Goal: Task Accomplishment & Management: Manage account settings

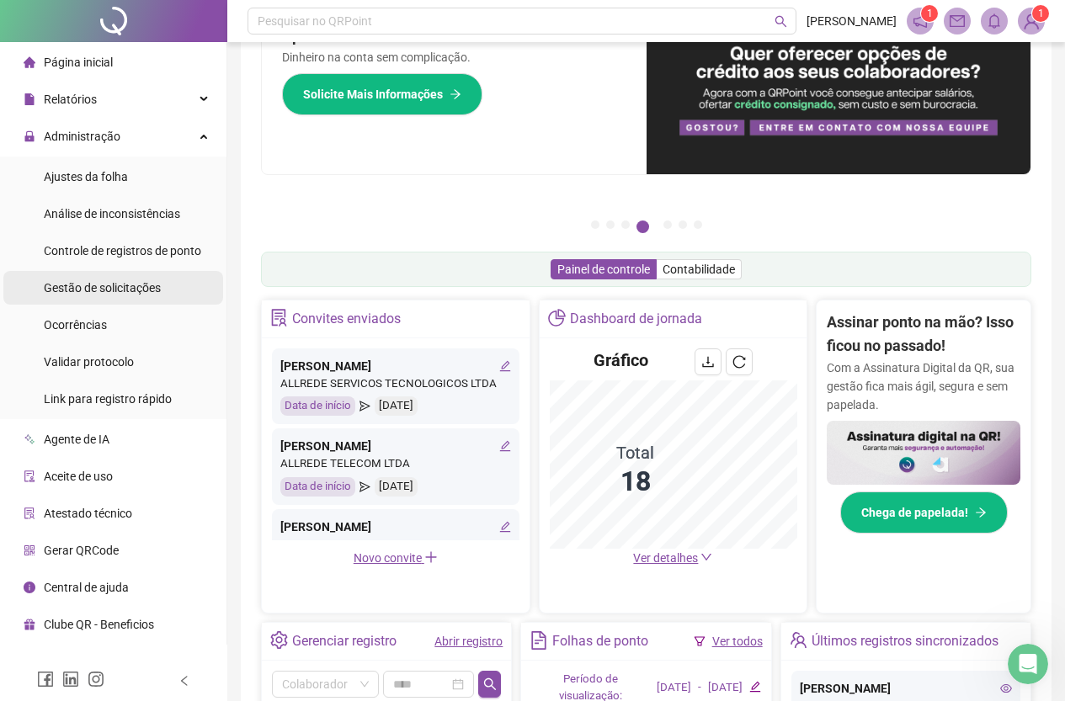
click at [83, 288] on span "Gestão de solicitações" at bounding box center [102, 287] width 117 height 13
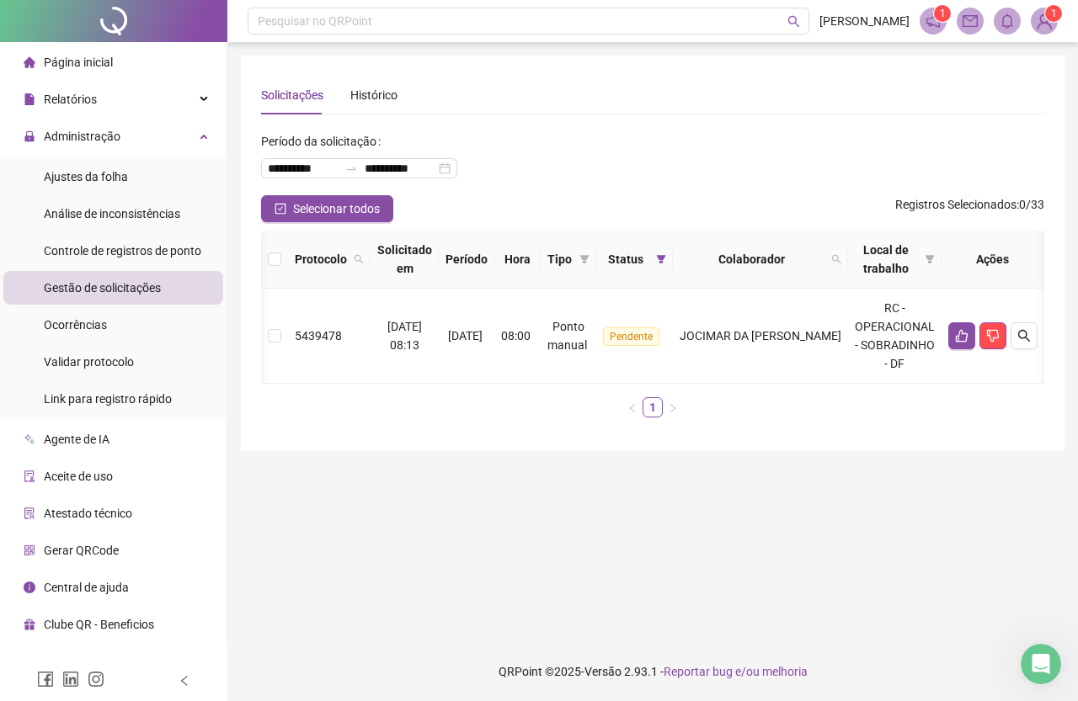
scroll to position [0, 48]
click at [1020, 339] on icon "search" at bounding box center [1023, 335] width 13 height 13
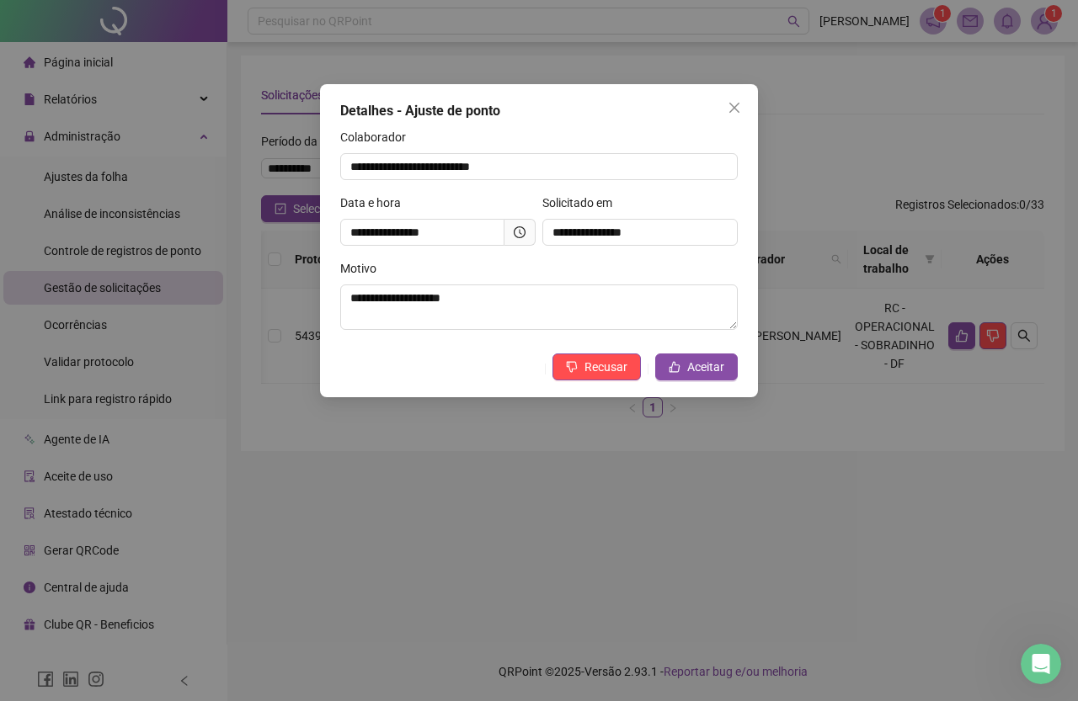
click at [517, 237] on icon "clock-circle" at bounding box center [520, 233] width 12 height 12
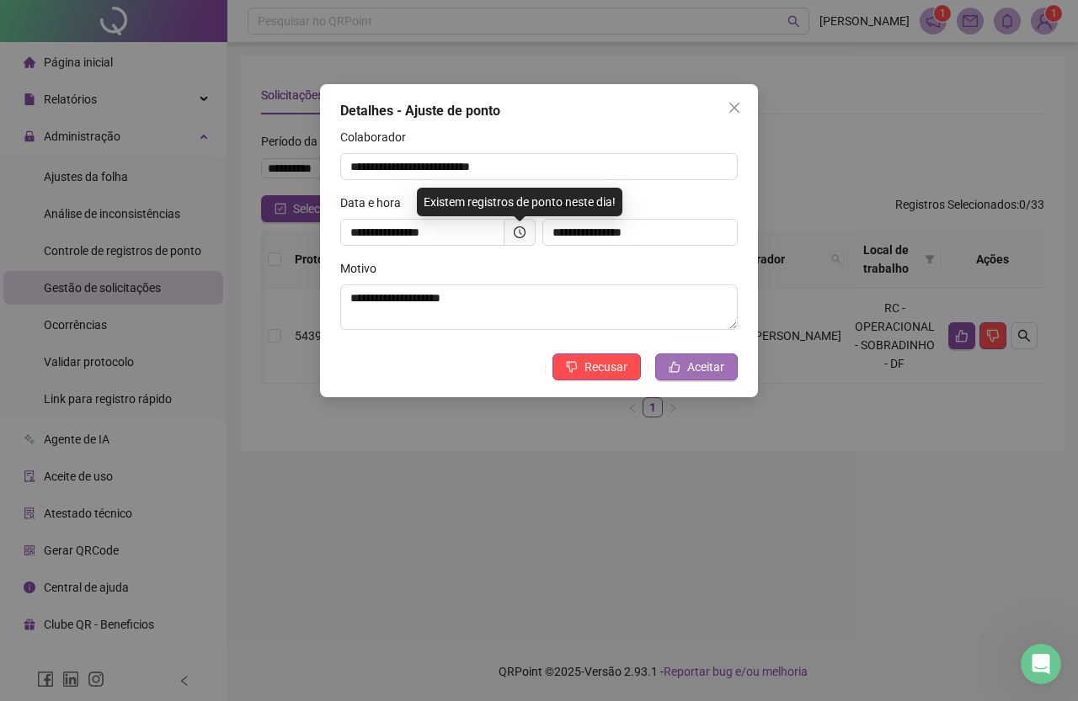
click at [687, 376] on button "Aceitar" at bounding box center [696, 367] width 83 height 27
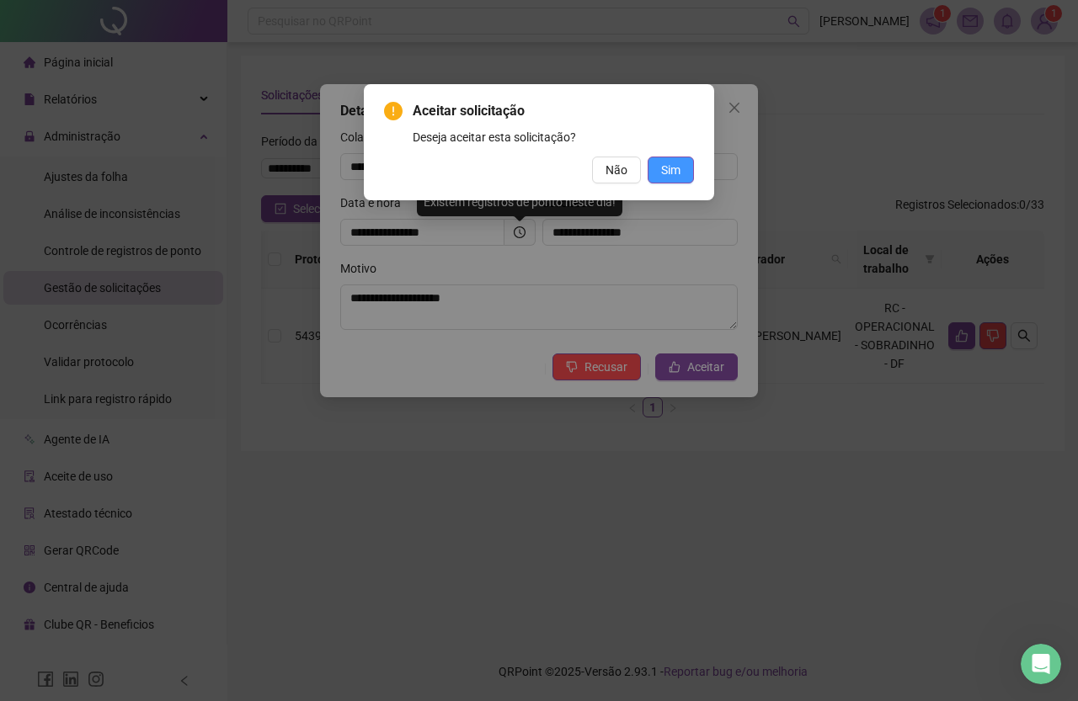
click at [672, 182] on button "Sim" at bounding box center [671, 170] width 46 height 27
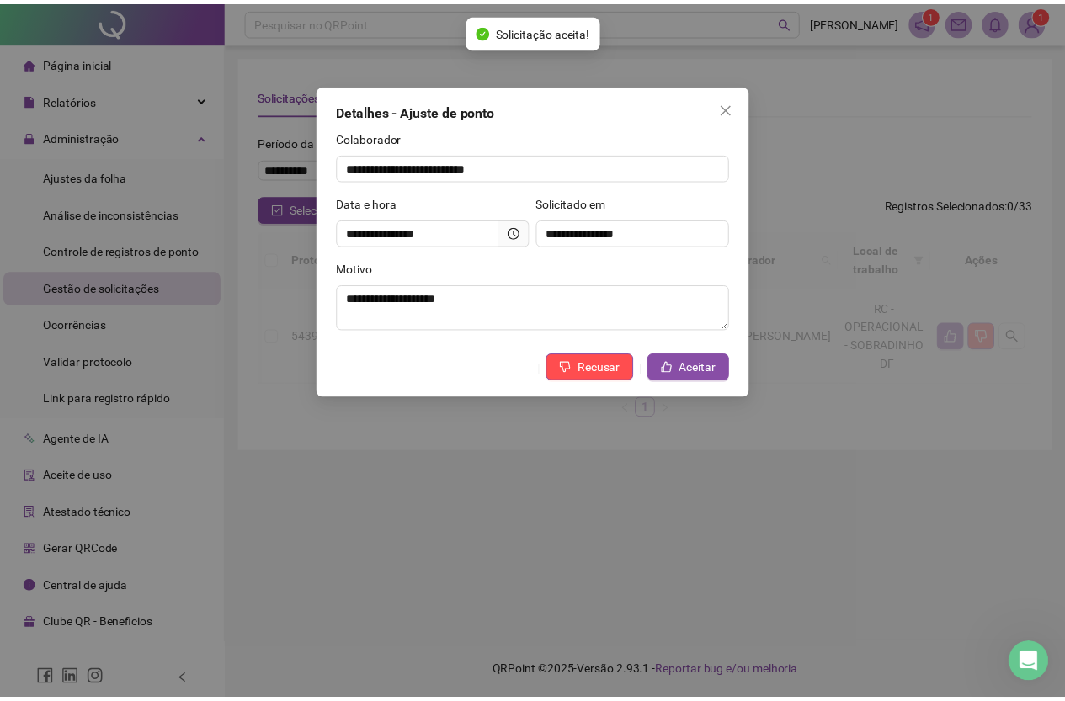
scroll to position [0, 0]
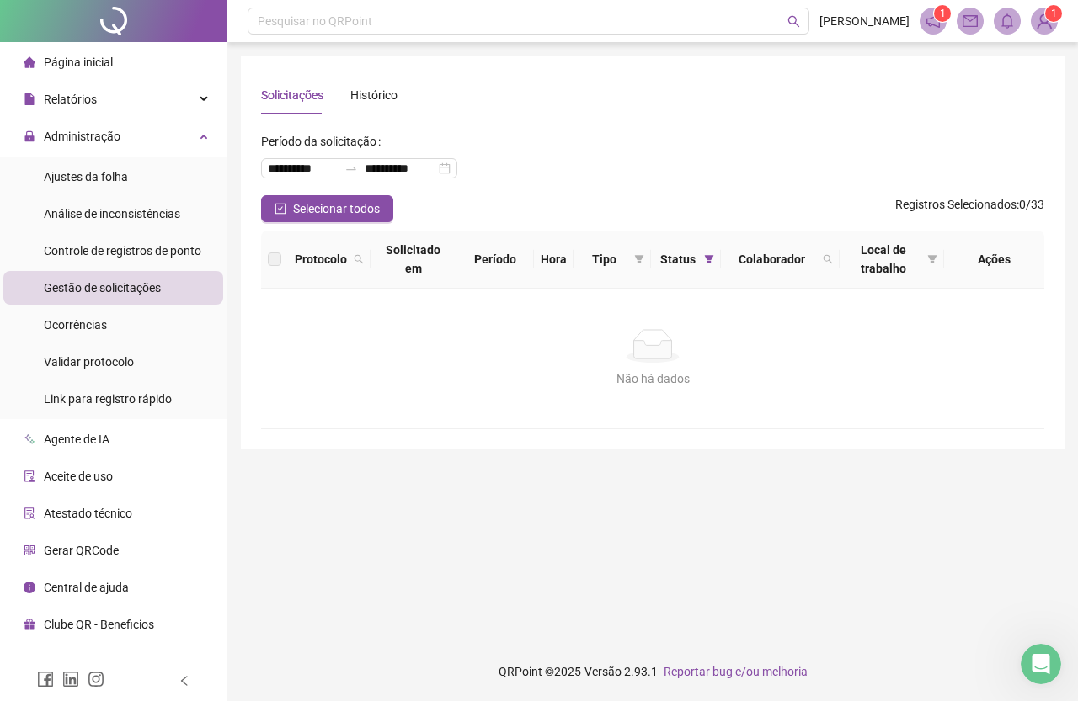
click at [138, 159] on ul "Ajustes da folha Análise de inconsistências Controle de registros de ponto Gest…" at bounding box center [113, 288] width 227 height 263
click at [139, 171] on li "Ajustes da folha" at bounding box center [113, 177] width 220 height 34
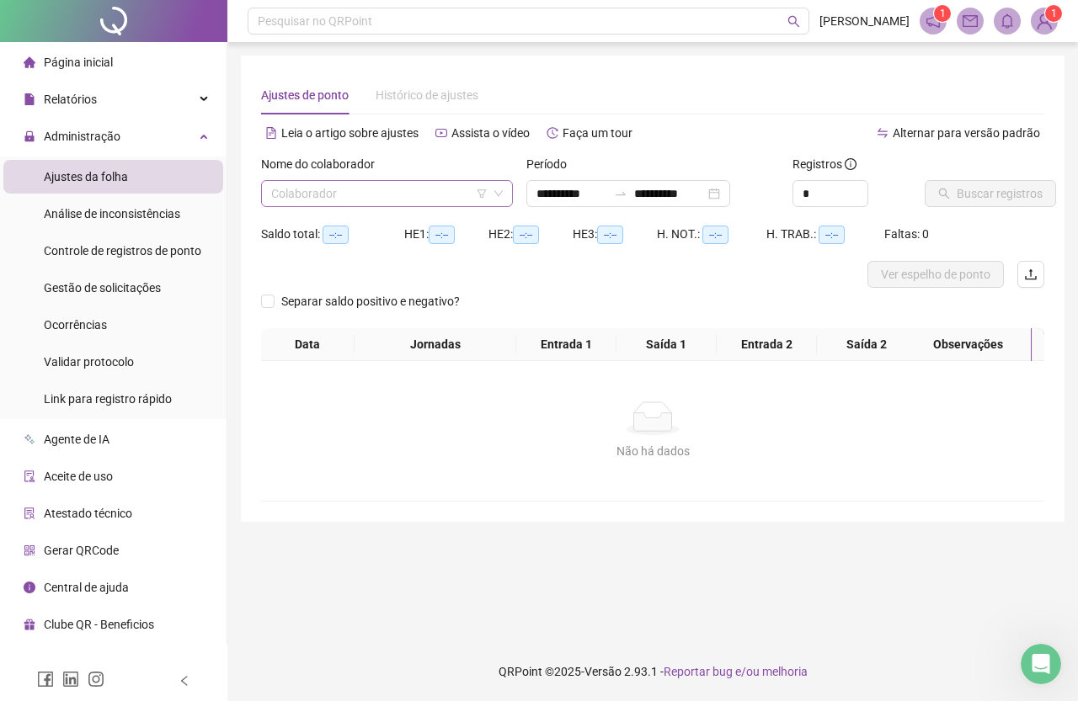
click at [408, 189] on input "search" at bounding box center [379, 193] width 216 height 25
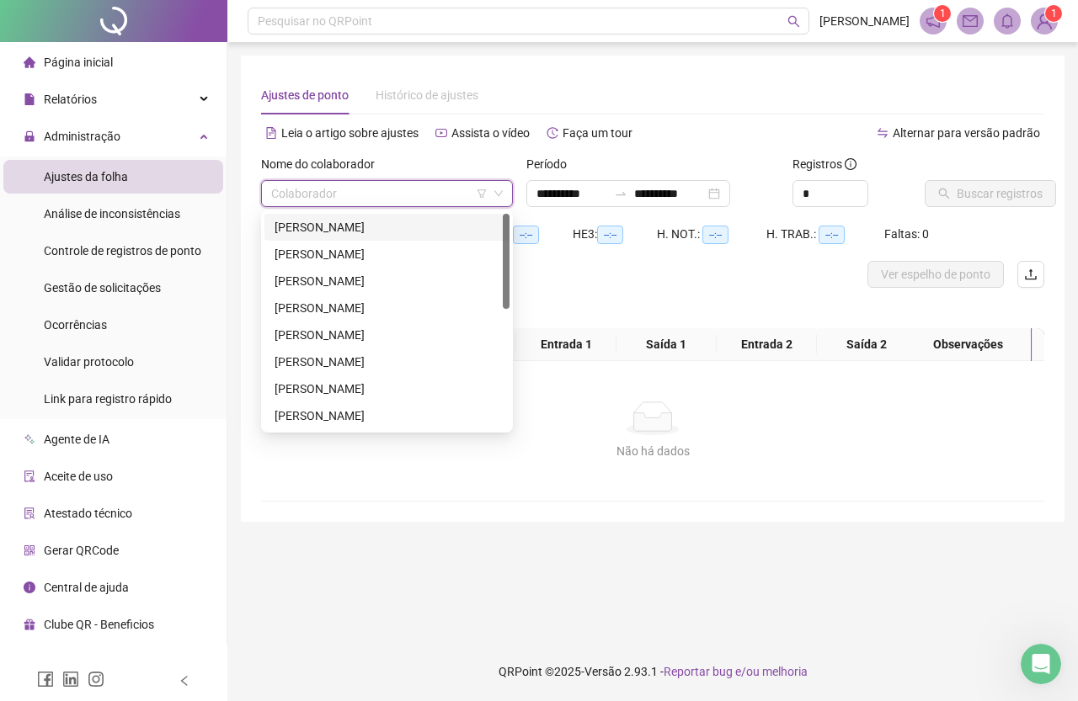
click at [385, 221] on div "[PERSON_NAME]" at bounding box center [387, 227] width 225 height 19
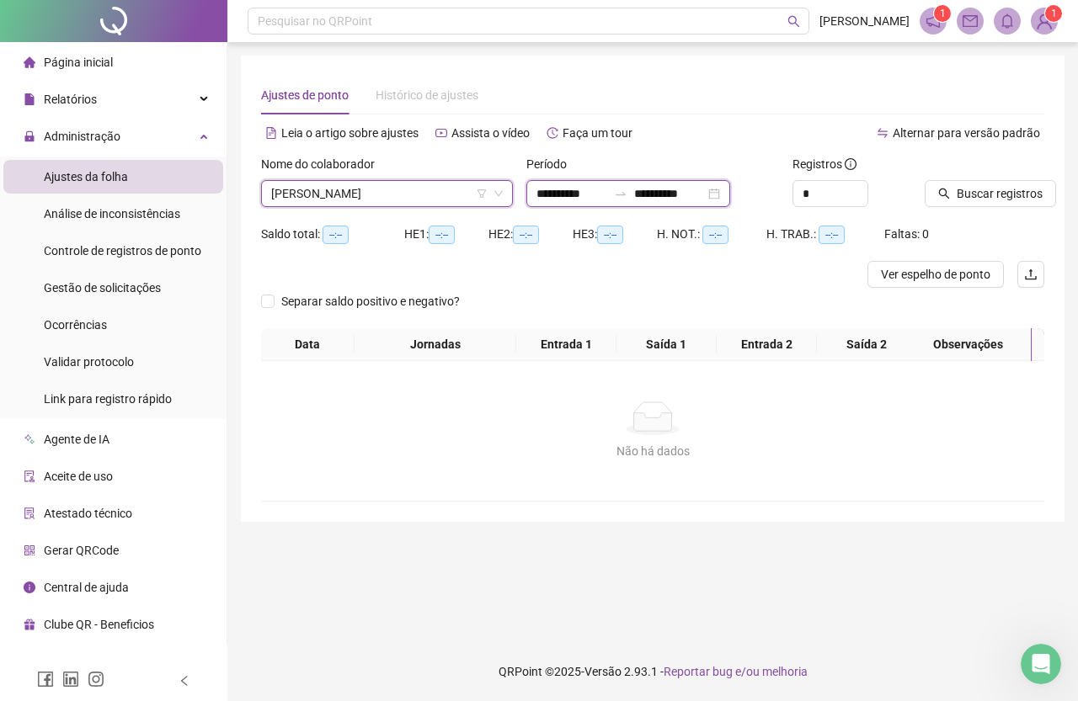
click at [582, 195] on input "**********" at bounding box center [571, 193] width 71 height 19
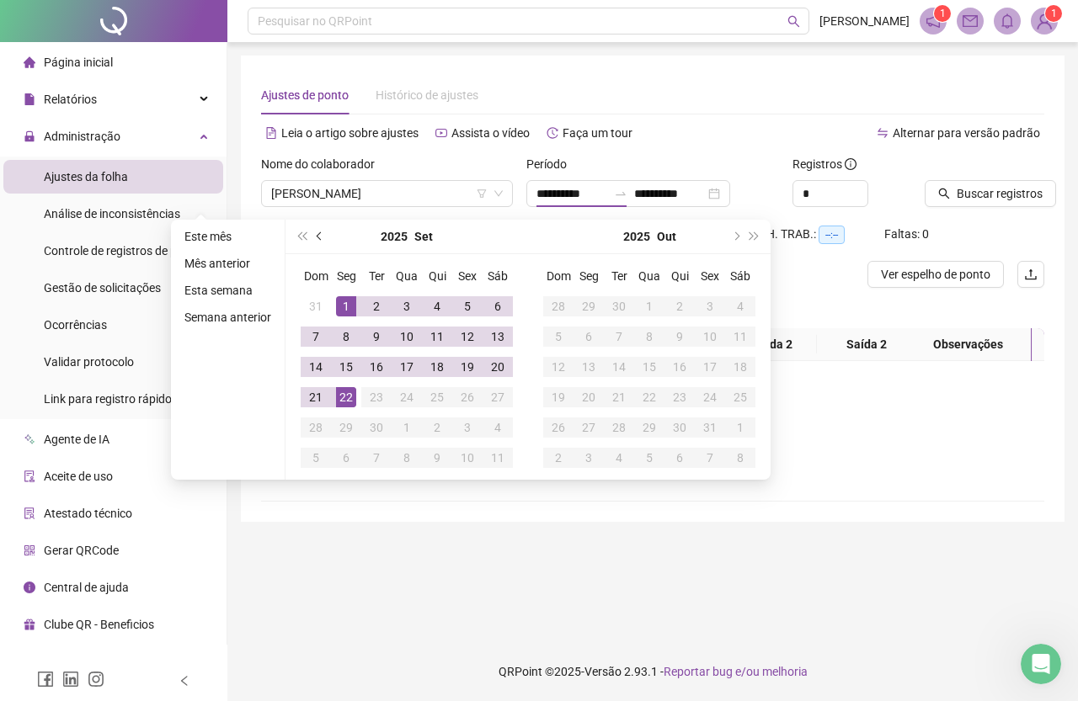
click at [316, 231] on button "prev-year" at bounding box center [320, 237] width 19 height 34
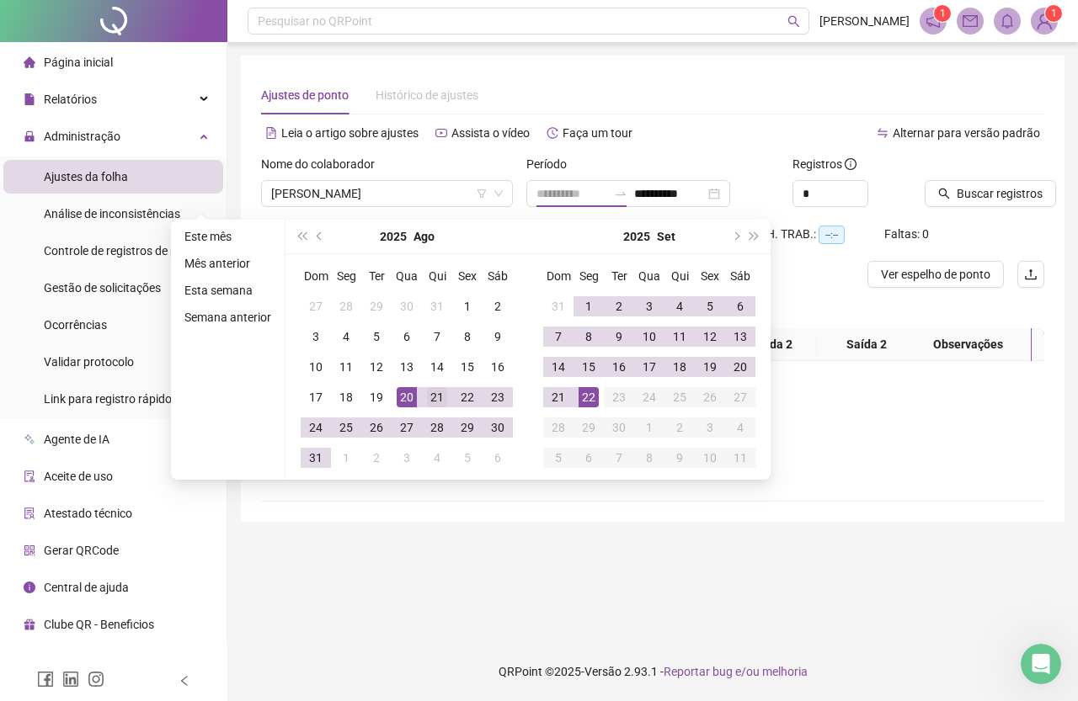
type input "**********"
click at [434, 401] on div "21" at bounding box center [437, 397] width 20 height 20
type input "**********"
click at [739, 361] on div "20" at bounding box center [740, 367] width 20 height 20
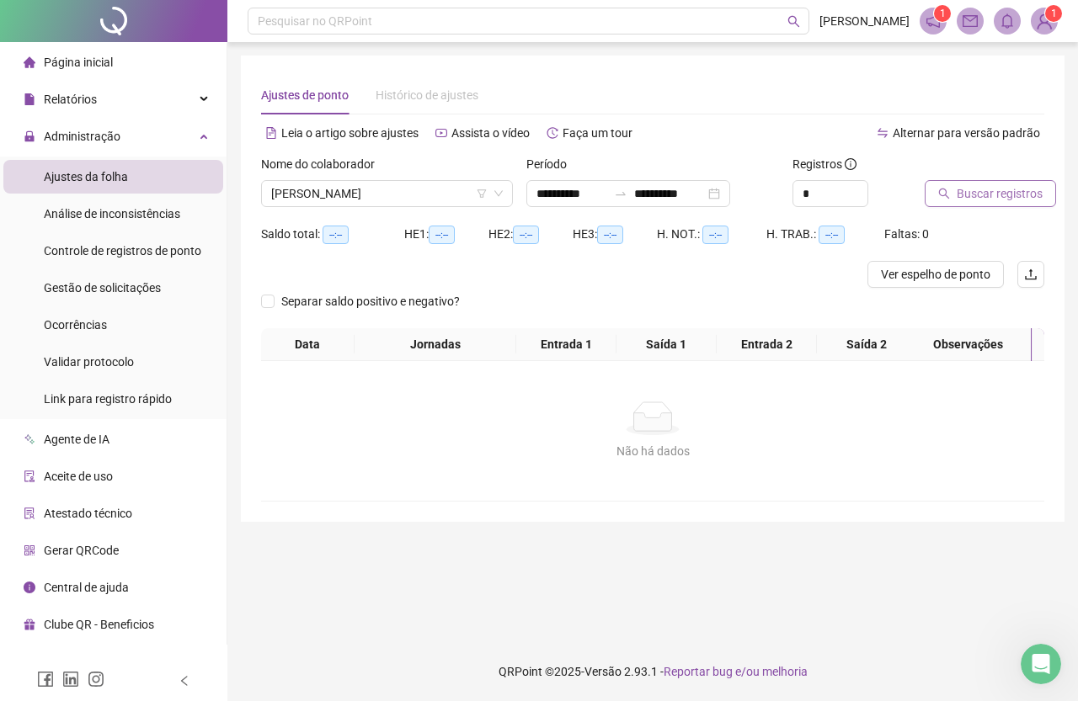
click at [1011, 188] on span "Buscar registros" at bounding box center [1000, 193] width 86 height 19
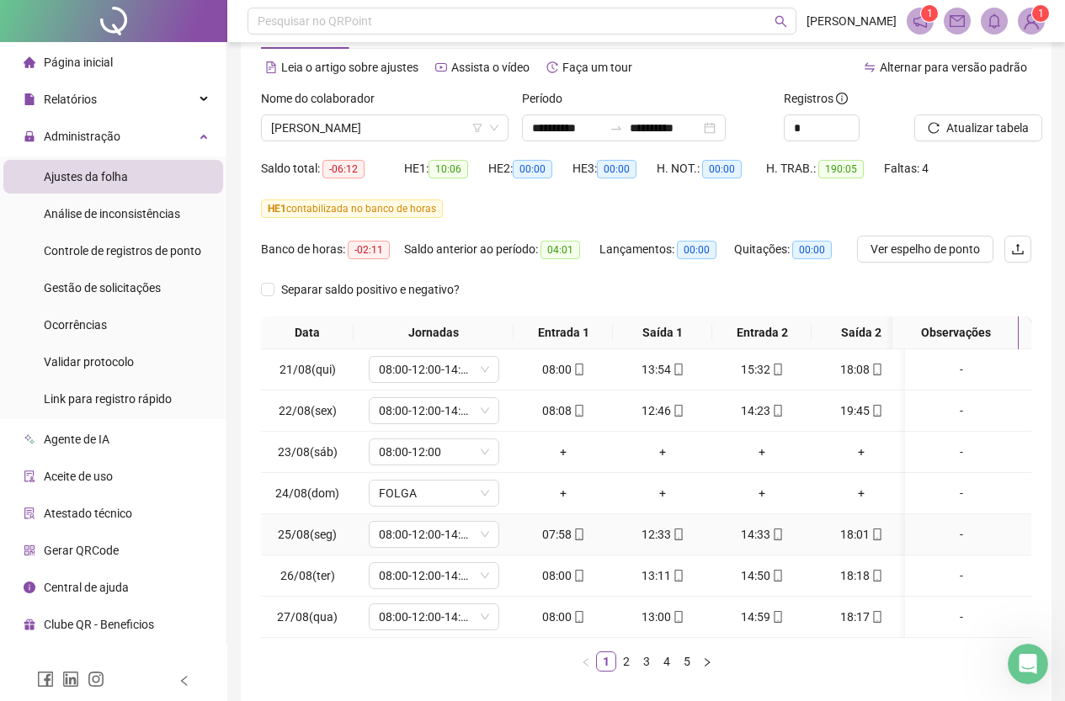
scroll to position [84, 0]
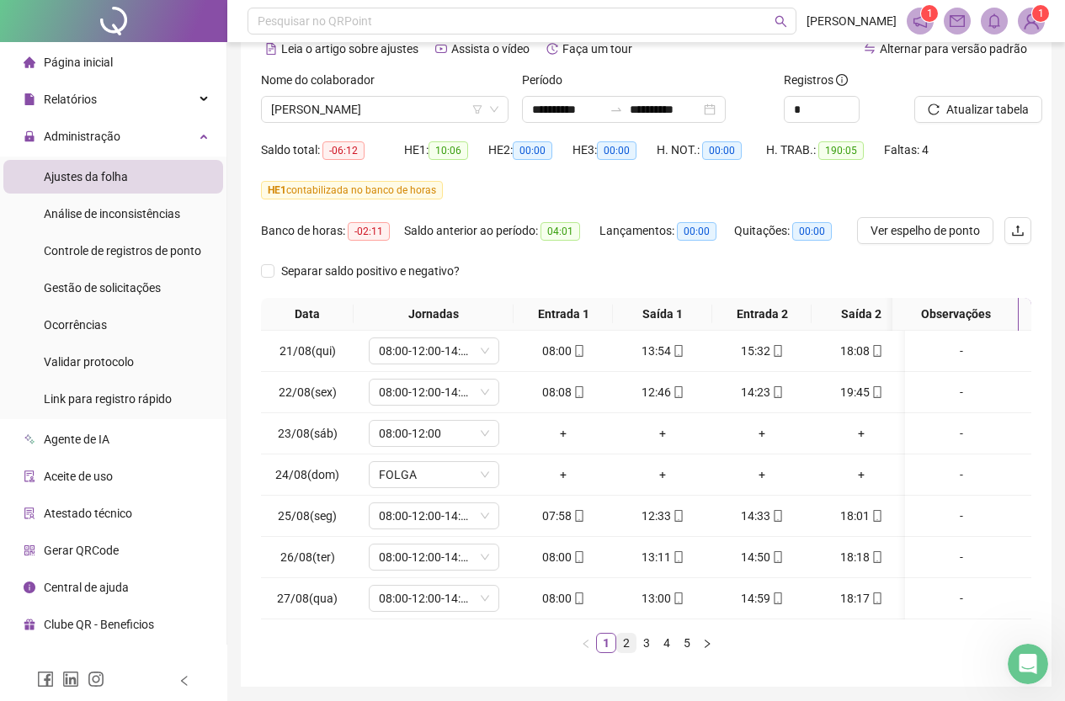
click at [622, 653] on link "2" at bounding box center [626, 643] width 19 height 19
click at [643, 653] on link "3" at bounding box center [646, 643] width 19 height 19
click at [668, 653] on link "4" at bounding box center [667, 643] width 19 height 19
click at [688, 653] on link "5" at bounding box center [687, 643] width 19 height 19
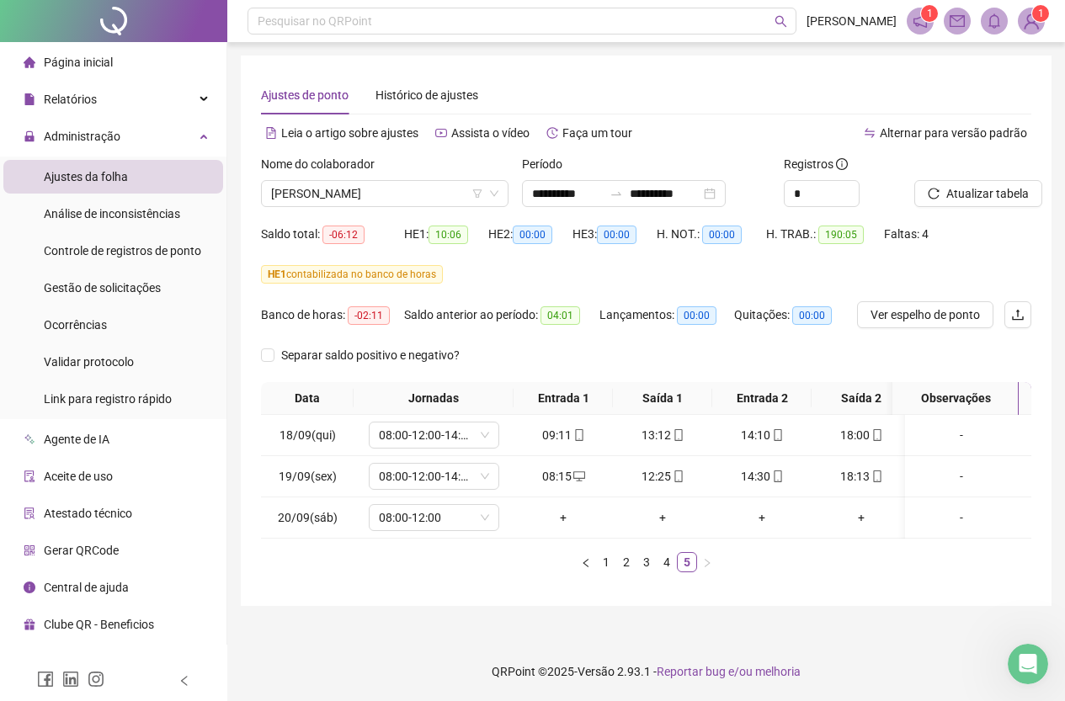
scroll to position [0, 0]
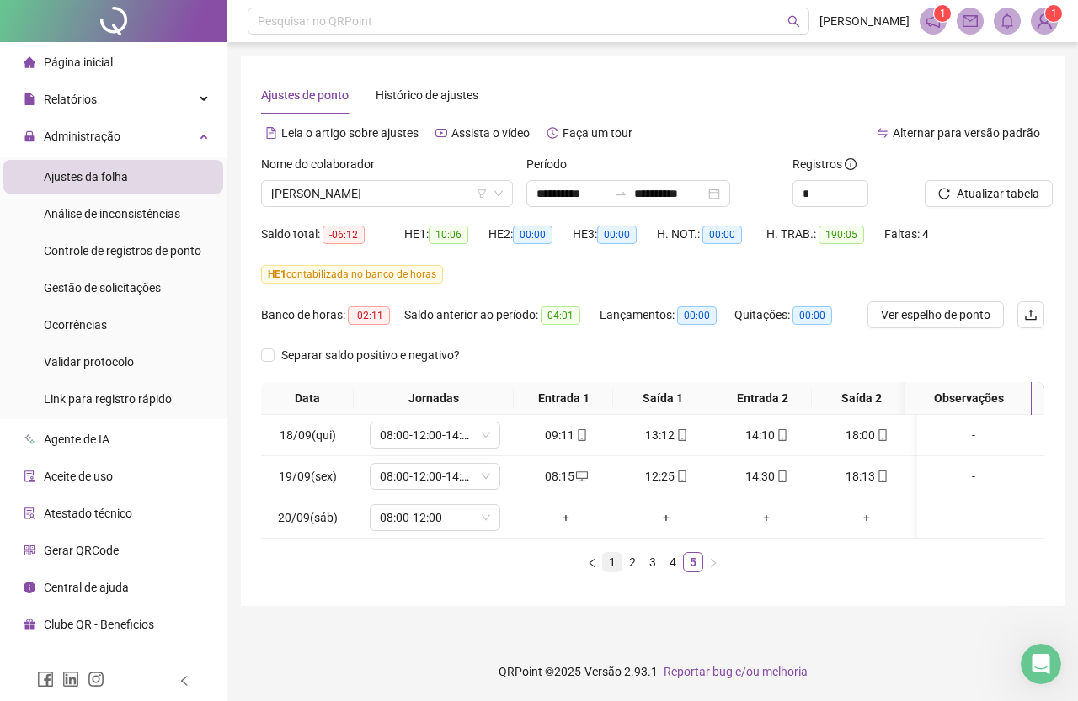
click at [609, 572] on link "1" at bounding box center [612, 562] width 19 height 19
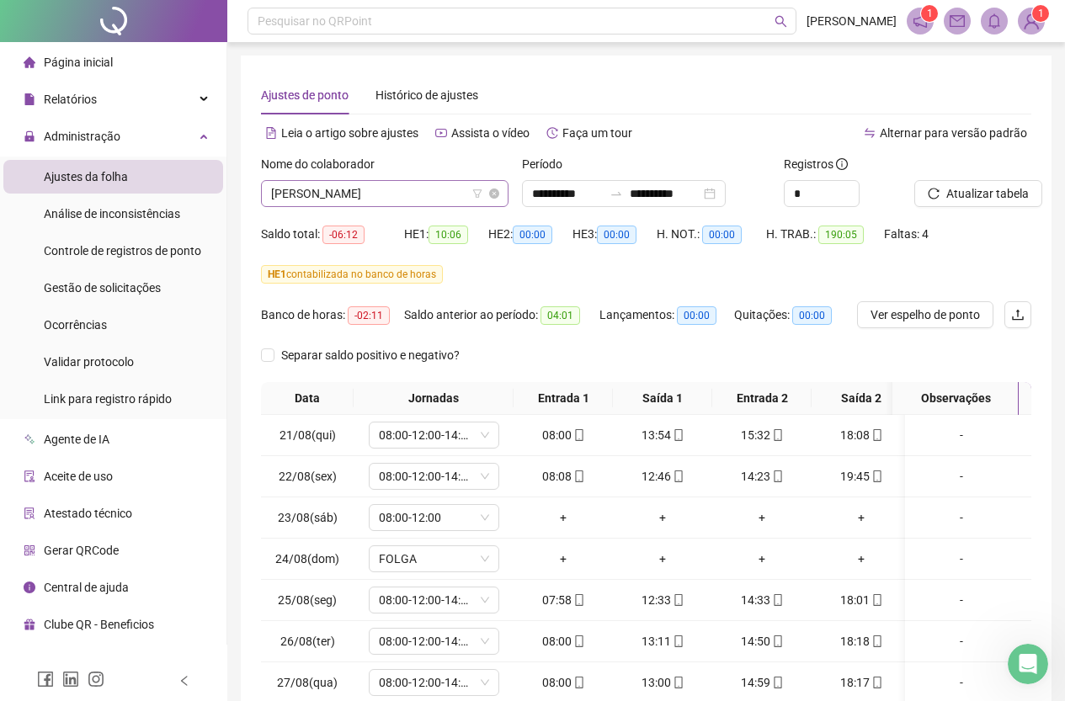
click at [422, 199] on span "[PERSON_NAME]" at bounding box center [384, 193] width 227 height 25
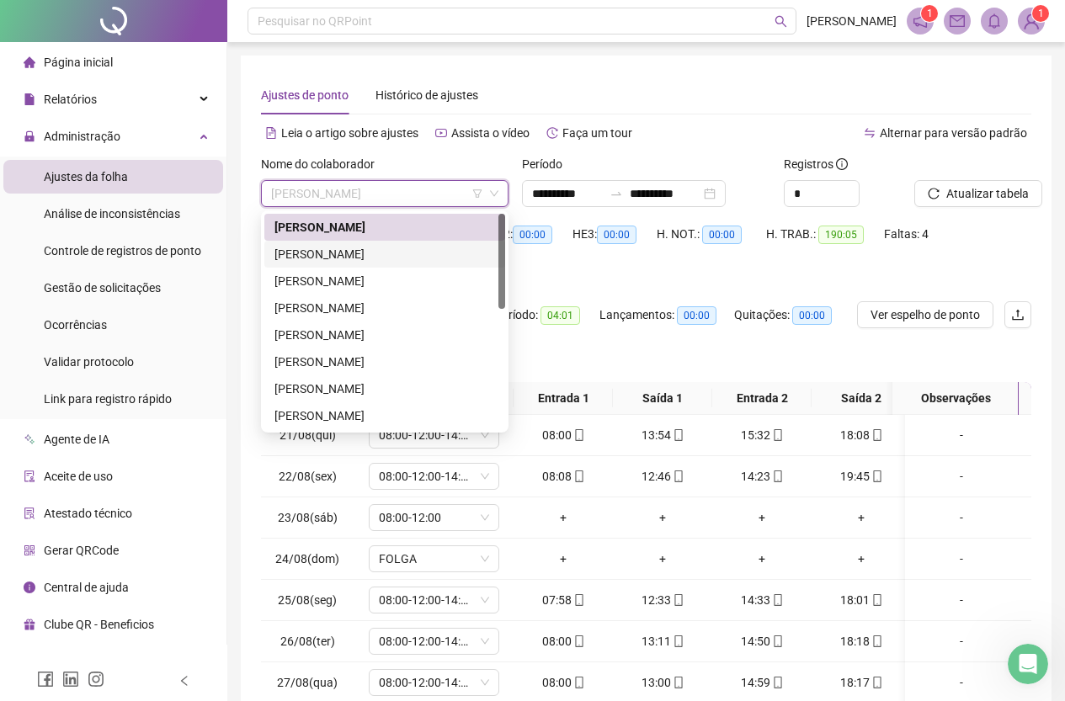
click at [380, 245] on div "[PERSON_NAME]" at bounding box center [385, 254] width 221 height 19
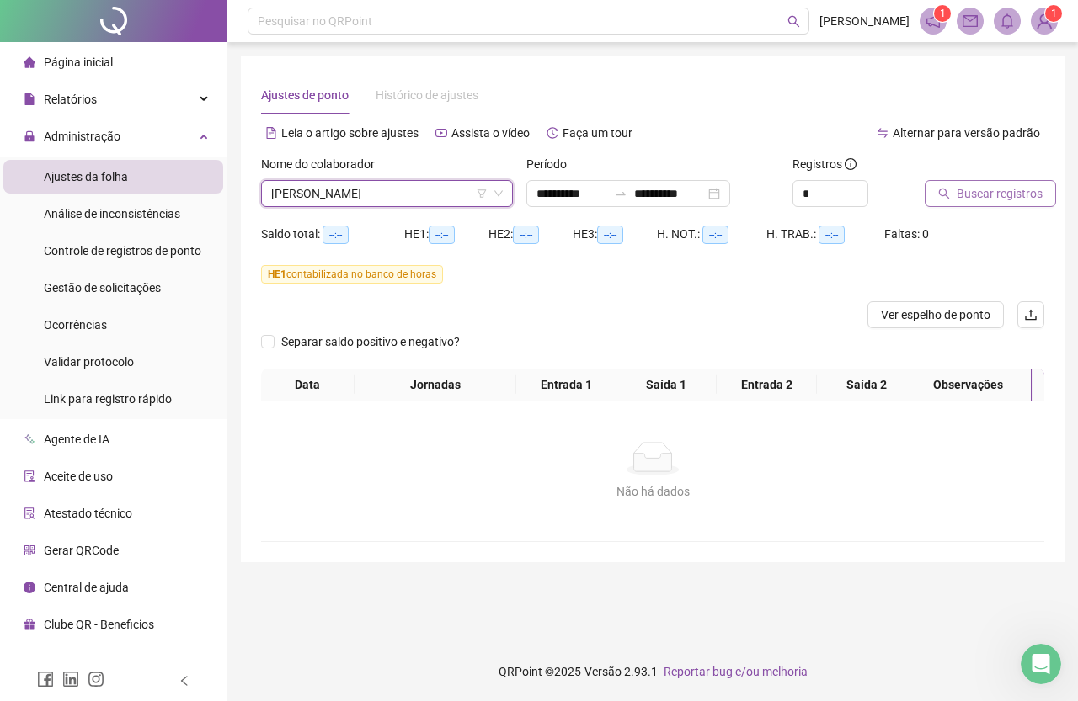
click at [1012, 195] on span "Buscar registros" at bounding box center [1000, 193] width 86 height 19
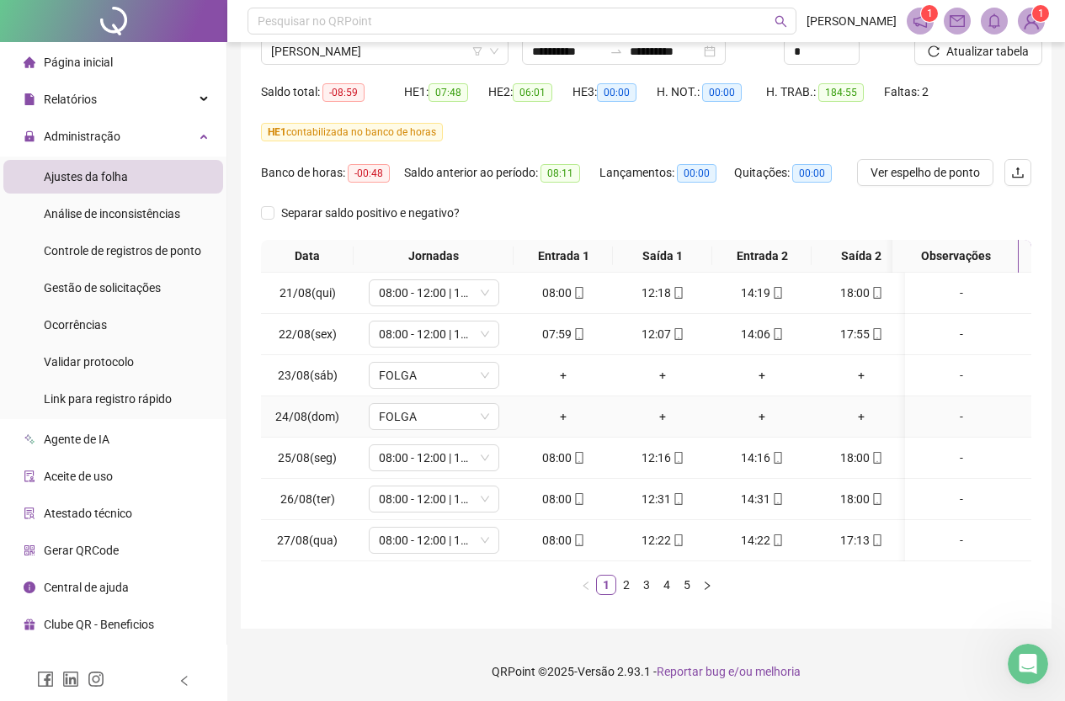
scroll to position [155, 0]
click at [622, 584] on link "2" at bounding box center [626, 585] width 19 height 19
click at [647, 583] on link "3" at bounding box center [646, 585] width 19 height 19
click at [666, 585] on link "4" at bounding box center [667, 585] width 19 height 19
click at [687, 583] on link "5" at bounding box center [687, 585] width 19 height 19
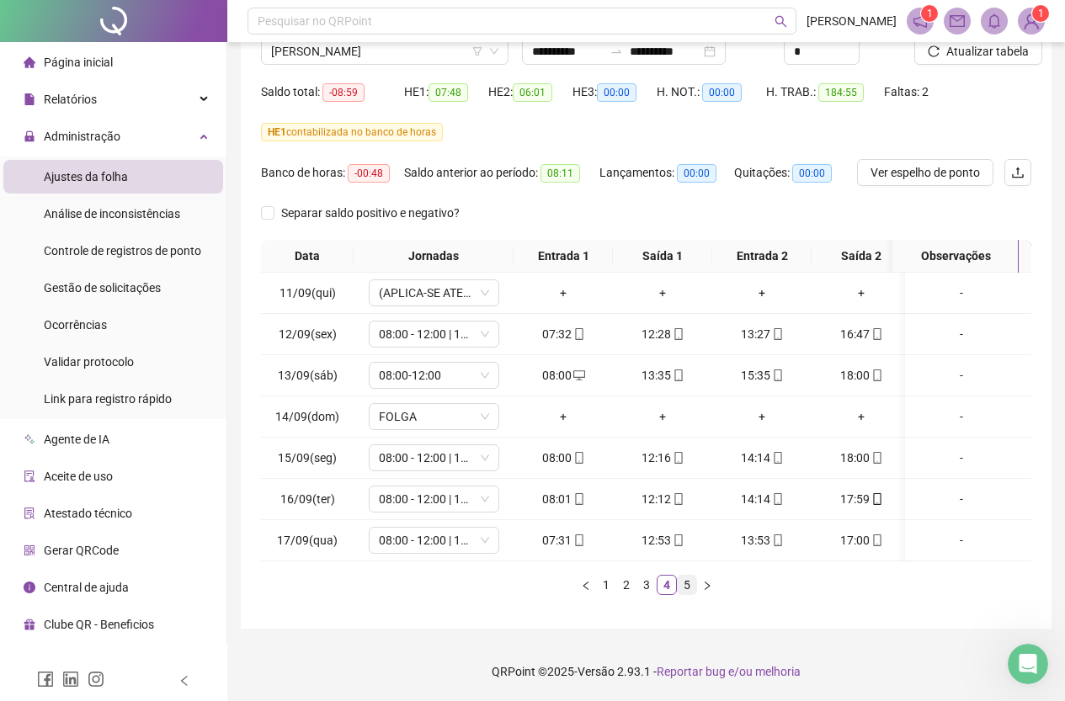
scroll to position [0, 0]
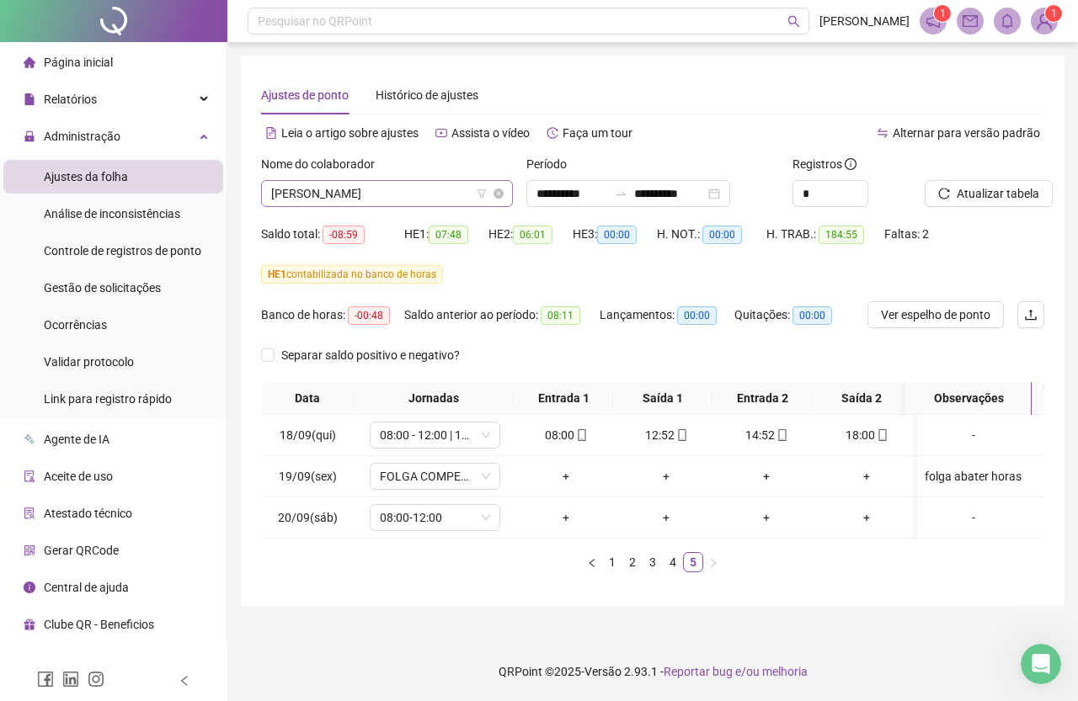
click at [363, 193] on span "[PERSON_NAME]" at bounding box center [387, 193] width 232 height 25
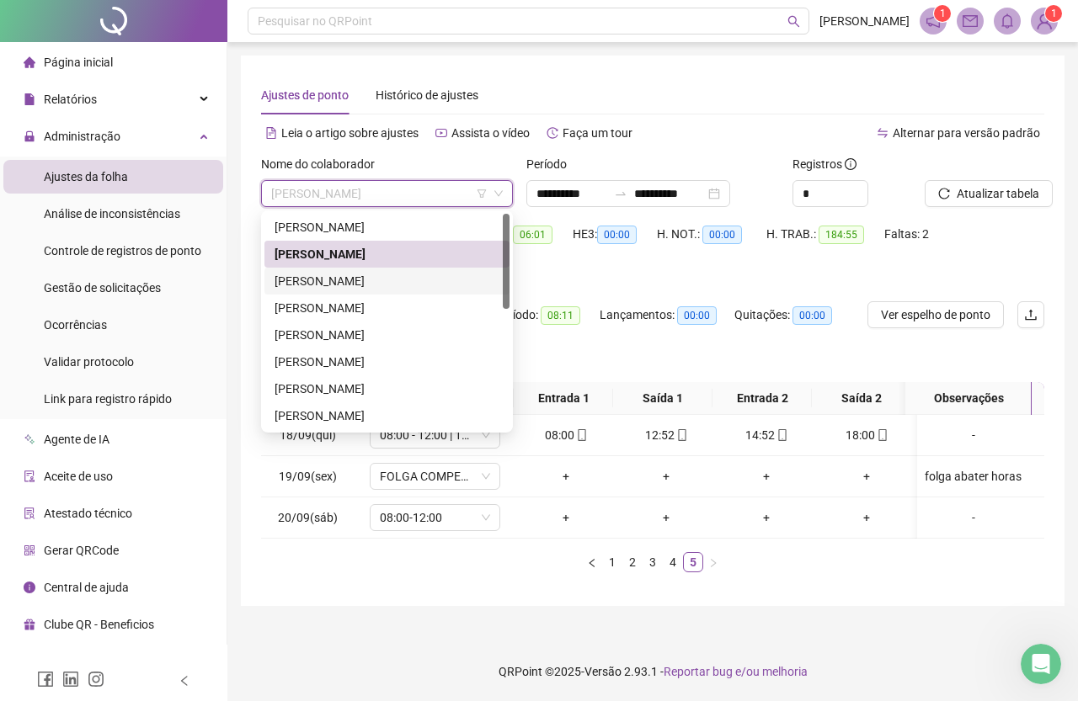
click at [397, 278] on div "[PERSON_NAME]" at bounding box center [387, 281] width 225 height 19
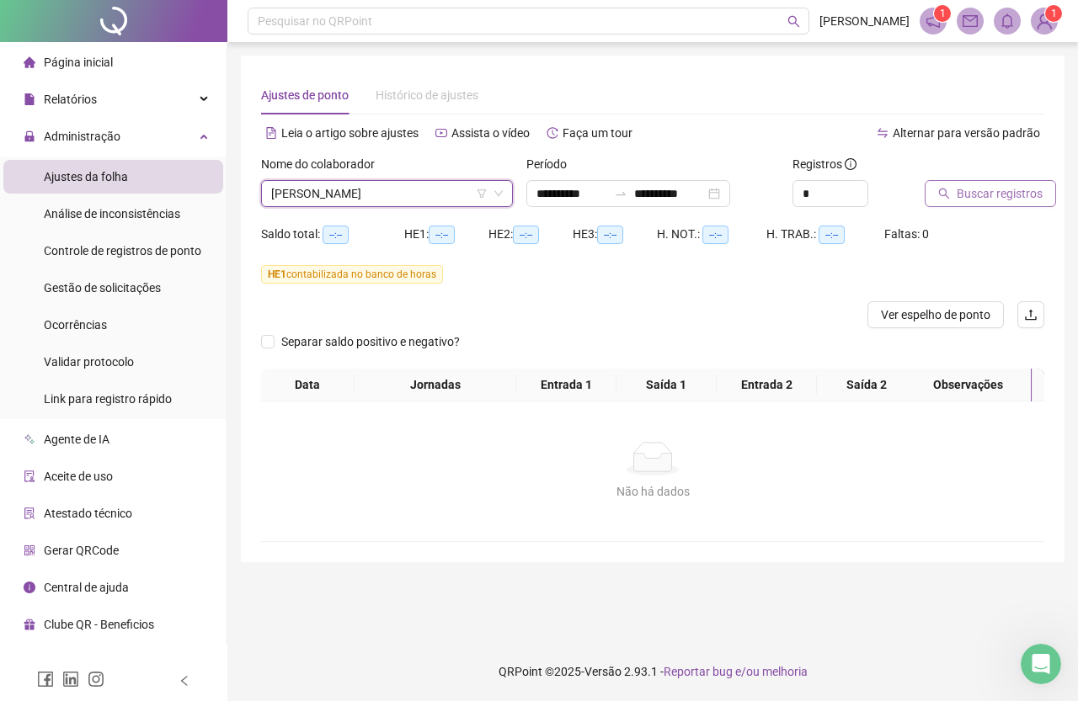
click at [1010, 204] on button "Buscar registros" at bounding box center [990, 193] width 131 height 27
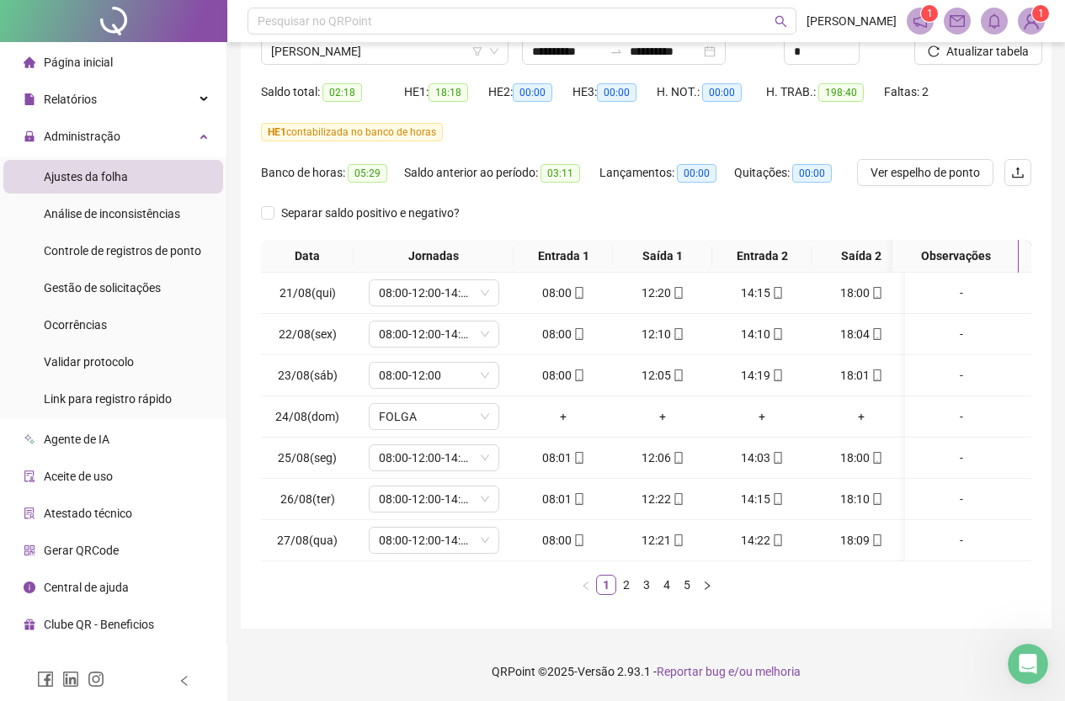
scroll to position [155, 0]
click at [630, 585] on link "2" at bounding box center [626, 585] width 19 height 19
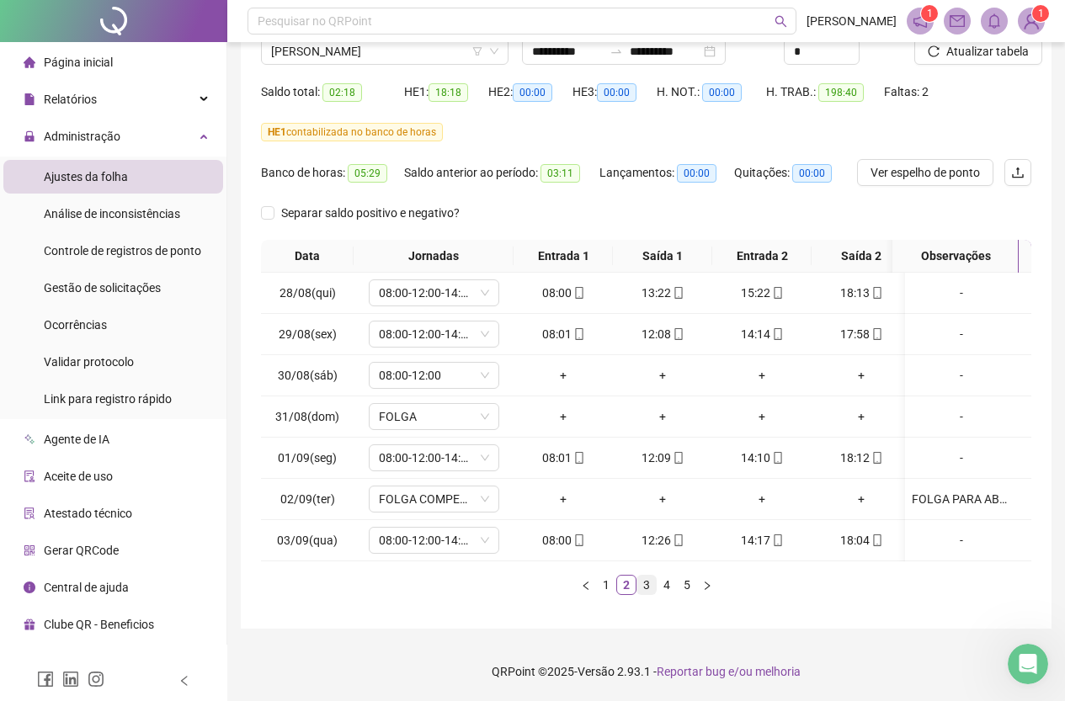
click at [643, 585] on link "3" at bounding box center [646, 585] width 19 height 19
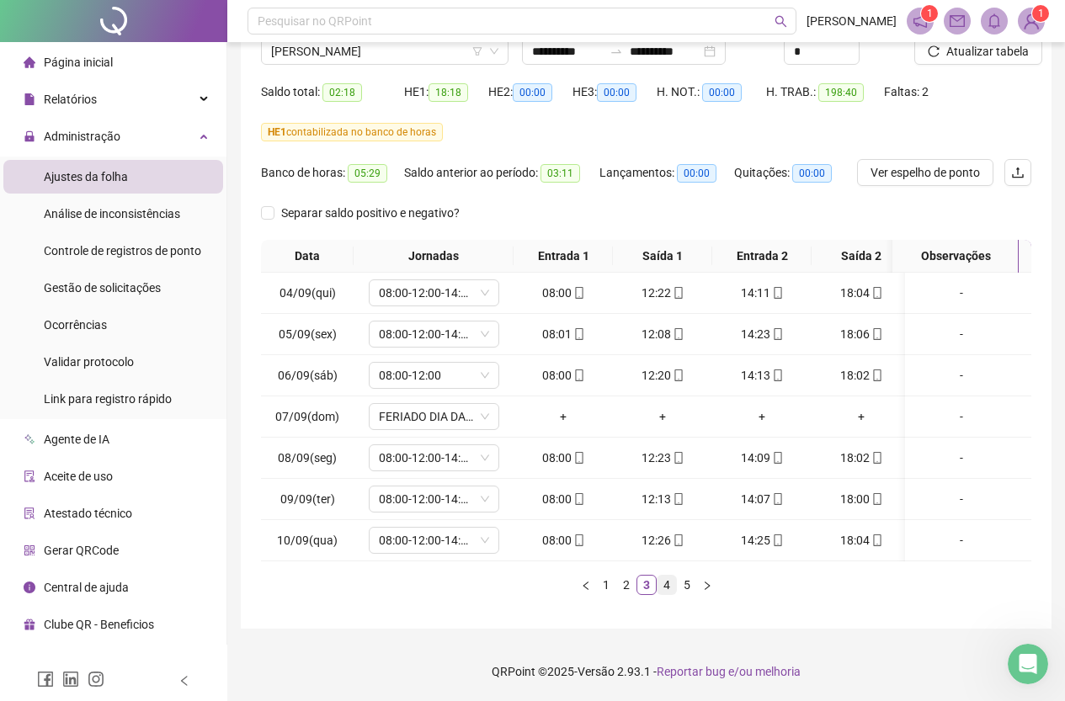
click at [666, 586] on link "4" at bounding box center [667, 585] width 19 height 19
click at [674, 586] on link "4" at bounding box center [667, 585] width 19 height 19
click at [696, 586] on link "5" at bounding box center [687, 585] width 19 height 19
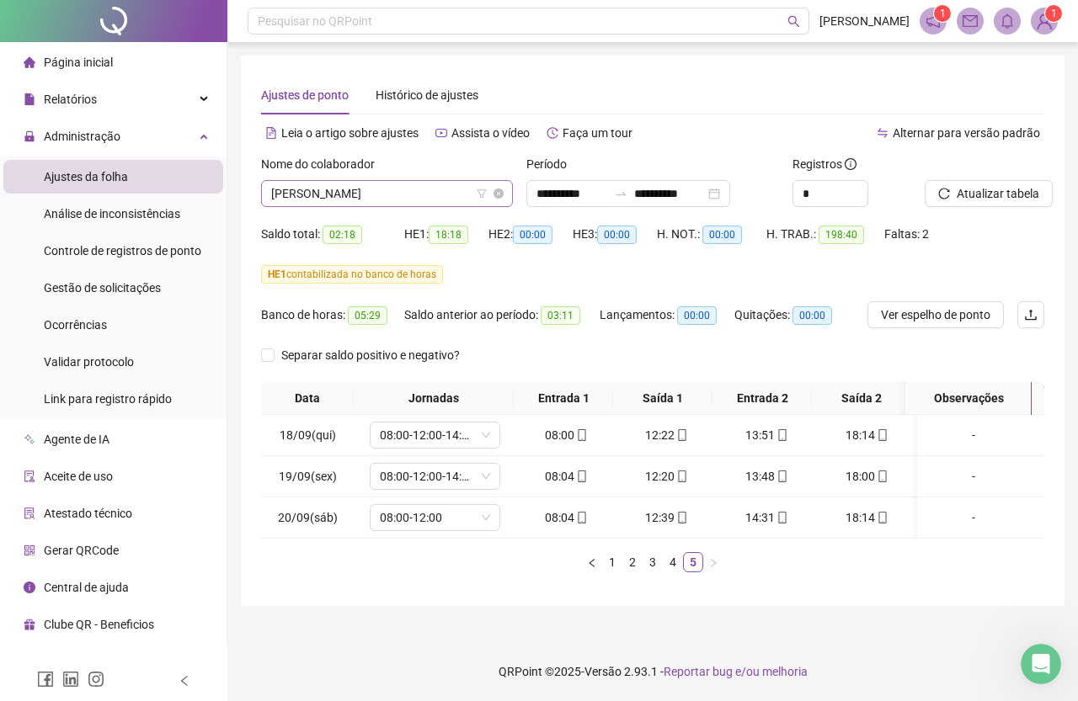
click at [389, 190] on span "[PERSON_NAME]" at bounding box center [387, 193] width 232 height 25
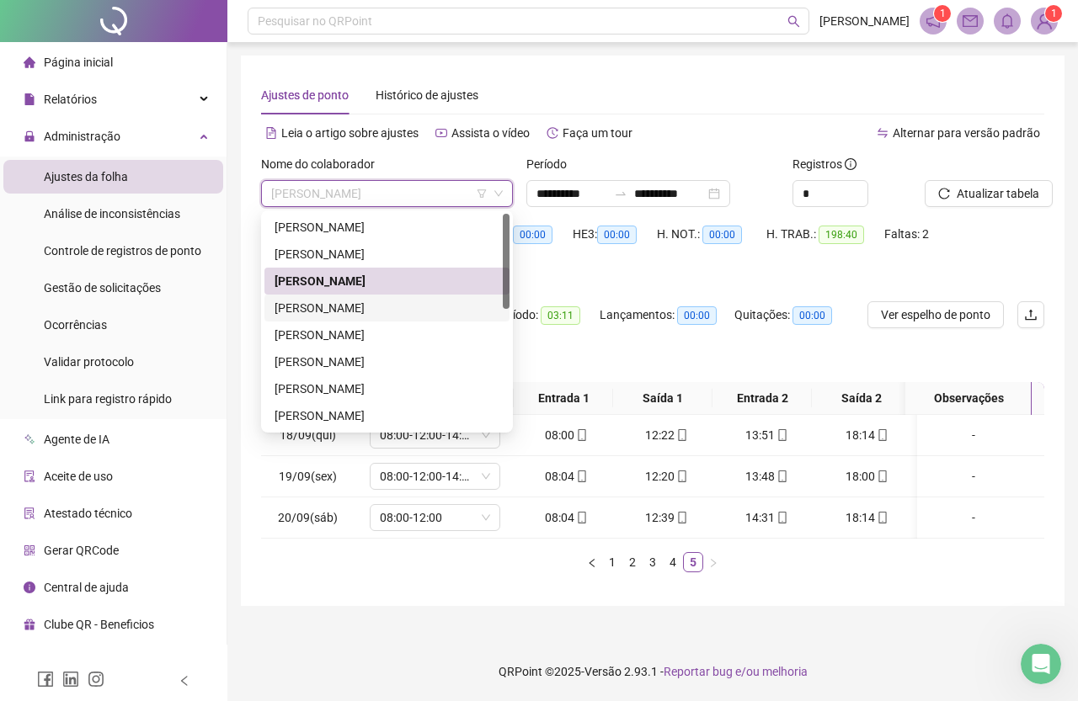
click at [390, 303] on div "[PERSON_NAME]" at bounding box center [387, 308] width 225 height 19
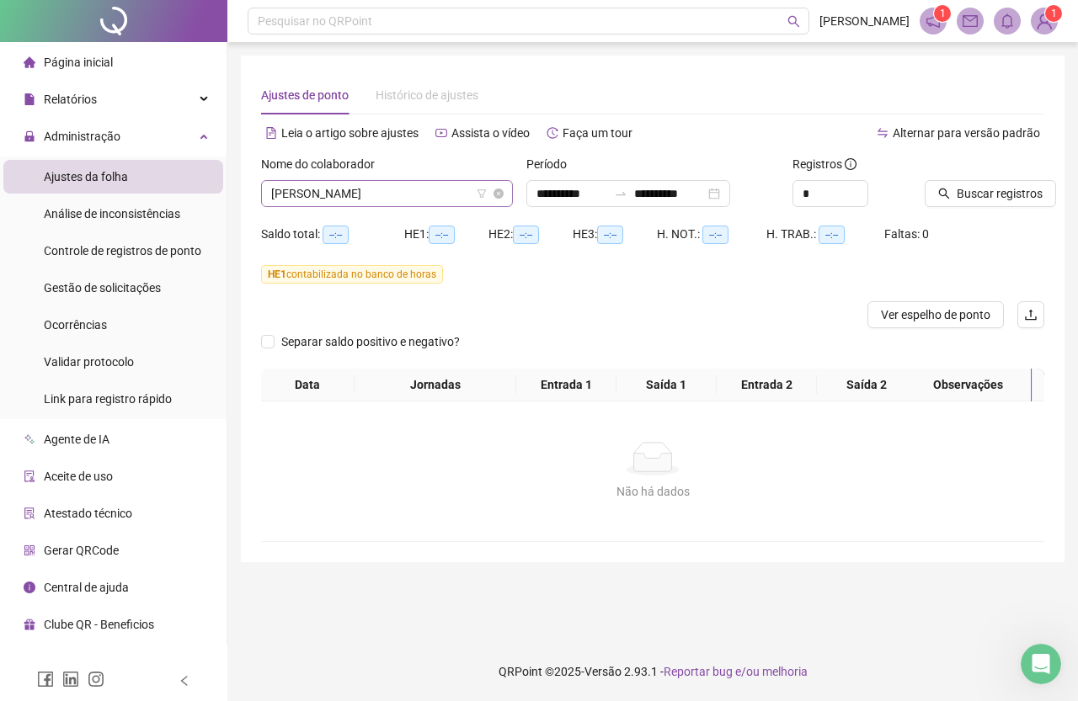
click at [343, 200] on span "[PERSON_NAME]" at bounding box center [387, 193] width 232 height 25
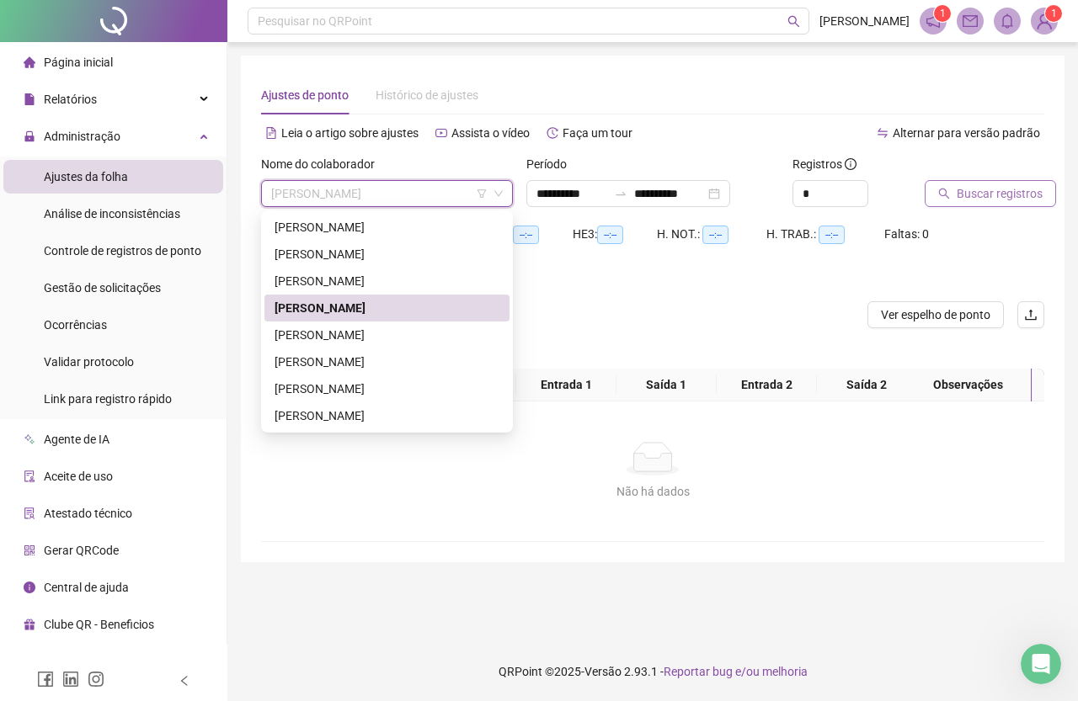
click at [985, 199] on span "Buscar registros" at bounding box center [1000, 193] width 86 height 19
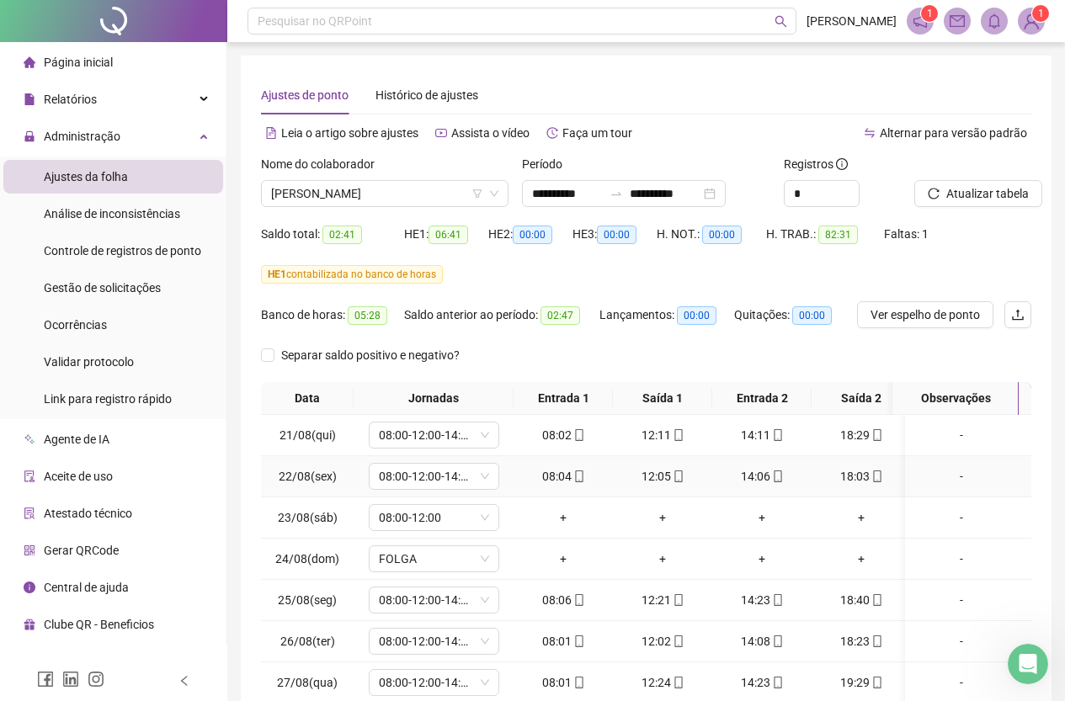
scroll to position [155, 0]
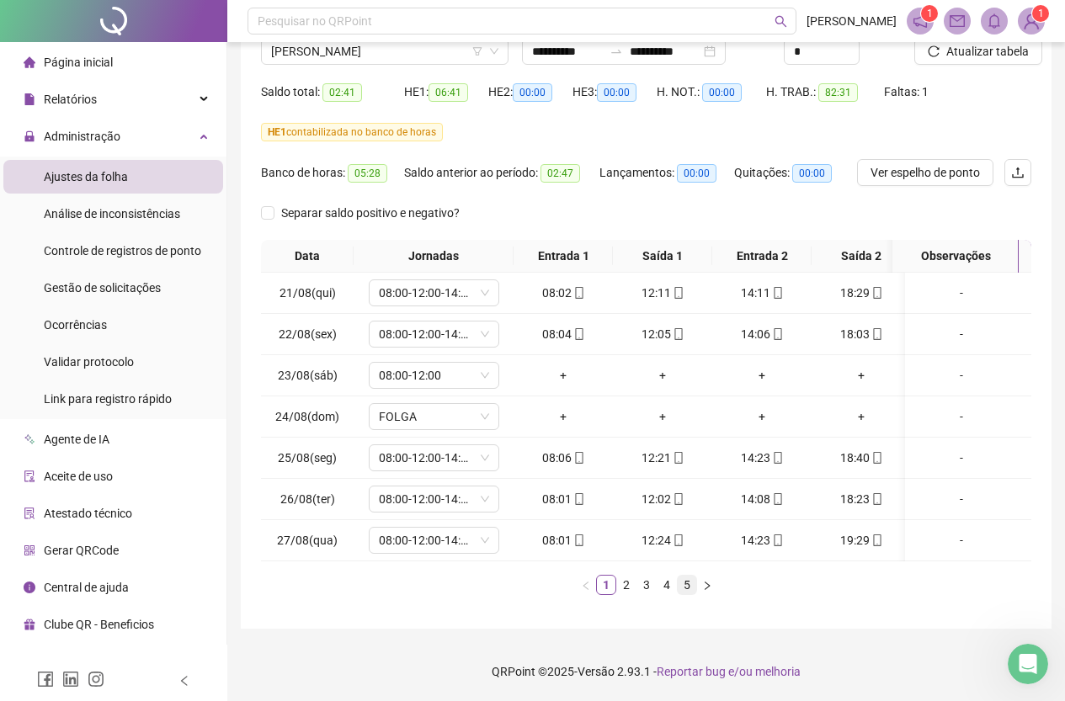
click at [682, 583] on link "5" at bounding box center [687, 585] width 19 height 19
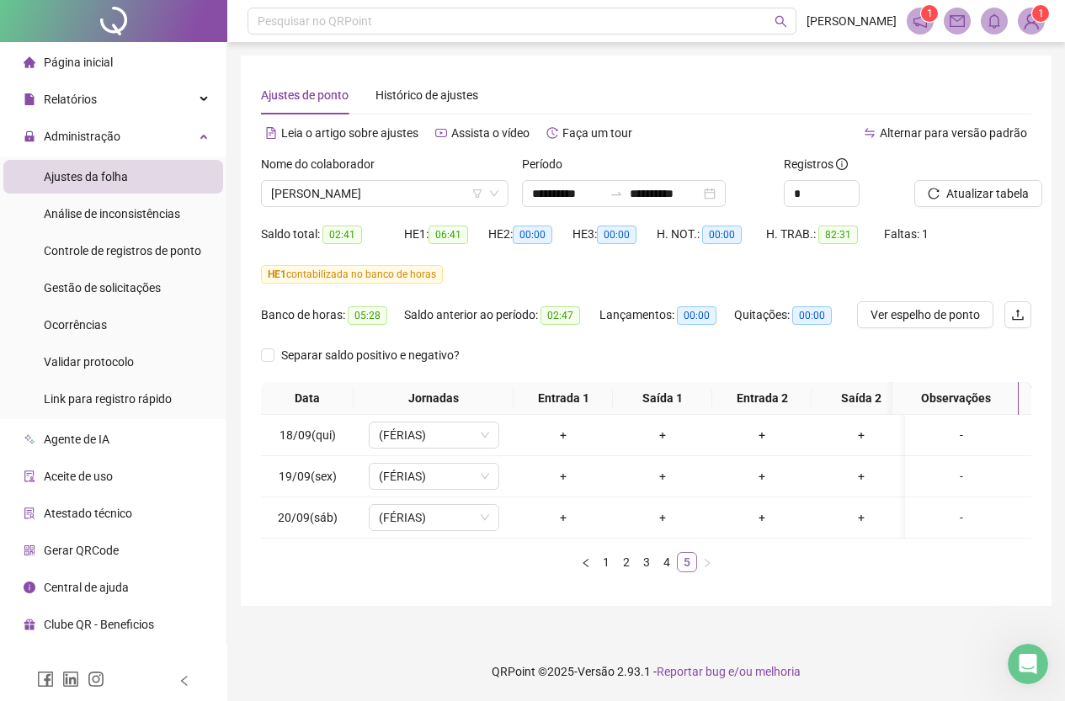
scroll to position [0, 0]
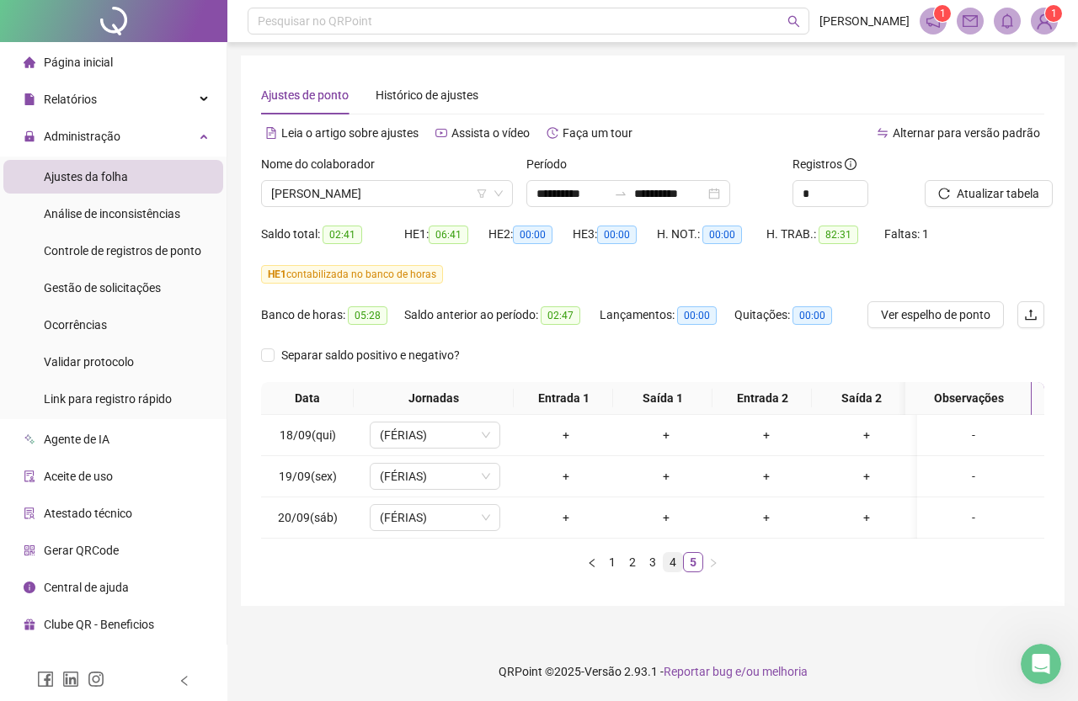
click at [668, 572] on link "4" at bounding box center [673, 562] width 19 height 19
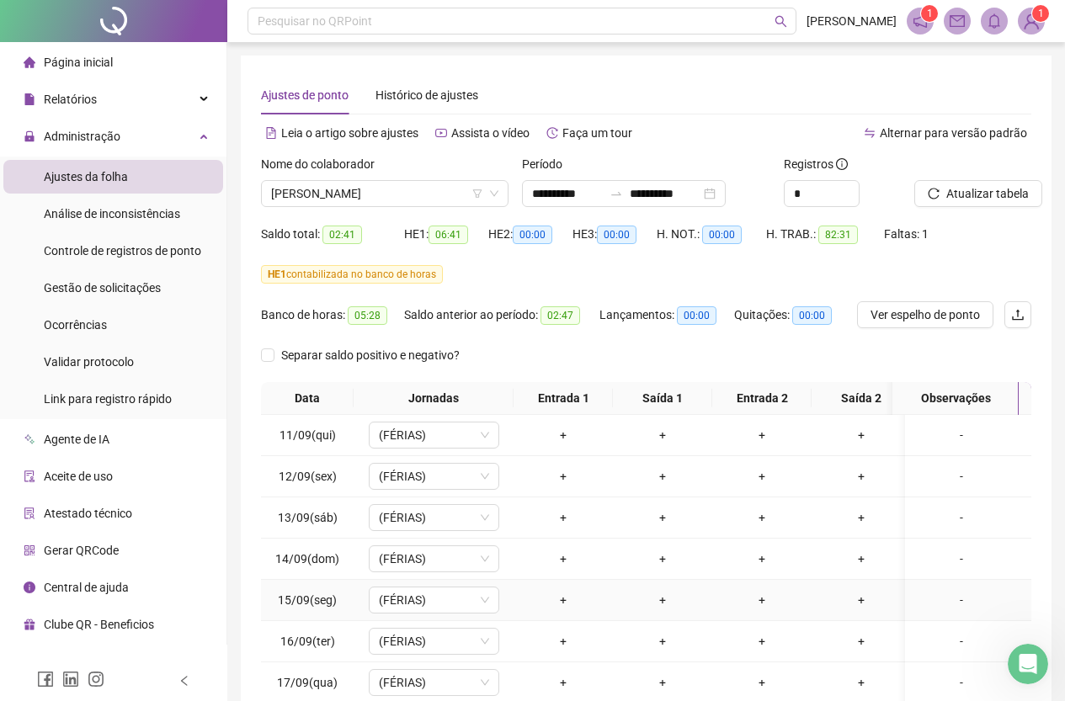
scroll to position [155, 0]
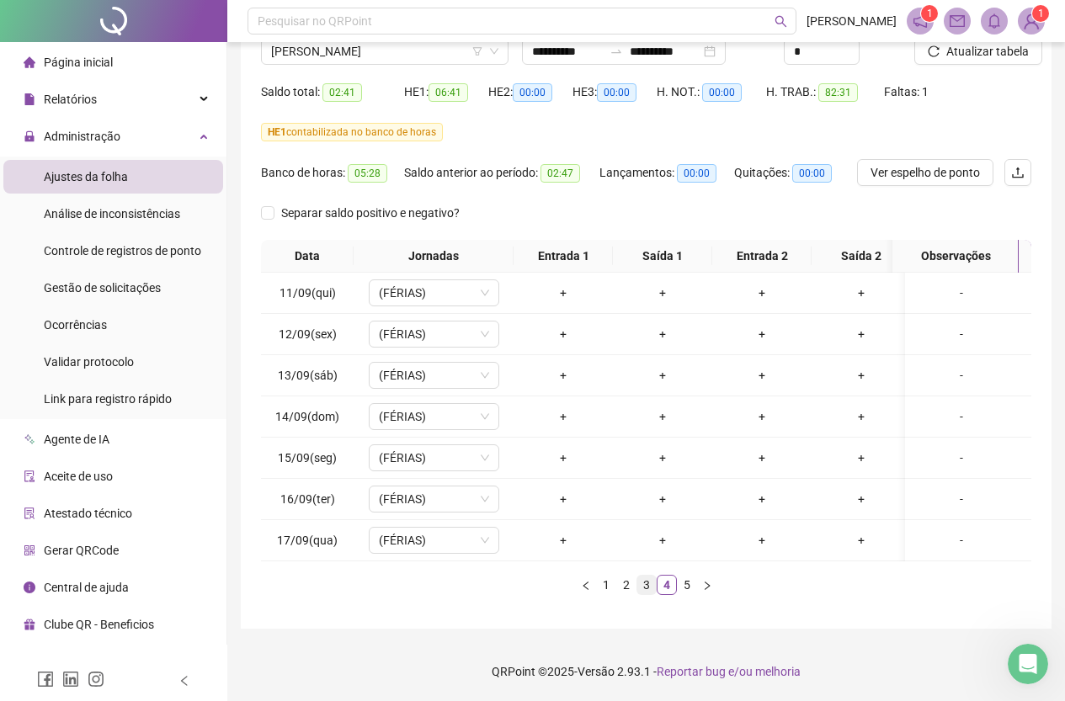
click at [649, 579] on link "3" at bounding box center [646, 585] width 19 height 19
click at [629, 589] on link "2" at bounding box center [626, 585] width 19 height 19
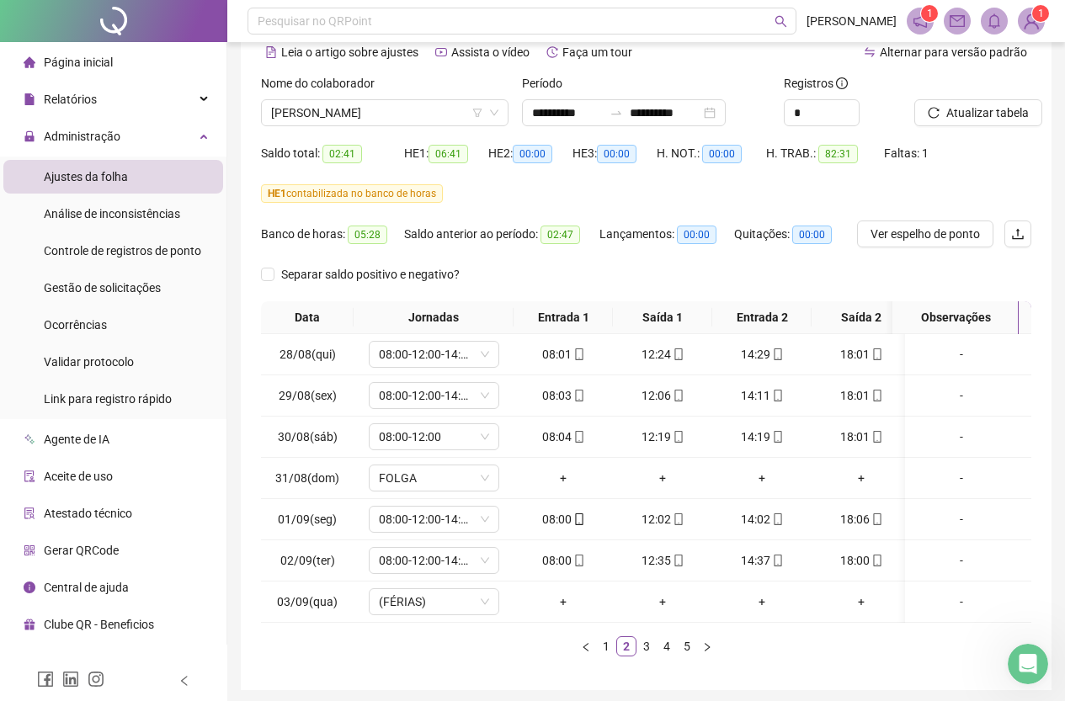
scroll to position [0, 0]
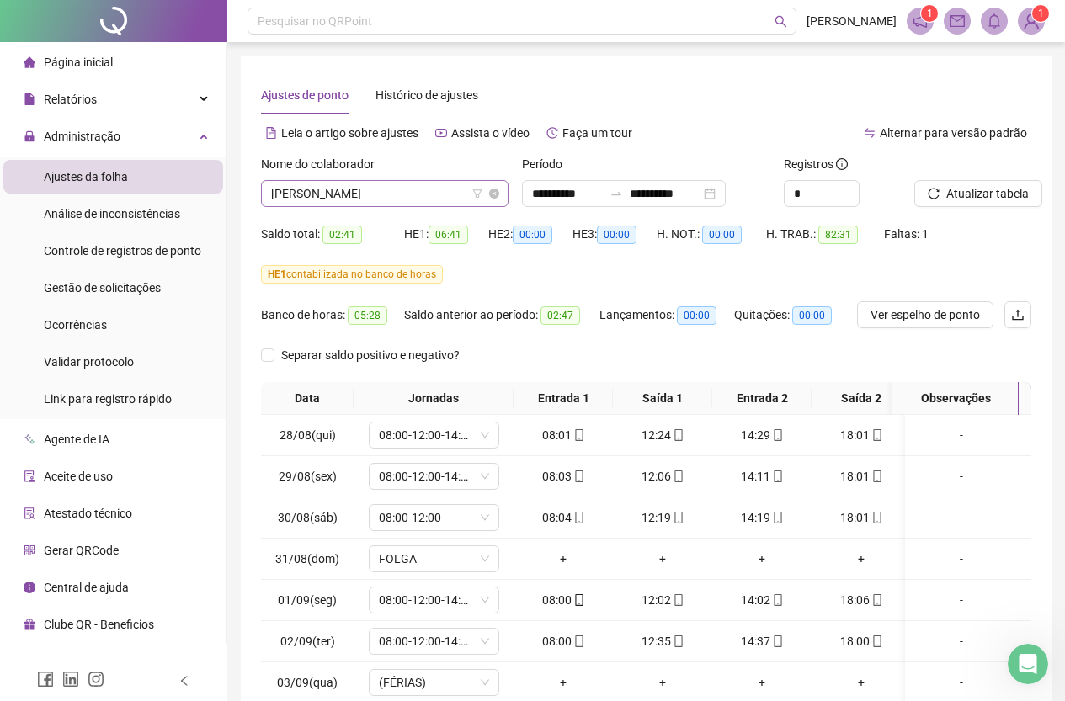
click at [394, 186] on span "[PERSON_NAME]" at bounding box center [384, 193] width 227 height 25
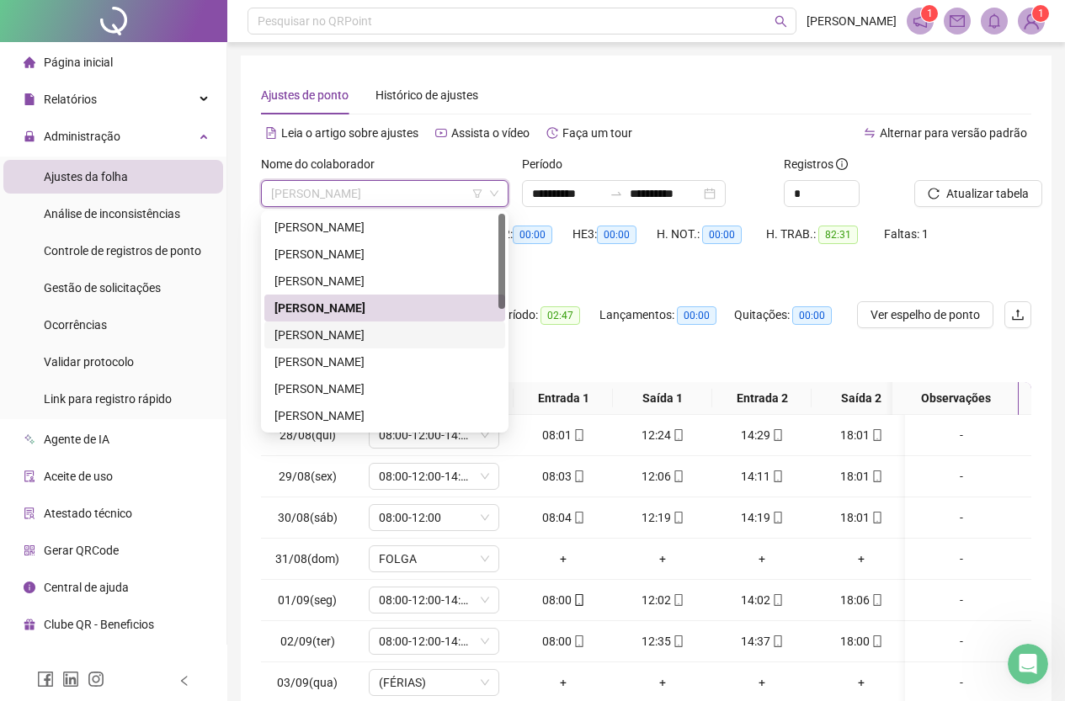
click at [376, 332] on div "[PERSON_NAME]" at bounding box center [385, 335] width 221 height 19
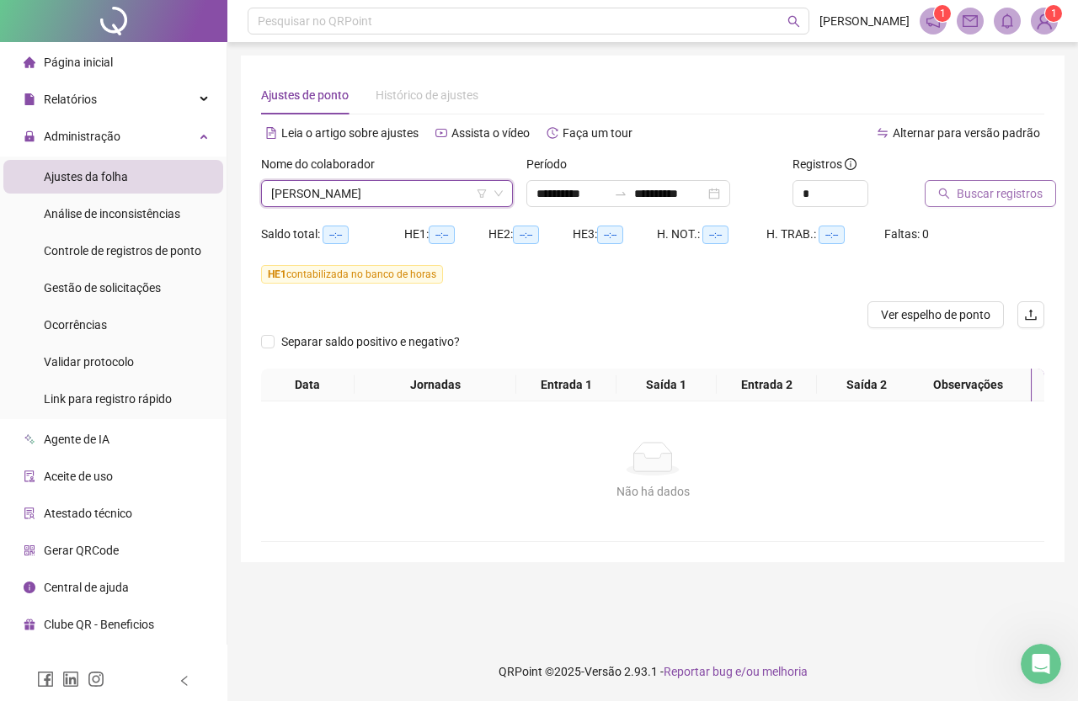
click at [966, 190] on span "Buscar registros" at bounding box center [1000, 193] width 86 height 19
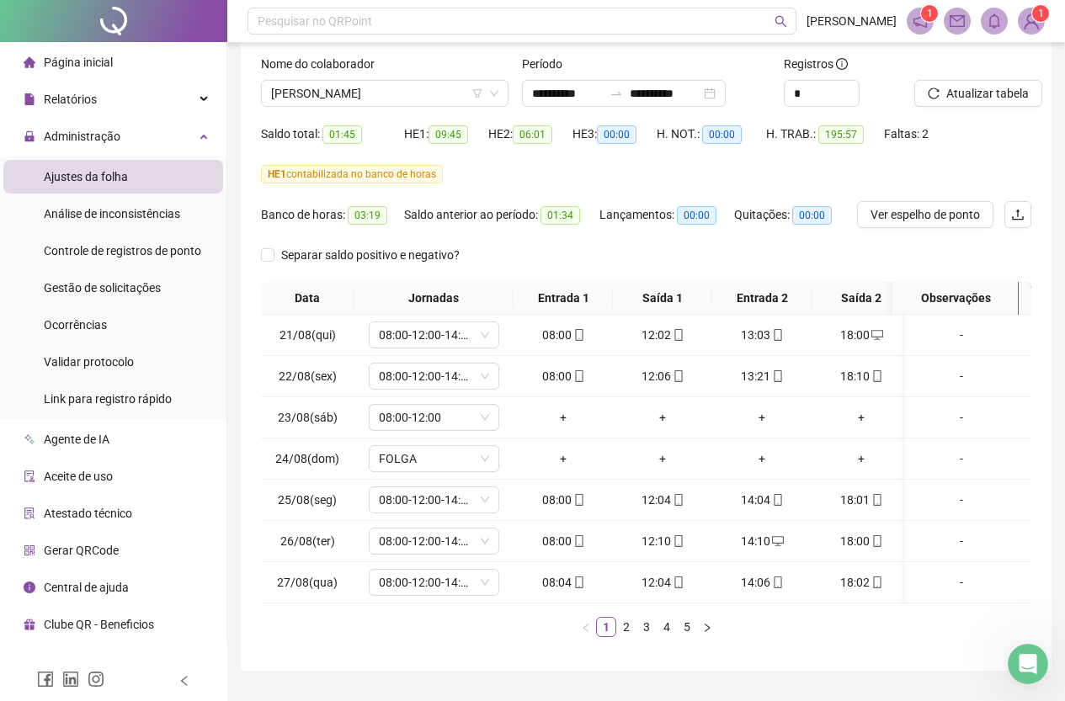
scroll to position [71, 0]
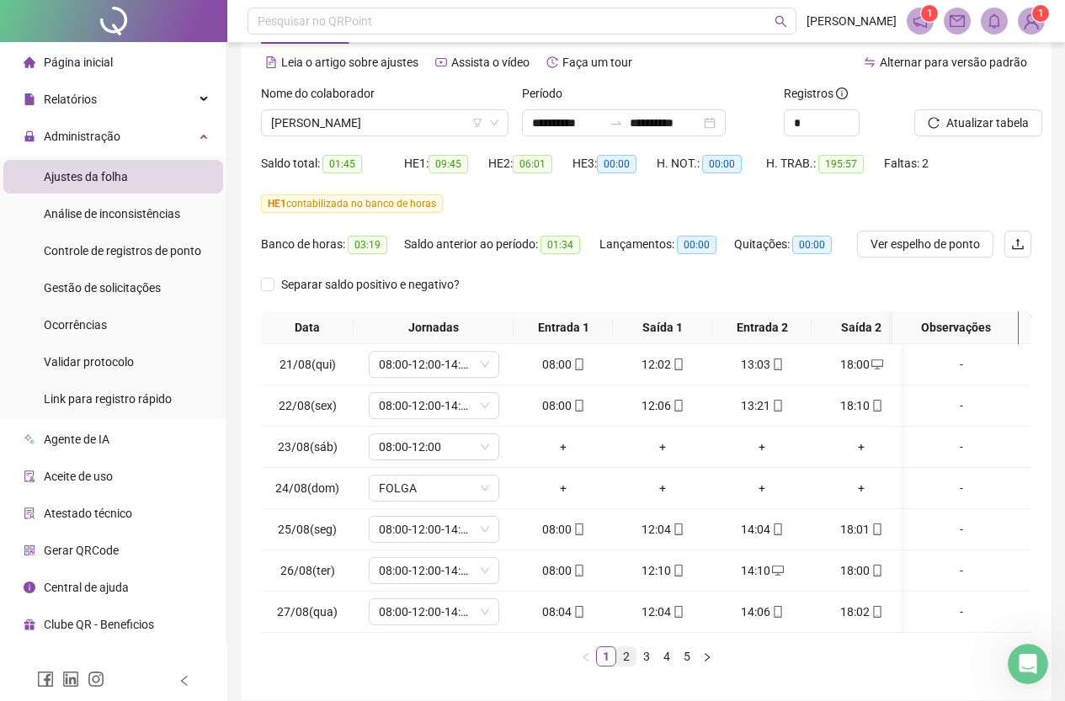
click at [622, 666] on link "2" at bounding box center [626, 657] width 19 height 19
click at [648, 666] on link "3" at bounding box center [646, 657] width 19 height 19
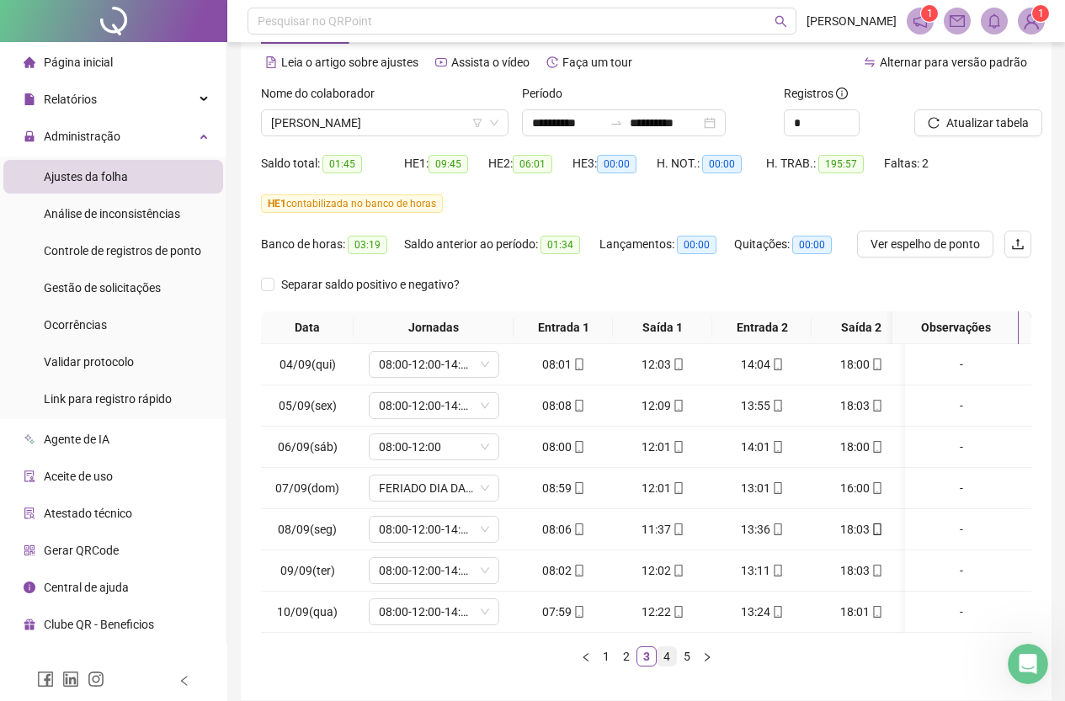
click at [670, 666] on link "4" at bounding box center [667, 657] width 19 height 19
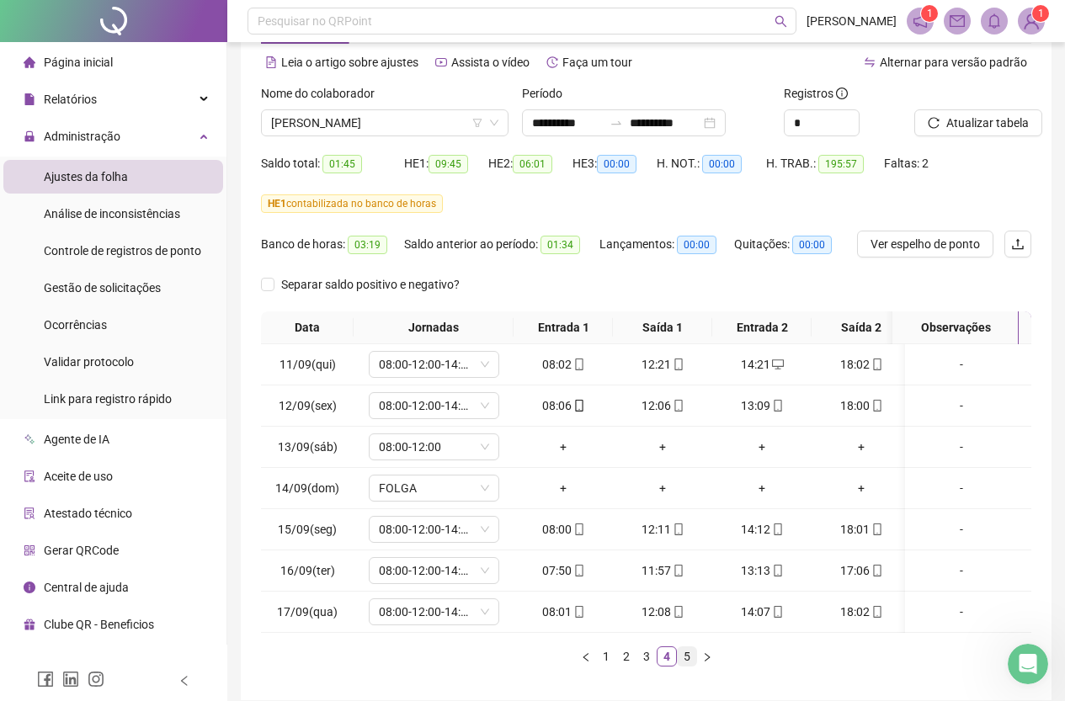
click at [684, 664] on link "5" at bounding box center [687, 657] width 19 height 19
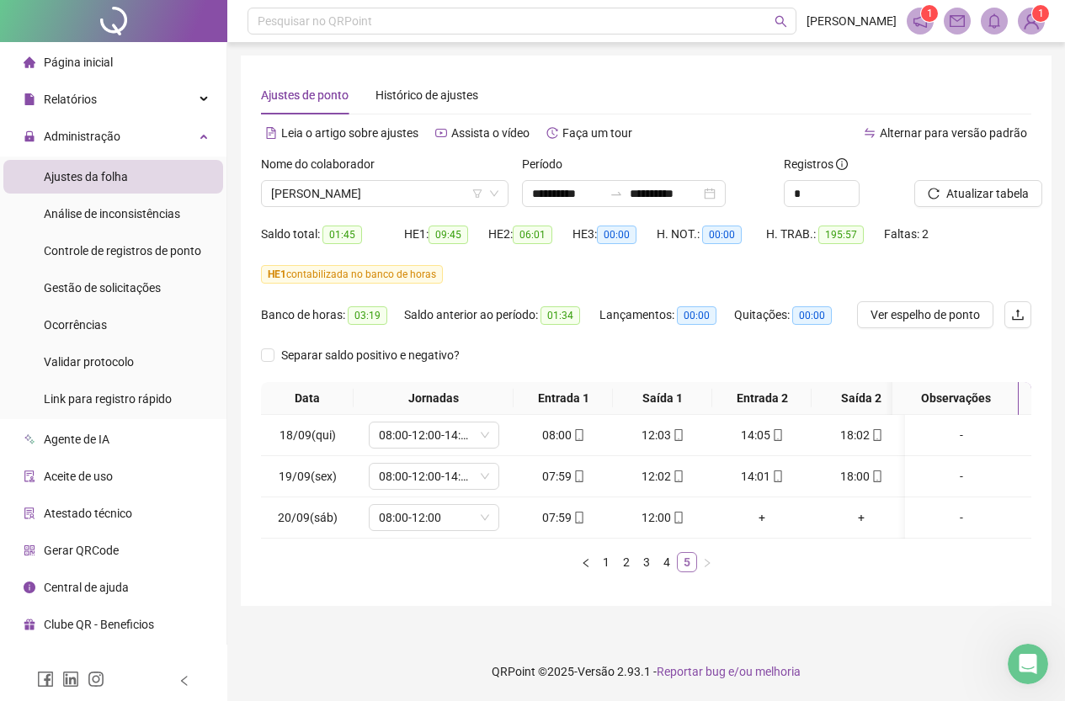
scroll to position [0, 0]
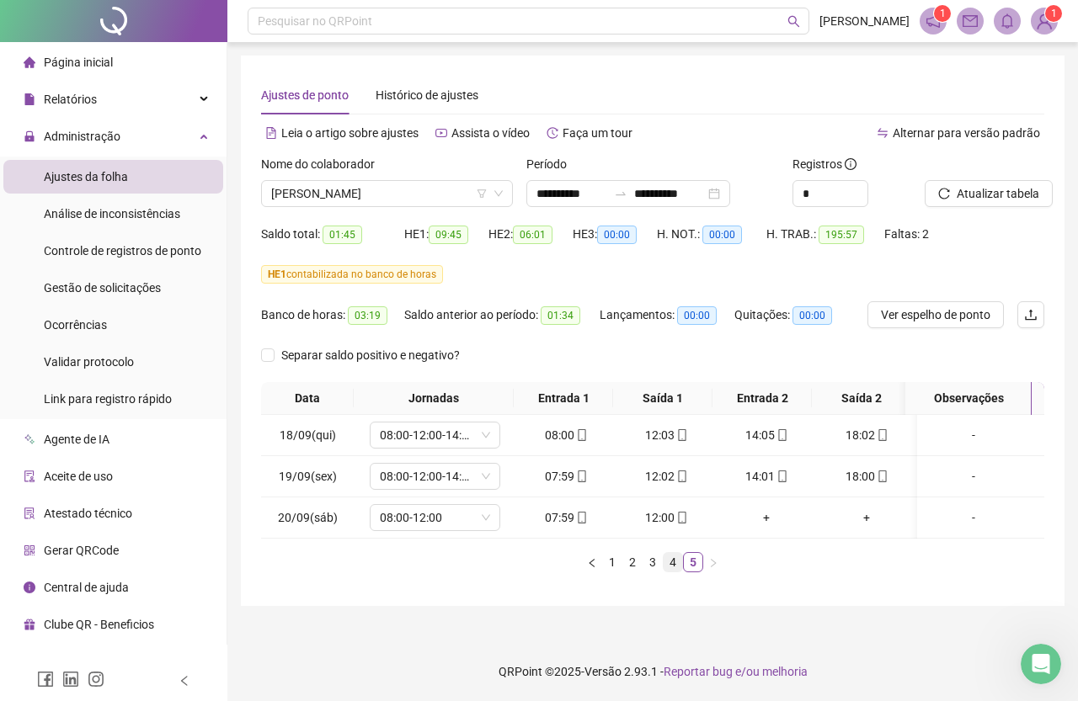
click at [678, 572] on link "4" at bounding box center [673, 562] width 19 height 19
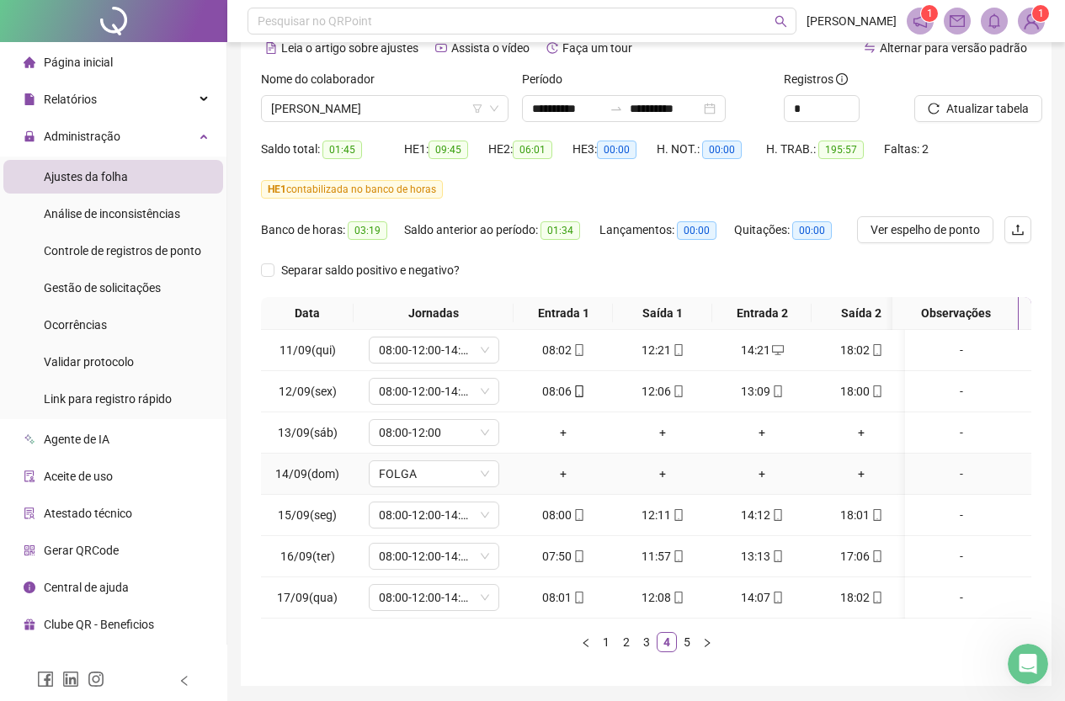
scroll to position [155, 0]
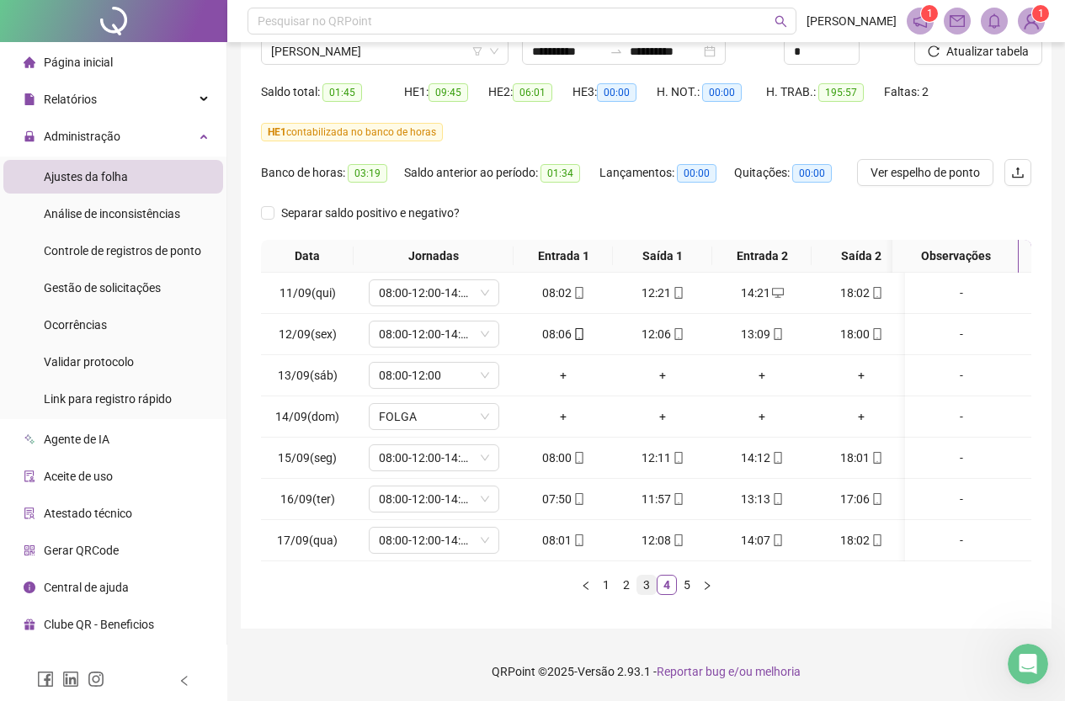
click at [648, 587] on link "3" at bounding box center [646, 585] width 19 height 19
click at [625, 581] on link "2" at bounding box center [626, 585] width 19 height 19
click at [611, 581] on link "1" at bounding box center [606, 585] width 19 height 19
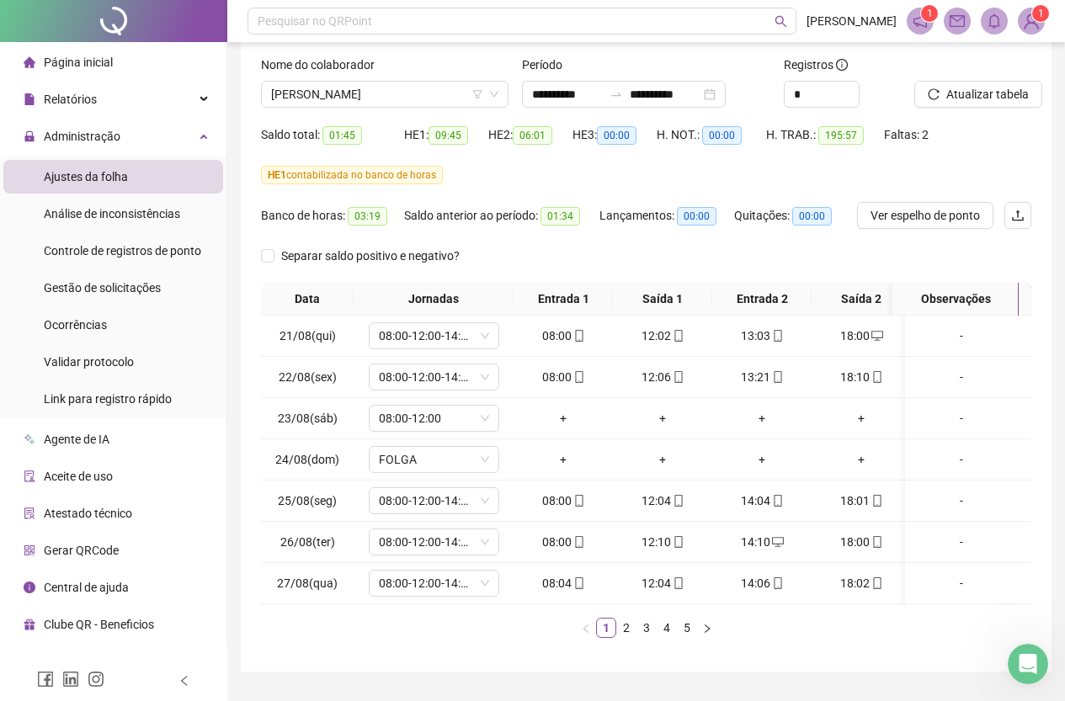
scroll to position [71, 0]
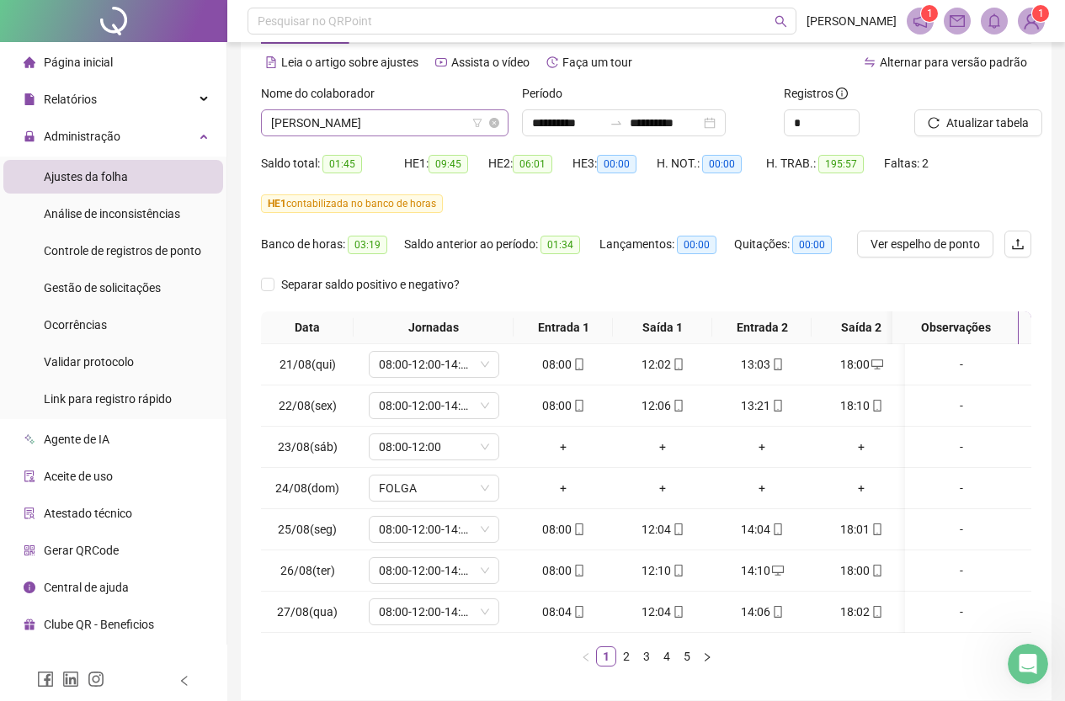
click at [396, 125] on span "[PERSON_NAME]" at bounding box center [384, 122] width 227 height 25
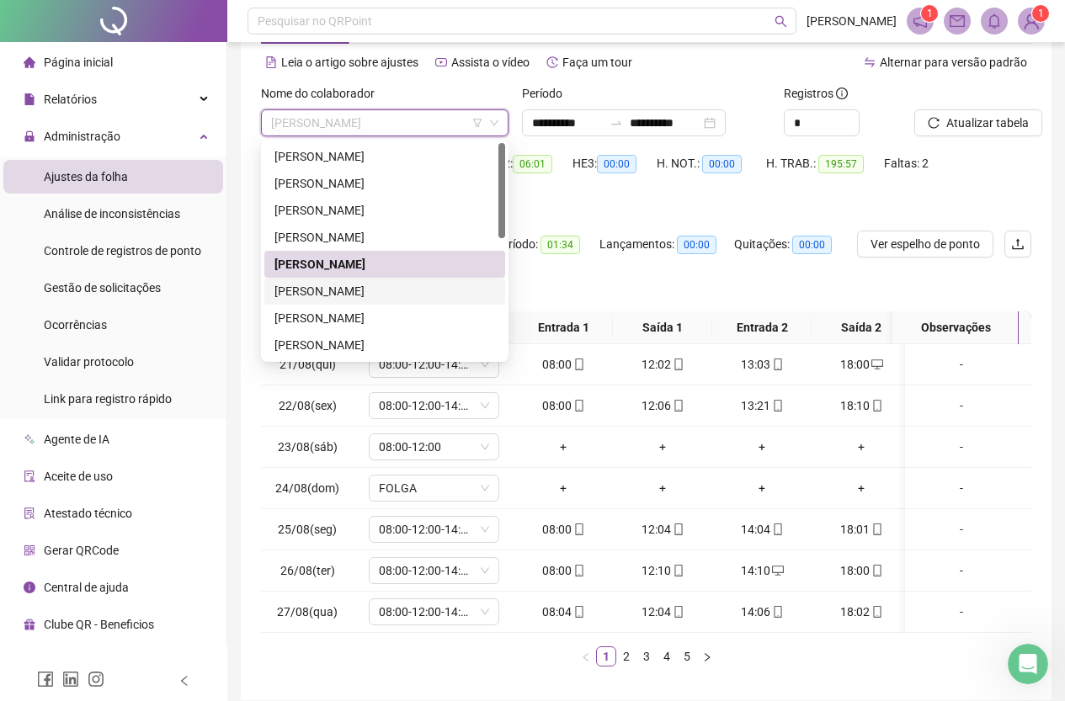
click at [400, 290] on div "[PERSON_NAME]" at bounding box center [385, 291] width 221 height 19
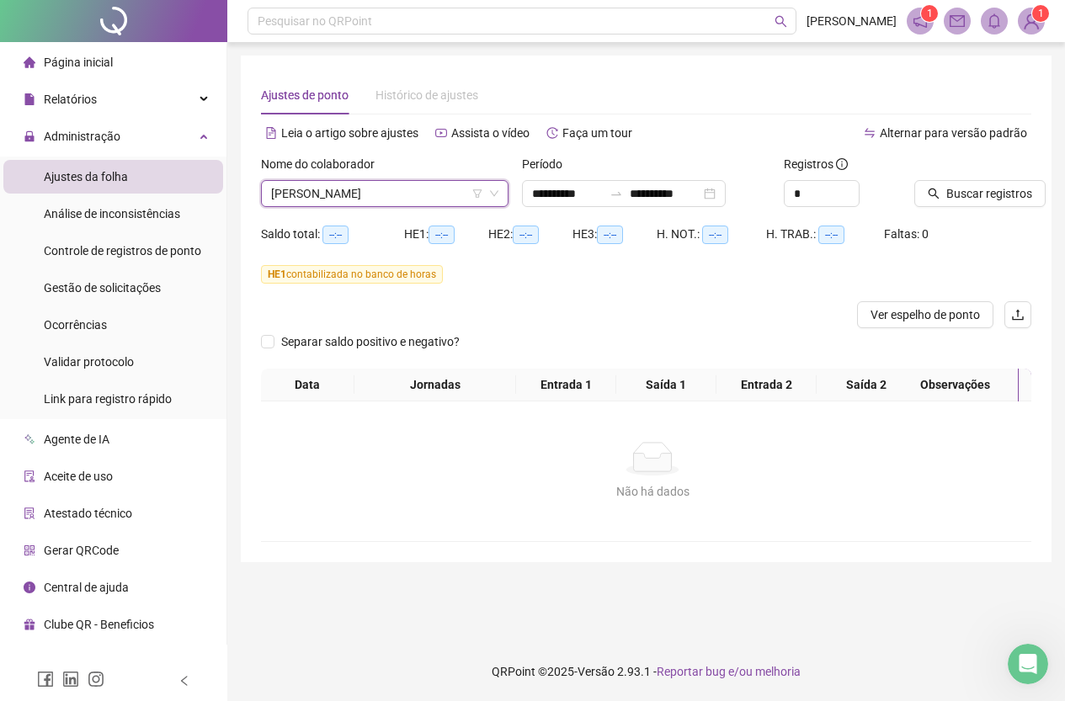
scroll to position [0, 0]
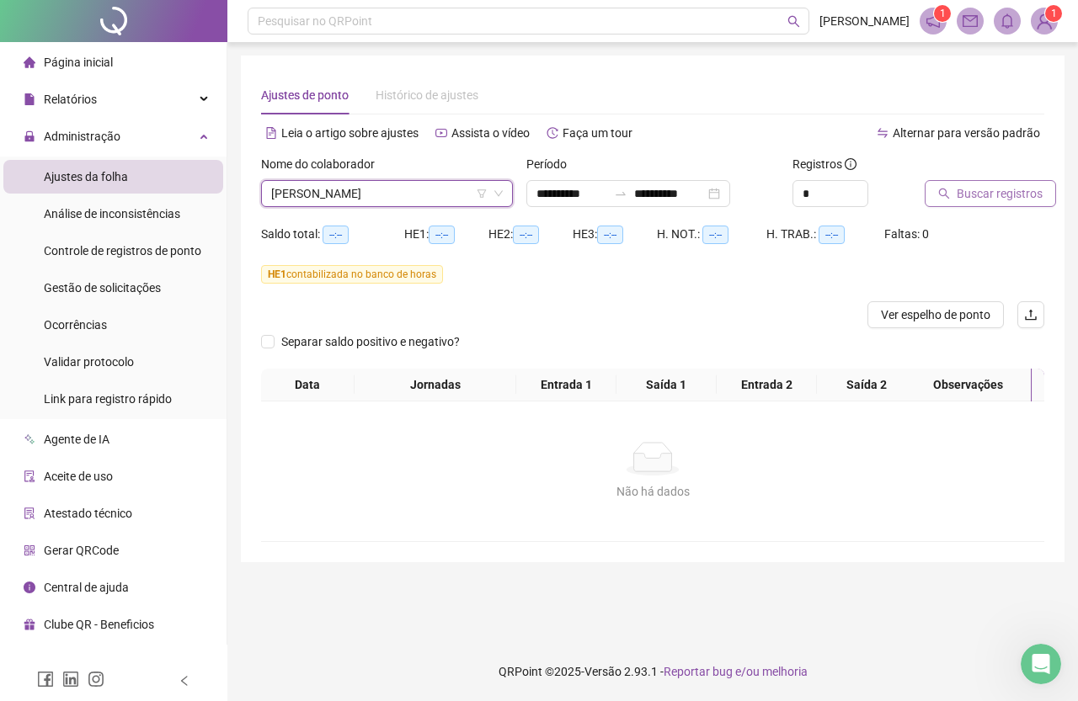
click at [1021, 195] on span "Buscar registros" at bounding box center [1000, 193] width 86 height 19
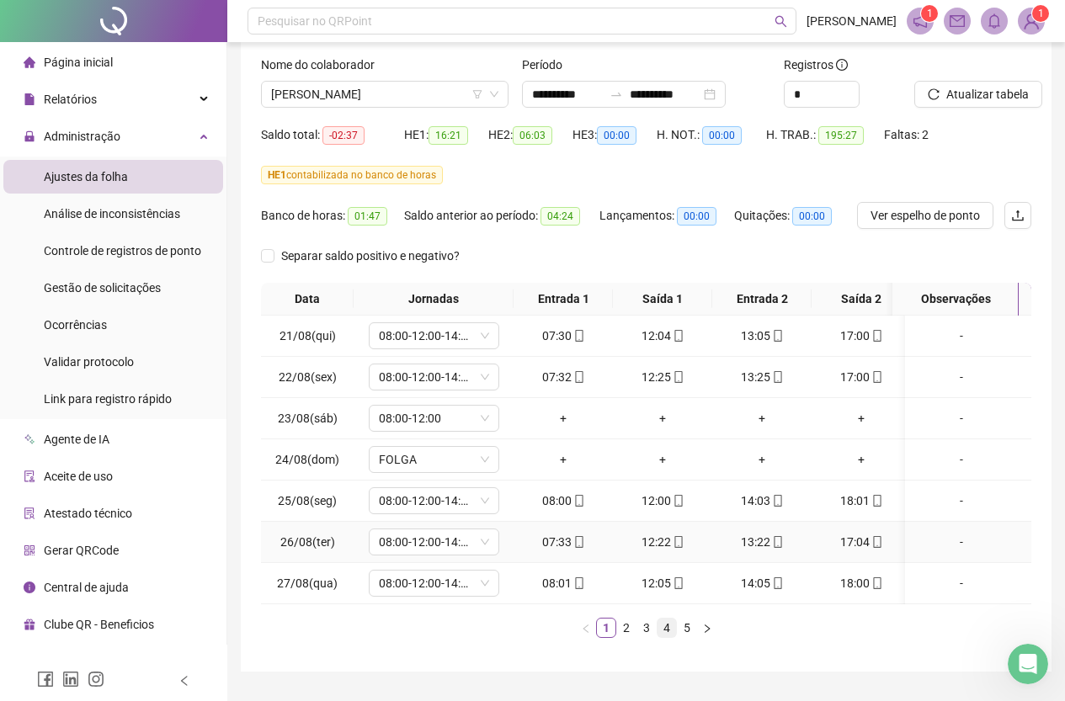
scroll to position [155, 0]
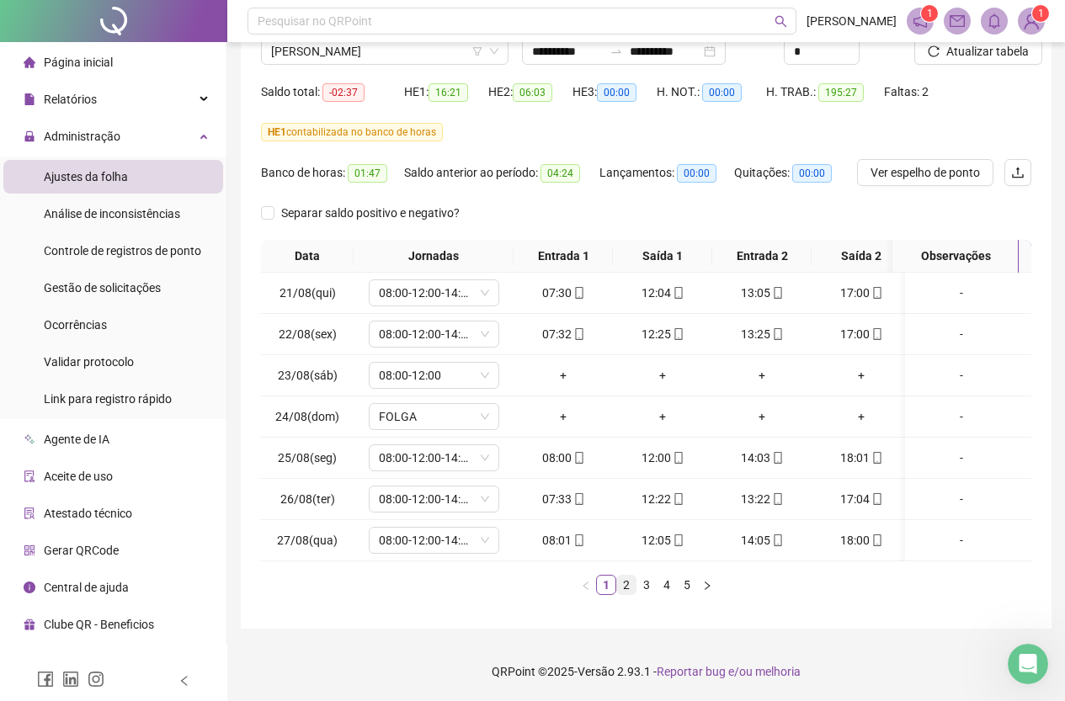
click at [628, 582] on link "2" at bounding box center [626, 585] width 19 height 19
click at [645, 586] on link "3" at bounding box center [646, 585] width 19 height 19
click at [668, 586] on link "4" at bounding box center [667, 585] width 19 height 19
click at [689, 584] on link "5" at bounding box center [687, 585] width 19 height 19
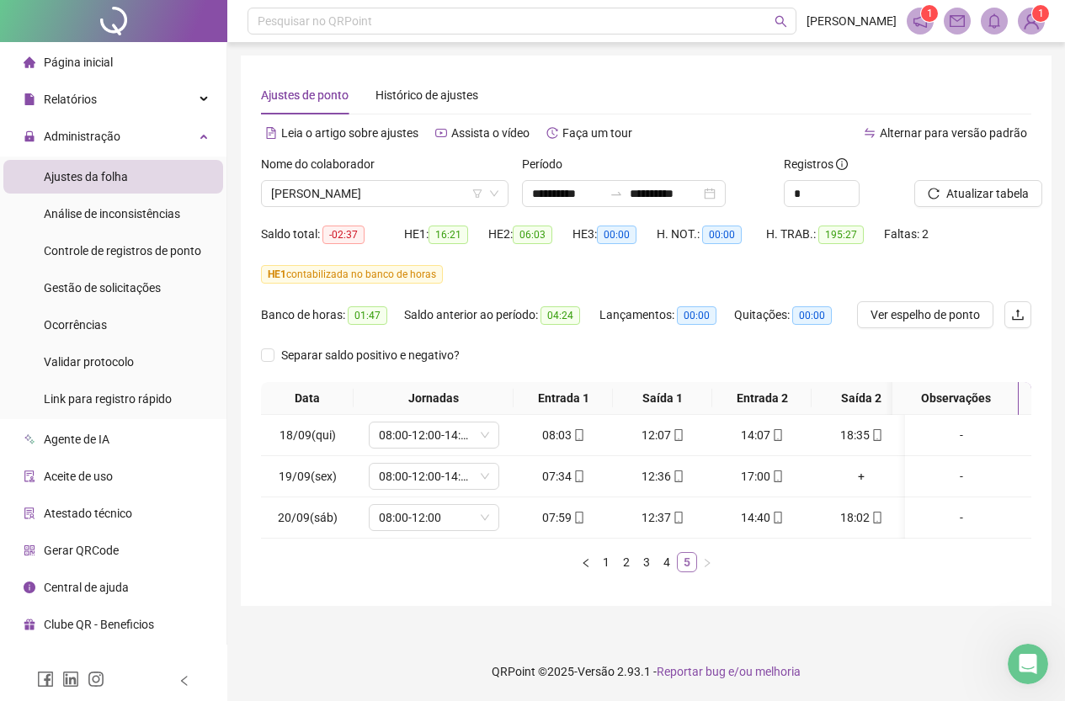
scroll to position [0, 0]
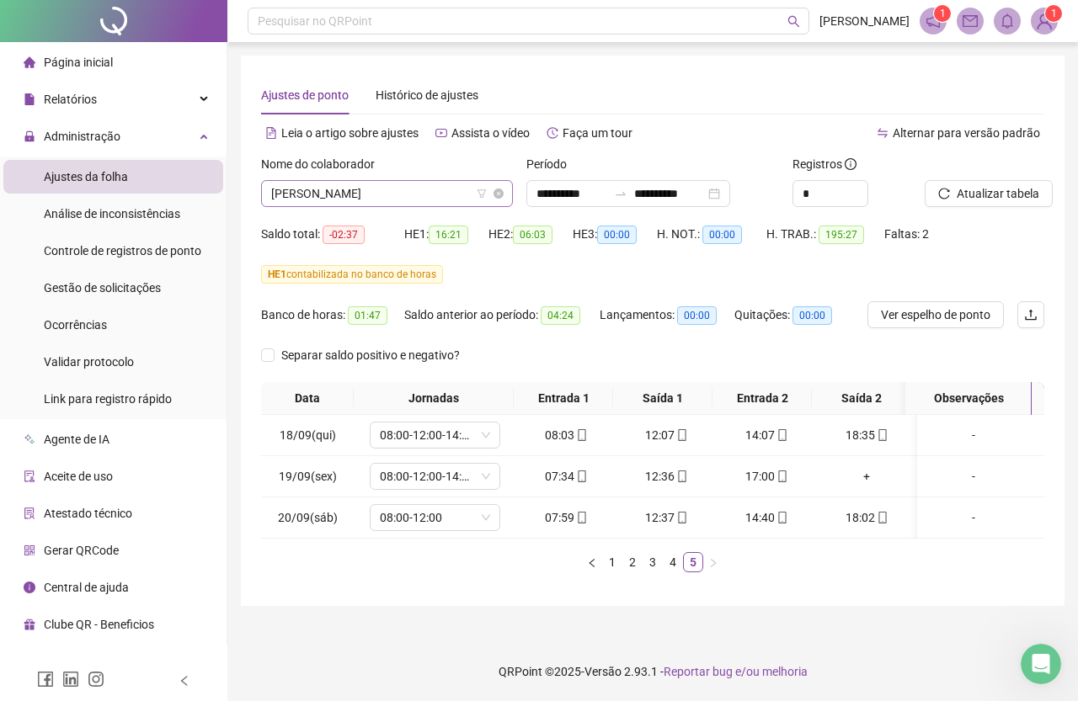
click at [385, 200] on span "[PERSON_NAME]" at bounding box center [387, 193] width 232 height 25
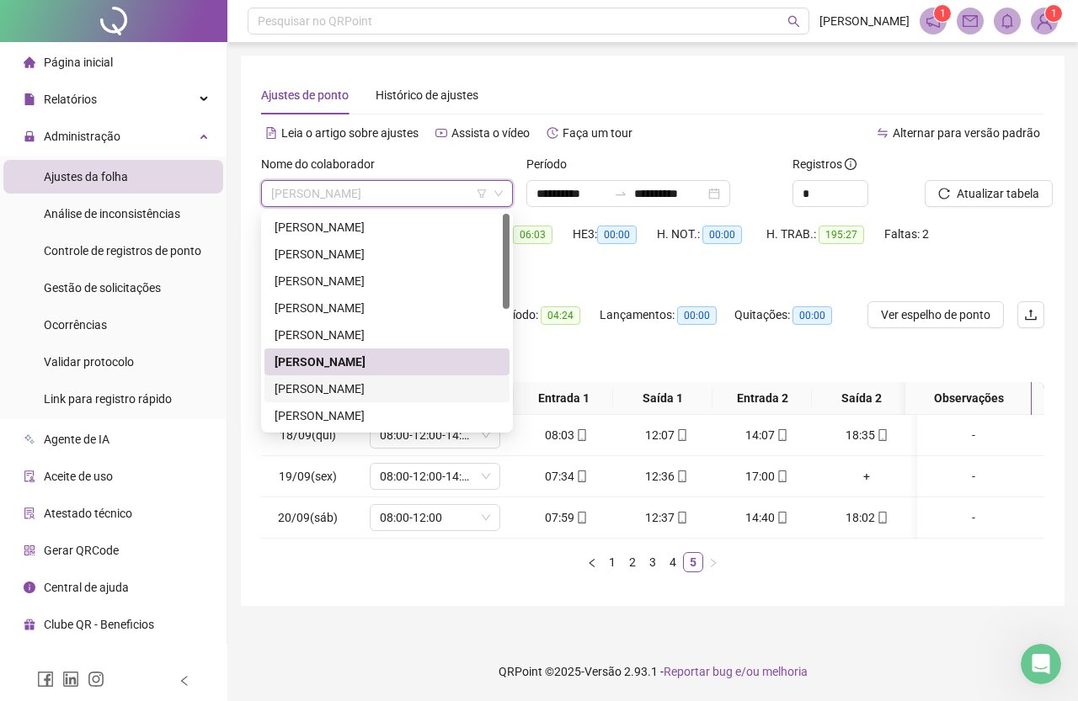
click at [384, 388] on div "[PERSON_NAME]" at bounding box center [387, 389] width 225 height 19
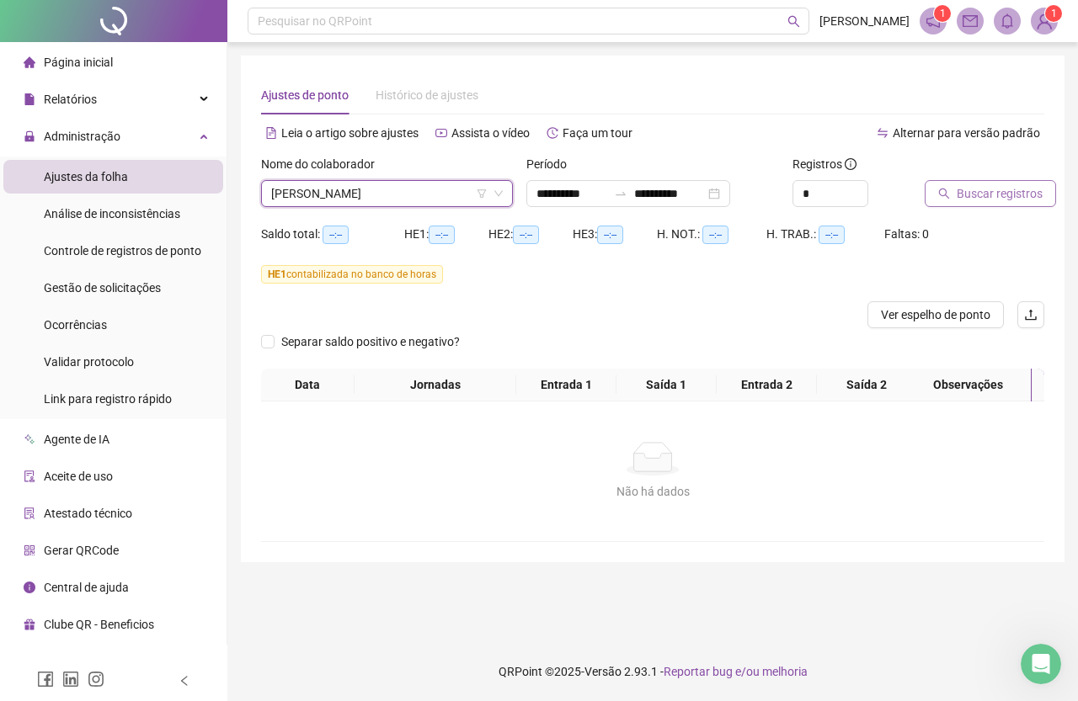
click at [972, 197] on span "Buscar registros" at bounding box center [1000, 193] width 86 height 19
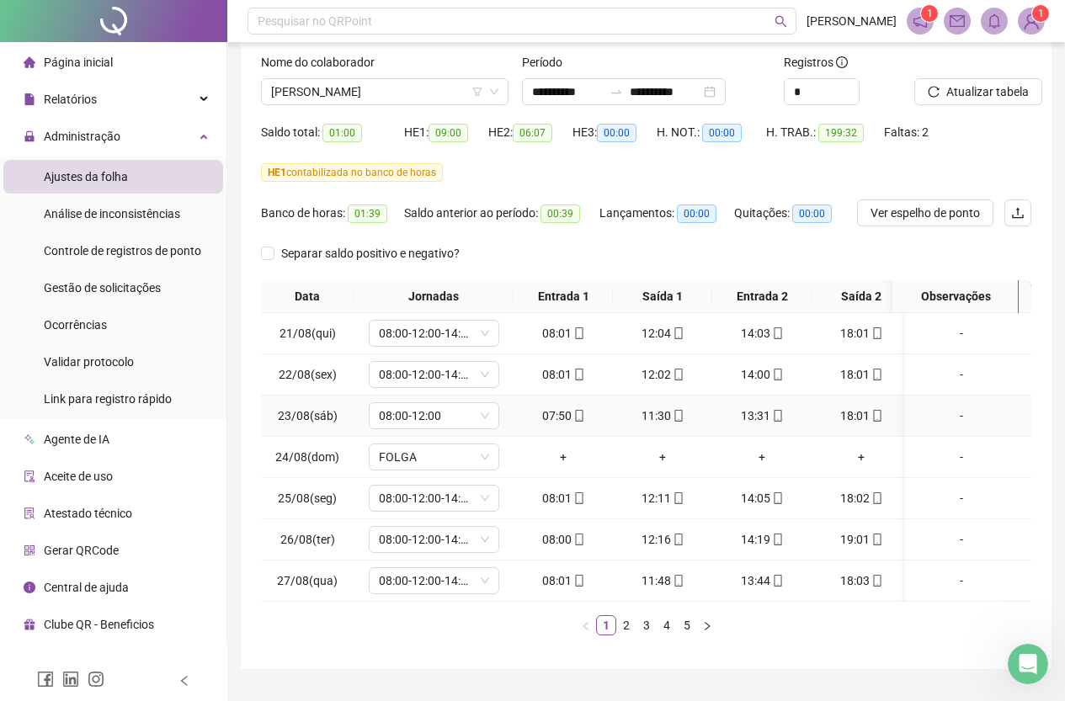
scroll to position [155, 0]
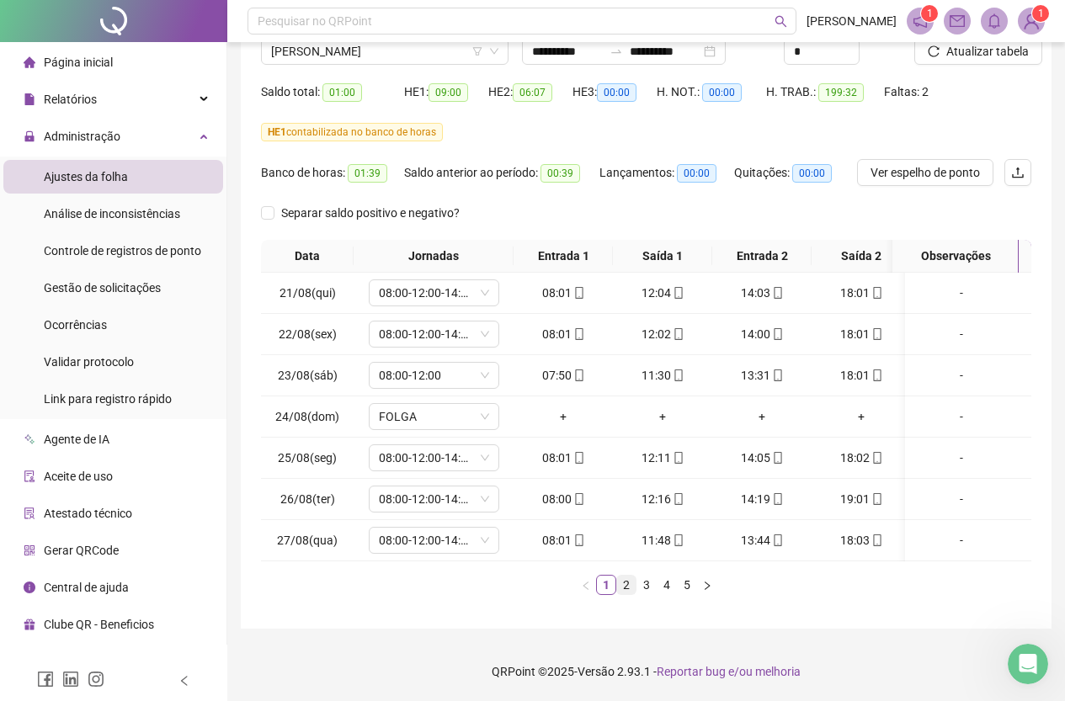
click at [626, 588] on link "2" at bounding box center [626, 585] width 19 height 19
click at [646, 584] on link "3" at bounding box center [646, 585] width 19 height 19
click at [665, 589] on link "4" at bounding box center [667, 585] width 19 height 19
click at [680, 584] on link "5" at bounding box center [687, 585] width 19 height 19
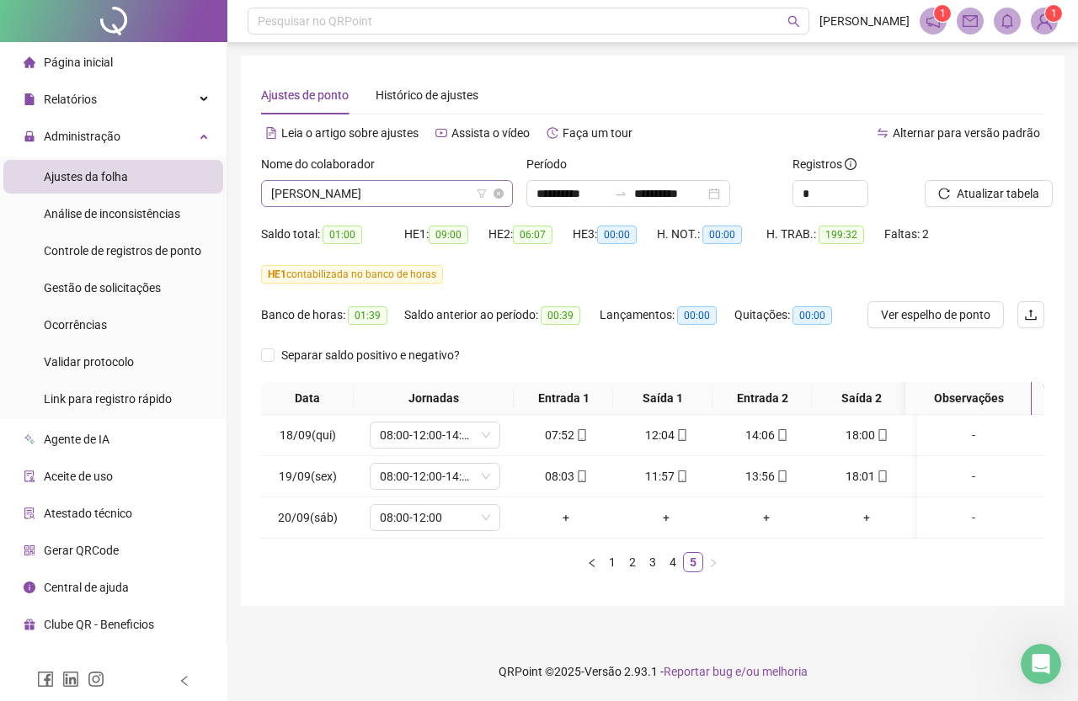
click at [396, 192] on span "[PERSON_NAME]" at bounding box center [387, 193] width 232 height 25
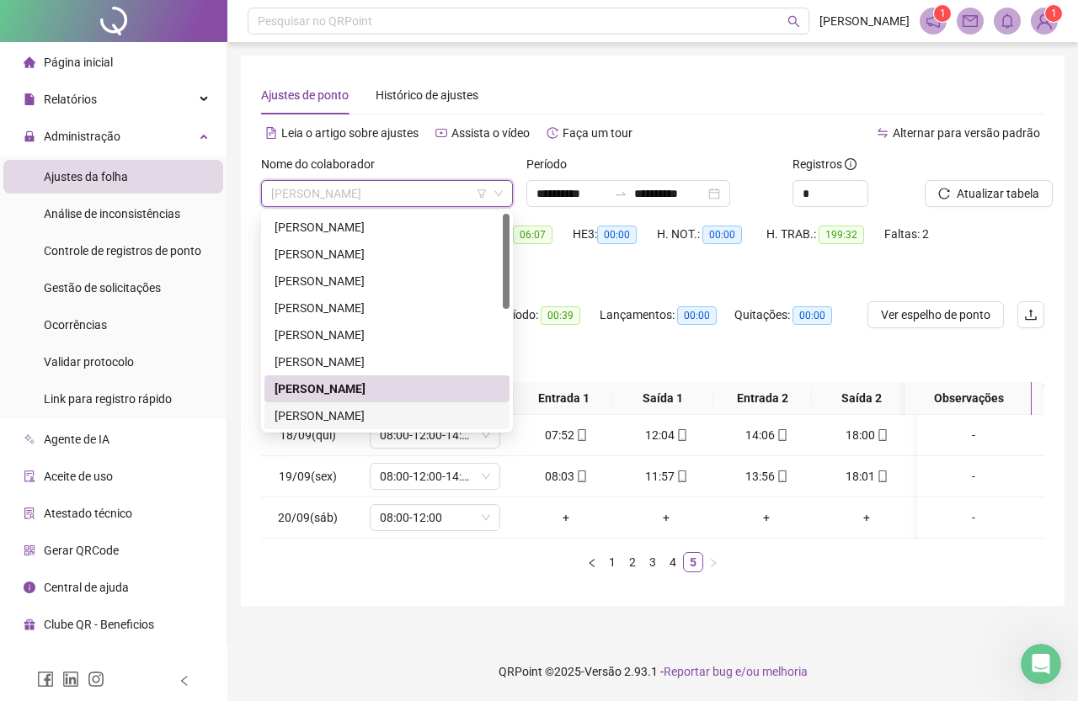
click at [371, 417] on div "[PERSON_NAME]" at bounding box center [387, 416] width 225 height 19
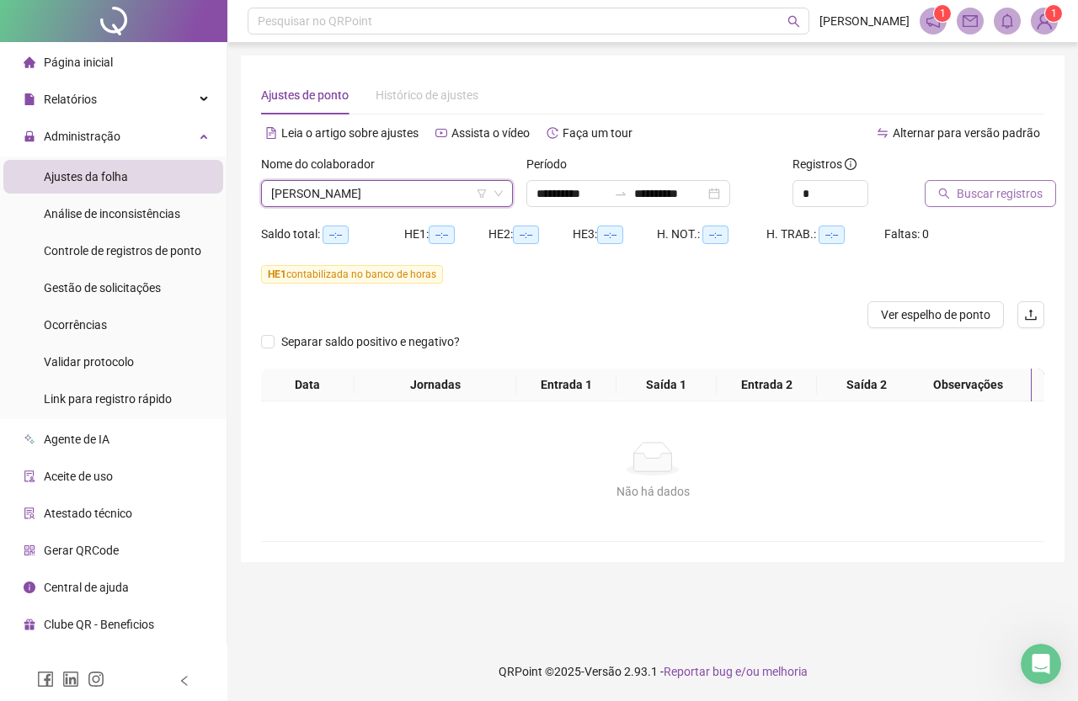
click at [1018, 192] on span "Buscar registros" at bounding box center [1000, 193] width 86 height 19
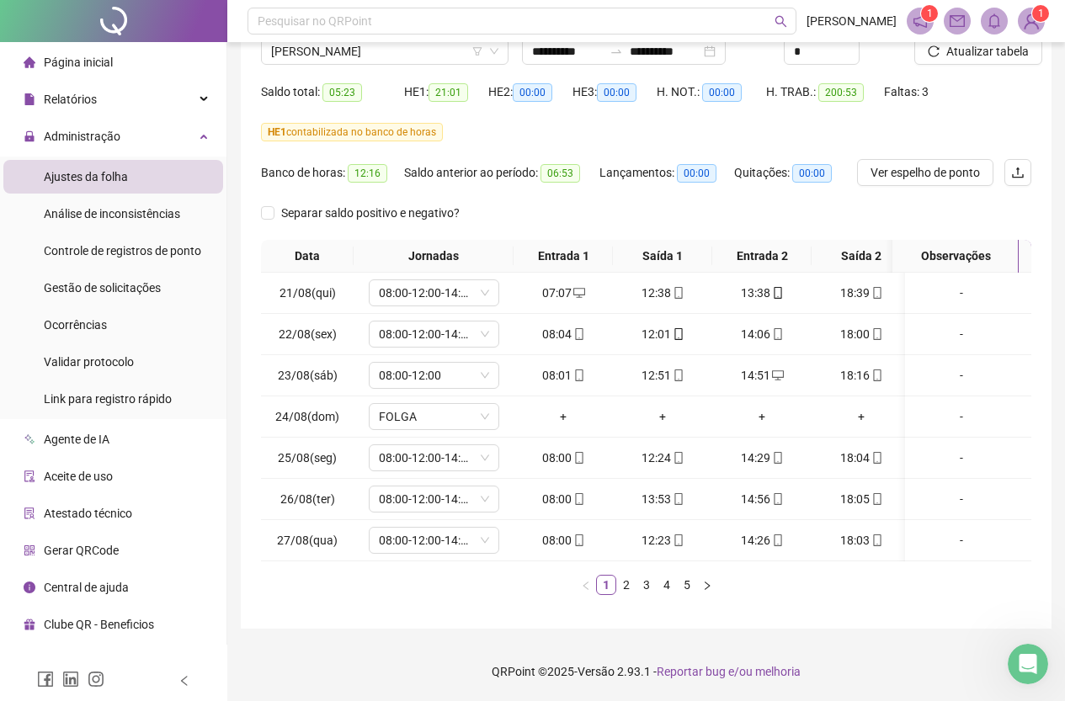
scroll to position [155, 0]
click at [630, 585] on link "2" at bounding box center [626, 585] width 19 height 19
click at [648, 584] on link "3" at bounding box center [646, 585] width 19 height 19
click at [664, 581] on link "4" at bounding box center [667, 585] width 19 height 19
click at [684, 582] on link "5" at bounding box center [687, 585] width 19 height 19
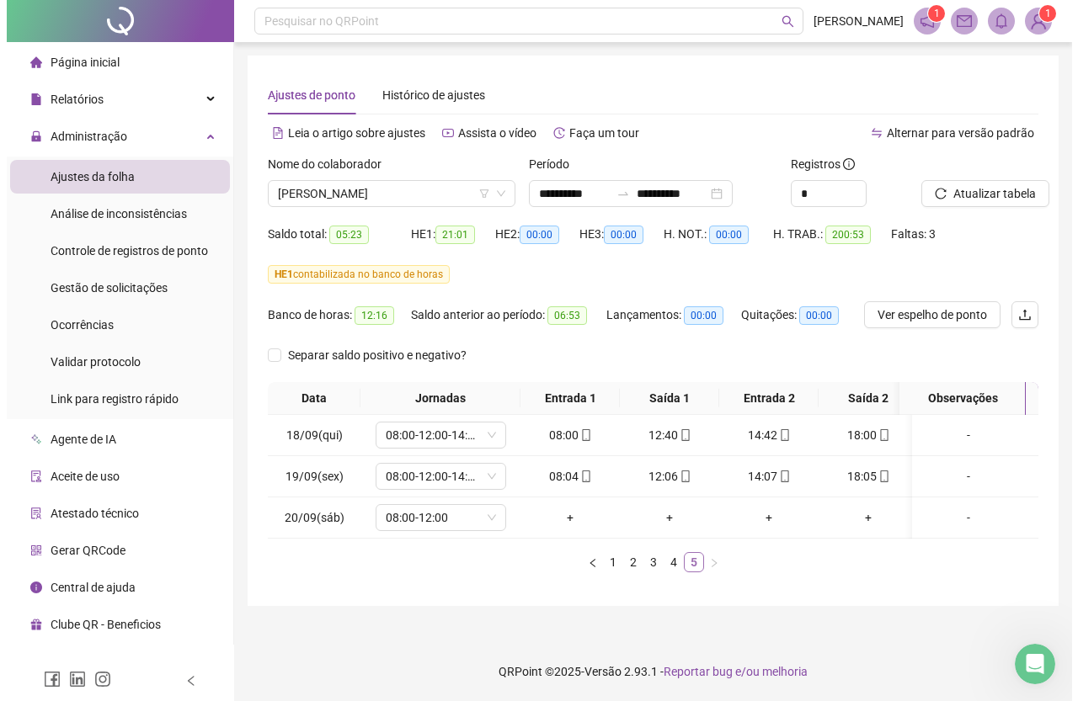
scroll to position [0, 0]
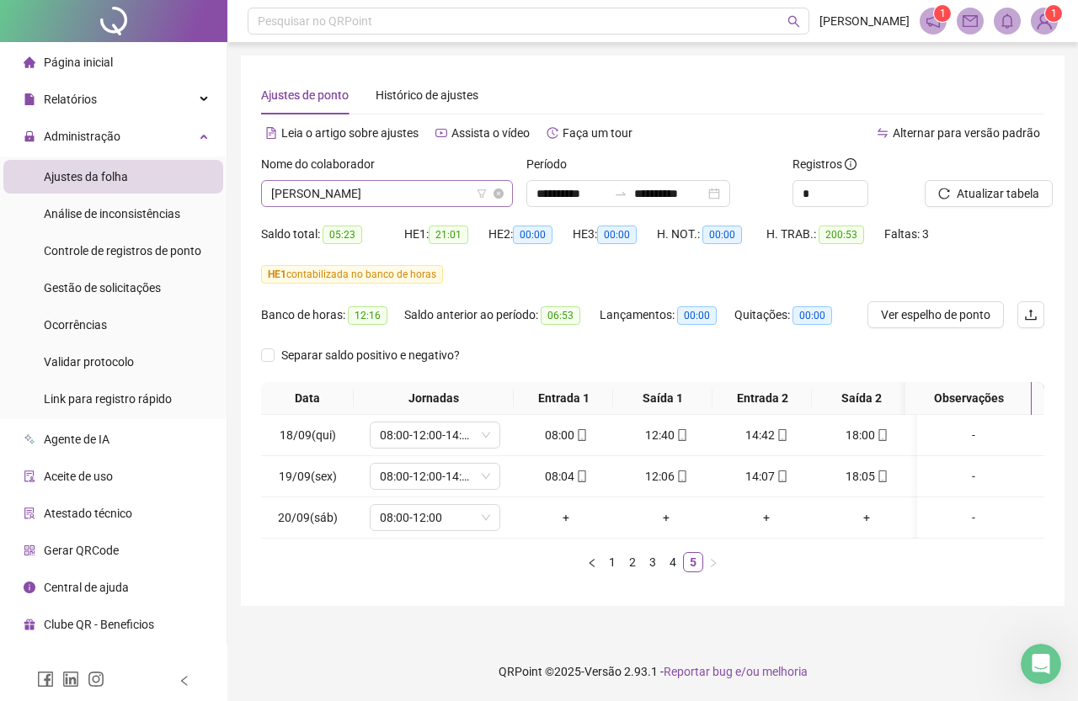
click at [440, 194] on span "[PERSON_NAME]" at bounding box center [387, 193] width 232 height 25
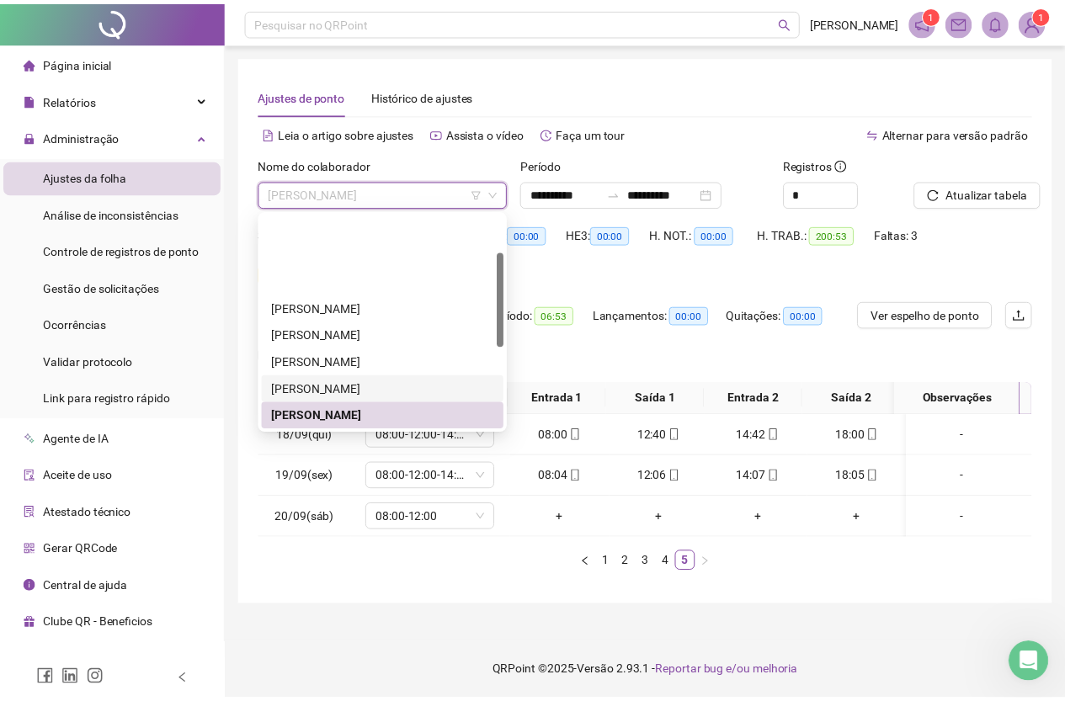
scroll to position [84, 0]
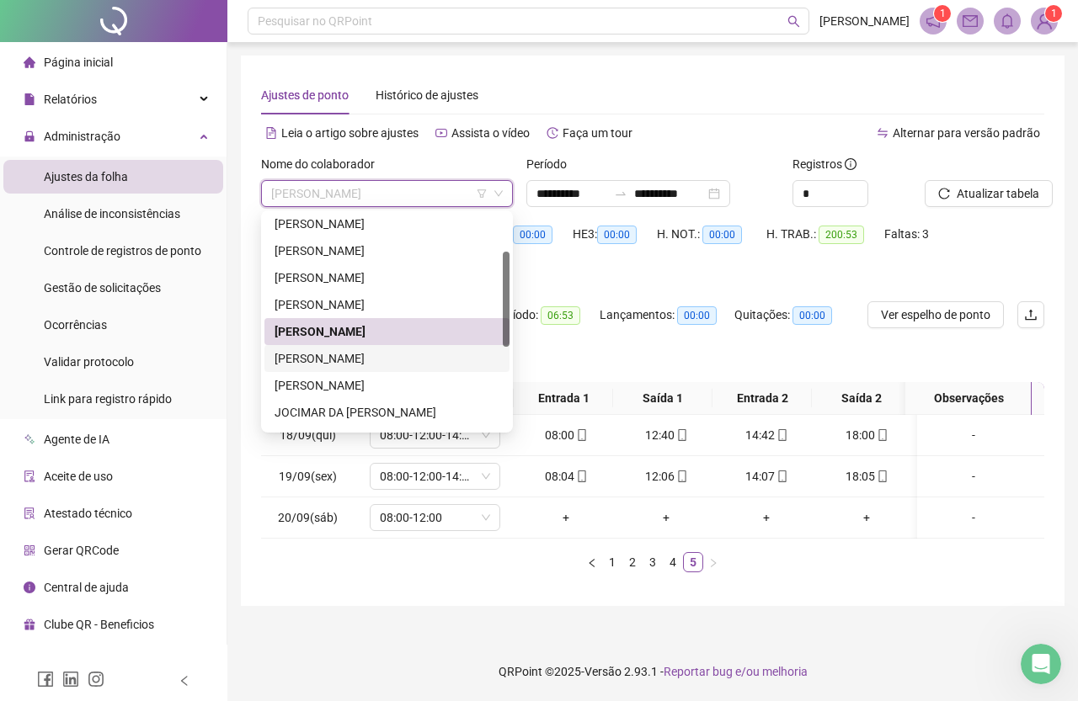
click at [377, 354] on div "[PERSON_NAME]" at bounding box center [387, 358] width 225 height 19
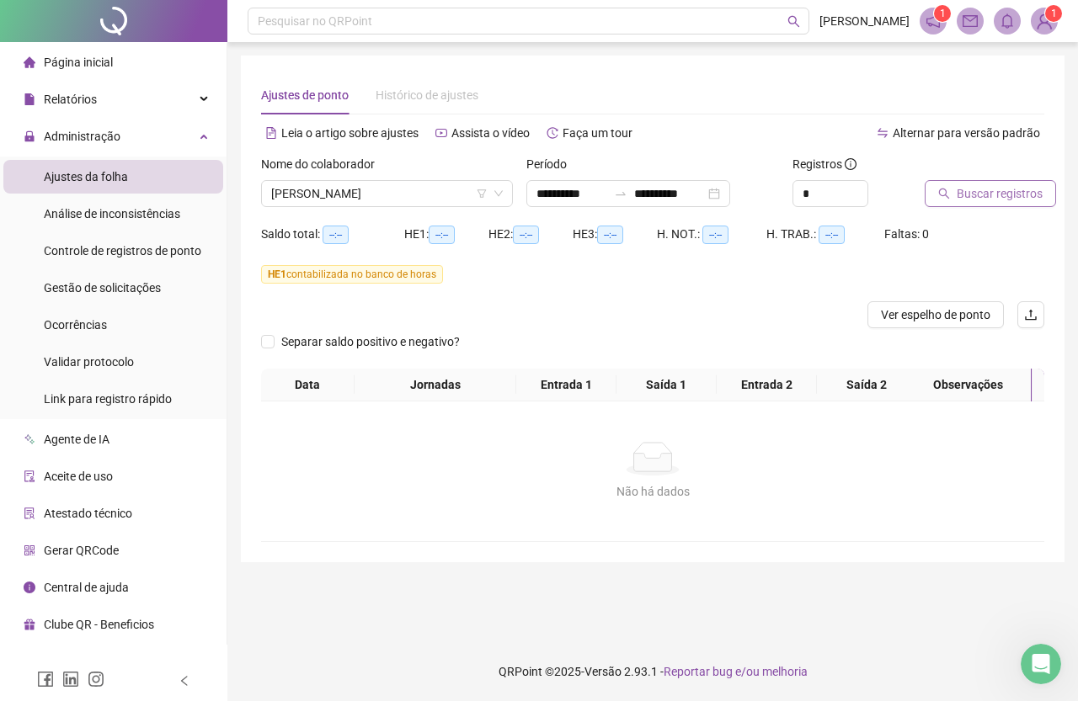
click at [1007, 197] on span "Buscar registros" at bounding box center [1000, 193] width 86 height 19
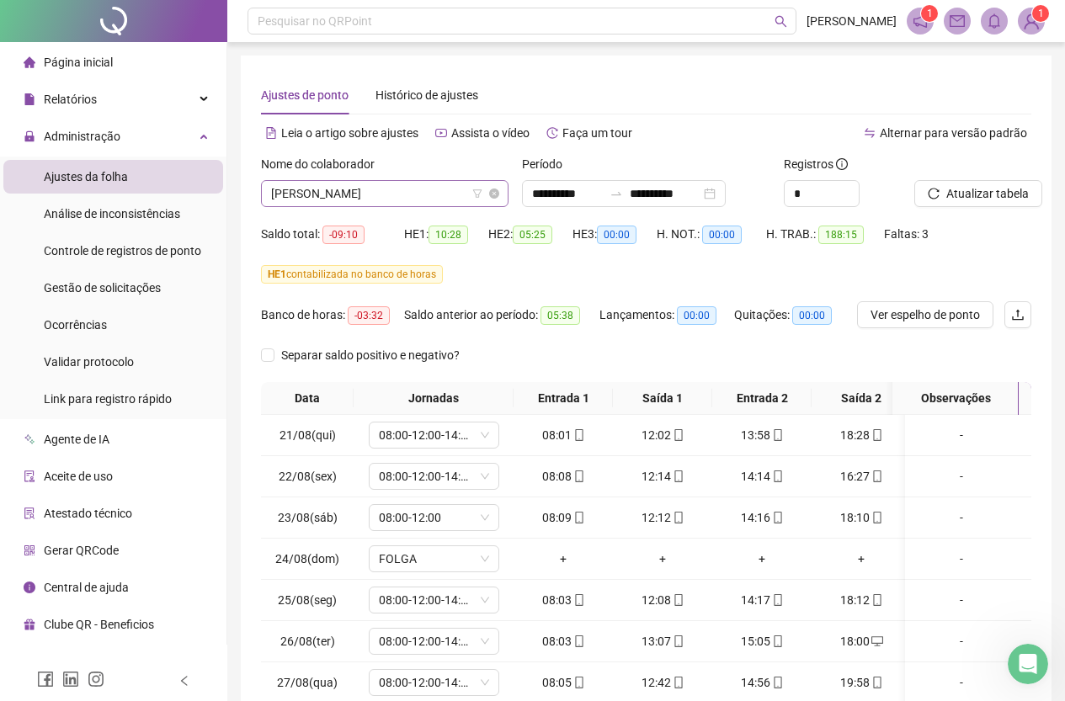
click at [411, 194] on span "[PERSON_NAME]" at bounding box center [384, 193] width 227 height 25
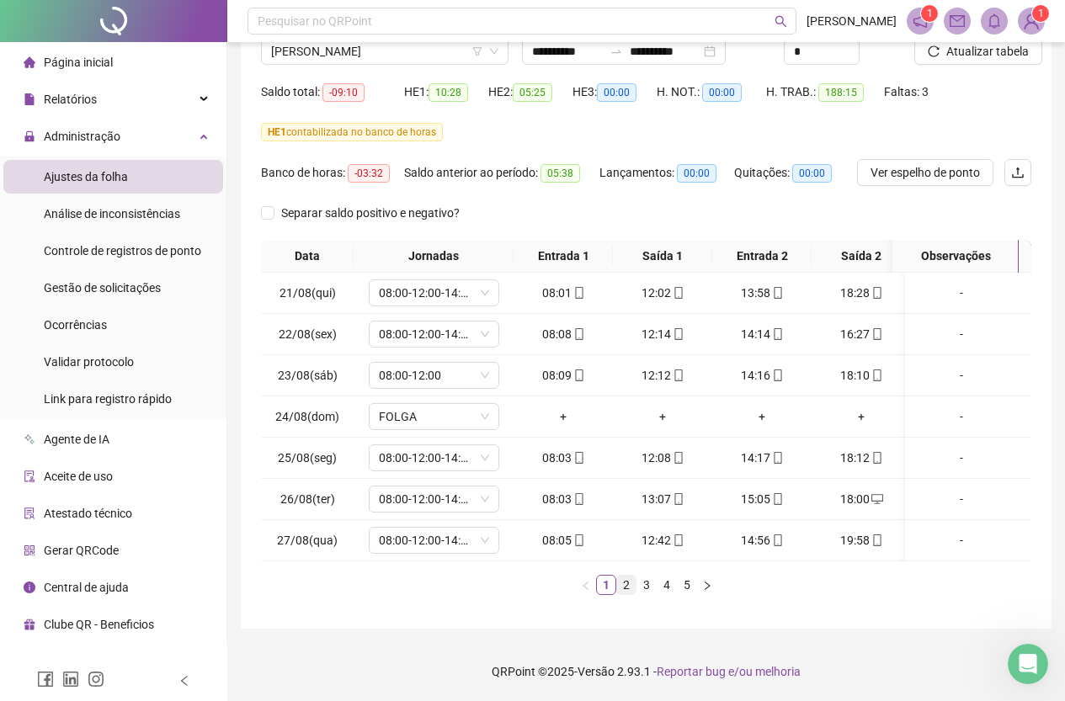
click at [626, 588] on link "2" at bounding box center [626, 585] width 19 height 19
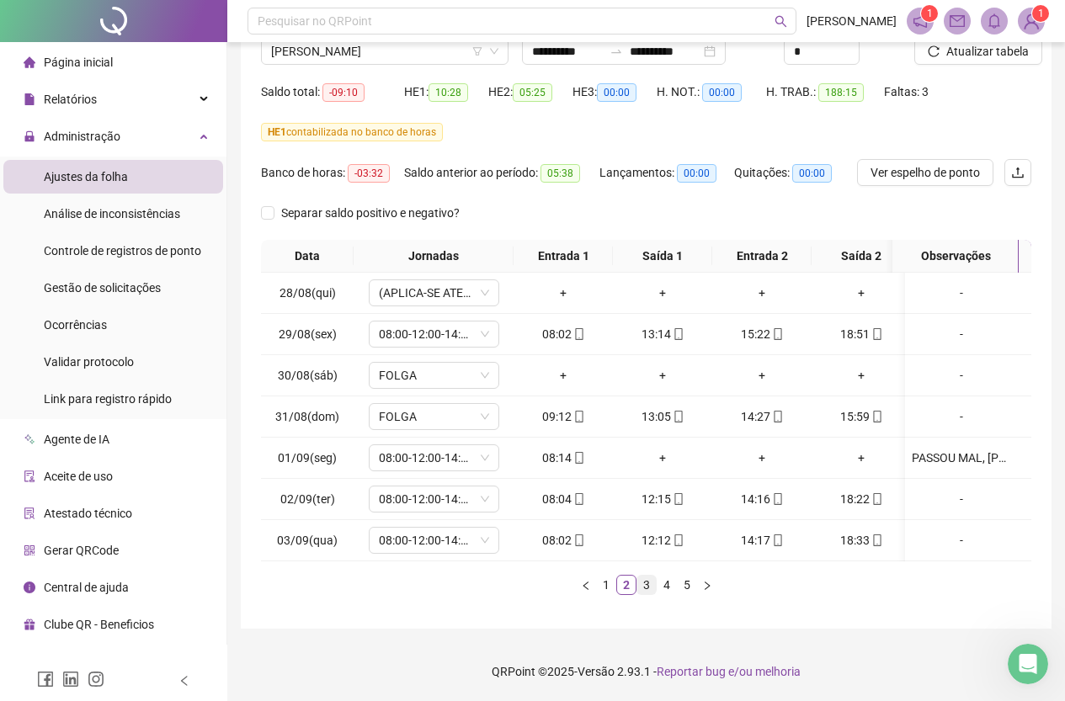
click at [645, 586] on link "3" at bounding box center [646, 585] width 19 height 19
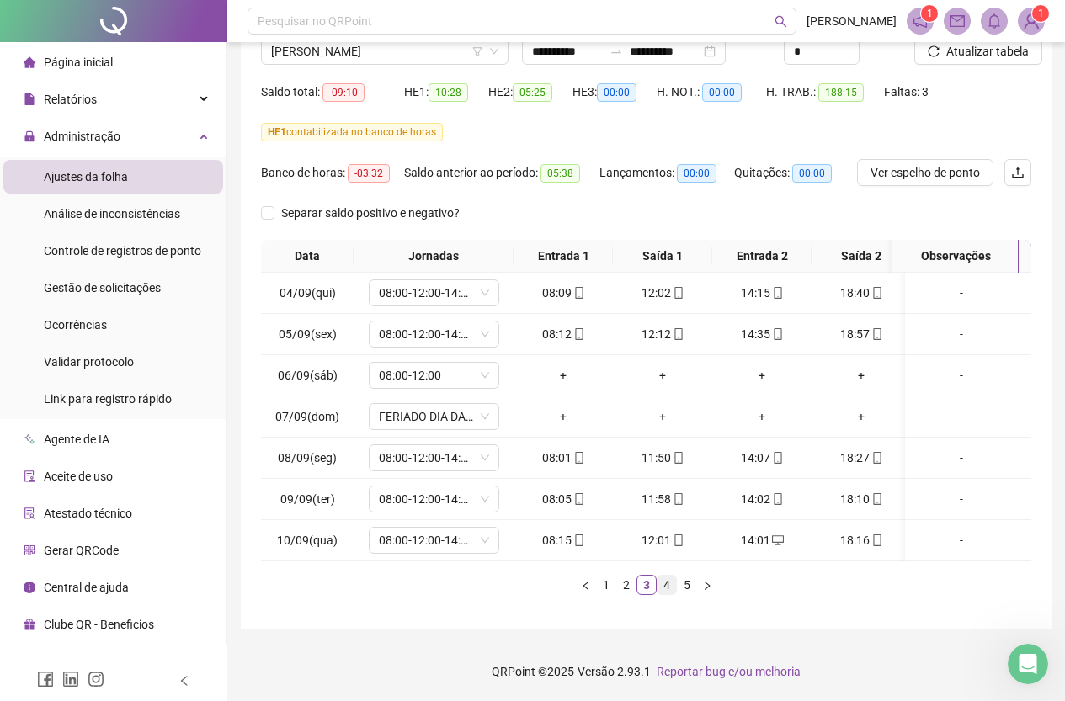
click at [670, 588] on link "4" at bounding box center [667, 585] width 19 height 19
click at [687, 585] on link "5" at bounding box center [687, 585] width 19 height 19
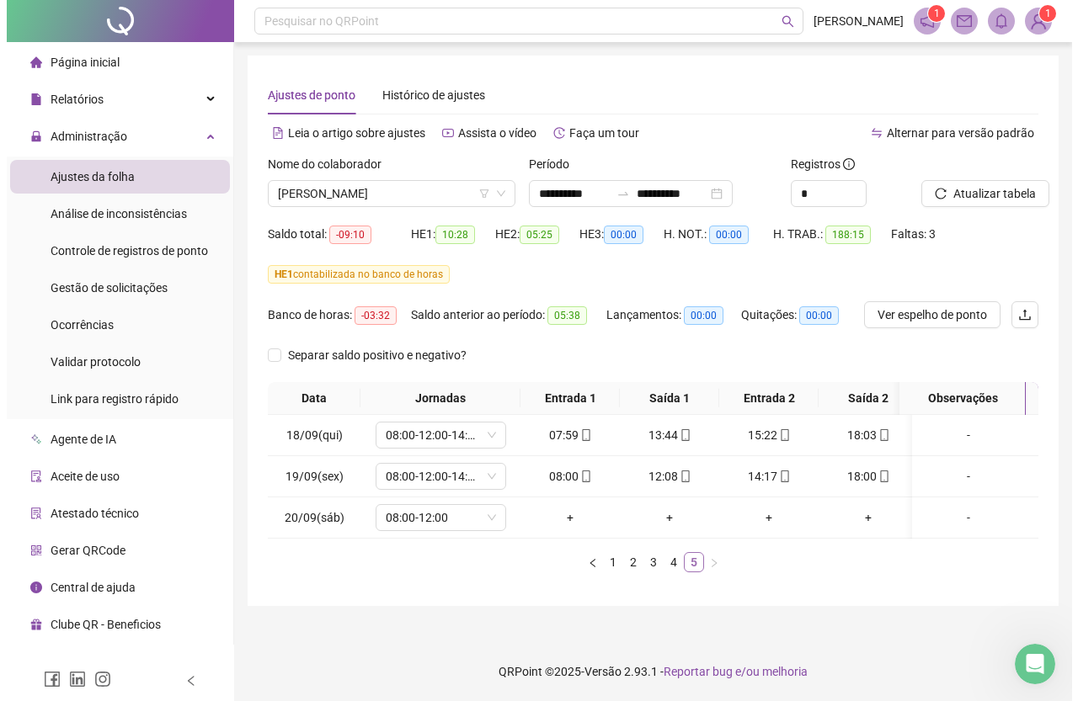
scroll to position [0, 0]
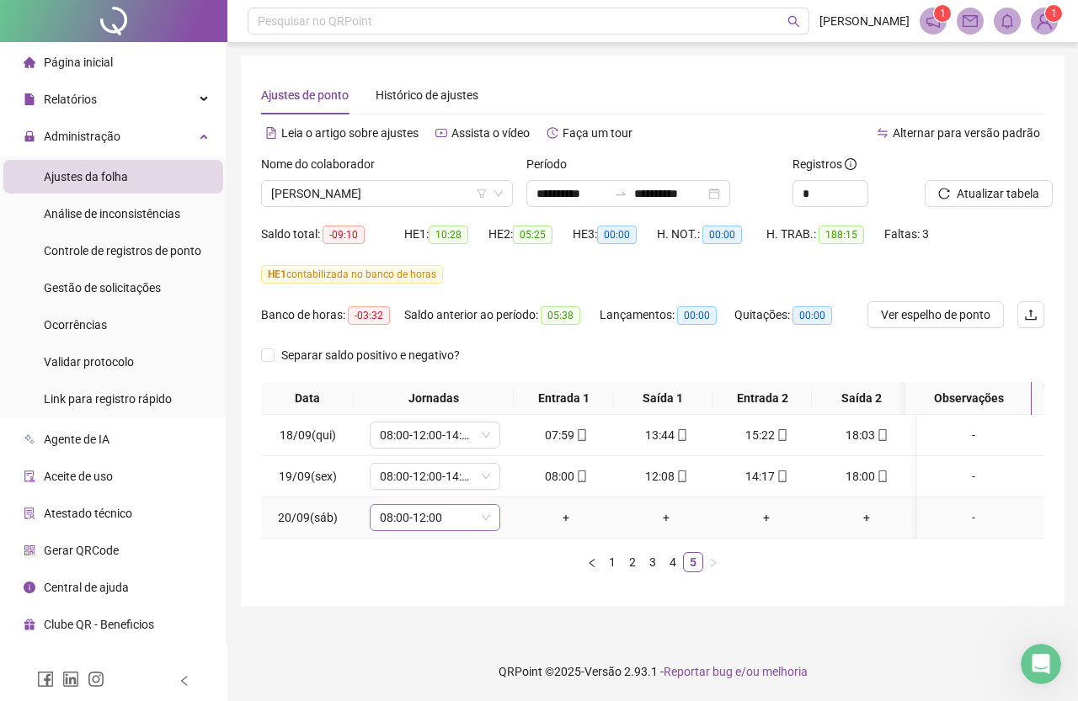
click at [489, 519] on icon "down" at bounding box center [486, 518] width 10 height 10
click at [481, 516] on icon "down" at bounding box center [486, 518] width 10 height 10
click at [487, 520] on icon "down" at bounding box center [486, 518] width 10 height 10
click at [477, 509] on span "08:00-12:00" at bounding box center [435, 517] width 110 height 25
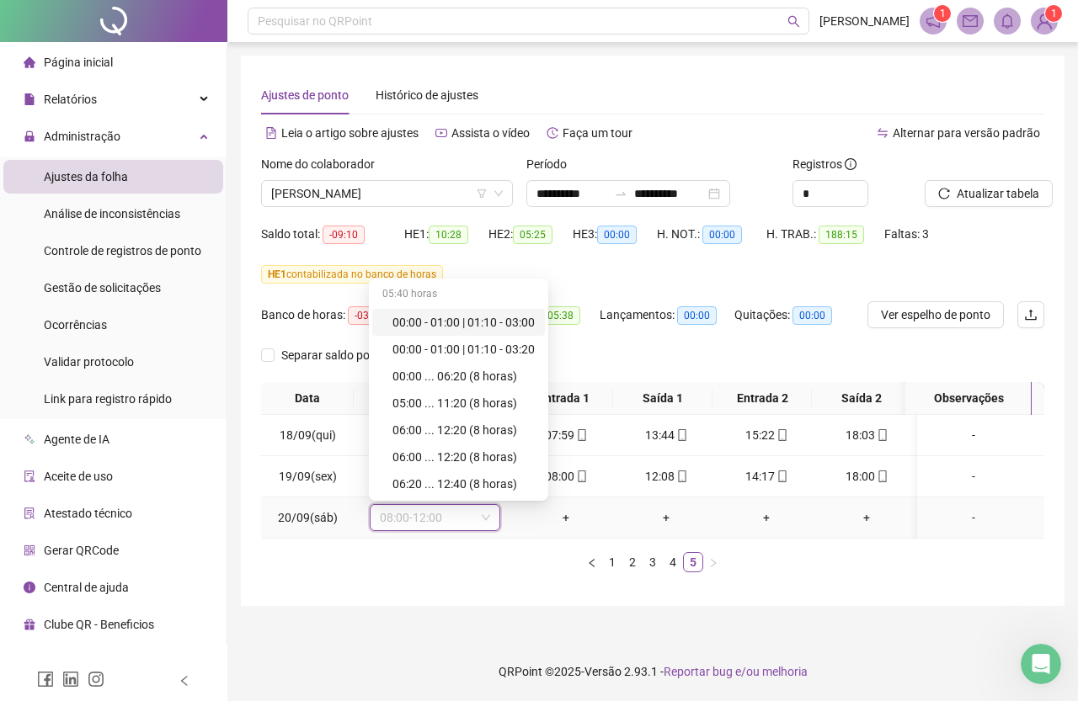
click at [482, 521] on icon "down" at bounding box center [486, 518] width 10 height 10
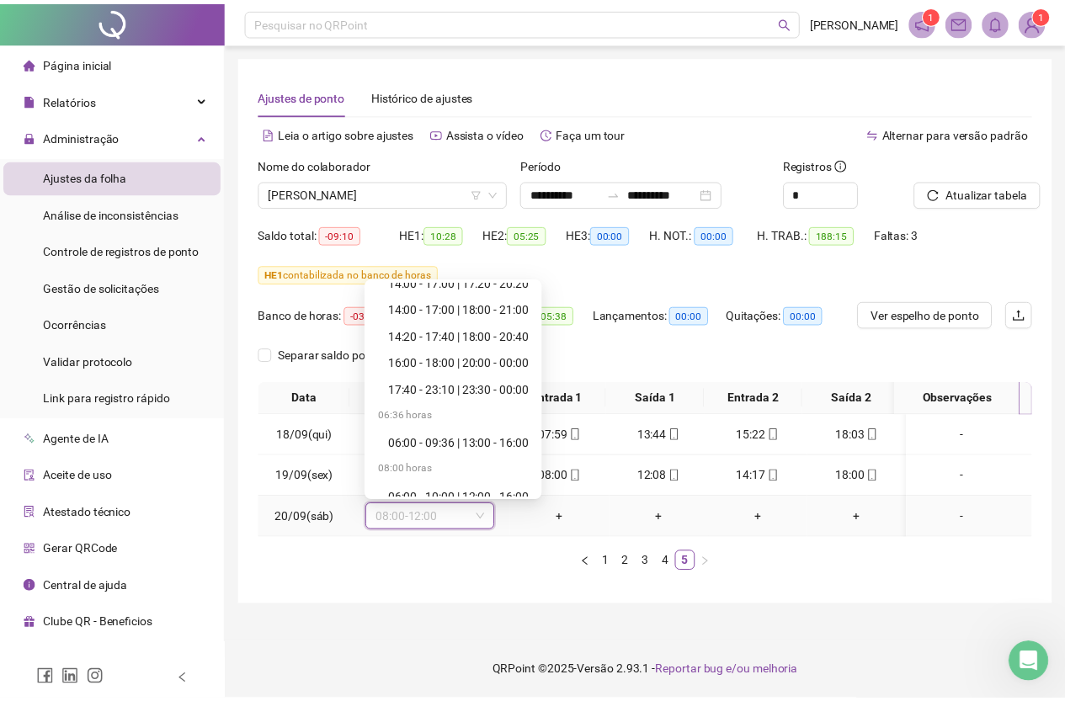
scroll to position [5982, 0]
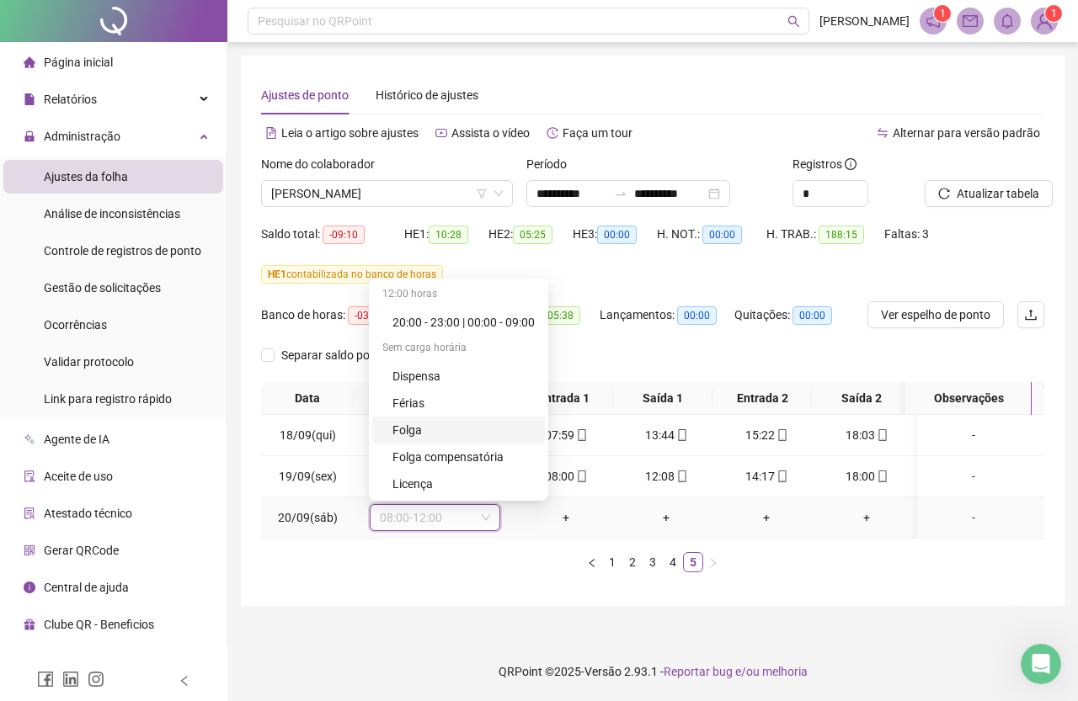
click at [439, 429] on div "Folga" at bounding box center [463, 430] width 142 height 19
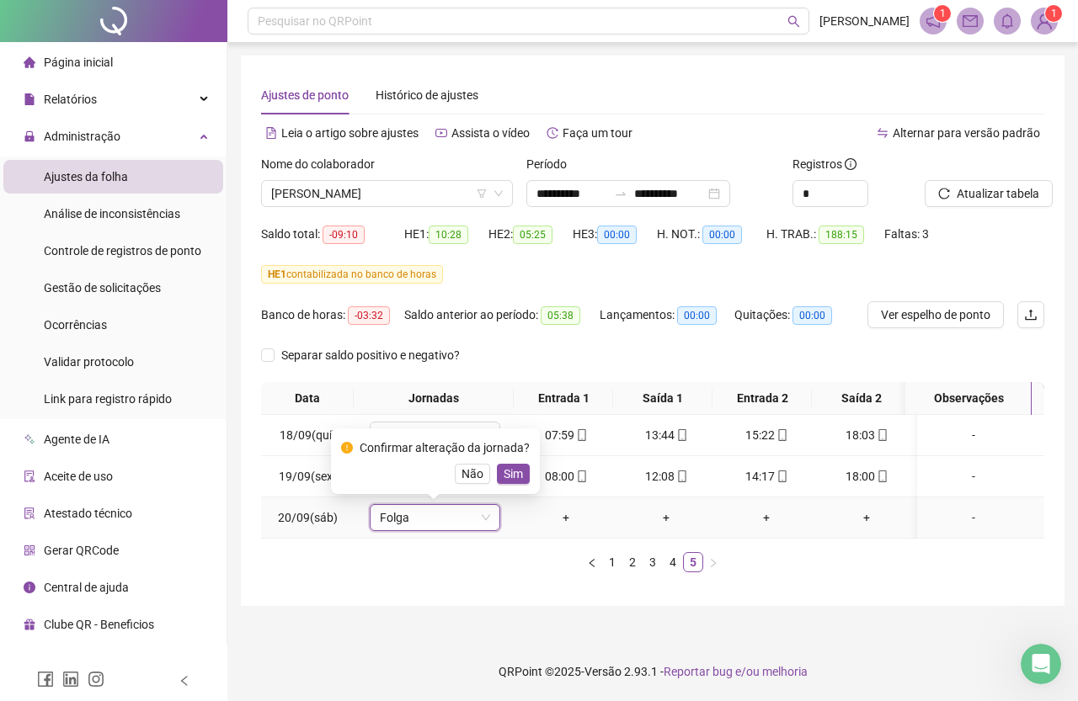
click at [519, 478] on span "Sim" at bounding box center [513, 474] width 19 height 19
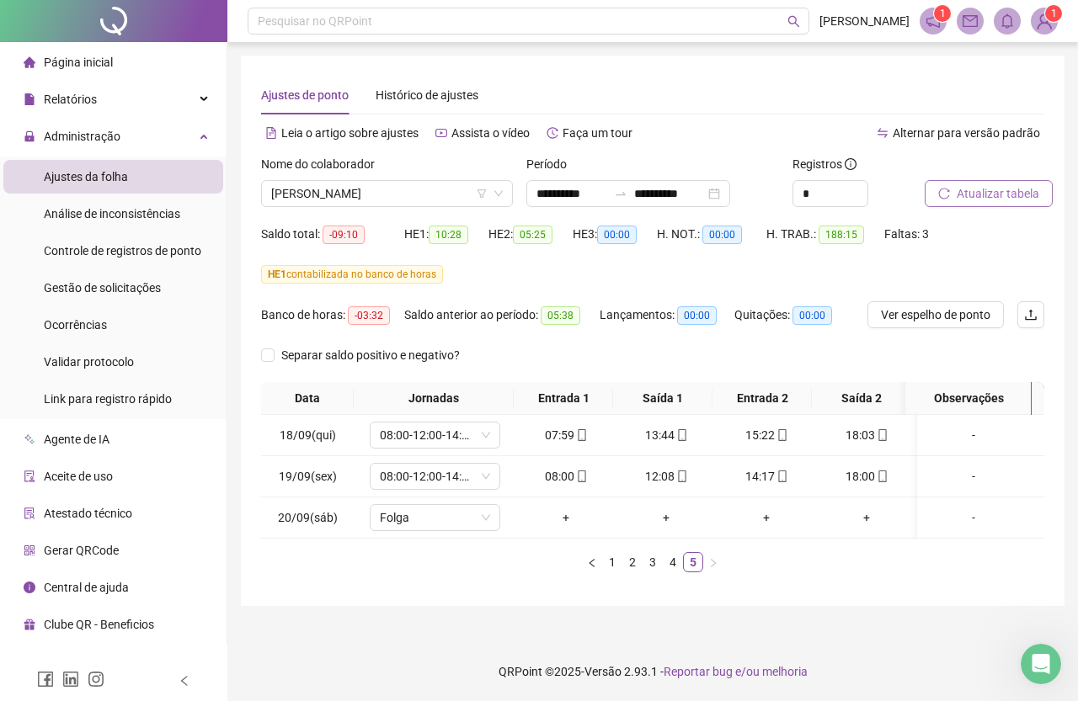
click at [991, 180] on button "Atualizar tabela" at bounding box center [989, 193] width 128 height 27
click at [384, 187] on span "[PERSON_NAME]" at bounding box center [387, 193] width 232 height 25
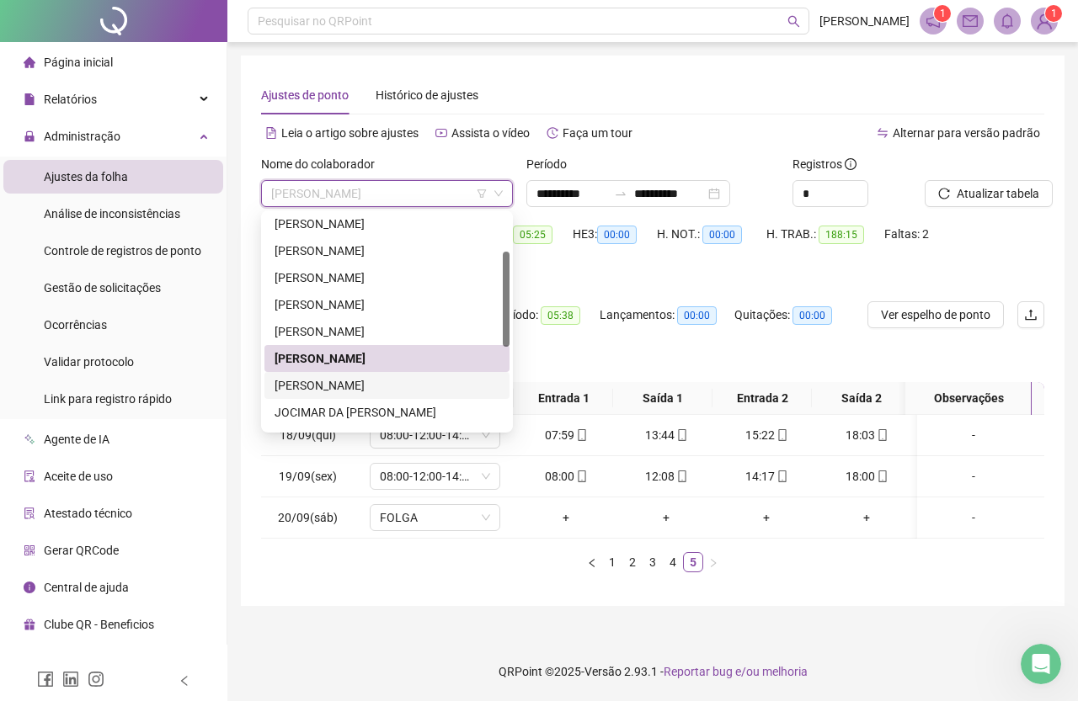
click at [405, 383] on div "[PERSON_NAME]" at bounding box center [387, 385] width 225 height 19
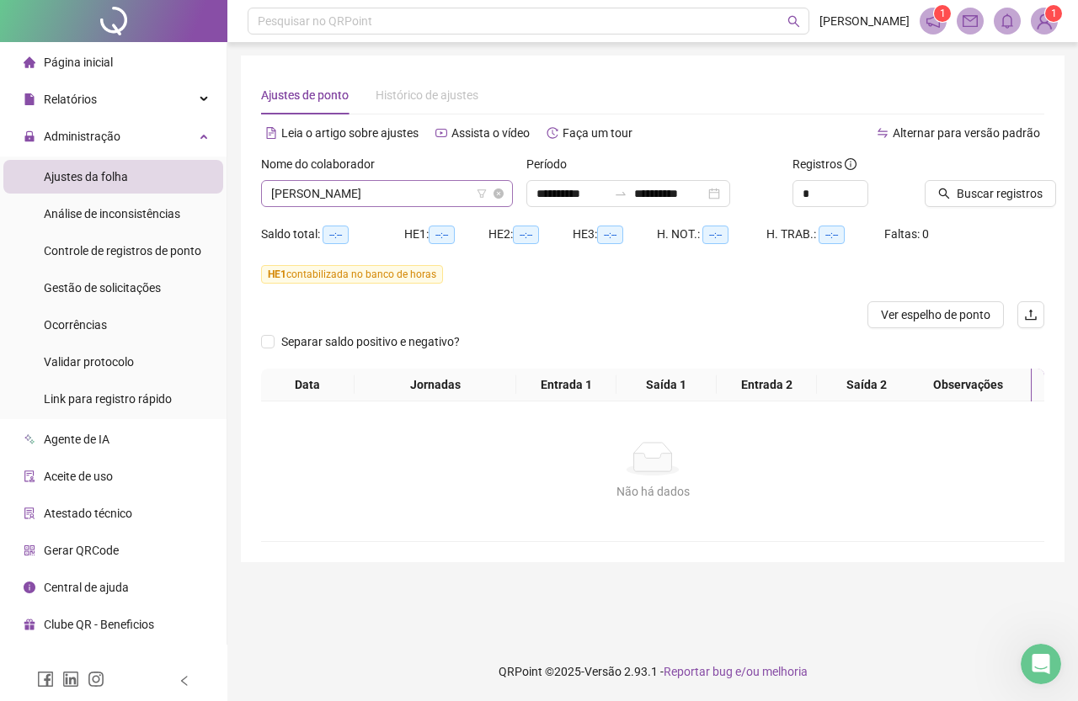
click at [427, 184] on span "[PERSON_NAME]" at bounding box center [387, 193] width 232 height 25
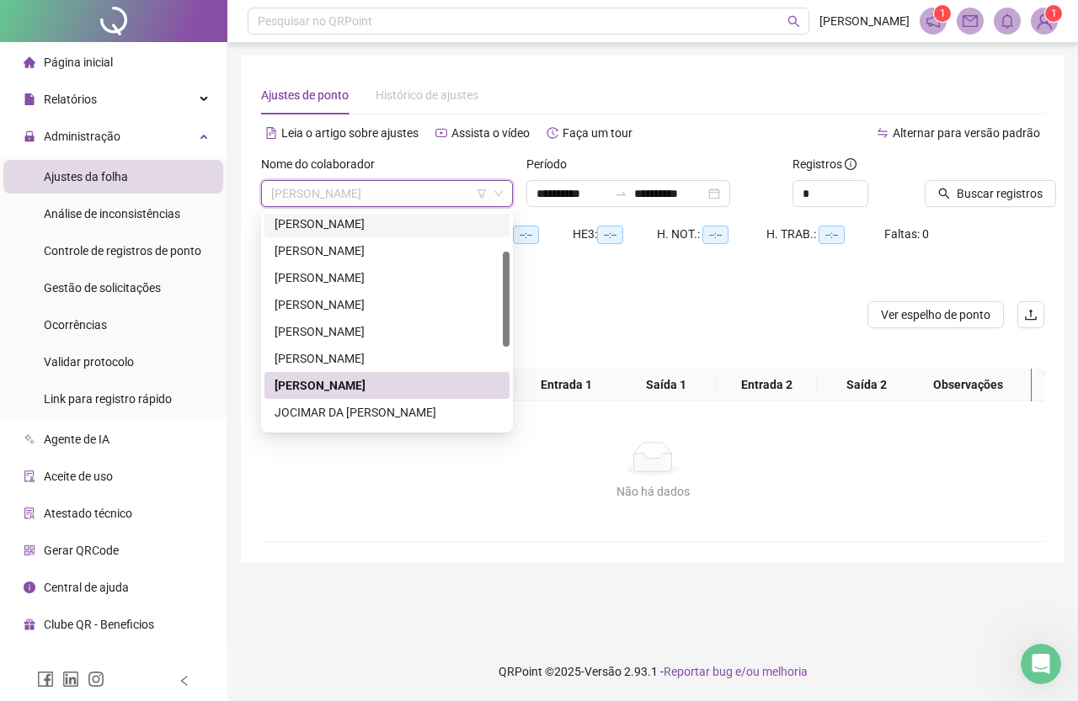
click at [664, 285] on div "HE 1 contabilizada no banco de horas" at bounding box center [652, 274] width 783 height 27
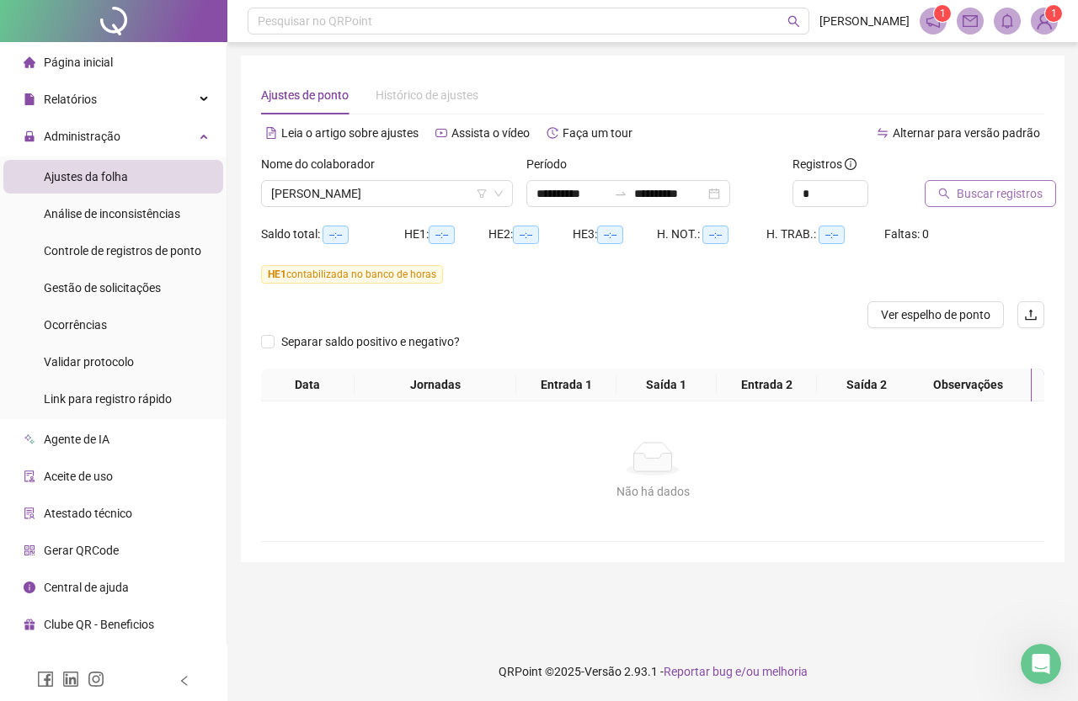
click at [994, 191] on span "Buscar registros" at bounding box center [1000, 193] width 86 height 19
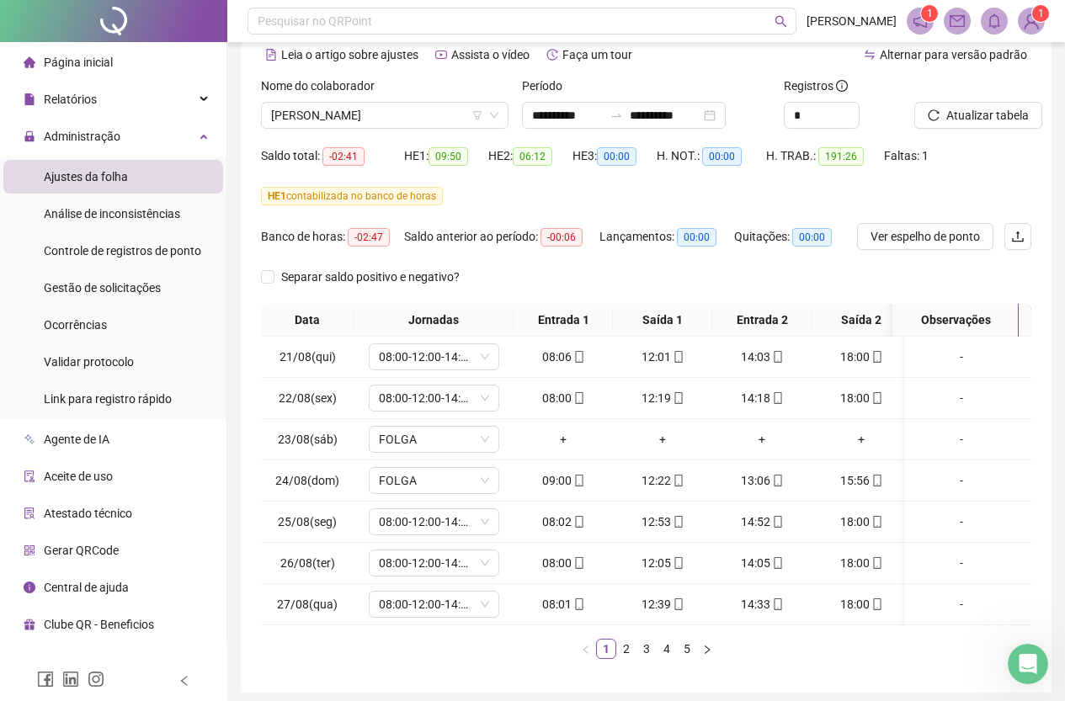
scroll to position [155, 0]
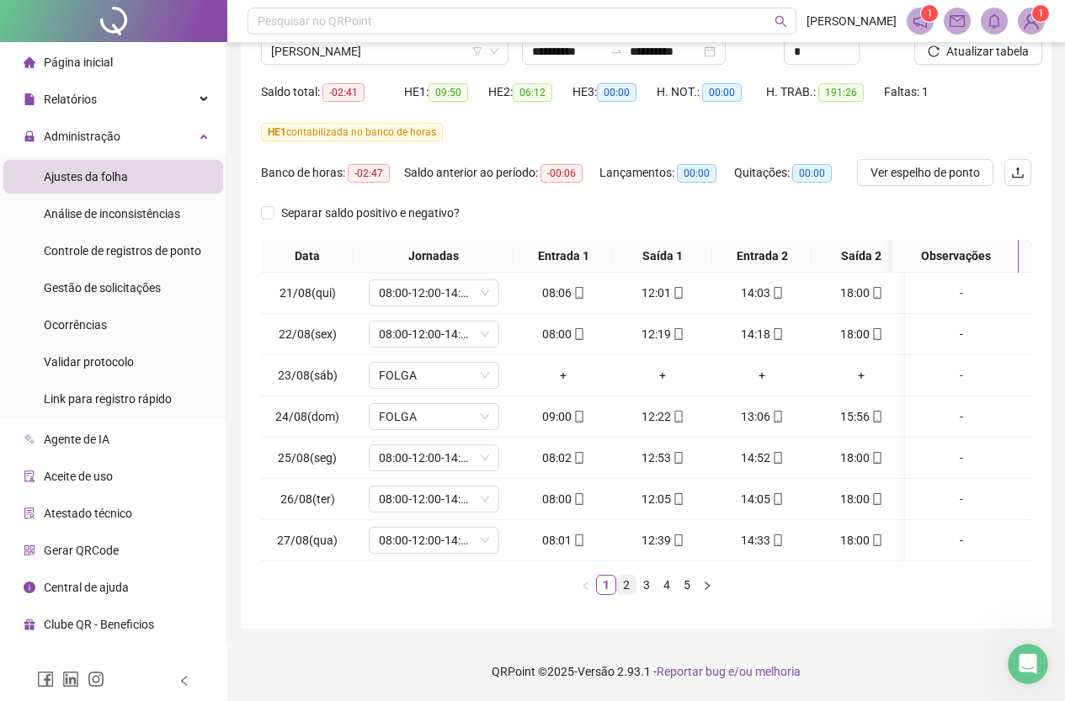
click at [620, 585] on link "2" at bounding box center [626, 585] width 19 height 19
click at [640, 585] on link "3" at bounding box center [646, 585] width 19 height 19
click at [667, 585] on link "4" at bounding box center [667, 585] width 19 height 19
click at [691, 587] on link "5" at bounding box center [687, 585] width 19 height 19
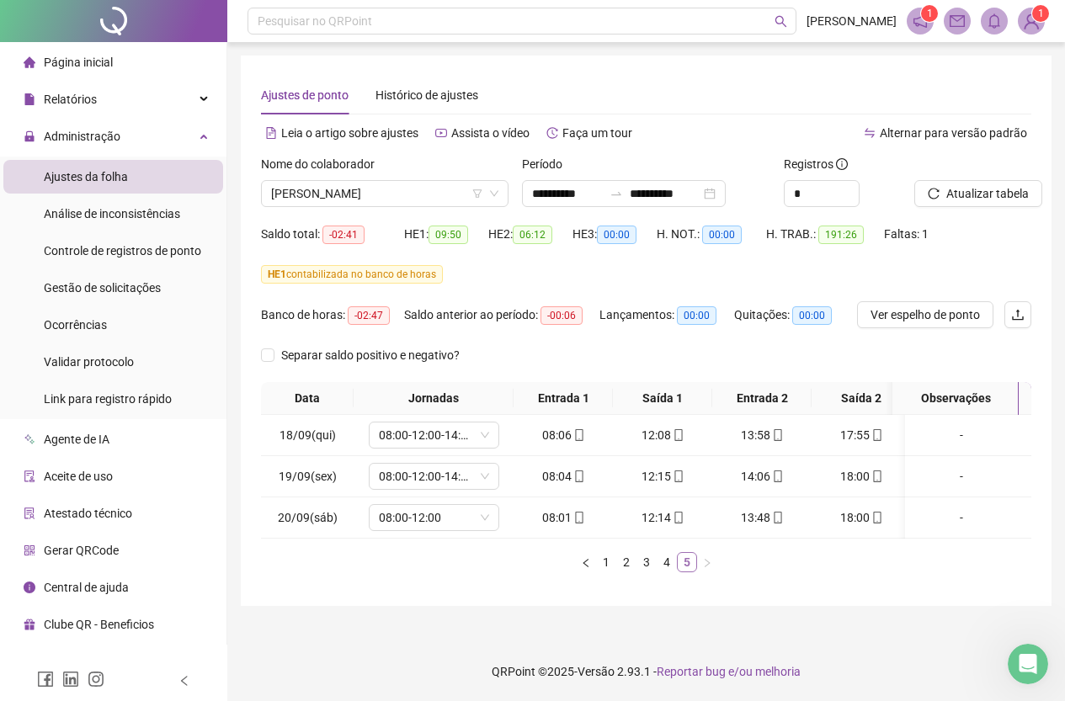
scroll to position [0, 0]
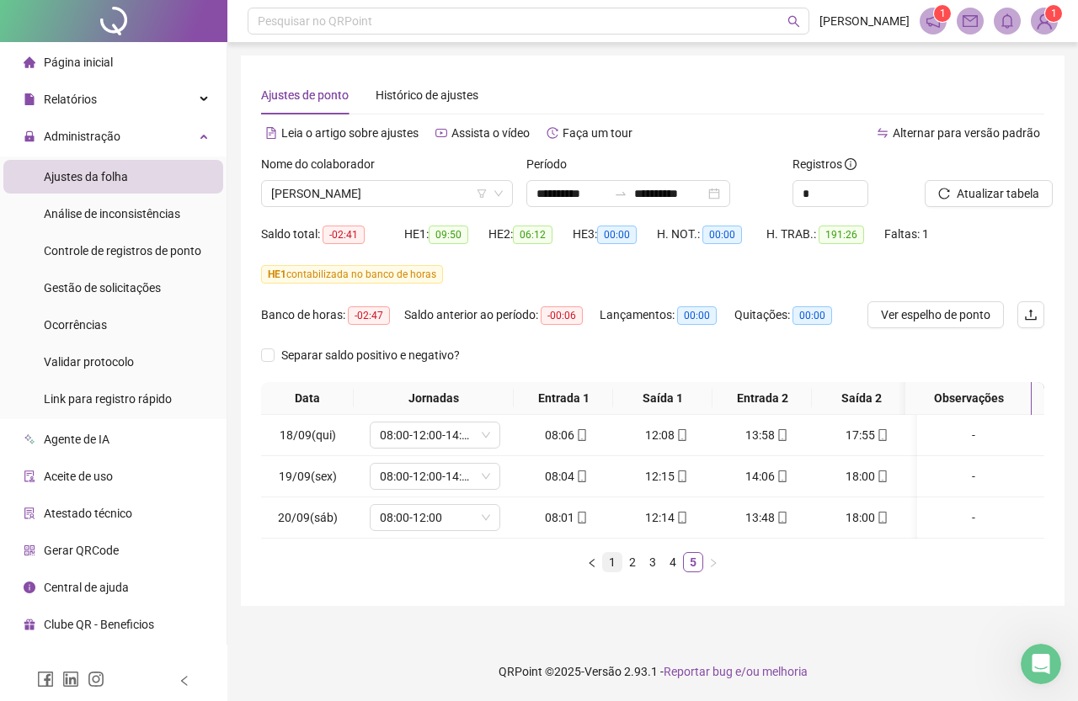
click at [612, 572] on link "1" at bounding box center [612, 562] width 19 height 19
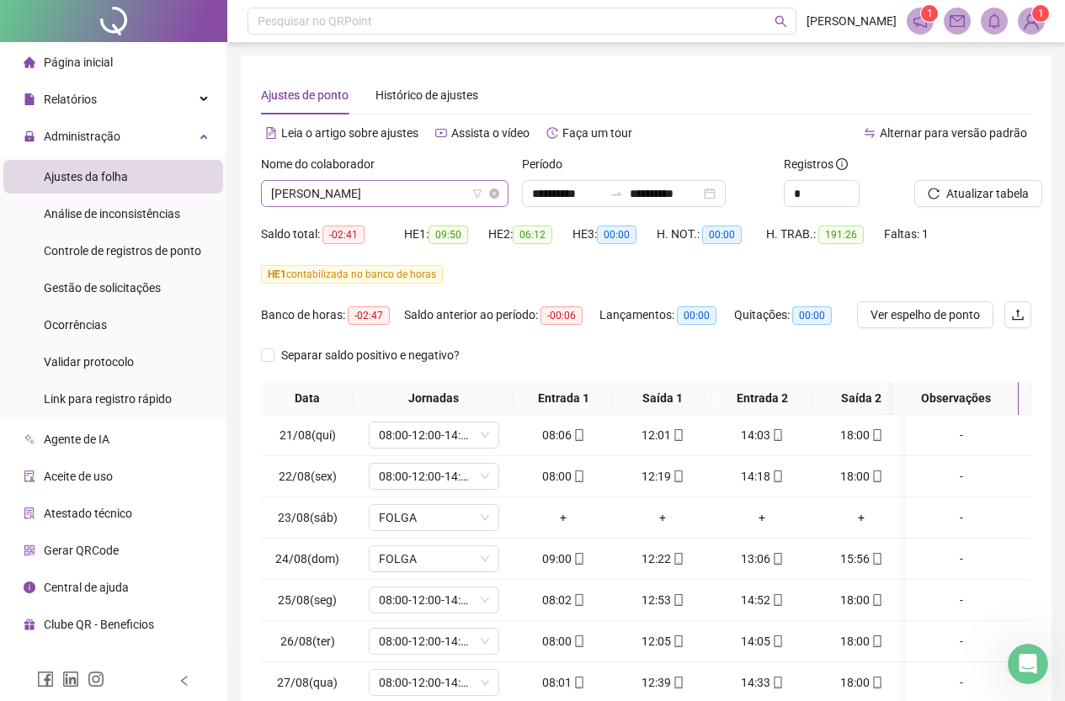
click at [407, 195] on span "[PERSON_NAME]" at bounding box center [384, 193] width 227 height 25
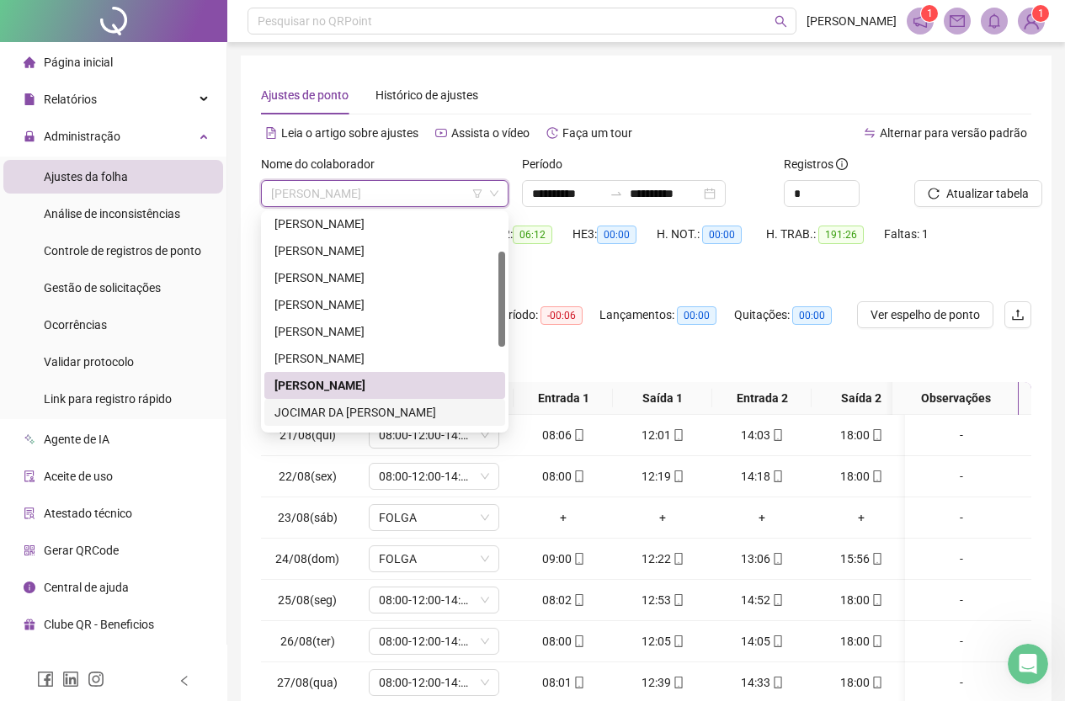
click at [386, 415] on div "JOCIMAR DA [PERSON_NAME]" at bounding box center [385, 412] width 221 height 19
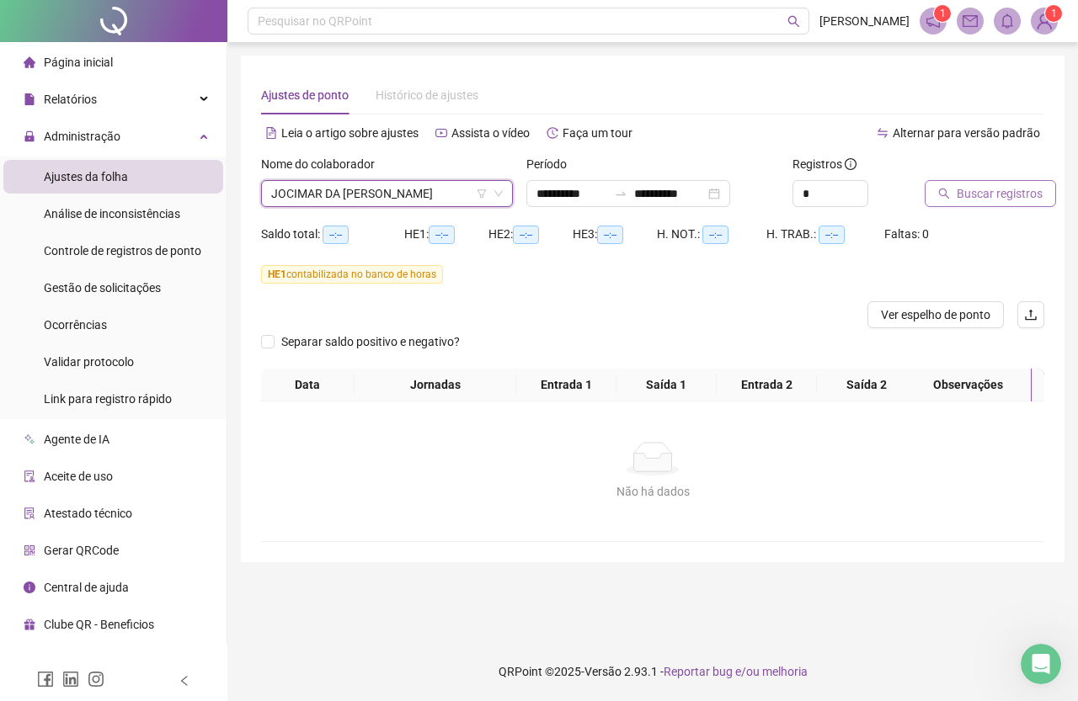
click at [999, 199] on span "Buscar registros" at bounding box center [1000, 193] width 86 height 19
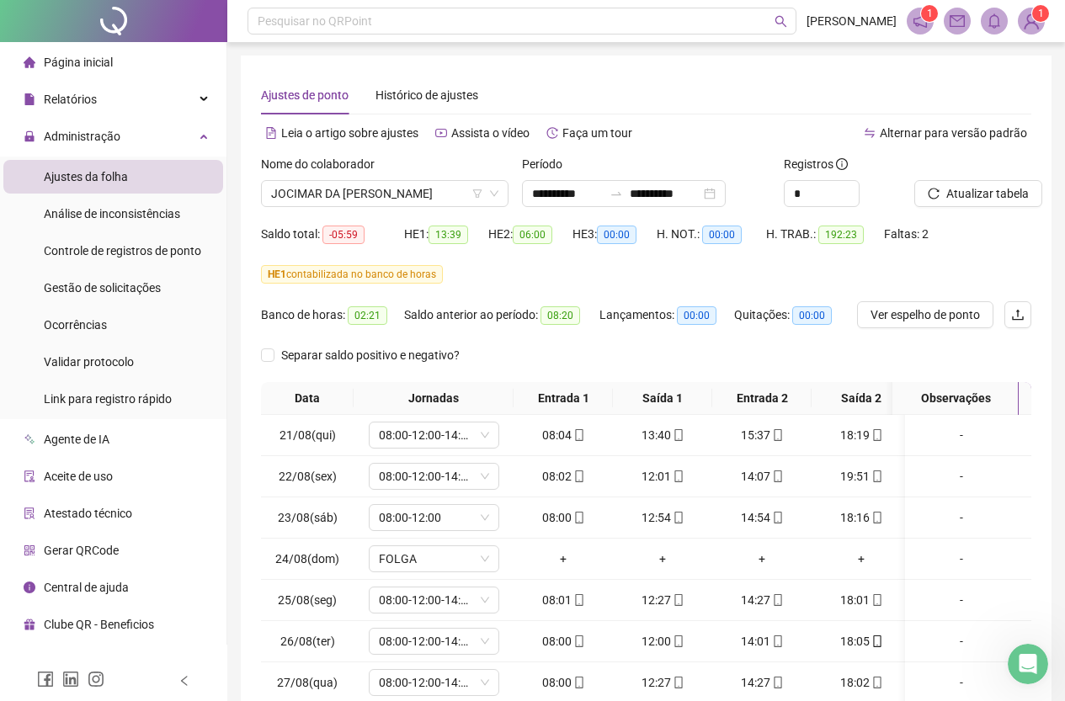
scroll to position [155, 0]
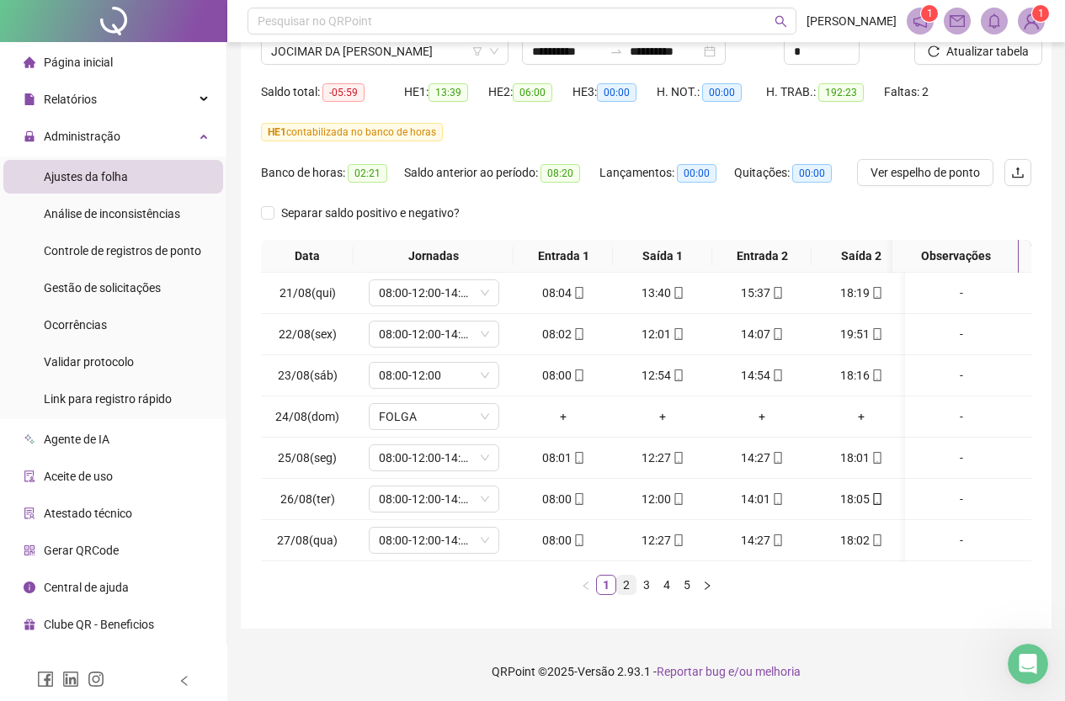
click at [631, 584] on link "2" at bounding box center [626, 585] width 19 height 19
click at [655, 588] on link "3" at bounding box center [646, 585] width 19 height 19
click at [666, 581] on link "4" at bounding box center [667, 585] width 19 height 19
click at [643, 586] on link "3" at bounding box center [646, 585] width 19 height 19
click at [667, 584] on link "4" at bounding box center [667, 585] width 19 height 19
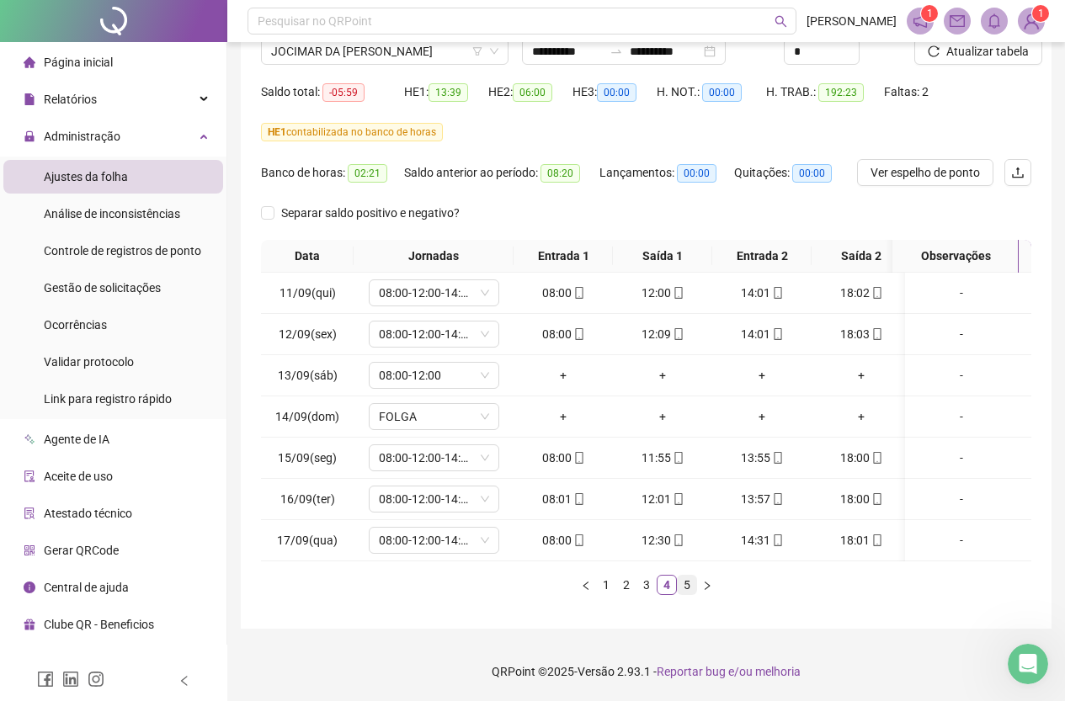
click at [685, 578] on link "5" at bounding box center [687, 585] width 19 height 19
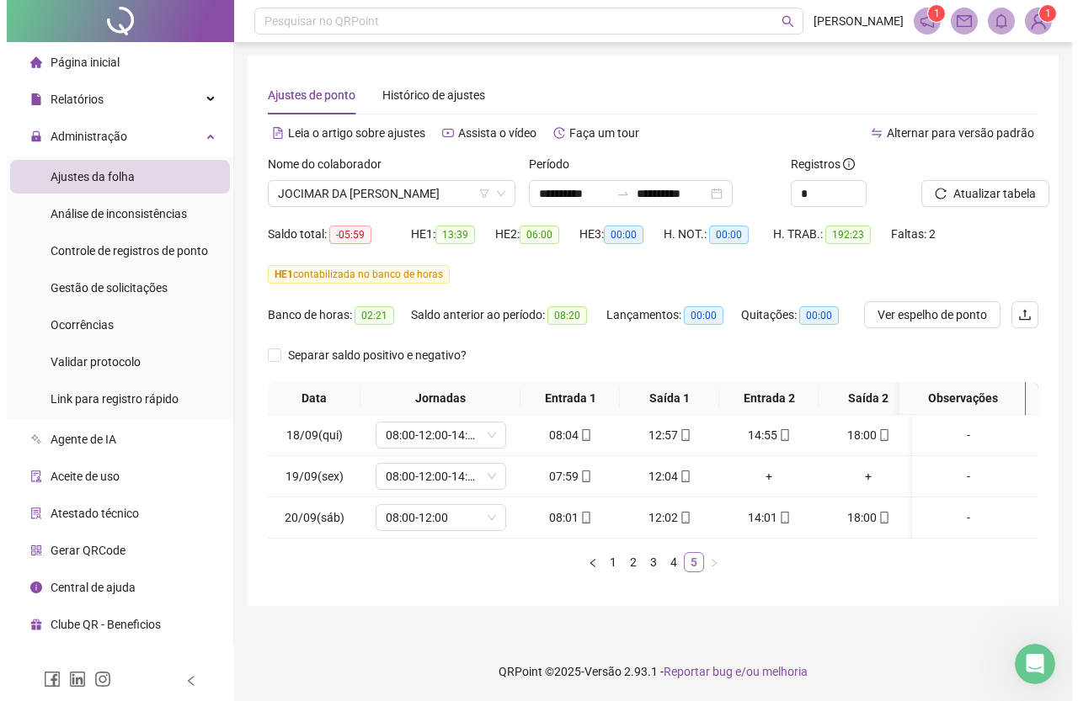
scroll to position [0, 0]
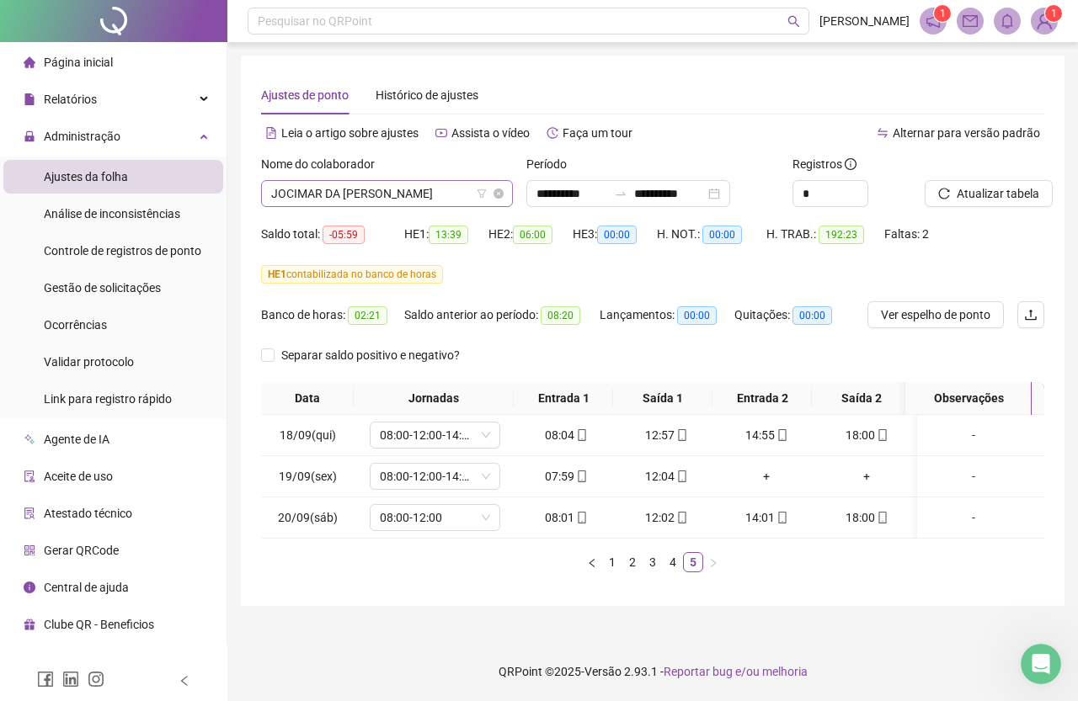
click at [373, 193] on span "JOCIMAR DA [PERSON_NAME]" at bounding box center [387, 193] width 232 height 25
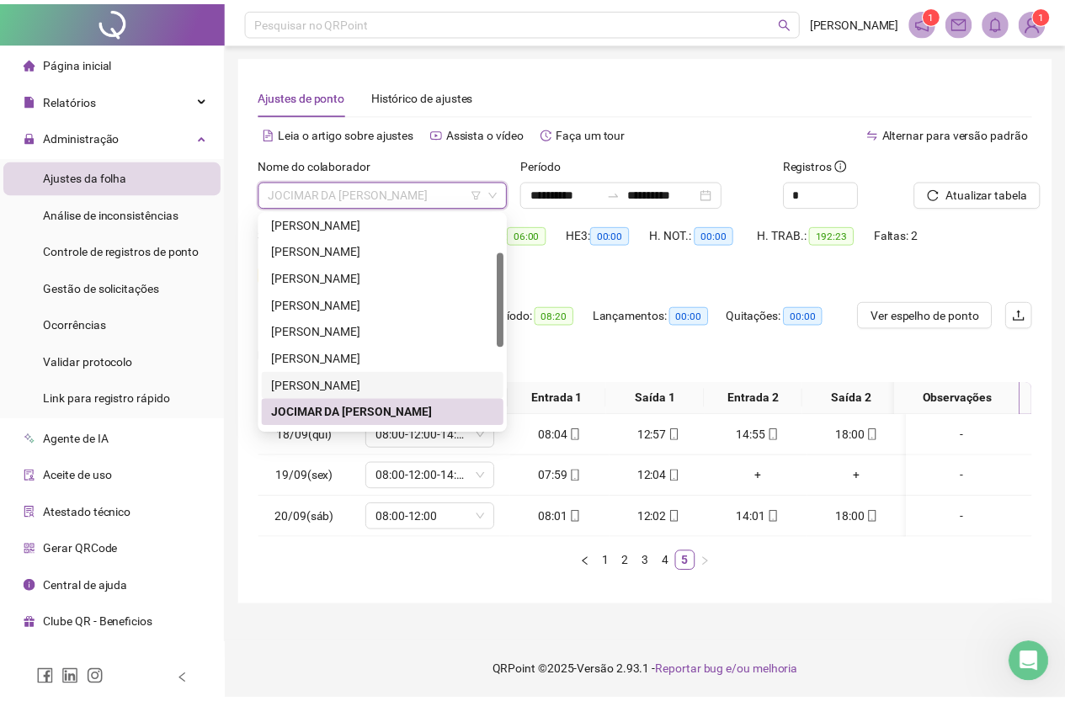
scroll to position [168, 0]
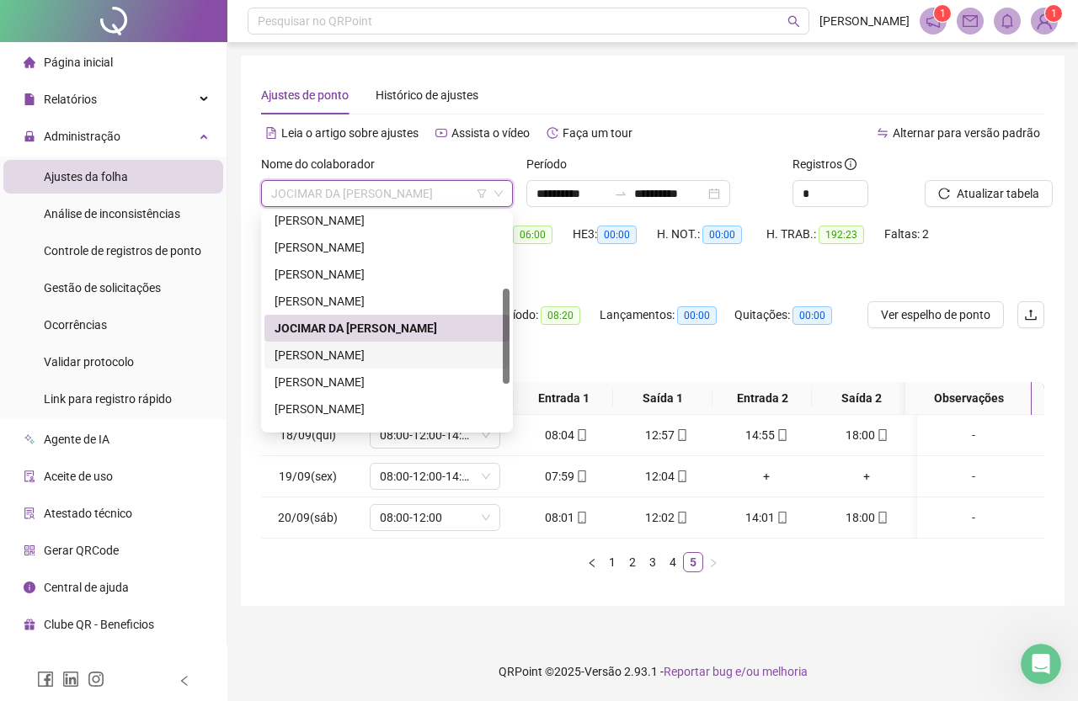
click at [413, 352] on div "[PERSON_NAME]" at bounding box center [387, 355] width 225 height 19
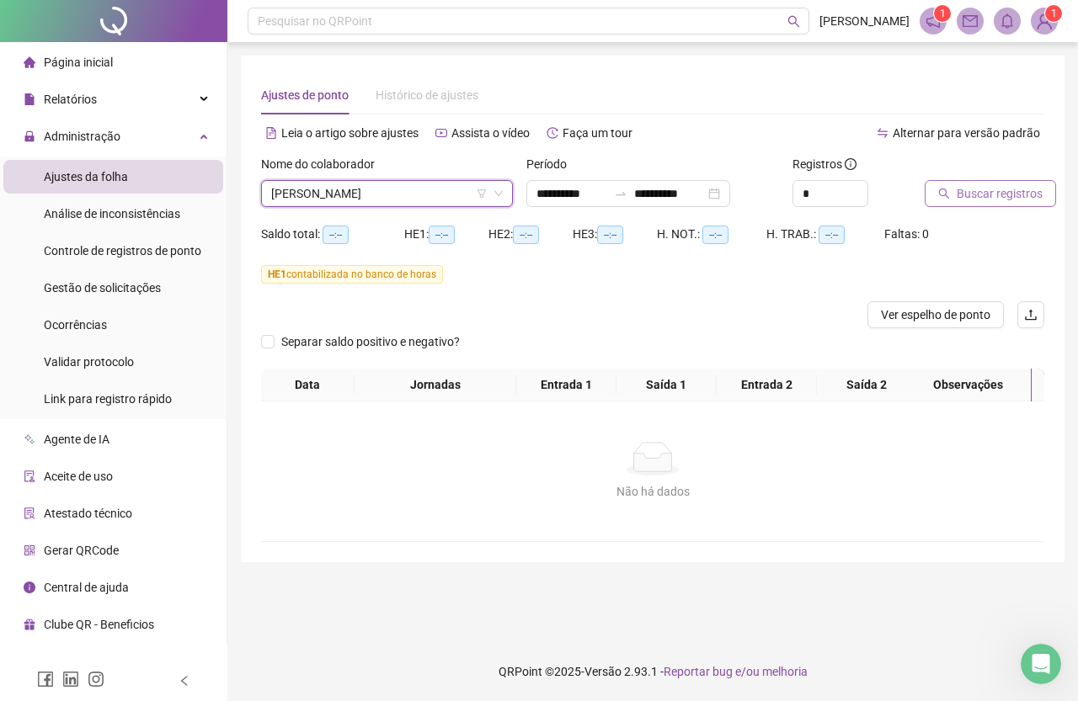
click at [1017, 191] on span "Buscar registros" at bounding box center [1000, 193] width 86 height 19
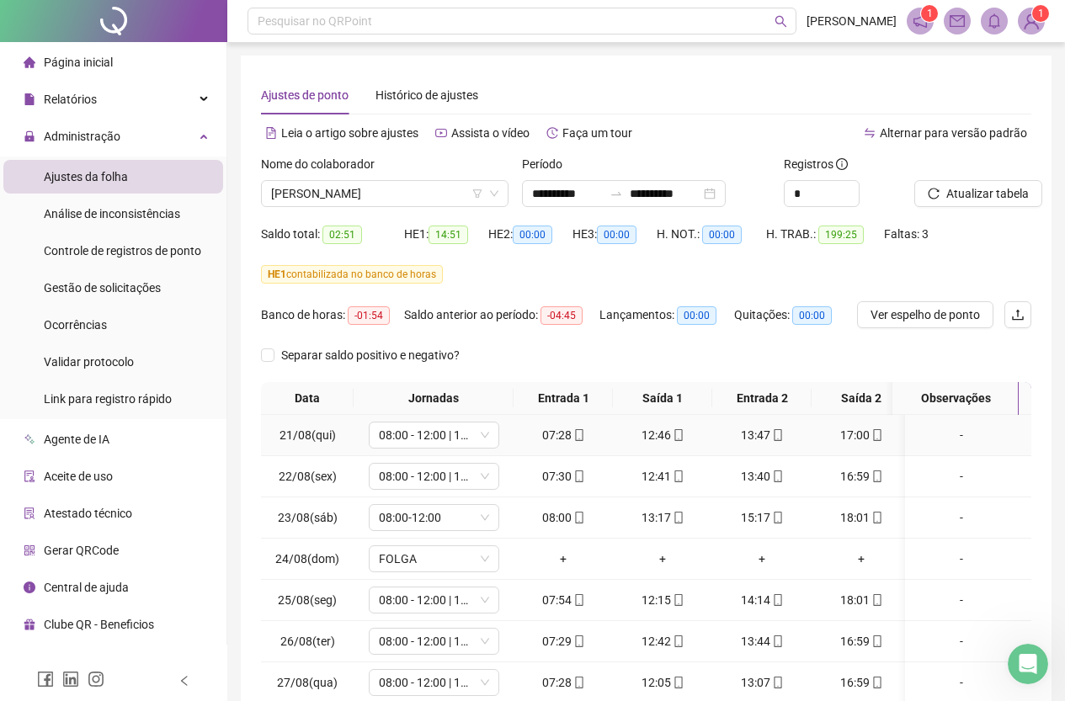
scroll to position [155, 0]
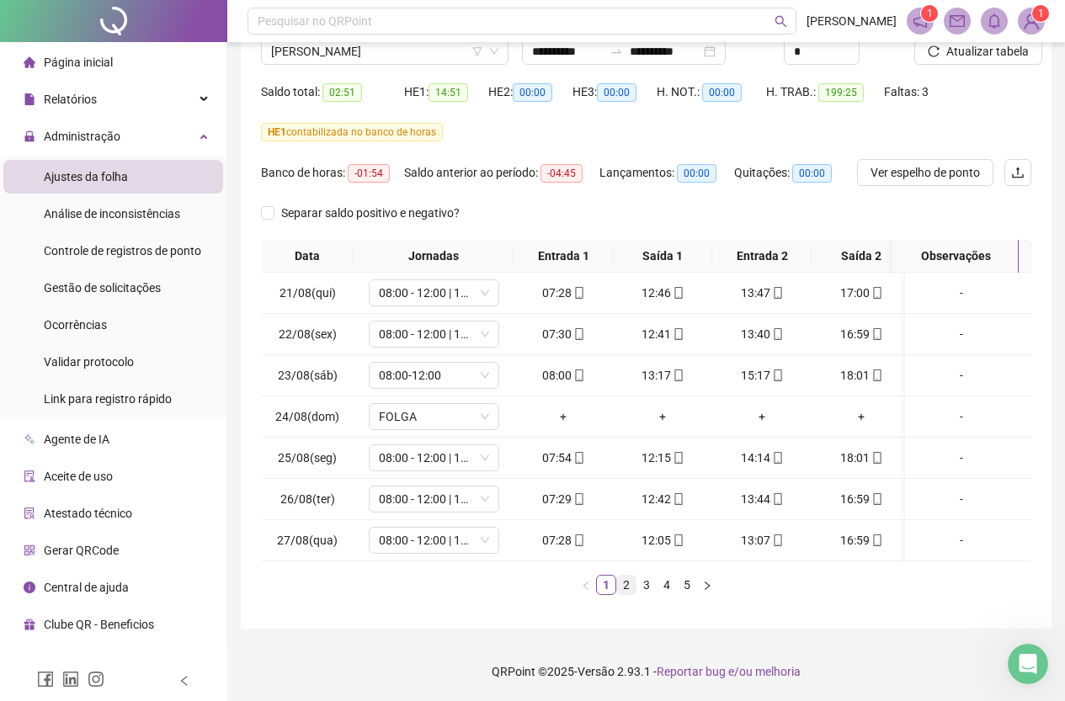
click at [628, 584] on link "2" at bounding box center [626, 585] width 19 height 19
click at [649, 584] on link "3" at bounding box center [646, 585] width 19 height 19
click at [664, 585] on link "4" at bounding box center [667, 585] width 19 height 19
click at [685, 585] on link "5" at bounding box center [687, 585] width 19 height 19
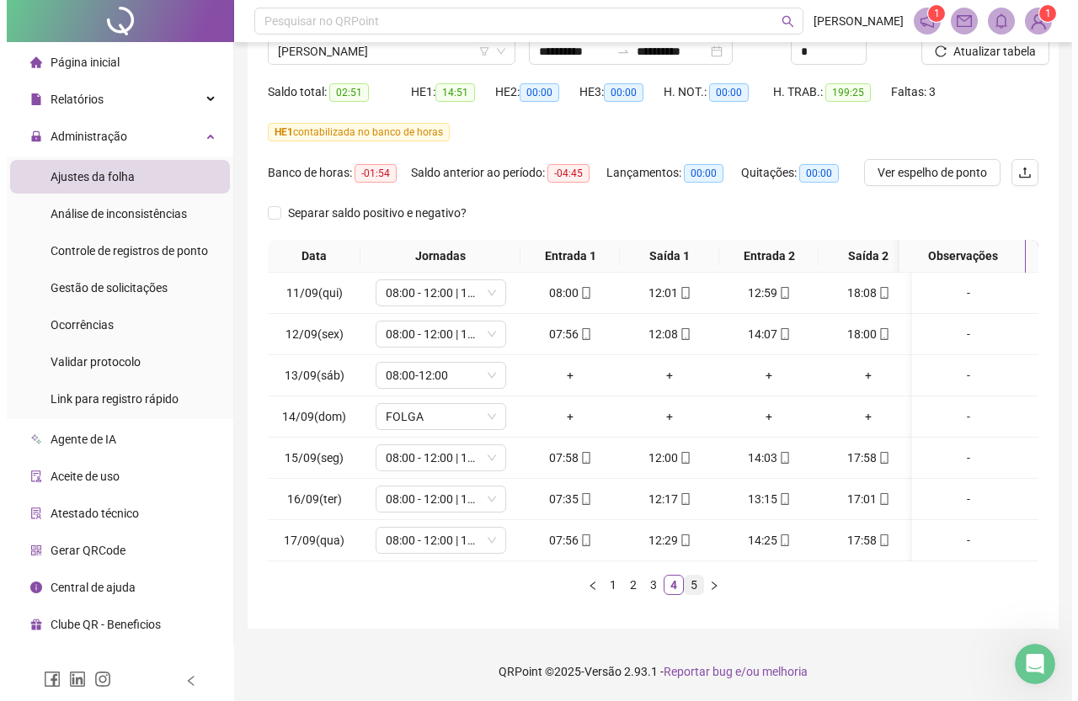
scroll to position [0, 0]
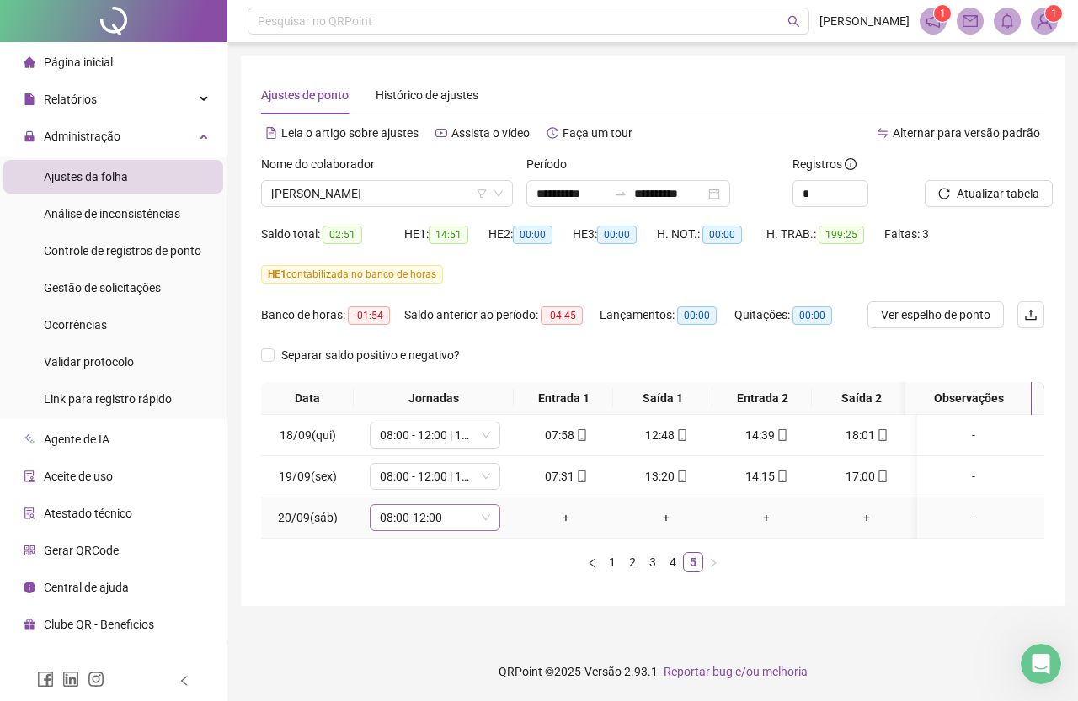
click at [472, 521] on span "08:00-12:00" at bounding box center [435, 517] width 110 height 25
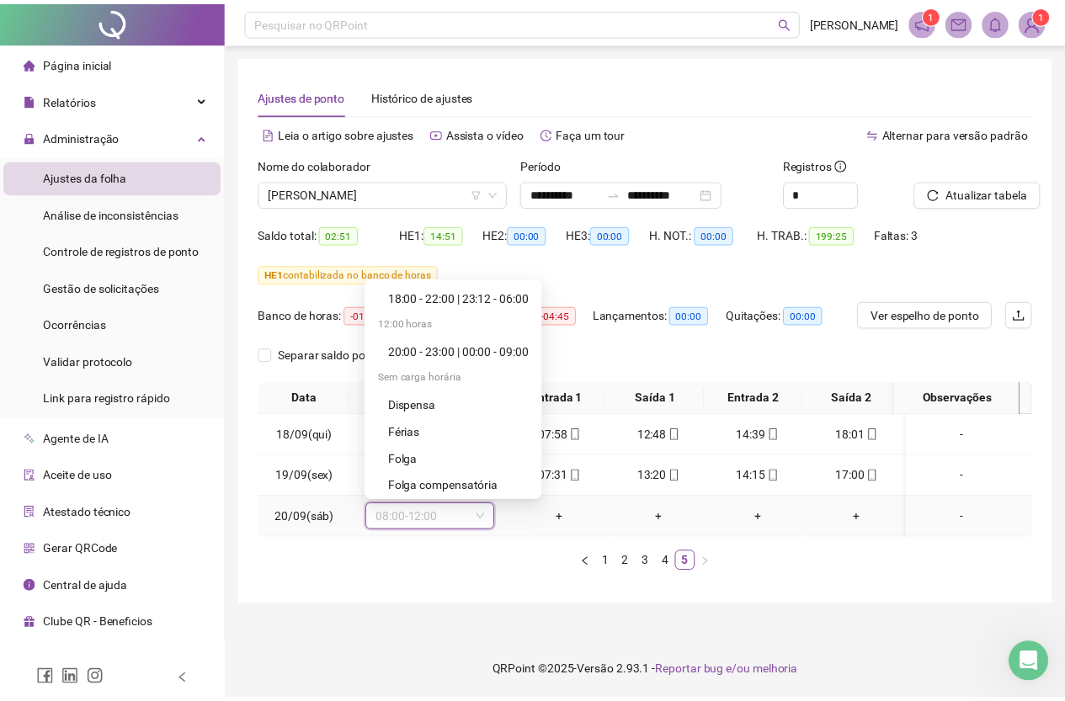
scroll to position [5982, 0]
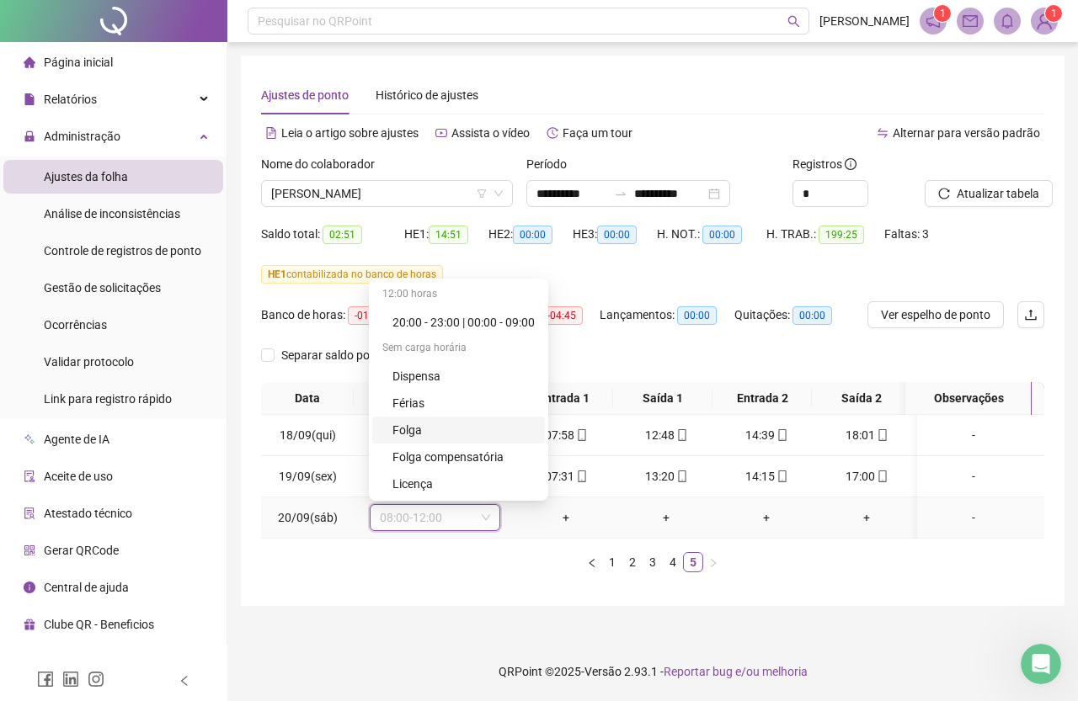
click at [407, 425] on div "Folga" at bounding box center [463, 430] width 142 height 19
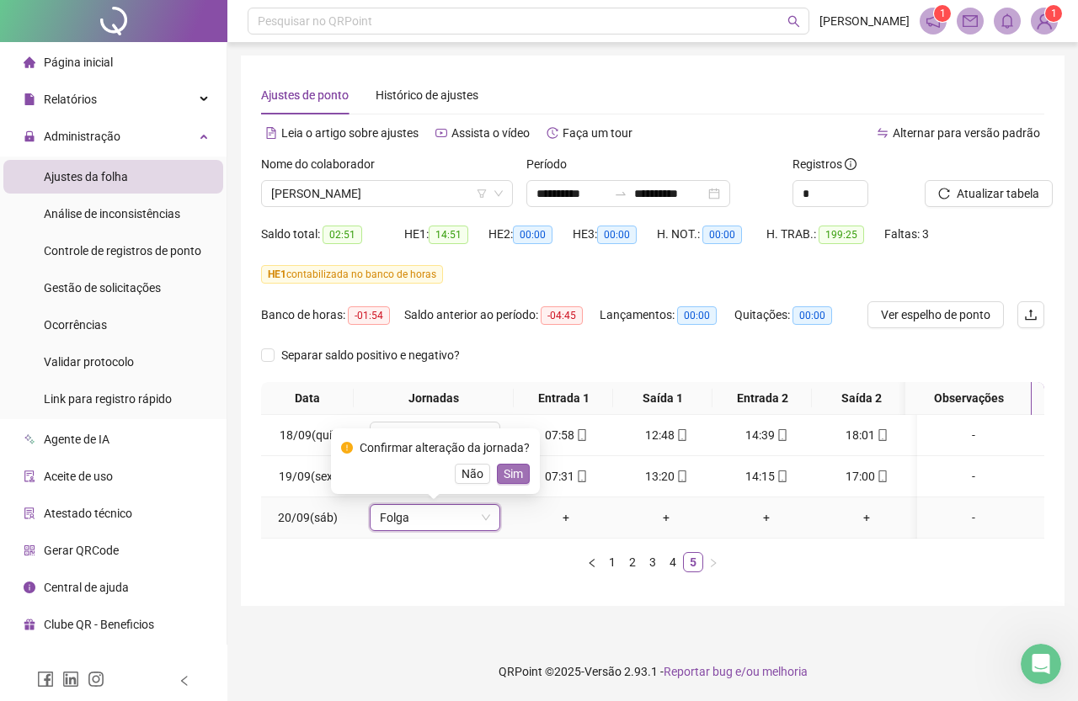
click at [516, 471] on span "Sim" at bounding box center [513, 474] width 19 height 19
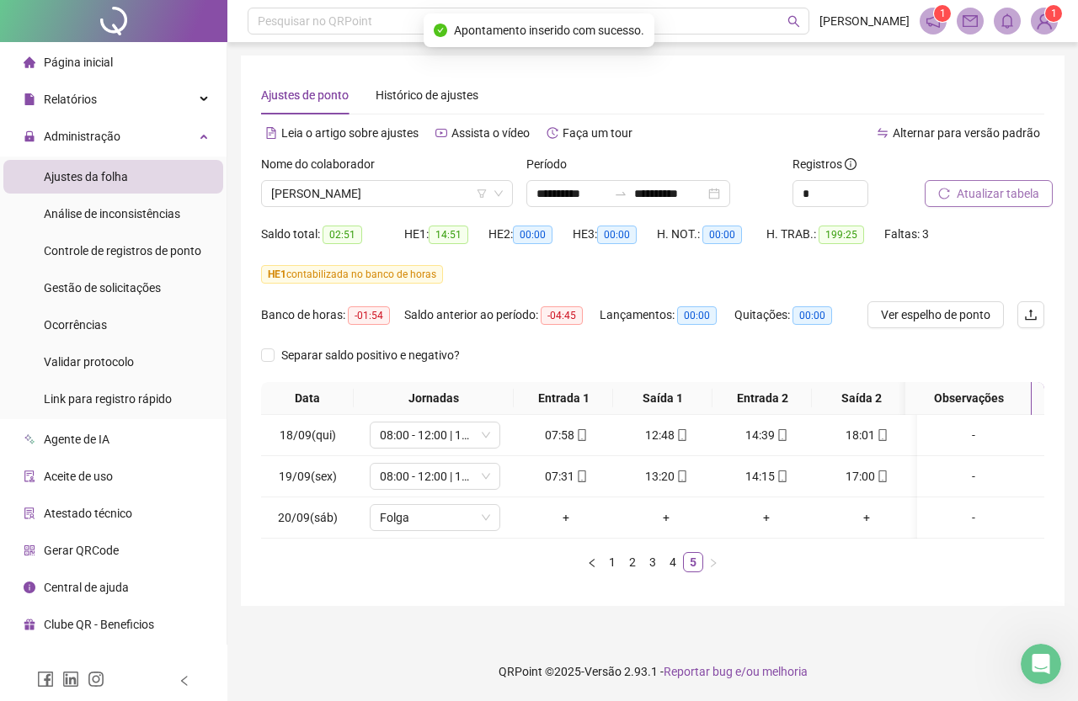
click at [1010, 189] on span "Atualizar tabela" at bounding box center [998, 193] width 83 height 19
click at [390, 197] on span "[PERSON_NAME]" at bounding box center [387, 193] width 232 height 25
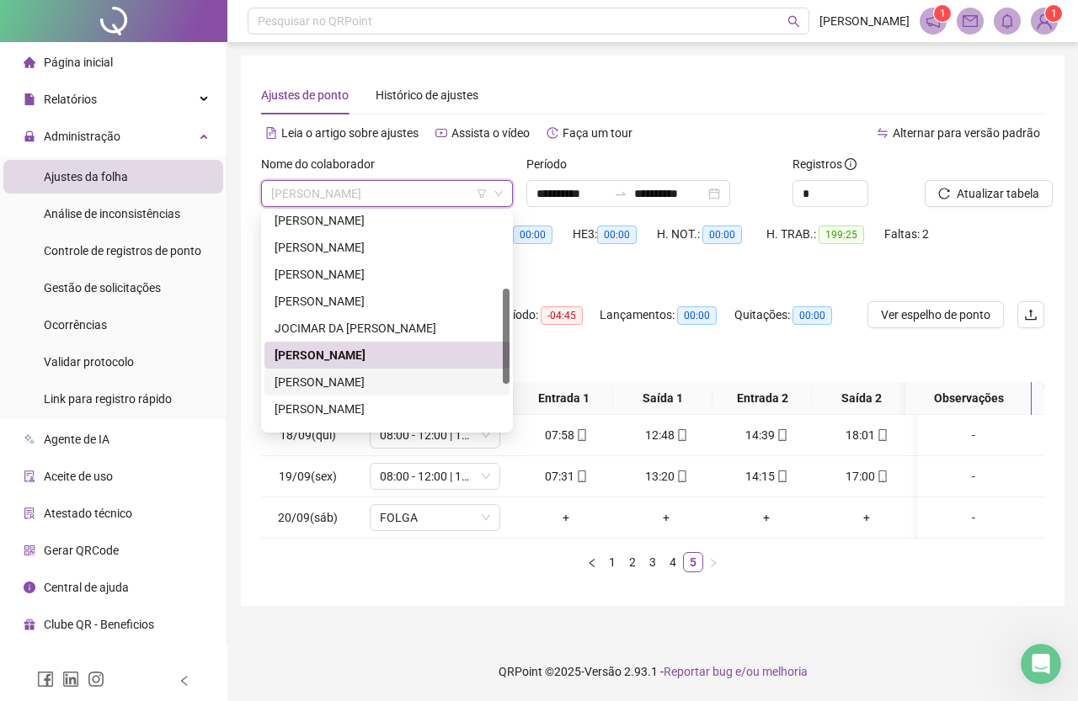
click at [380, 381] on div "[PERSON_NAME]" at bounding box center [387, 382] width 225 height 19
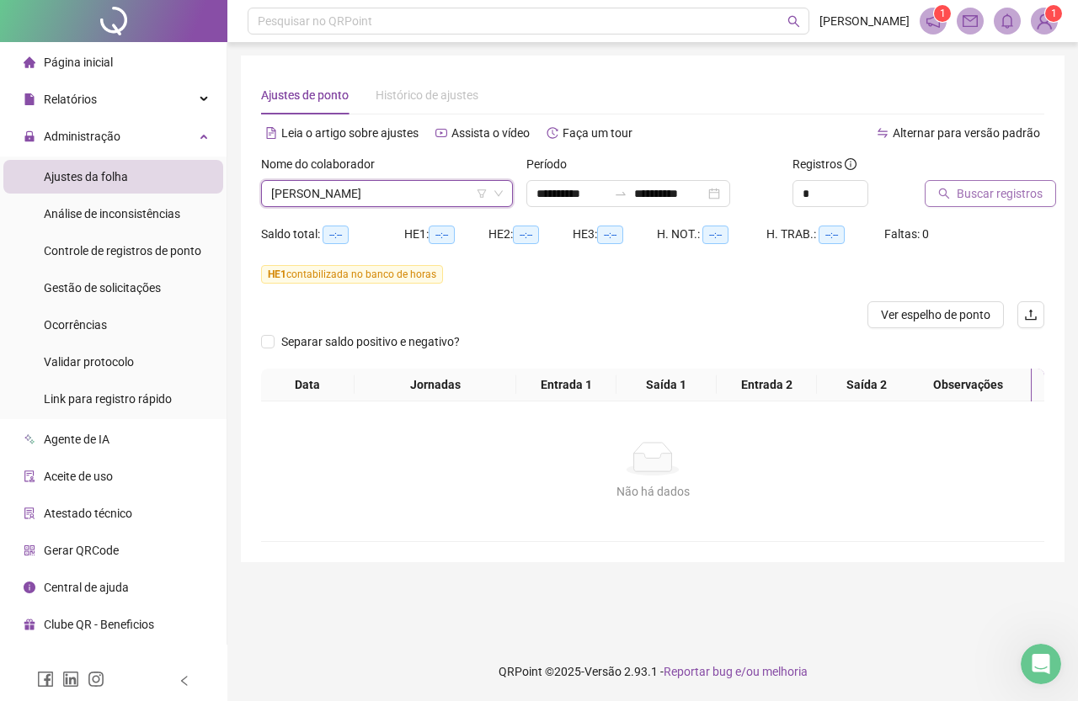
click at [967, 194] on span "Buscar registros" at bounding box center [1000, 193] width 86 height 19
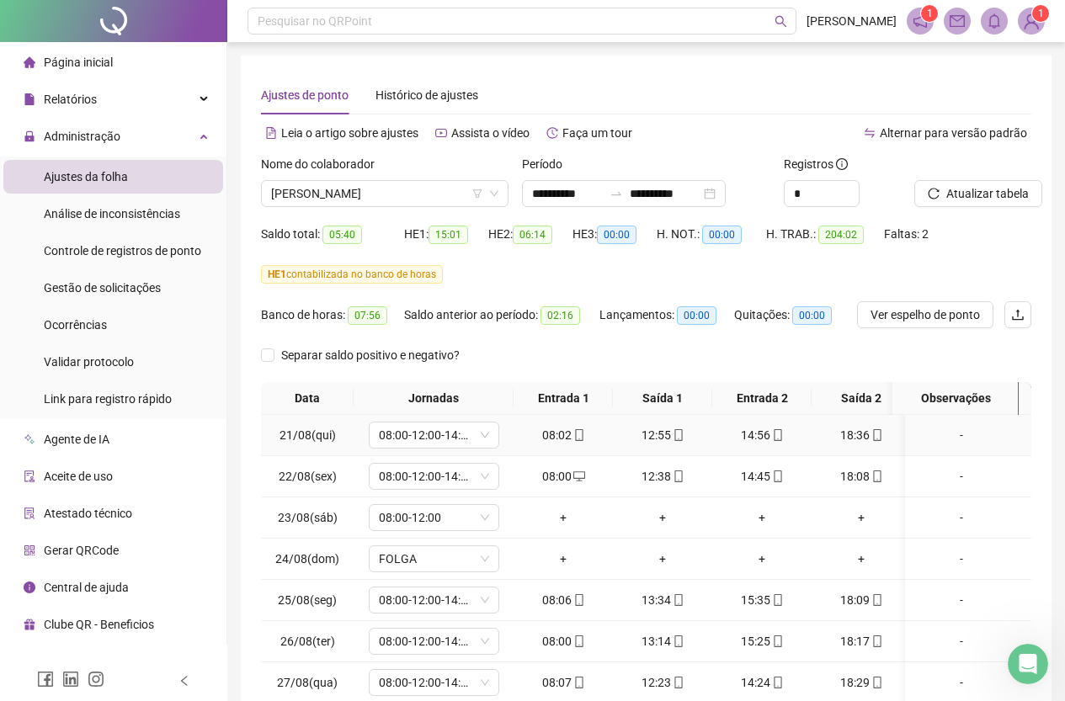
scroll to position [155, 0]
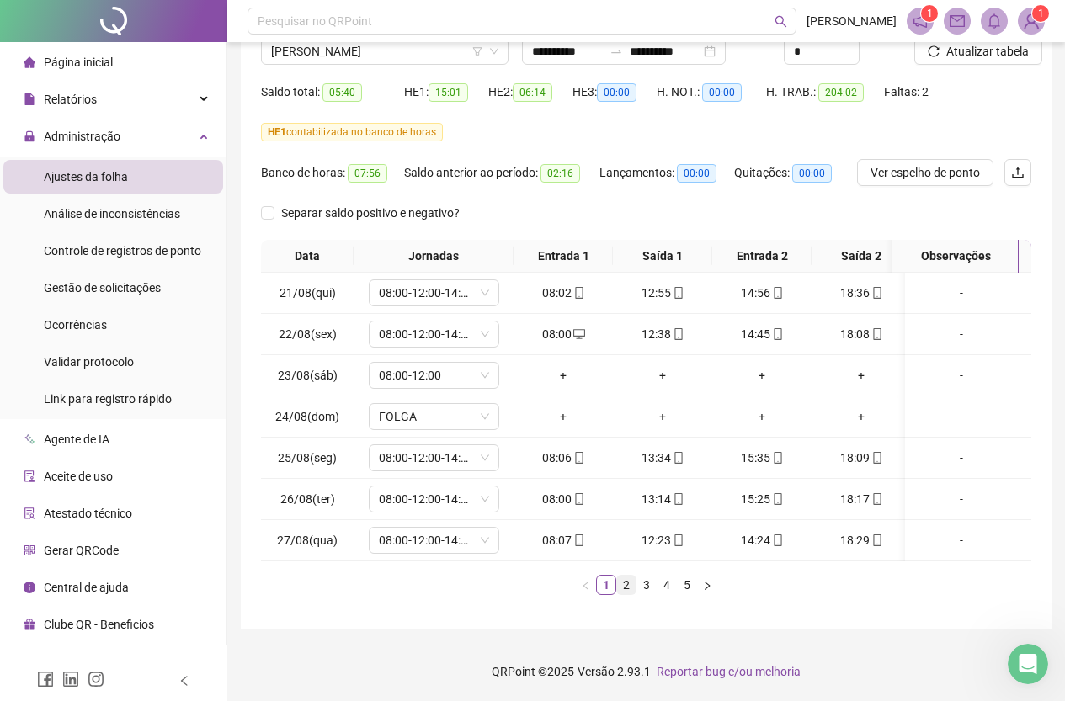
click at [623, 589] on link "2" at bounding box center [626, 585] width 19 height 19
click at [649, 584] on link "3" at bounding box center [646, 585] width 19 height 19
click at [667, 579] on link "4" at bounding box center [667, 585] width 19 height 19
click at [692, 587] on link "5" at bounding box center [687, 585] width 19 height 19
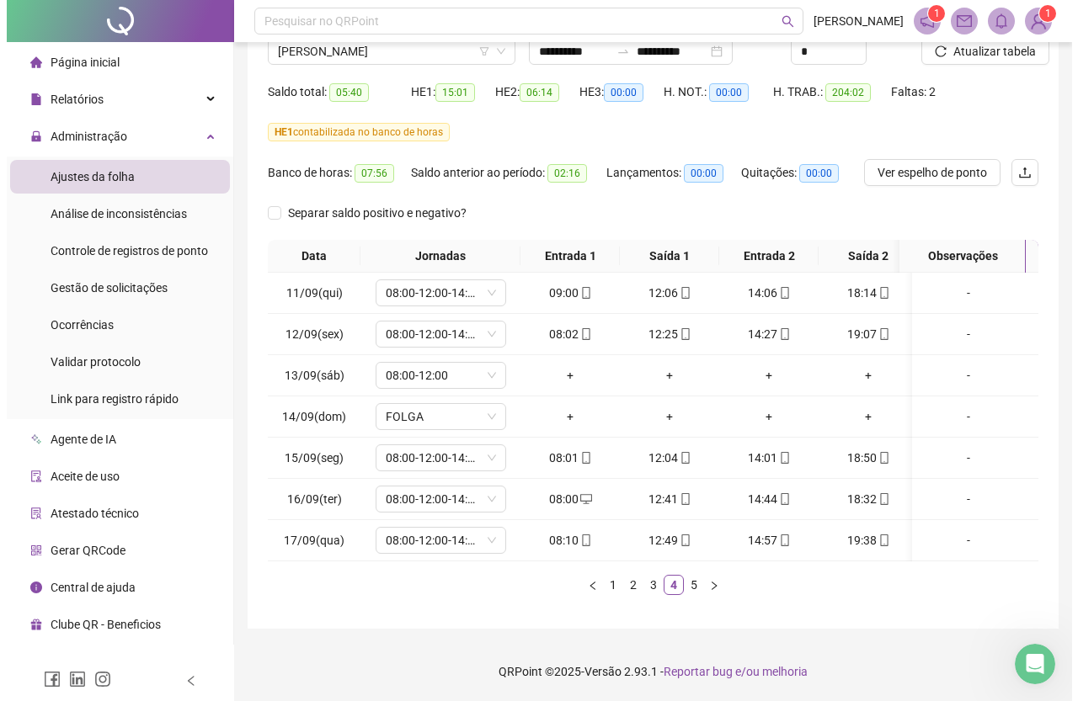
scroll to position [0, 0]
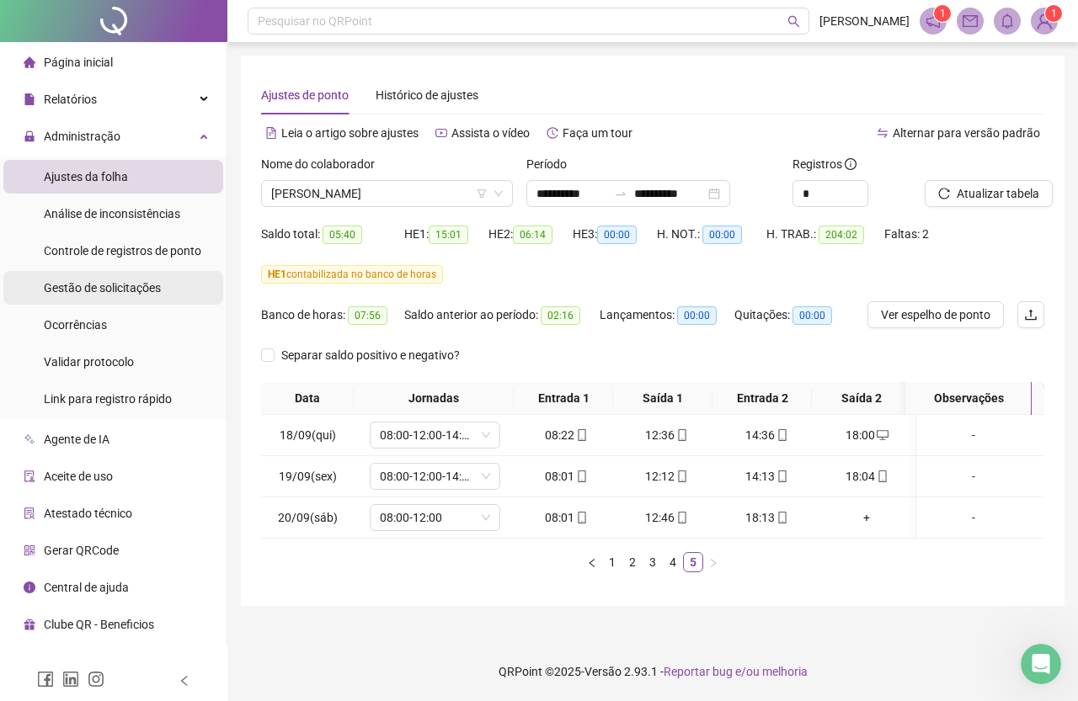
click at [121, 297] on div "Gestão de solicitações" at bounding box center [102, 288] width 117 height 34
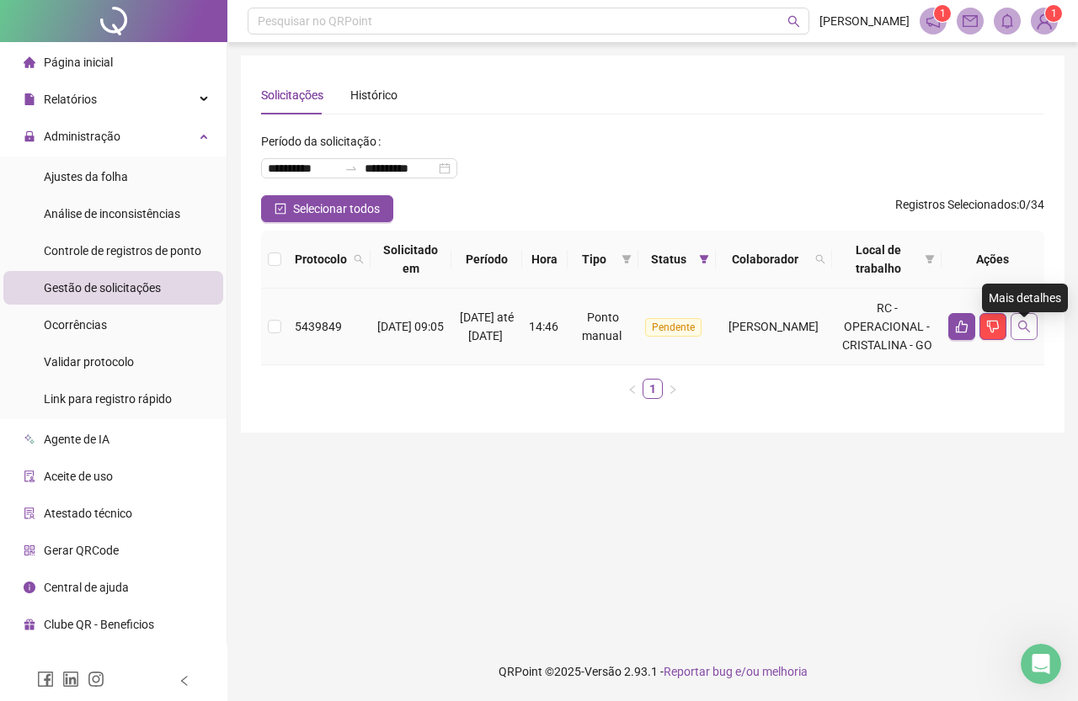
click at [1021, 333] on icon "search" at bounding box center [1023, 326] width 13 height 13
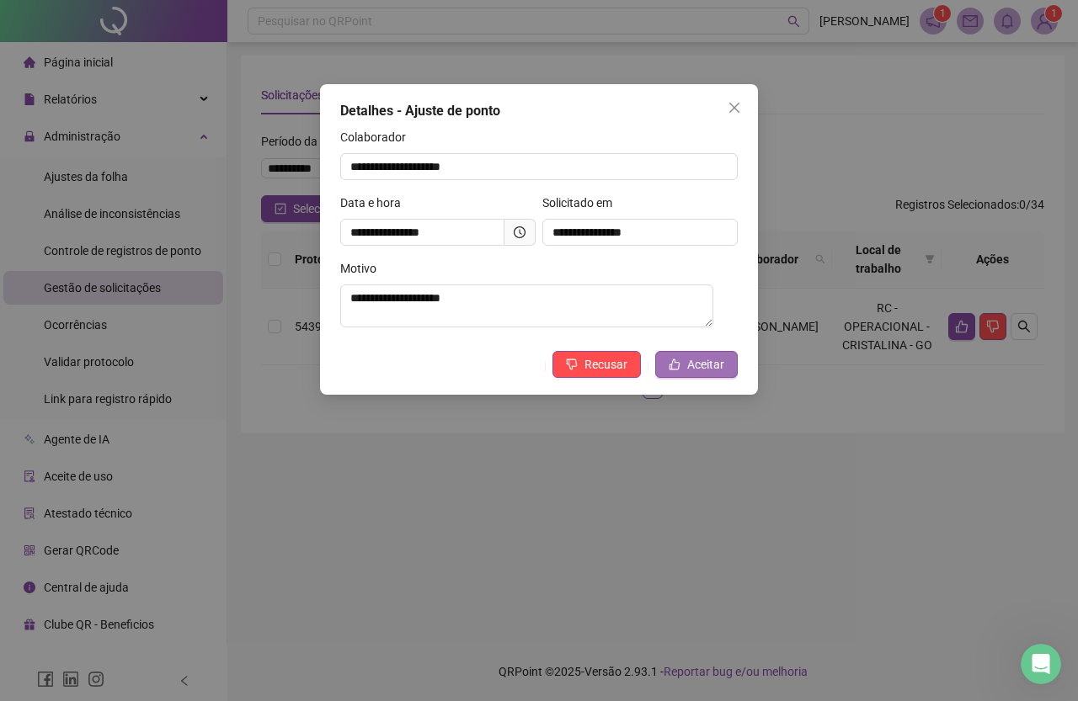
click at [689, 376] on button "Aceitar" at bounding box center [696, 364] width 83 height 27
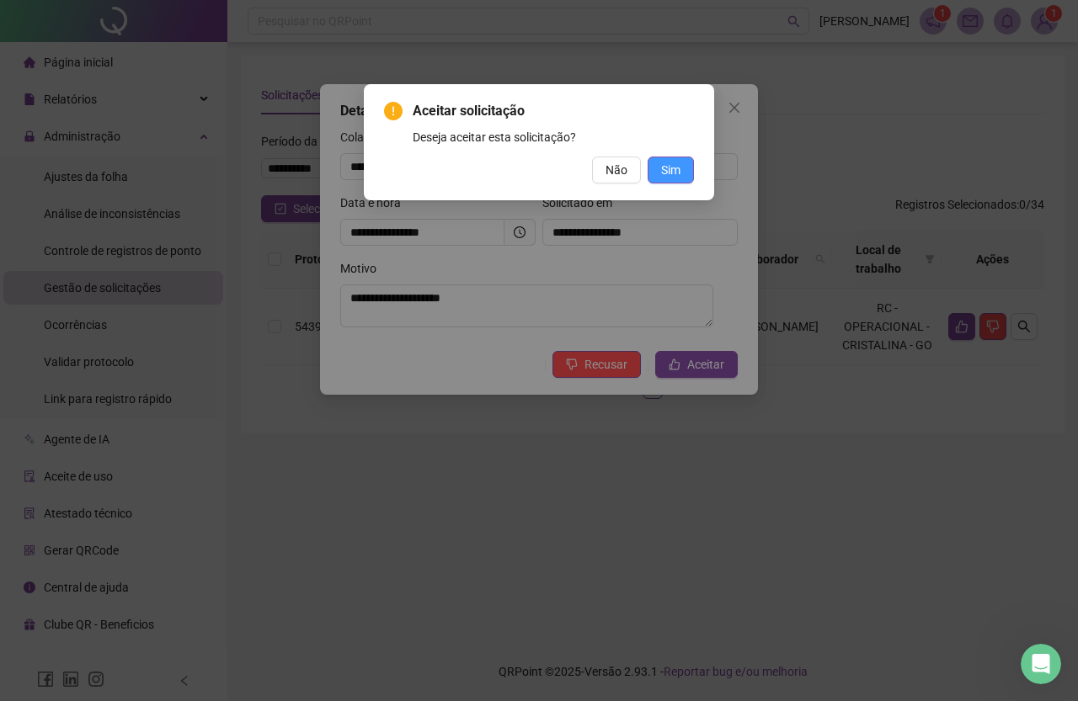
click at [676, 173] on span "Sim" at bounding box center [670, 170] width 19 height 19
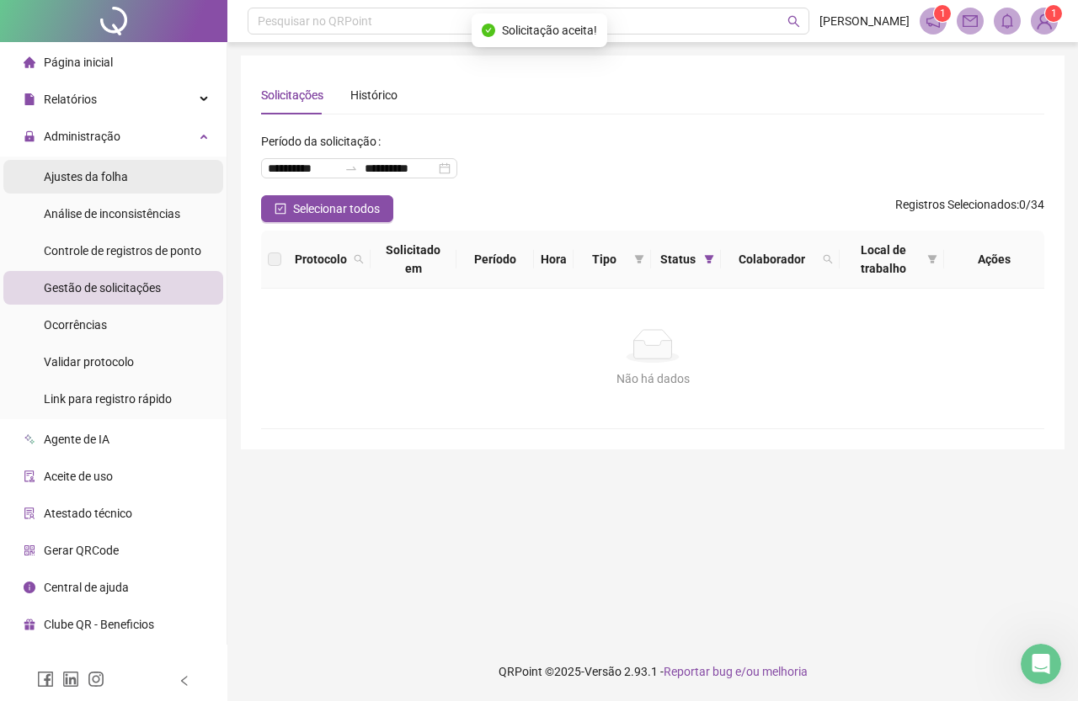
click at [134, 178] on li "Ajustes da folha" at bounding box center [113, 177] width 220 height 34
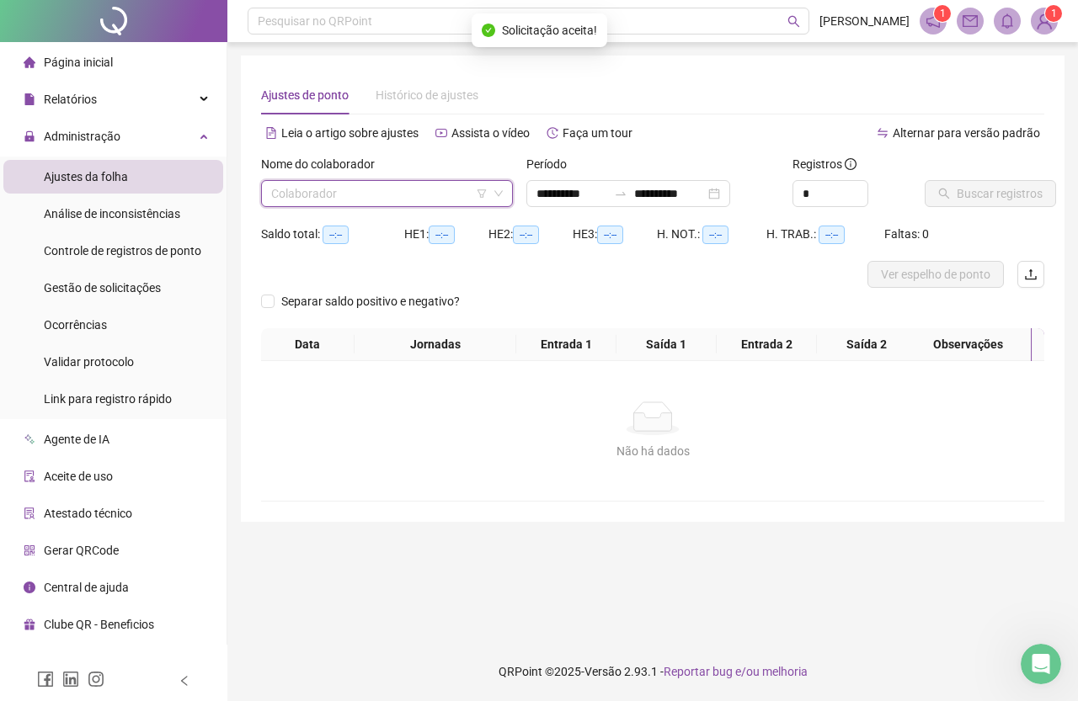
click at [366, 199] on input "search" at bounding box center [379, 193] width 216 height 25
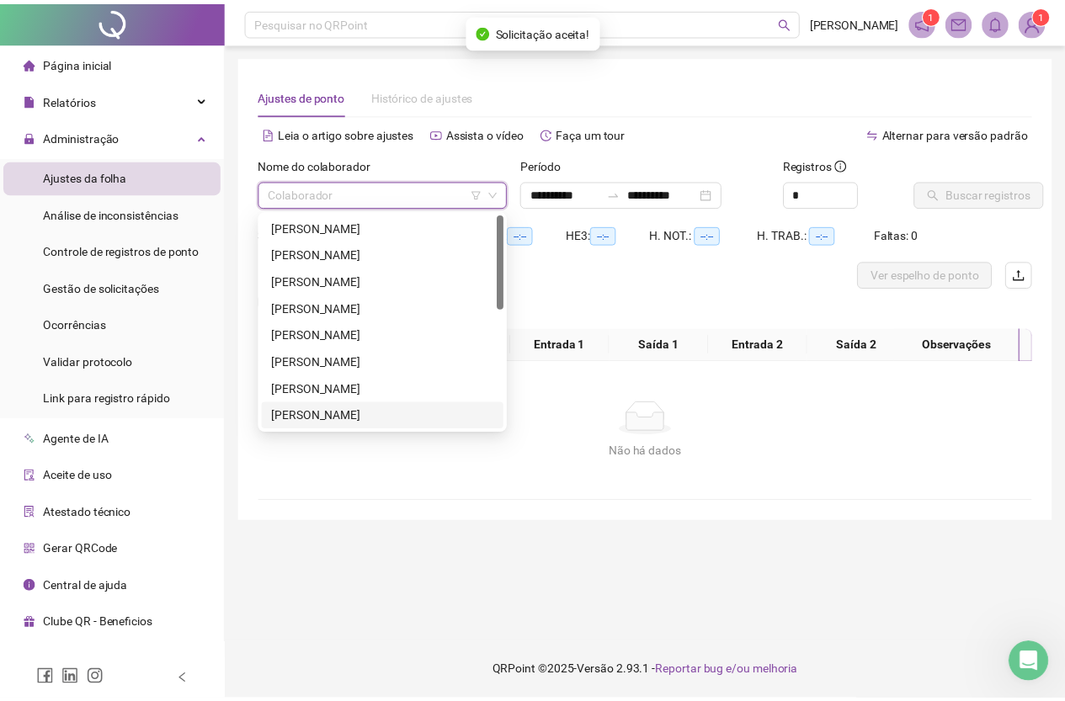
scroll to position [253, 0]
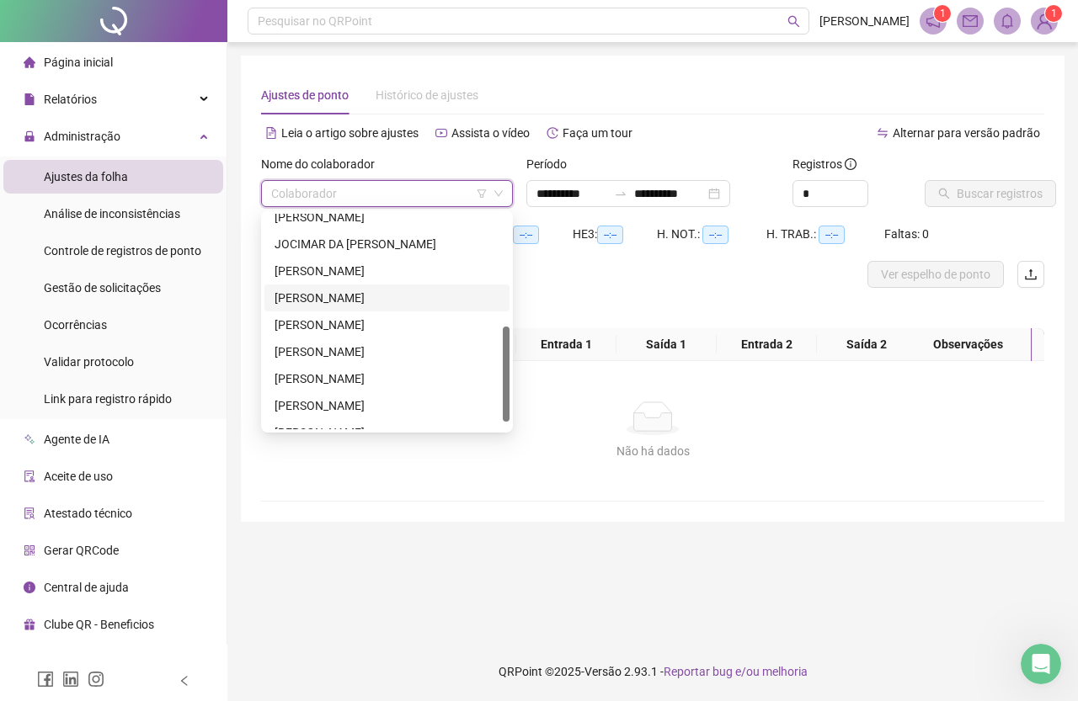
click at [369, 296] on div "[PERSON_NAME]" at bounding box center [387, 298] width 225 height 19
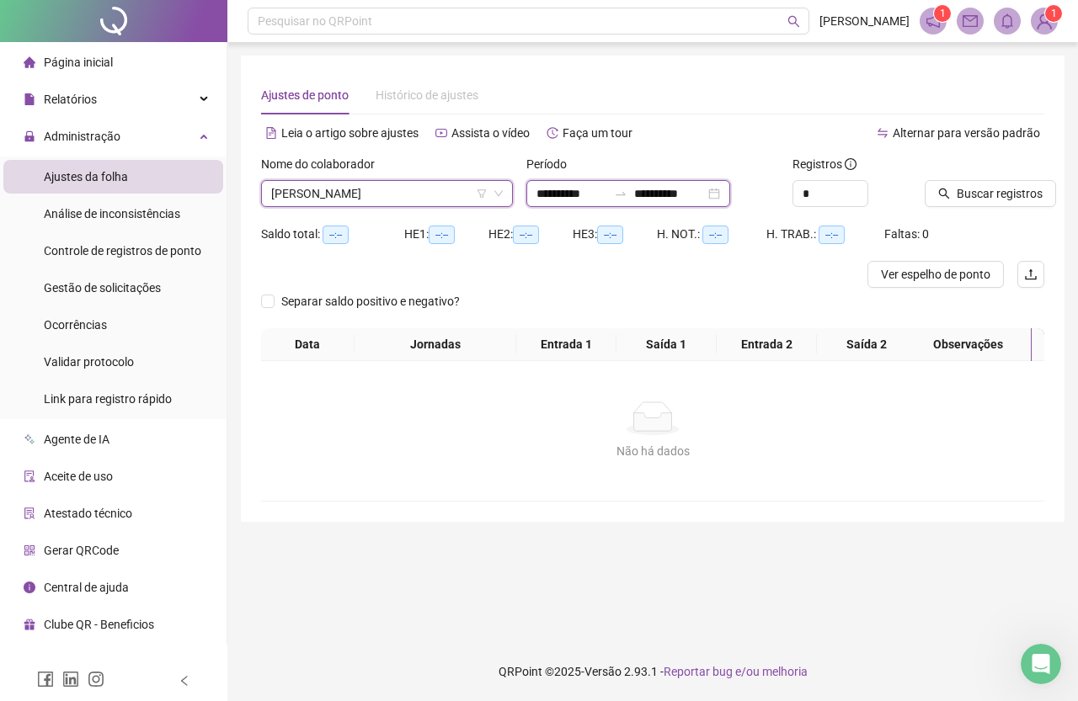
click at [588, 191] on input "**********" at bounding box center [571, 193] width 71 height 19
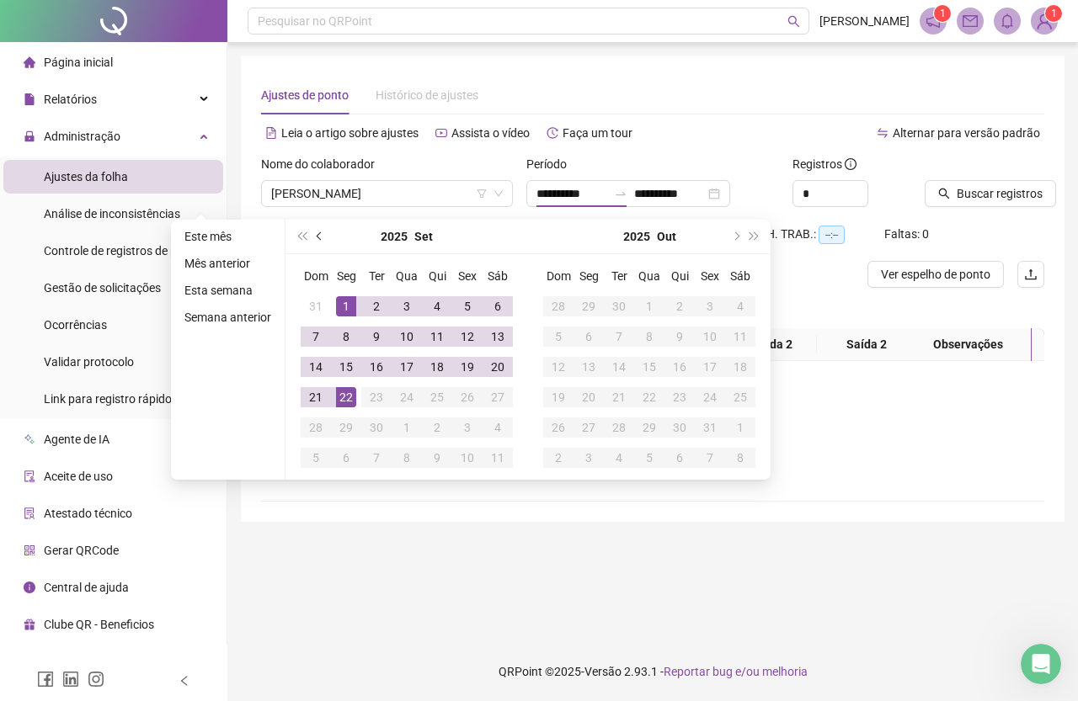
click at [324, 234] on button "prev-year" at bounding box center [320, 237] width 19 height 34
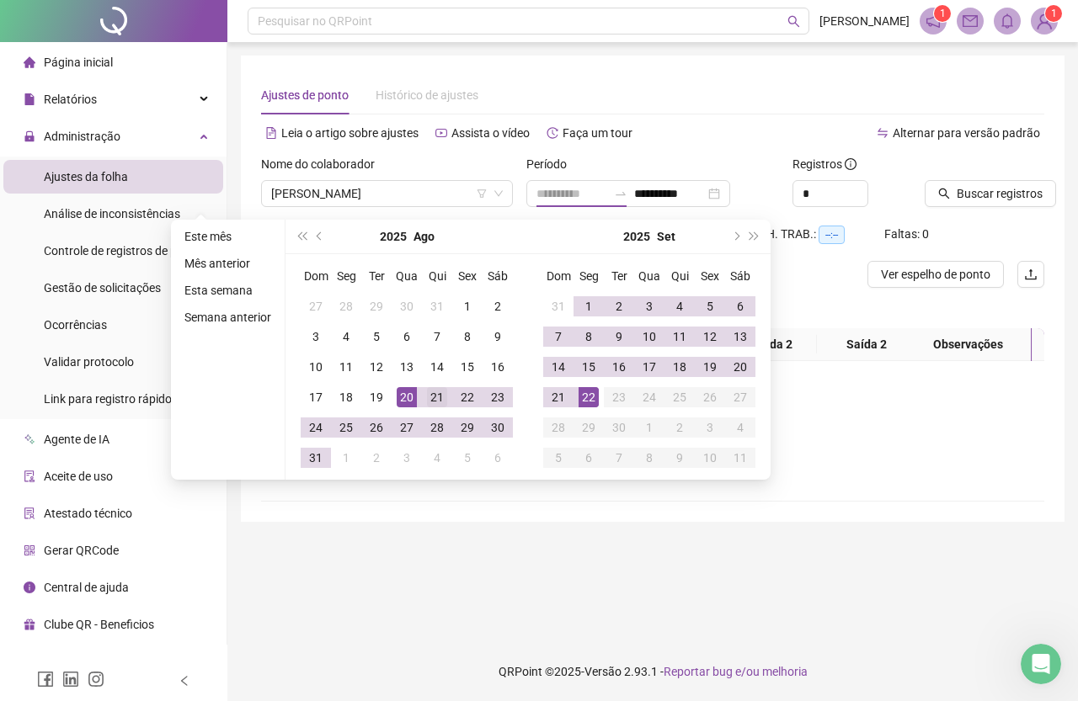
type input "**********"
click at [438, 397] on div "21" at bounding box center [437, 397] width 20 height 20
click at [580, 392] on div "22" at bounding box center [588, 397] width 20 height 20
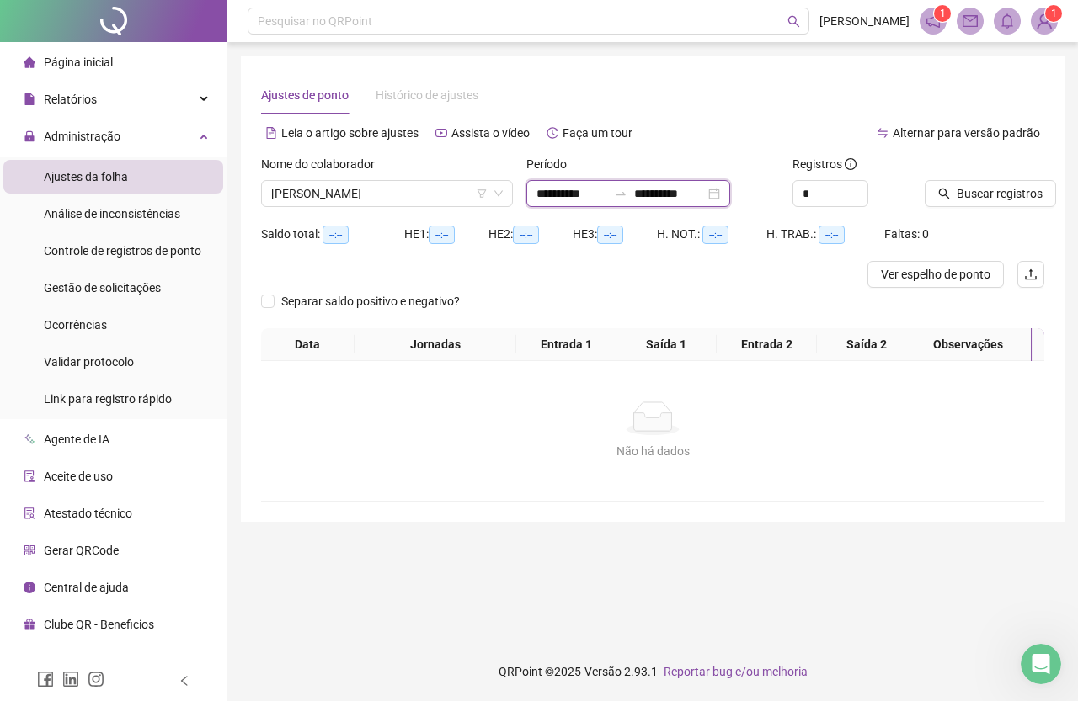
click at [700, 191] on input "**********" at bounding box center [669, 193] width 71 height 19
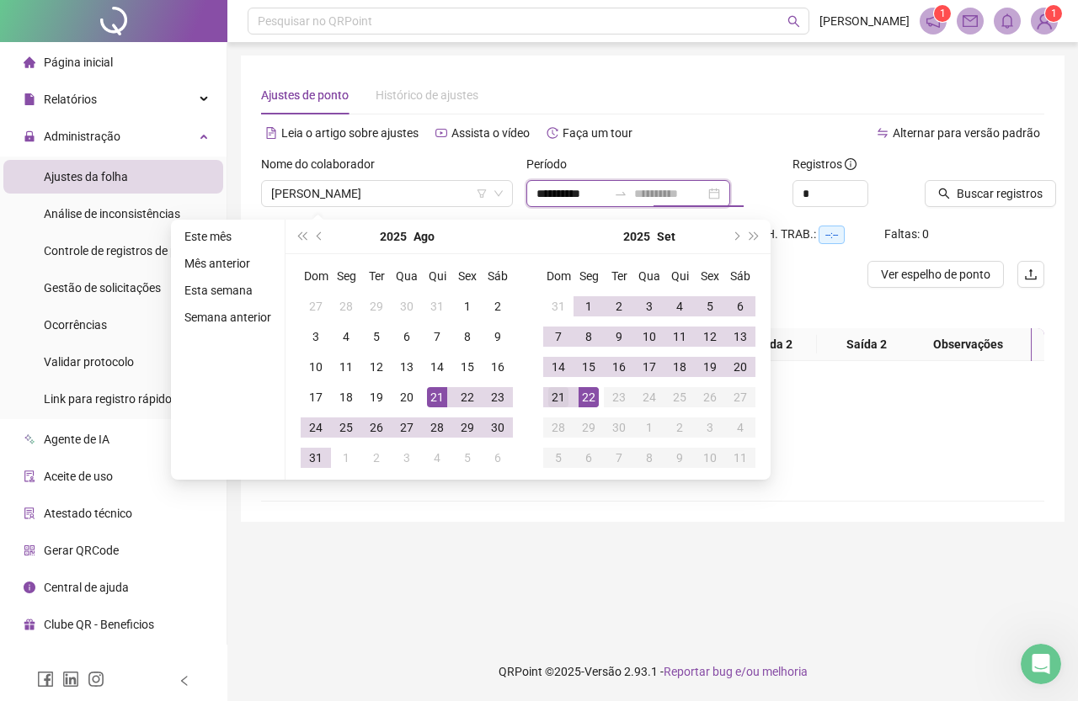
type input "**********"
click at [565, 398] on div "21" at bounding box center [558, 397] width 20 height 20
type input "**********"
click at [976, 183] on button "Buscar registros" at bounding box center [990, 193] width 131 height 27
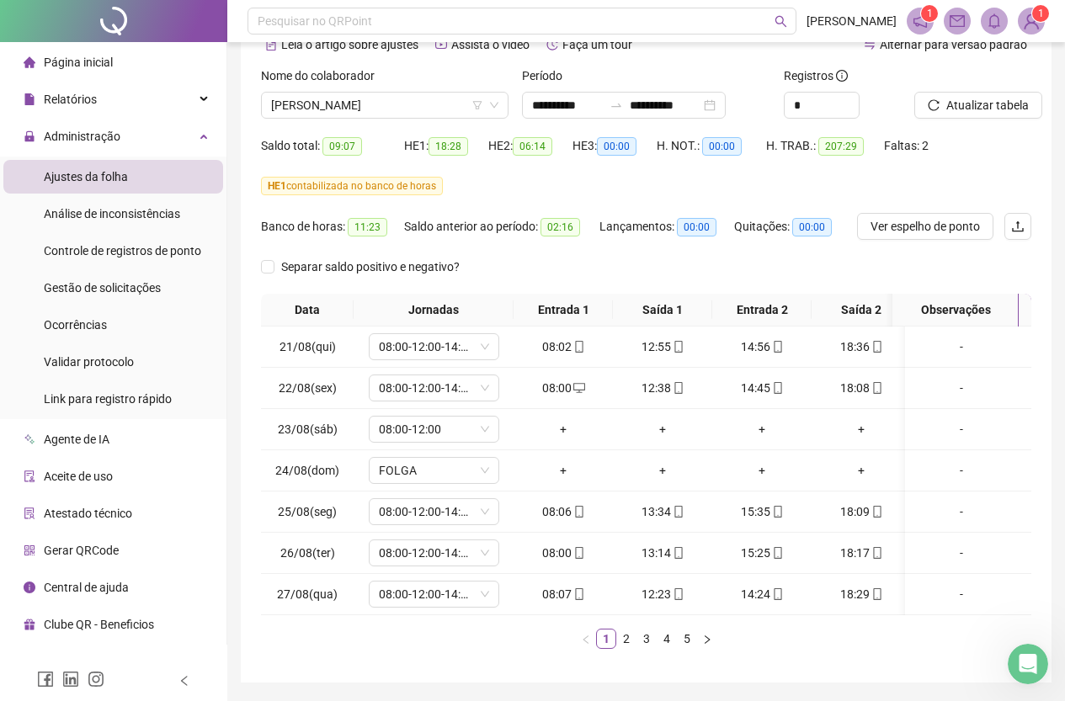
scroll to position [155, 0]
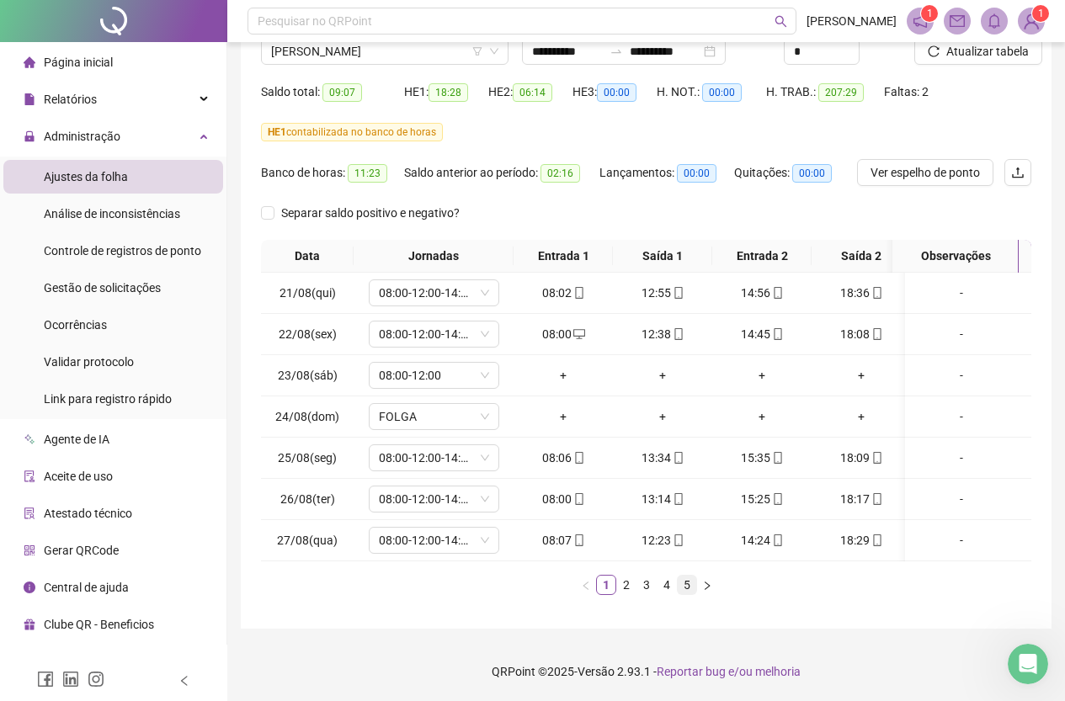
click at [686, 587] on link "5" at bounding box center [687, 585] width 19 height 19
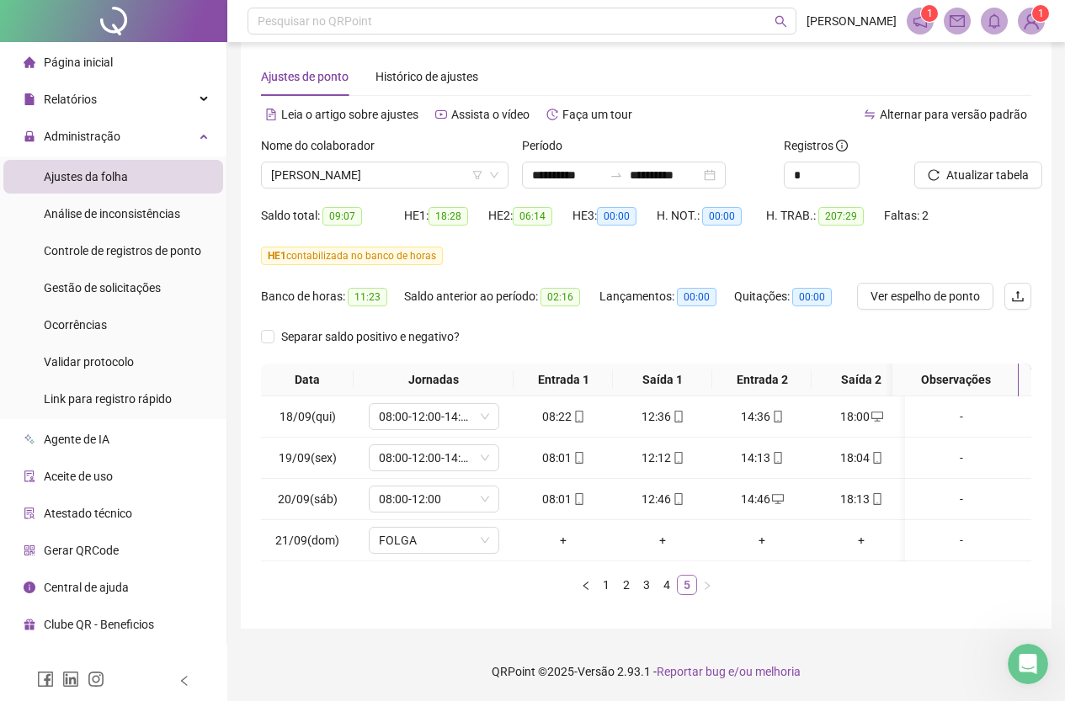
scroll to position [31, 0]
click at [402, 170] on span "[PERSON_NAME]" at bounding box center [384, 175] width 227 height 25
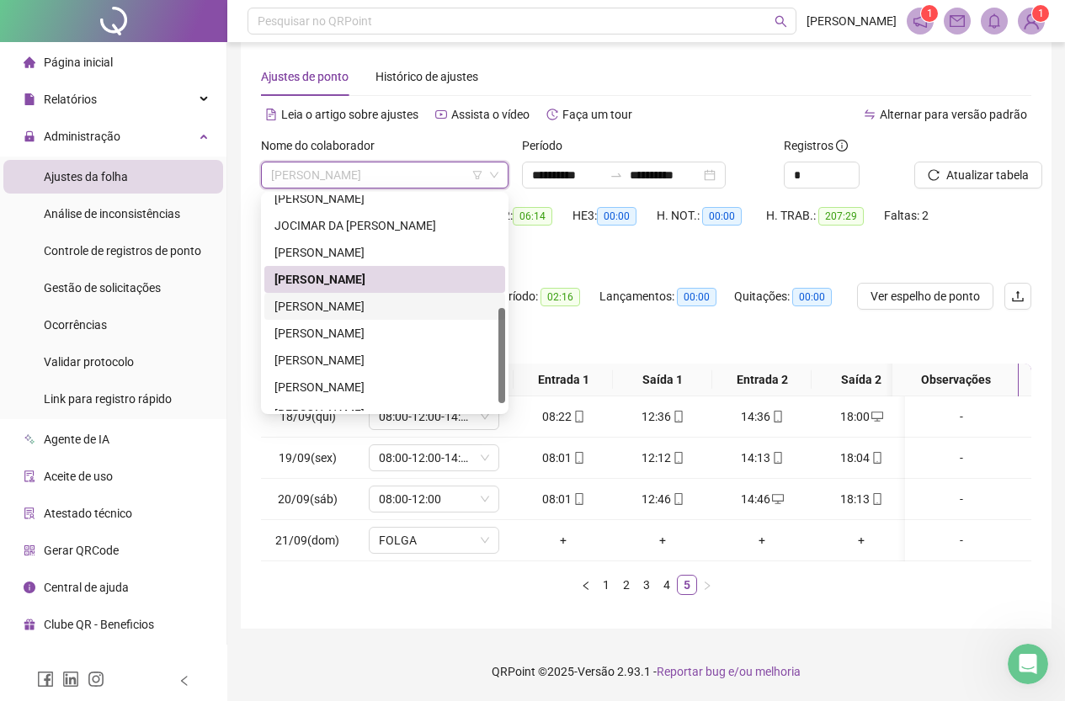
click at [372, 297] on div "[PERSON_NAME]" at bounding box center [385, 306] width 221 height 19
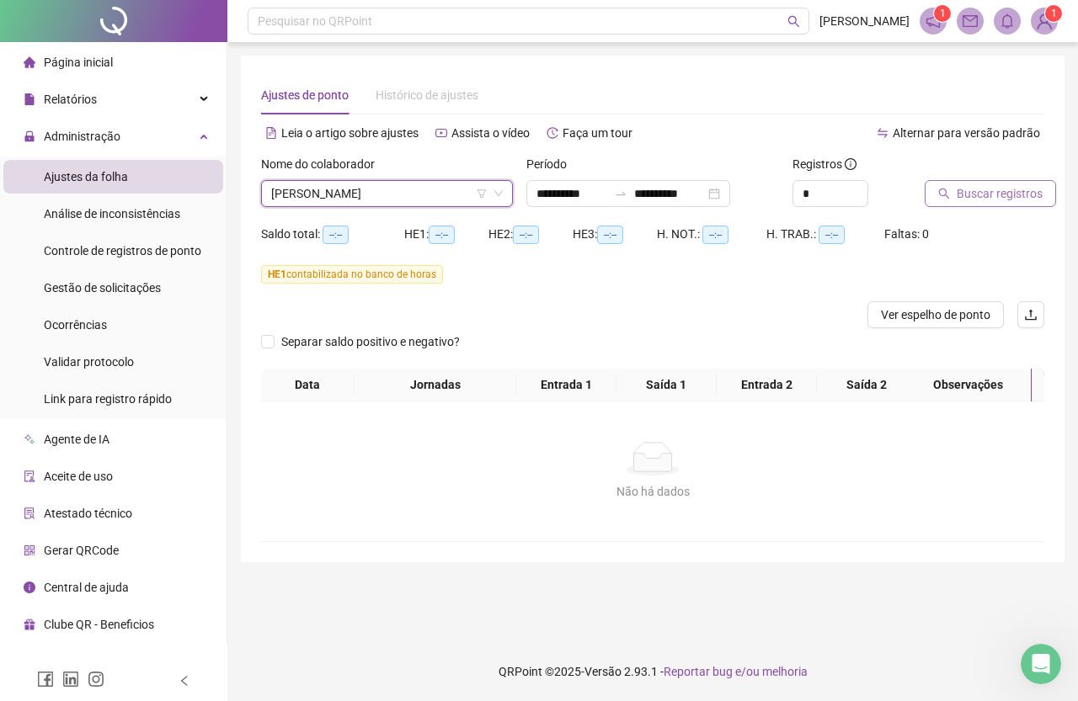
click at [1010, 194] on span "Buscar registros" at bounding box center [1000, 193] width 86 height 19
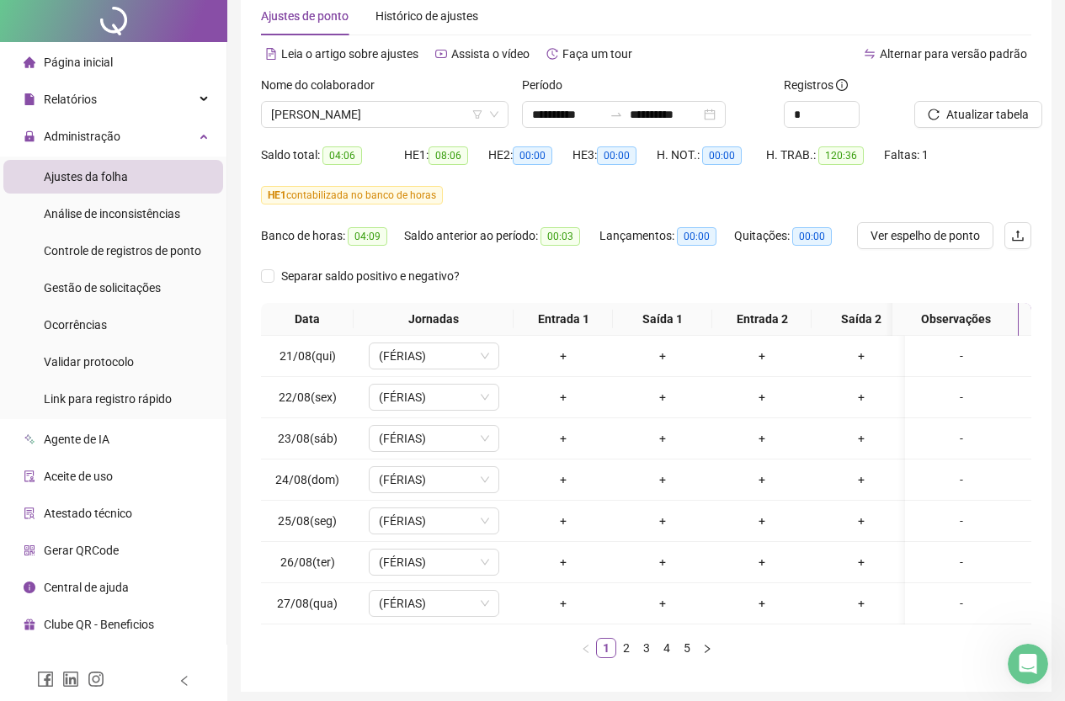
scroll to position [155, 0]
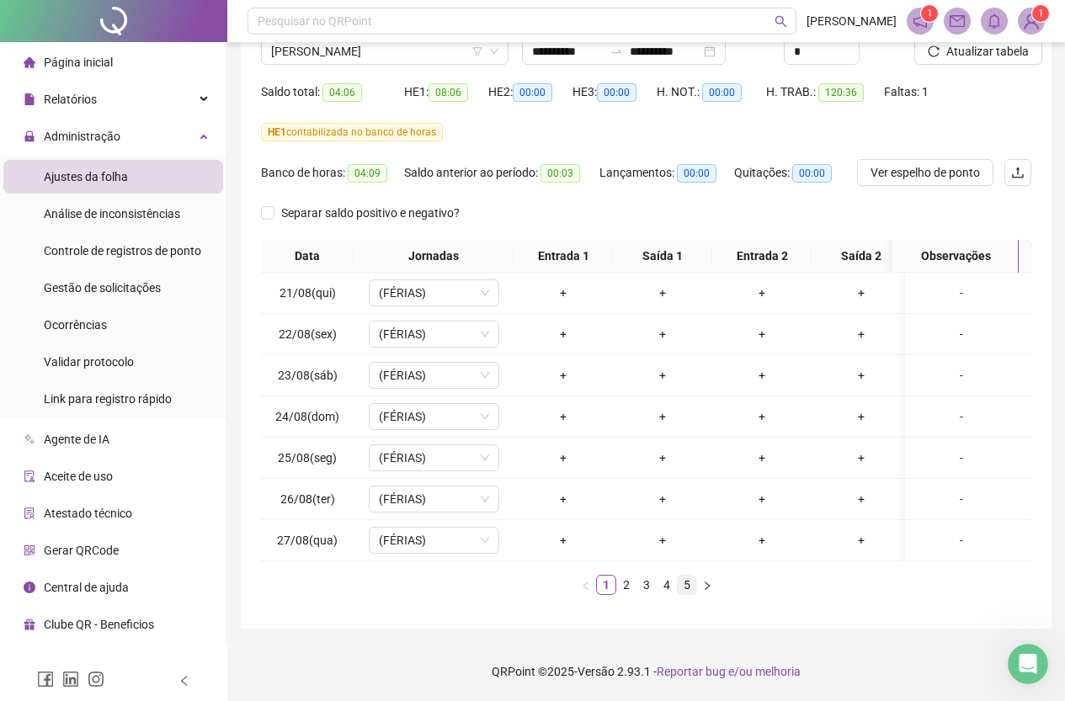
click at [687, 583] on link "5" at bounding box center [687, 585] width 19 height 19
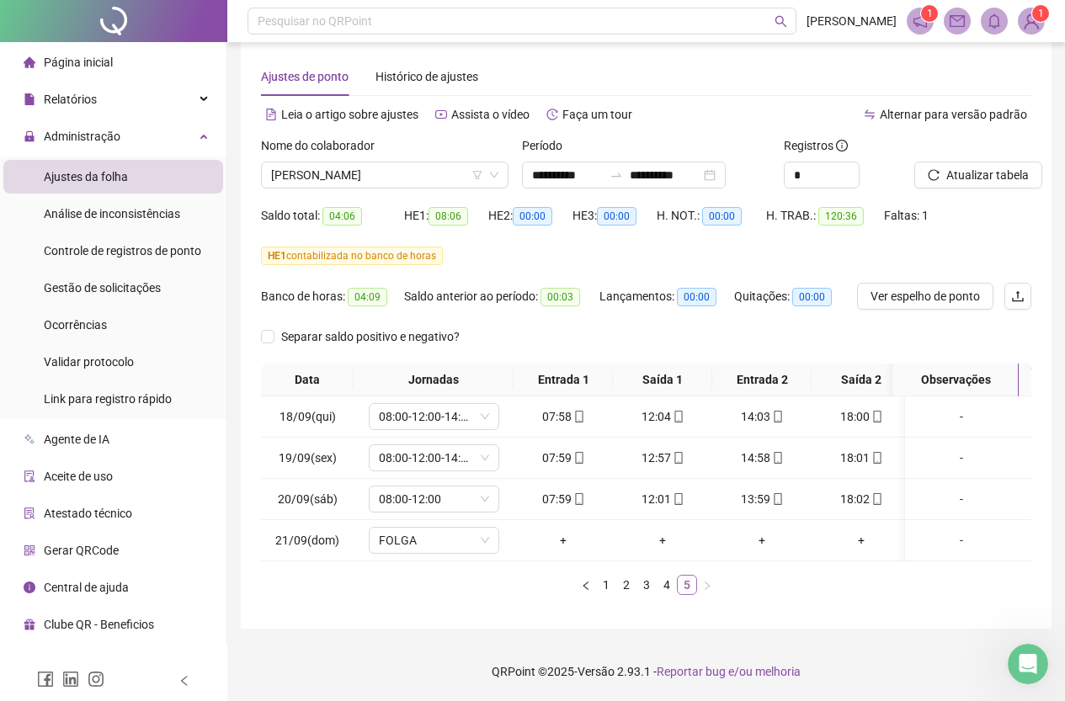
scroll to position [31, 0]
click at [406, 168] on span "[PERSON_NAME]" at bounding box center [384, 175] width 227 height 25
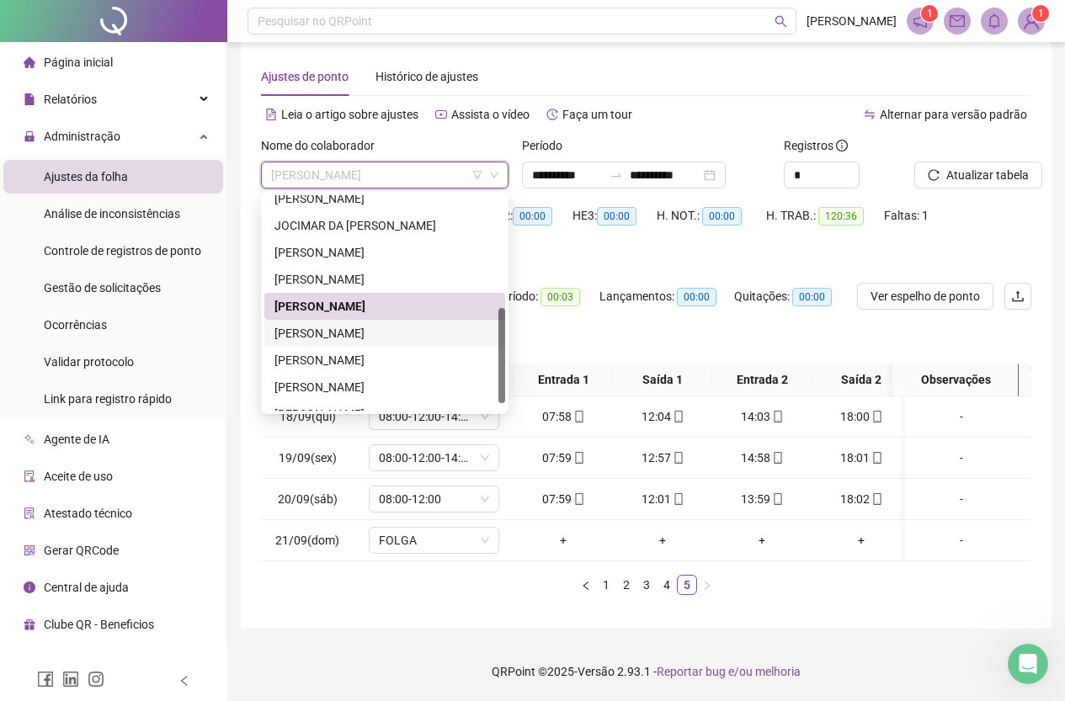
drag, startPoint x: 382, startPoint y: 318, endPoint x: 391, endPoint y: 317, distance: 8.5
click at [384, 324] on div "[PERSON_NAME]" at bounding box center [385, 333] width 221 height 19
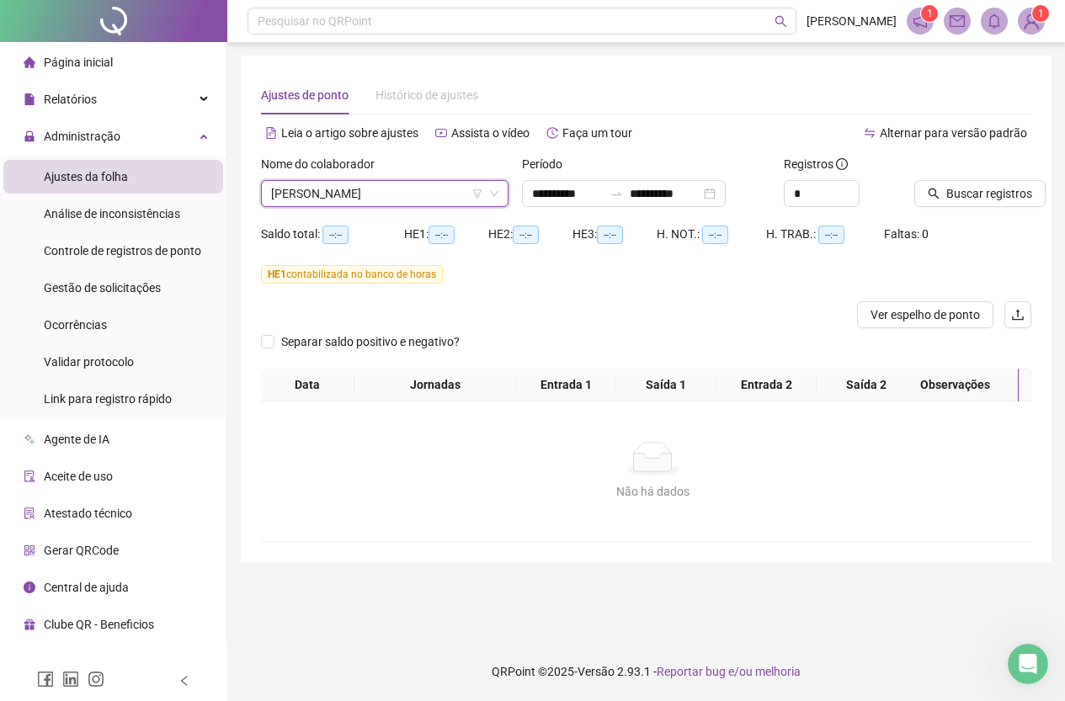
scroll to position [0, 0]
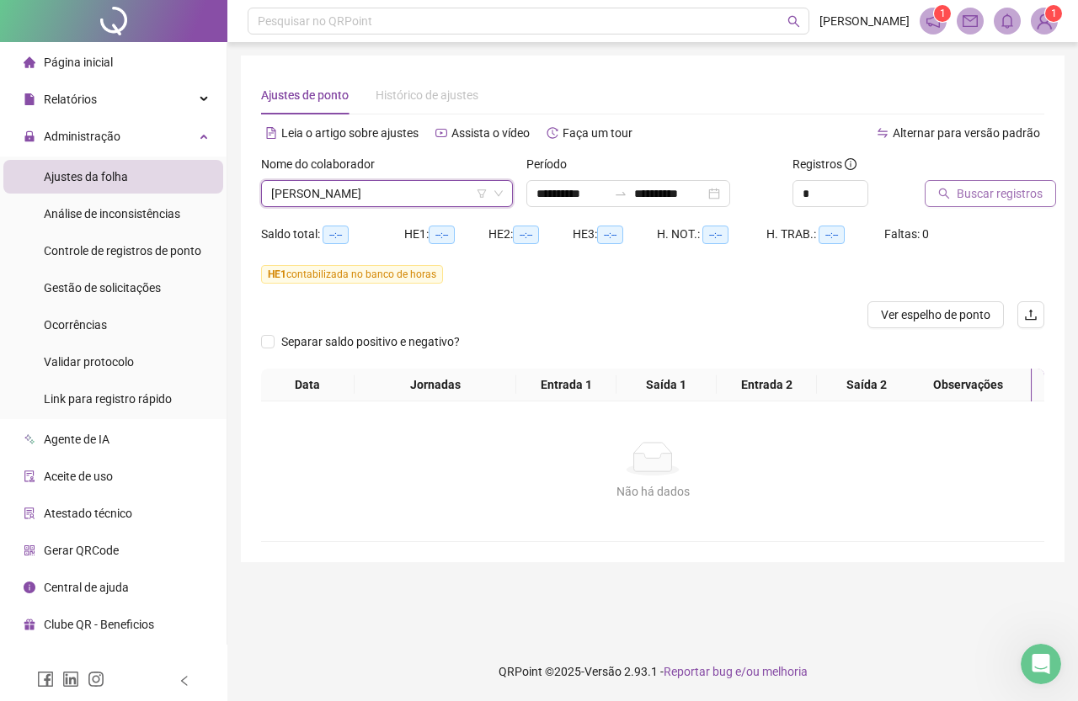
click at [995, 194] on span "Buscar registros" at bounding box center [1000, 193] width 86 height 19
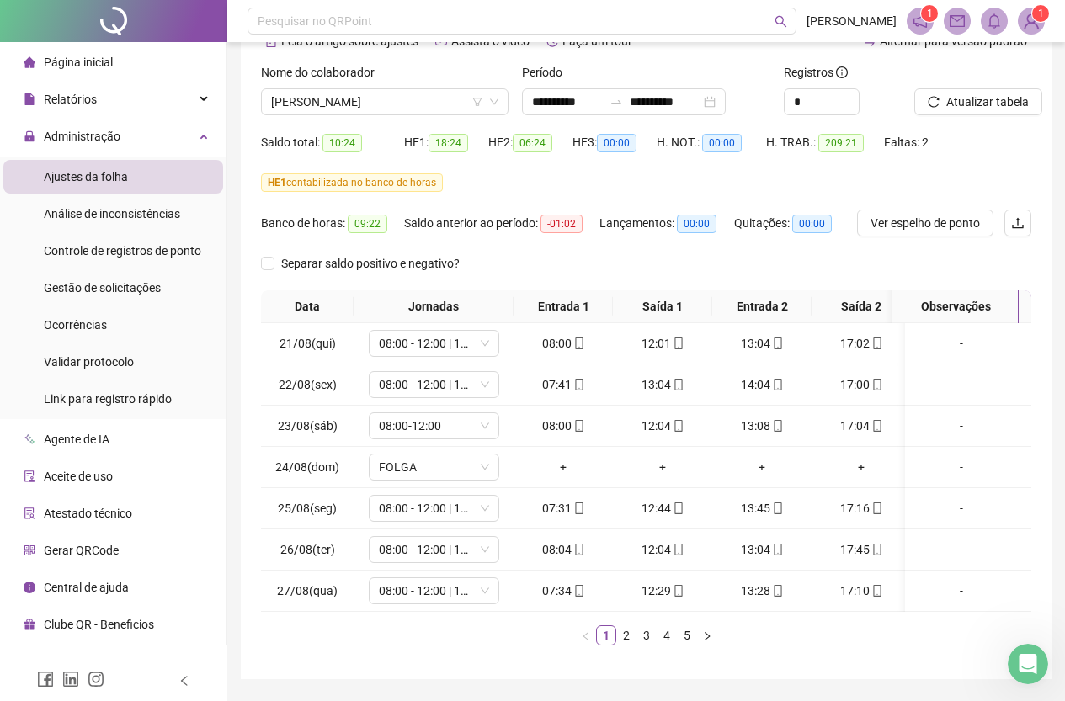
scroll to position [155, 0]
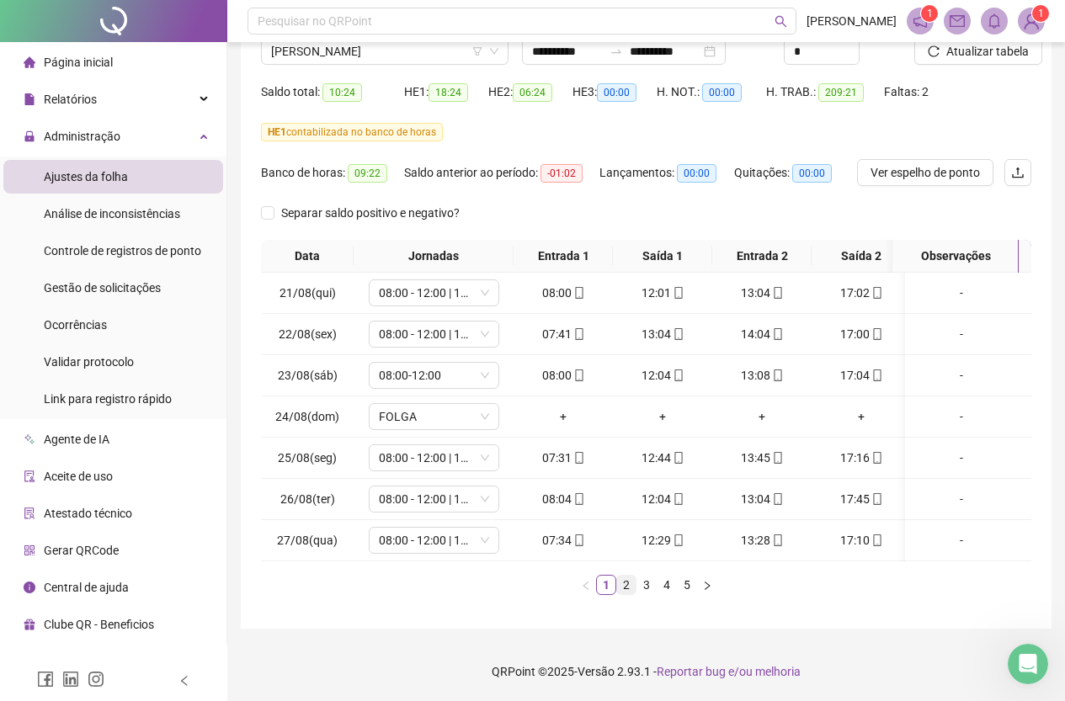
click at [624, 582] on link "2" at bounding box center [626, 585] width 19 height 19
click at [648, 586] on link "3" at bounding box center [646, 585] width 19 height 19
click at [667, 585] on link "4" at bounding box center [667, 585] width 19 height 19
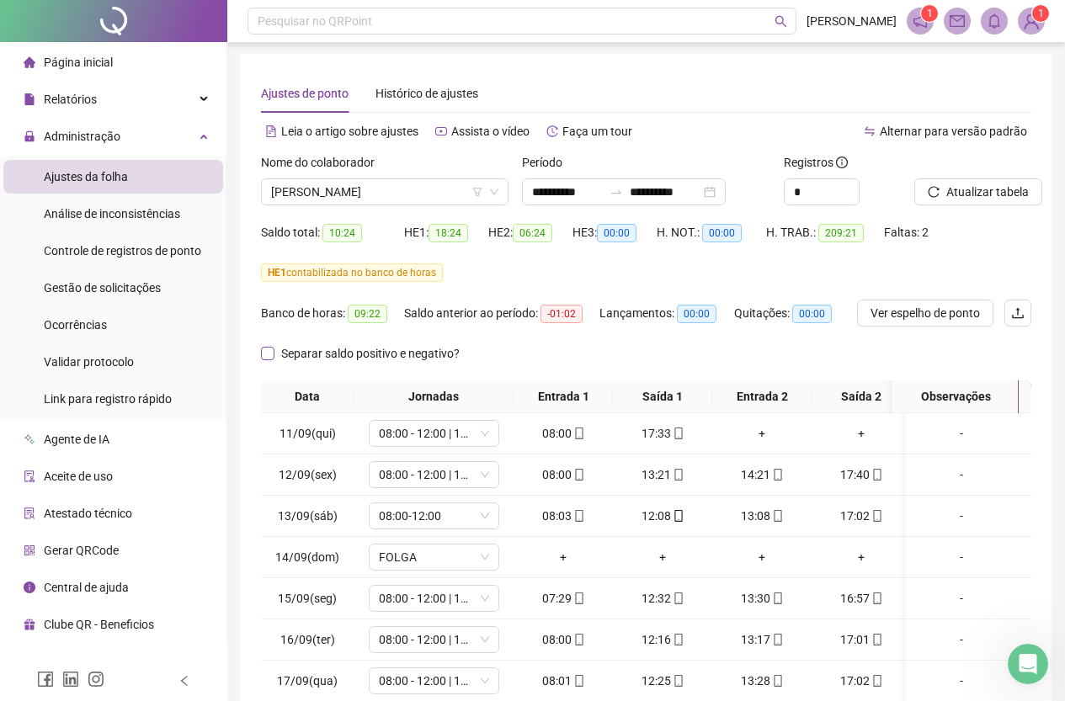
scroll to position [0, 0]
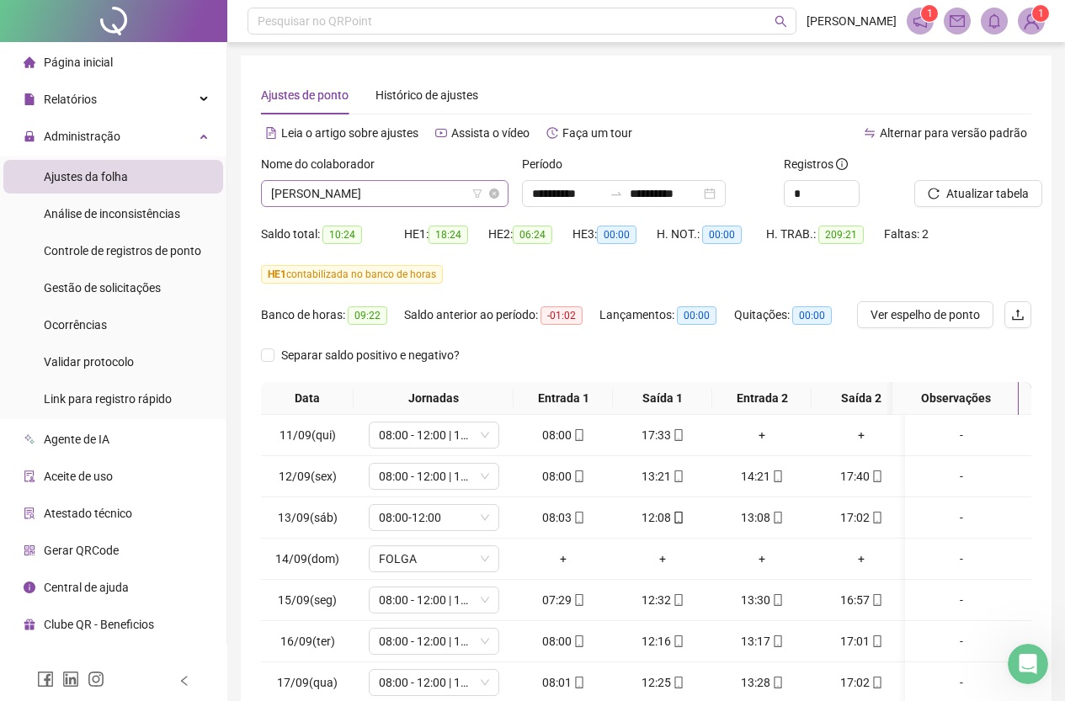
click at [453, 193] on span "[PERSON_NAME]" at bounding box center [384, 193] width 227 height 25
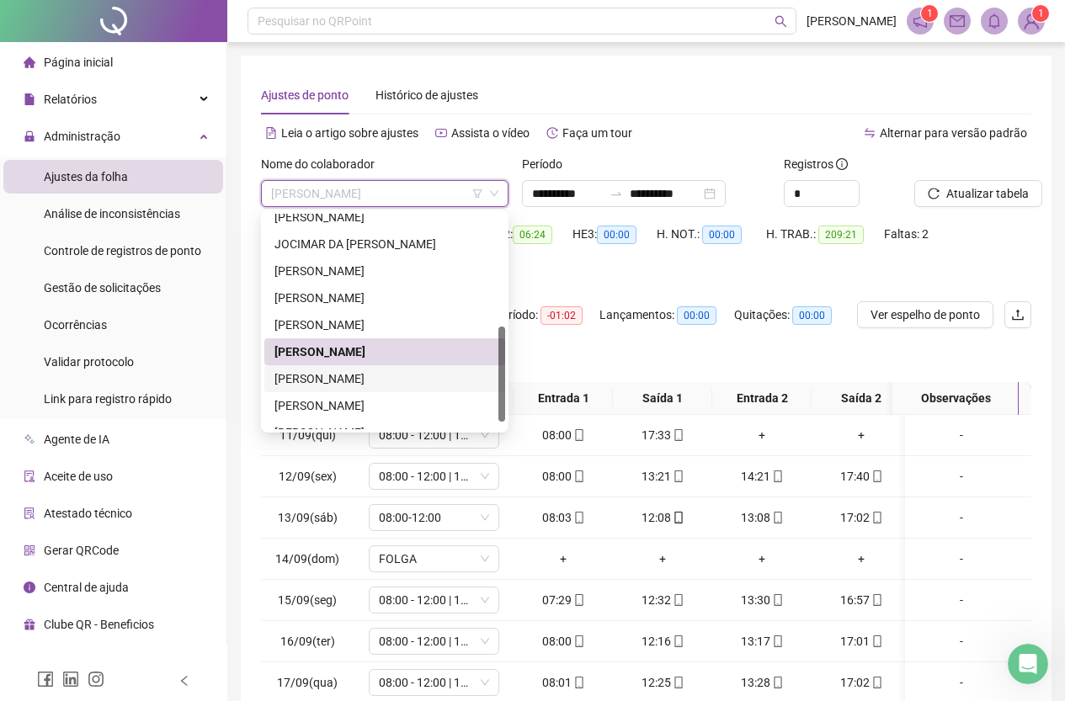
click at [411, 380] on div "[PERSON_NAME]" at bounding box center [385, 379] width 221 height 19
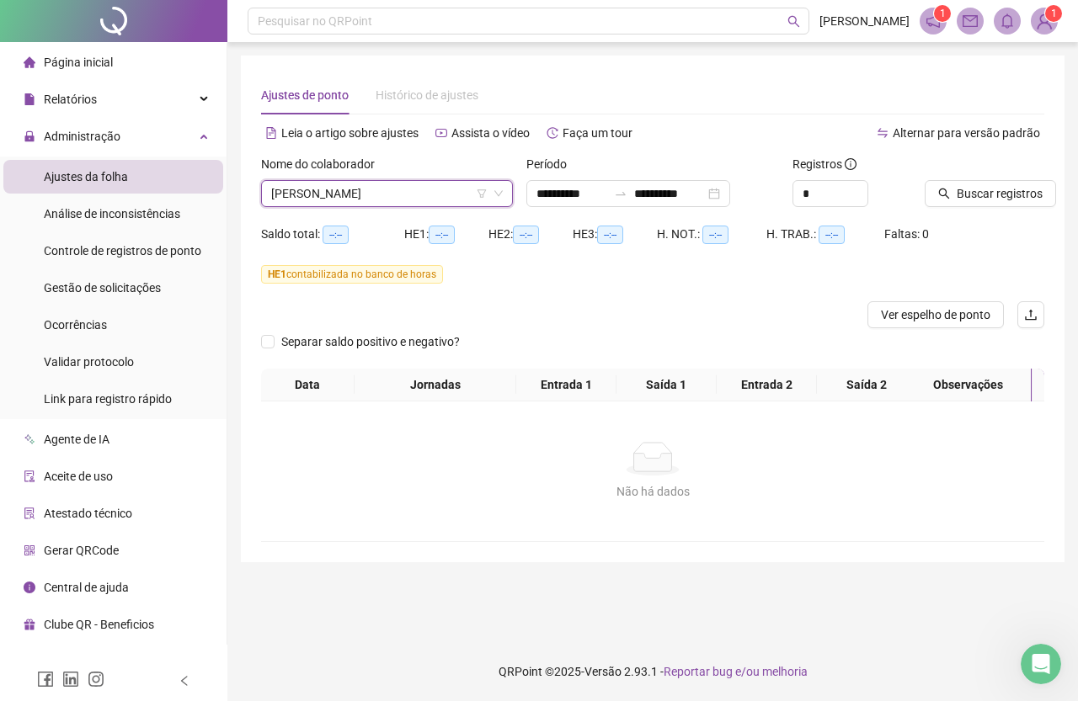
click at [1025, 174] on div "Buscar registros" at bounding box center [985, 181] width 120 height 52
click at [1008, 200] on span "Buscar registros" at bounding box center [1000, 193] width 86 height 19
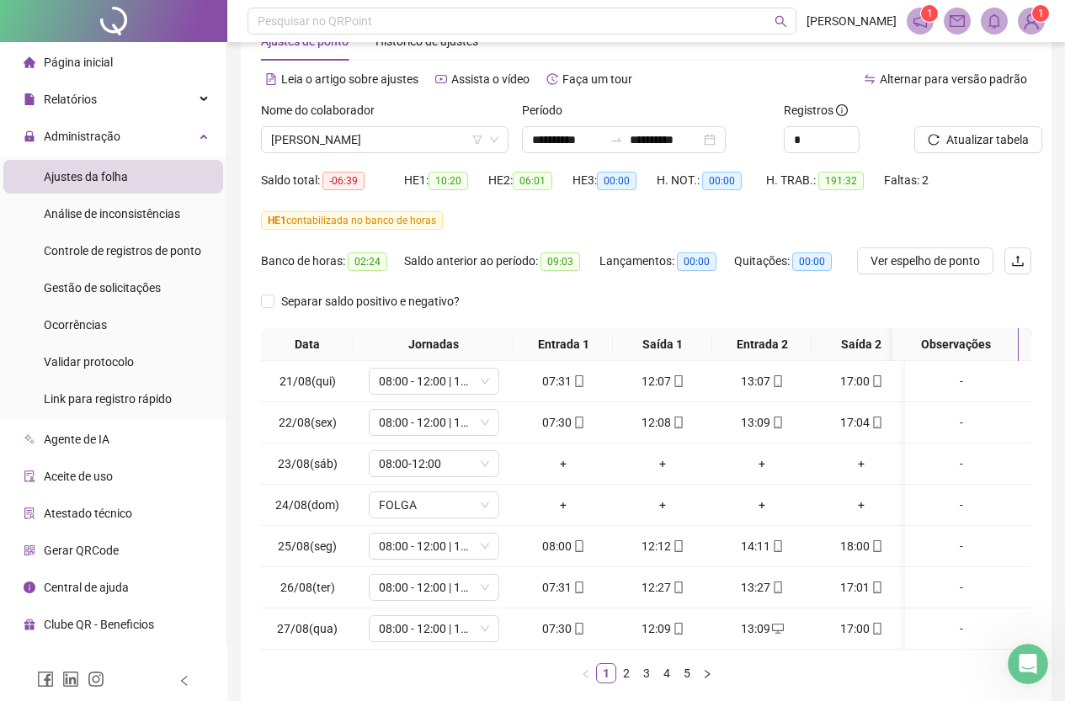
scroll to position [155, 0]
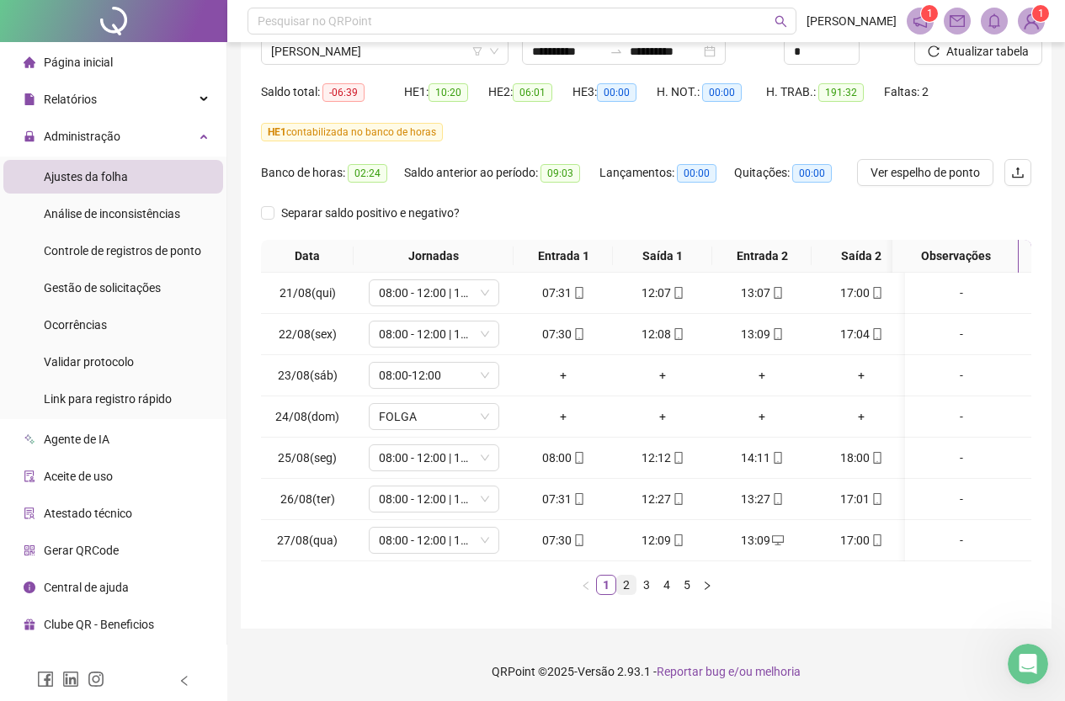
click at [626, 587] on link "2" at bounding box center [626, 585] width 19 height 19
click at [637, 590] on link "3" at bounding box center [646, 585] width 19 height 19
click at [663, 584] on link "4" at bounding box center [667, 585] width 19 height 19
click at [644, 583] on link "3" at bounding box center [646, 585] width 19 height 19
click at [629, 586] on link "2" at bounding box center [626, 585] width 19 height 19
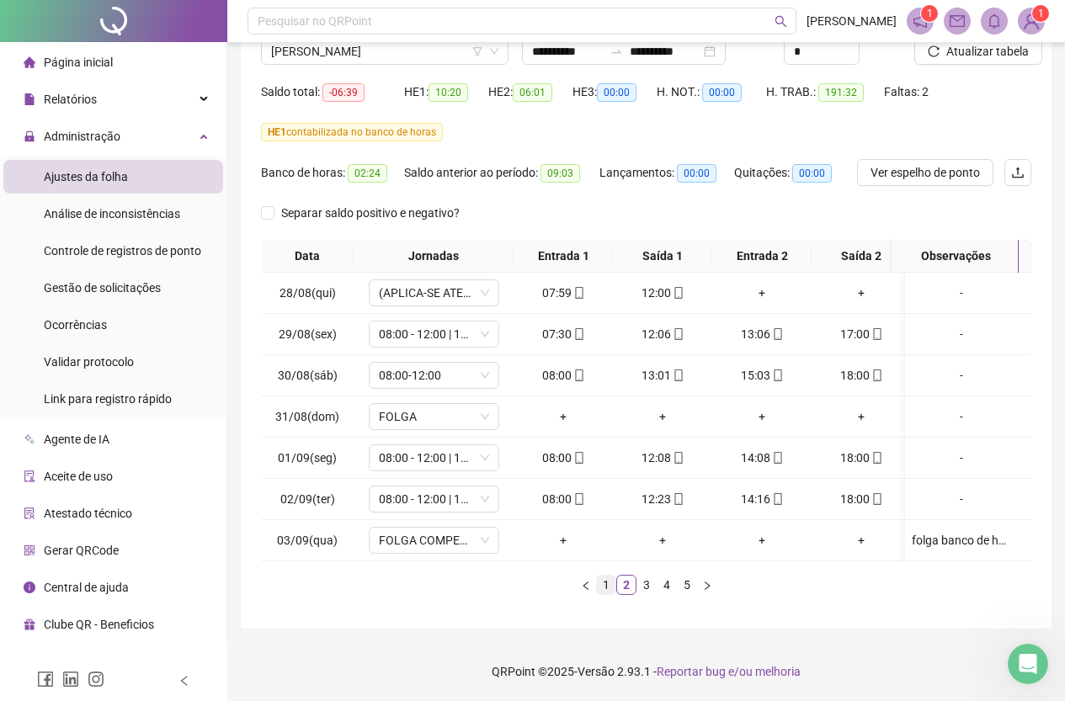
click at [614, 584] on link "1" at bounding box center [606, 585] width 19 height 19
click at [683, 586] on link "5" at bounding box center [687, 585] width 19 height 19
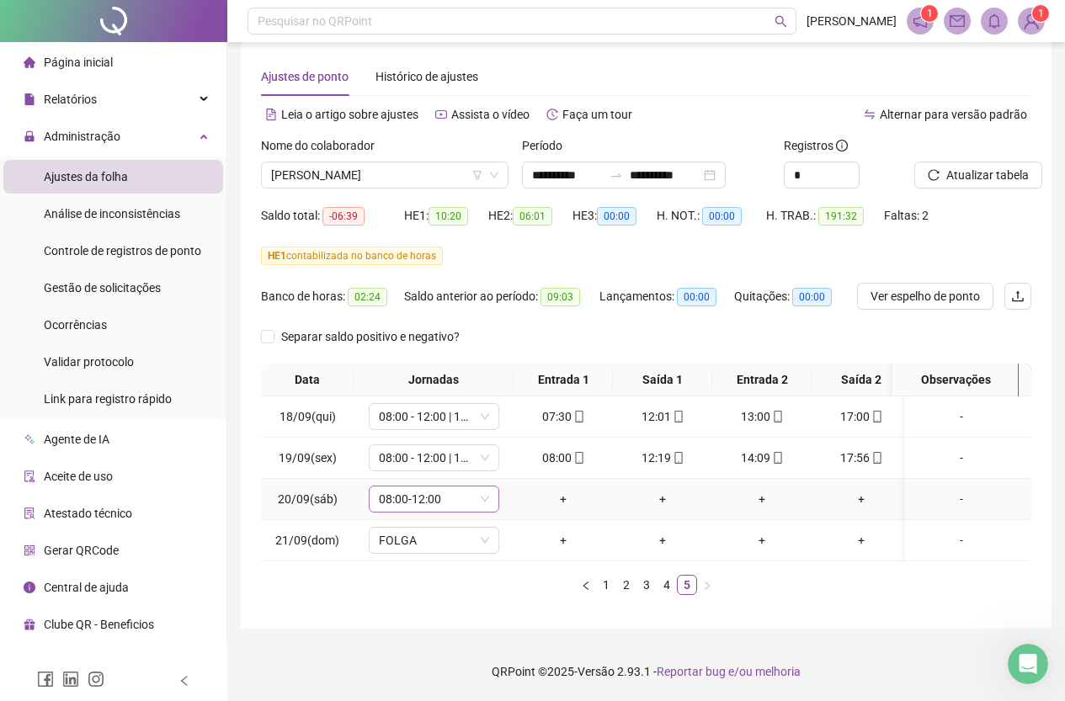
click at [473, 489] on span "08:00-12:00" at bounding box center [434, 499] width 110 height 25
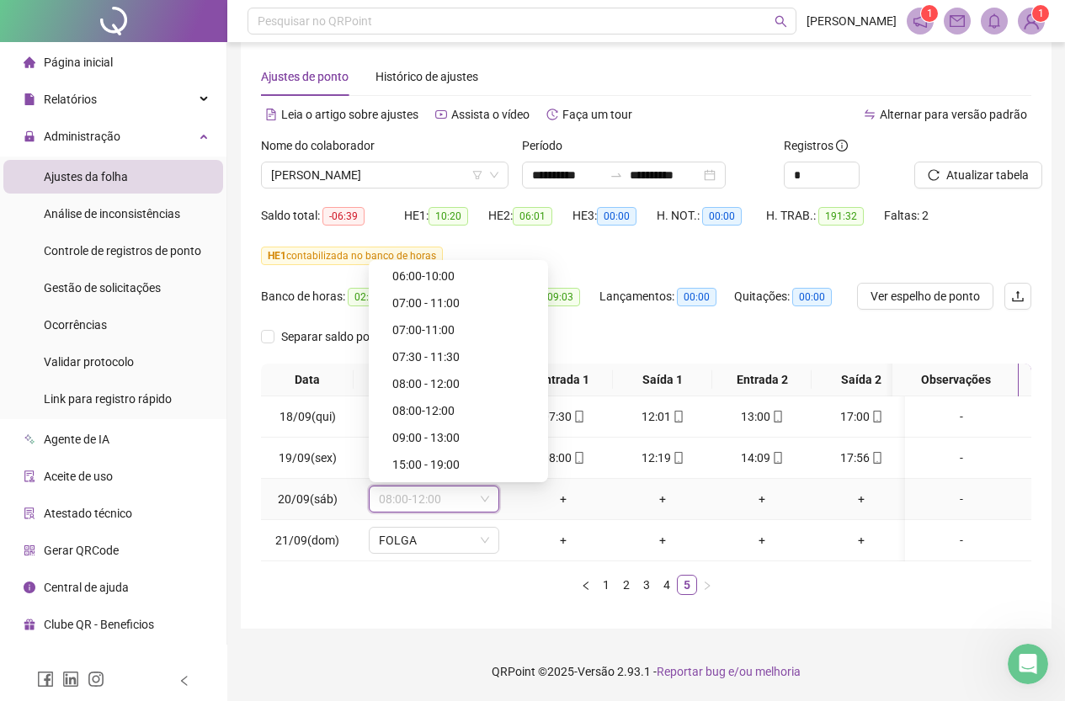
scroll to position [0, 0]
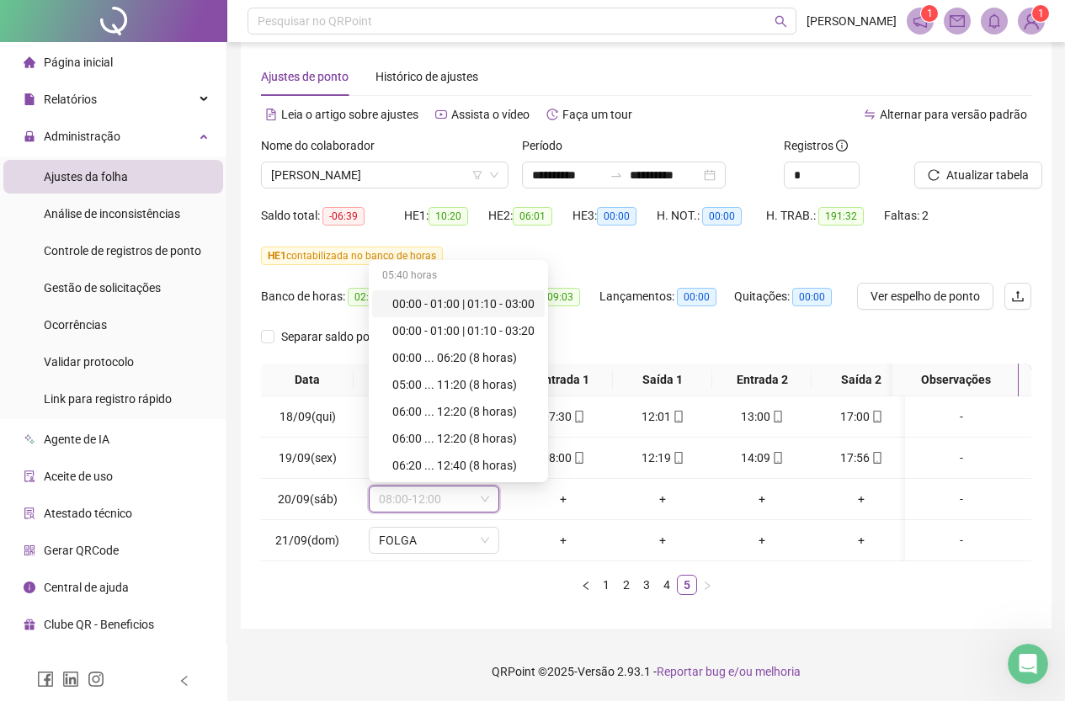
click at [600, 323] on div "Separar saldo positivo e negativo?" at bounding box center [646, 343] width 770 height 40
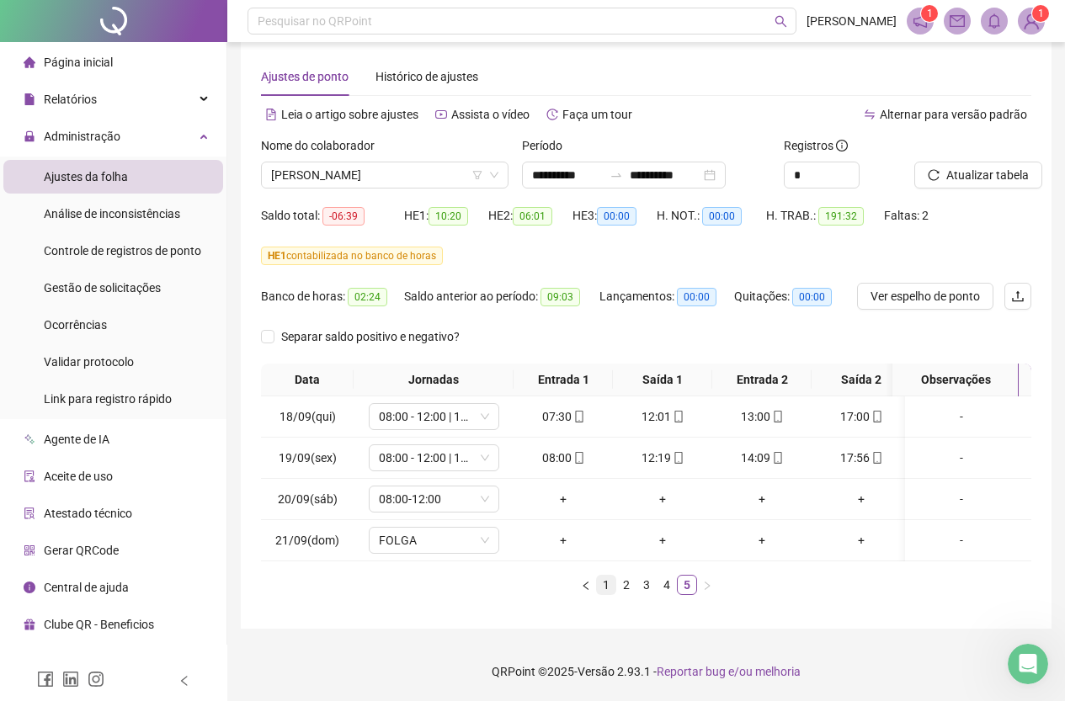
click at [603, 585] on link "1" at bounding box center [606, 585] width 19 height 19
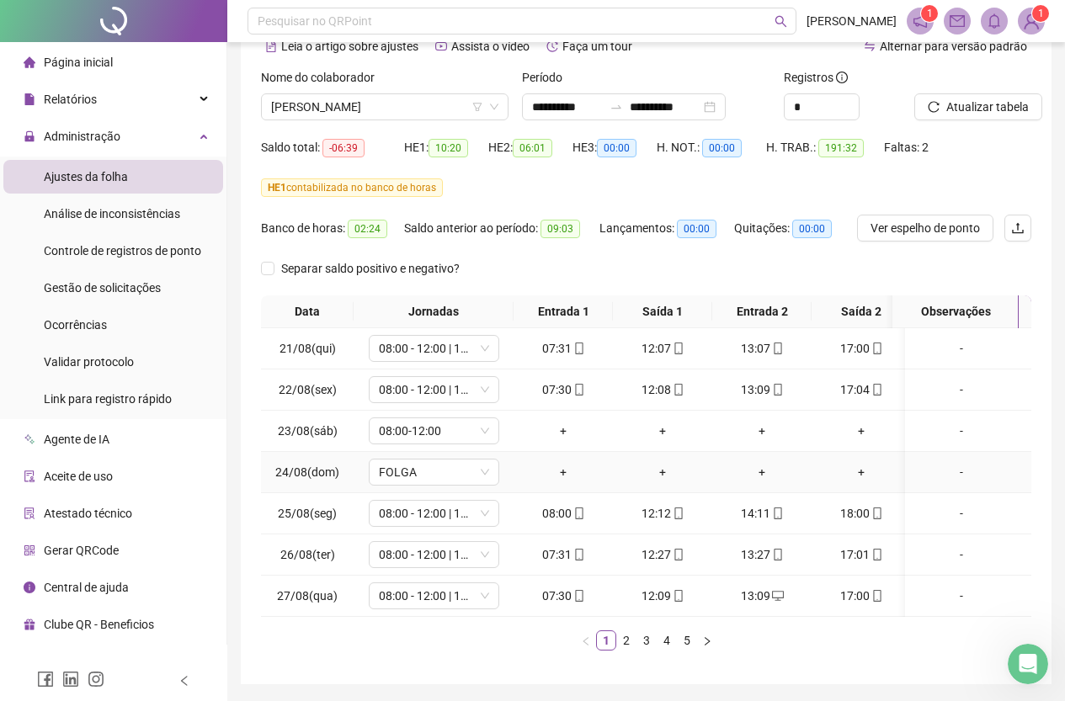
scroll to position [155, 0]
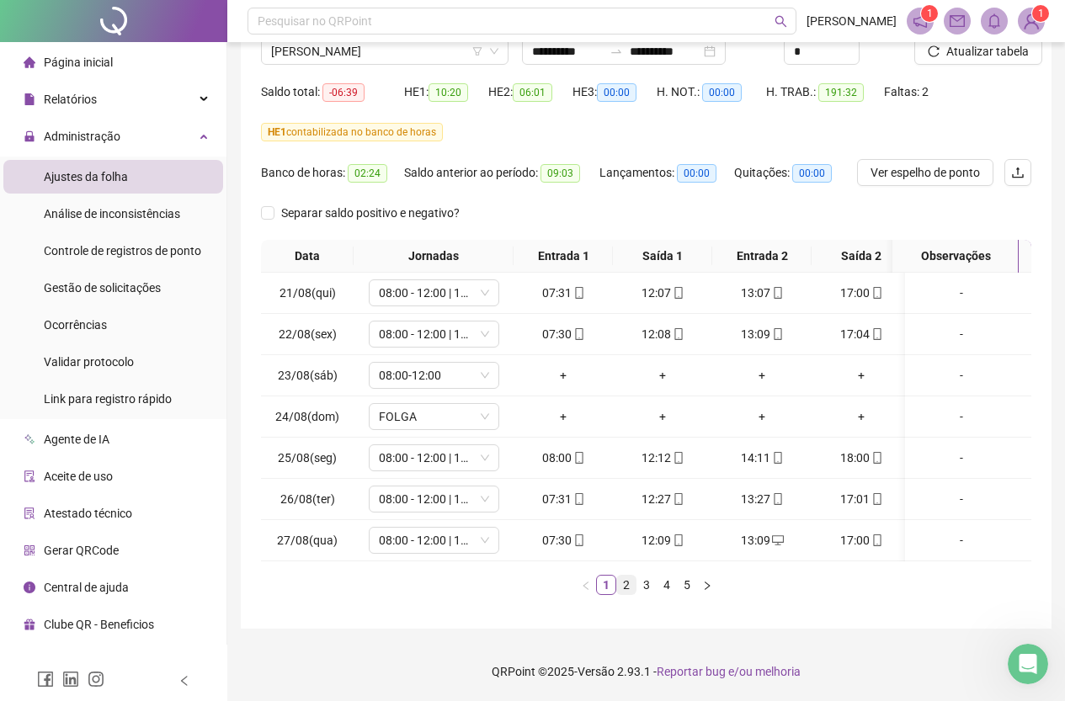
click at [632, 589] on link "2" at bounding box center [626, 585] width 19 height 19
click at [645, 587] on link "3" at bounding box center [646, 585] width 19 height 19
click at [666, 589] on link "4" at bounding box center [667, 585] width 19 height 19
click at [682, 577] on link "5" at bounding box center [687, 585] width 19 height 19
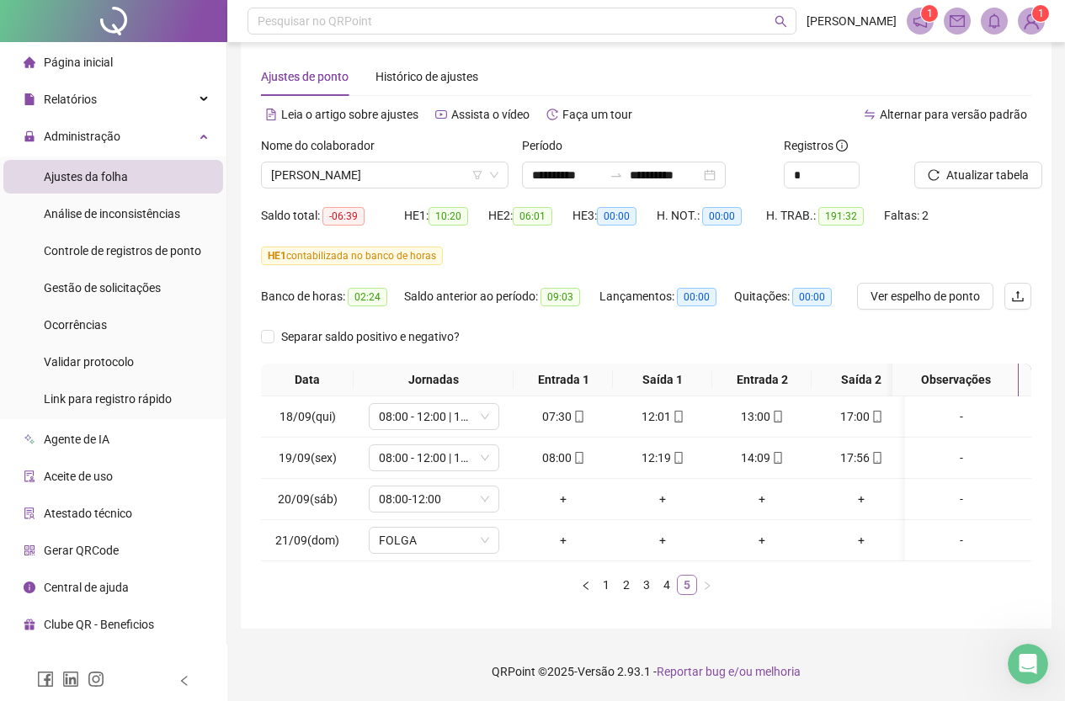
scroll to position [31, 0]
click at [425, 166] on span "[PERSON_NAME]" at bounding box center [384, 175] width 227 height 25
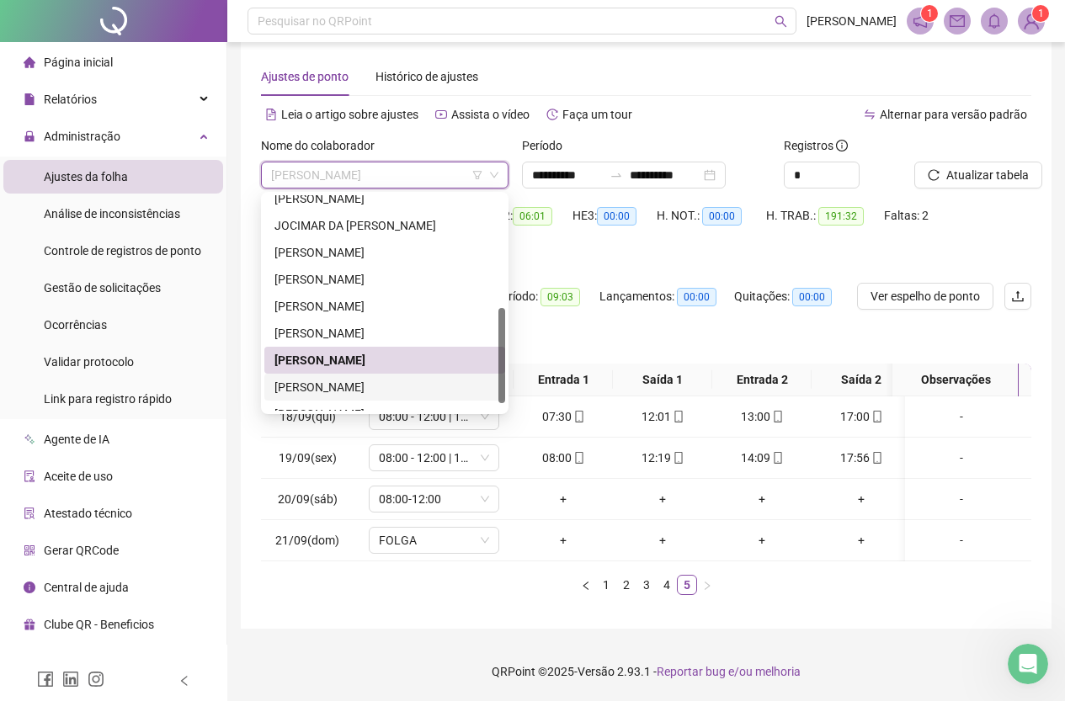
click at [371, 378] on div "[PERSON_NAME]" at bounding box center [385, 387] width 221 height 19
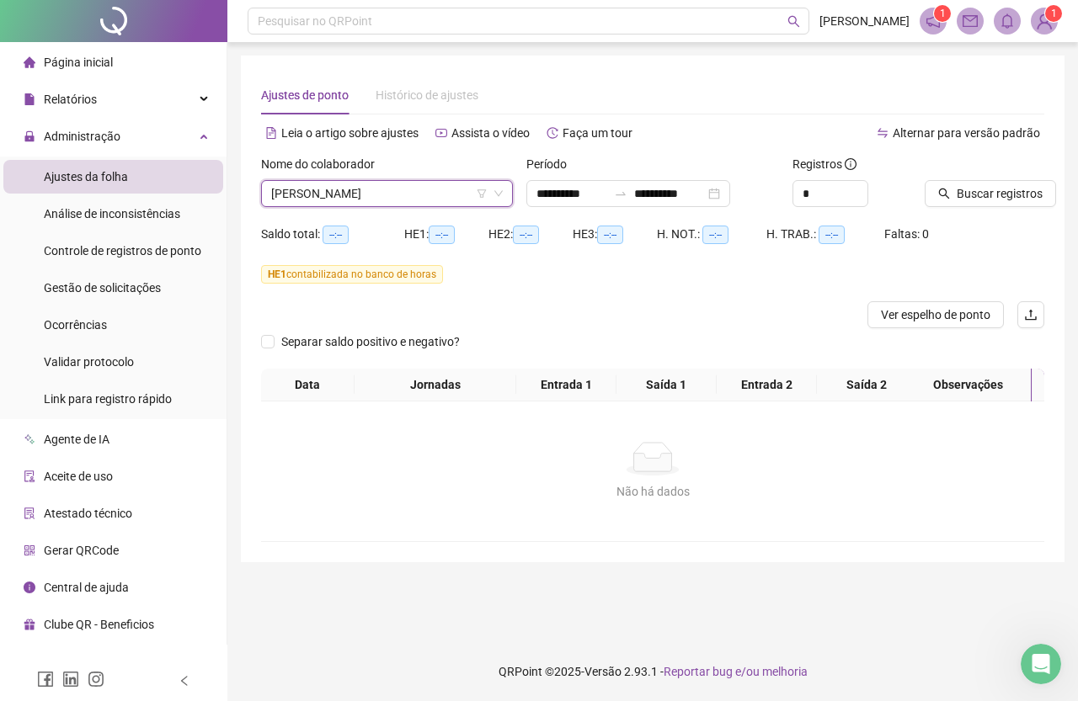
click at [985, 176] on div at bounding box center [963, 167] width 77 height 25
click at [978, 194] on span "Buscar registros" at bounding box center [1000, 193] width 86 height 19
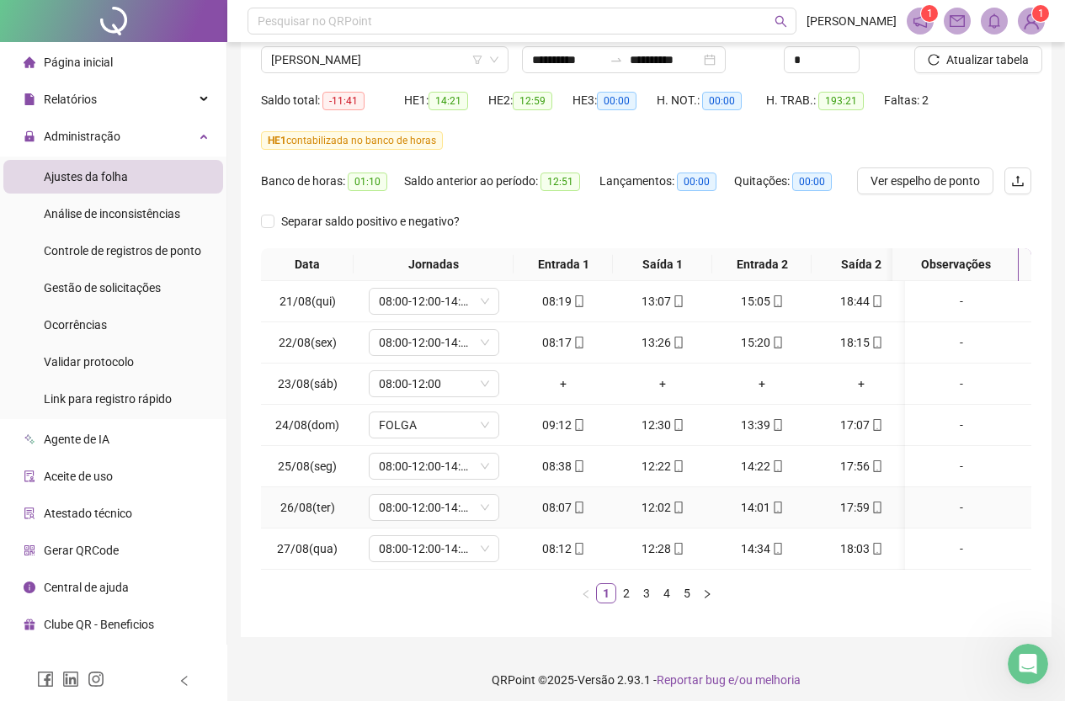
scroll to position [155, 0]
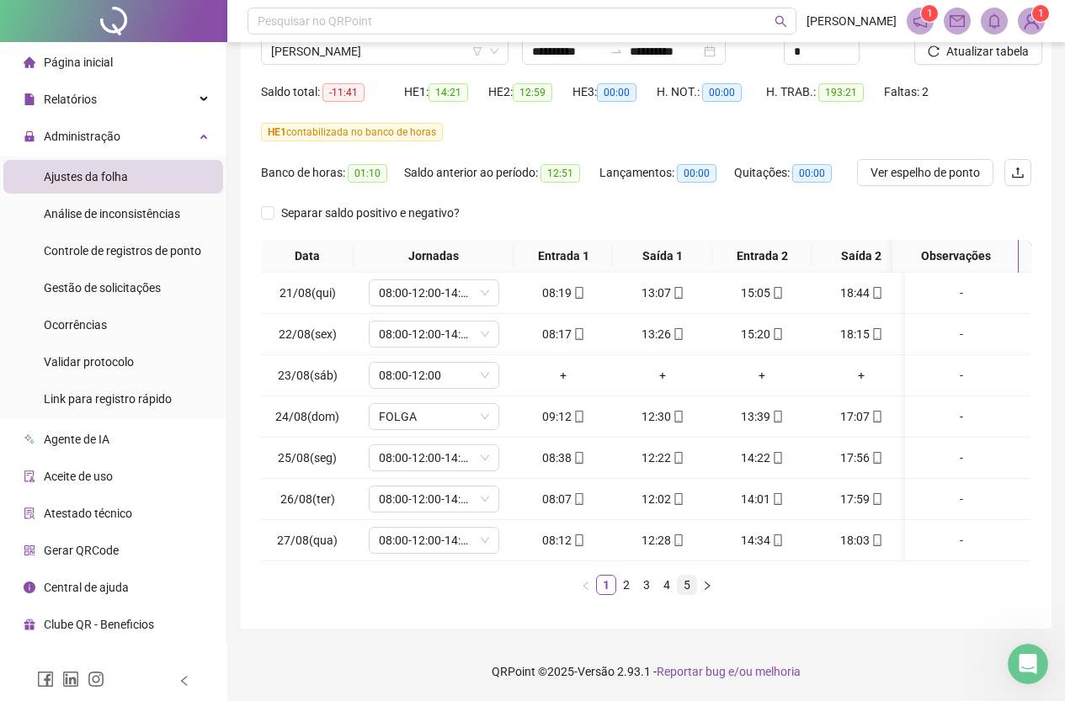
click at [682, 580] on link "5" at bounding box center [687, 585] width 19 height 19
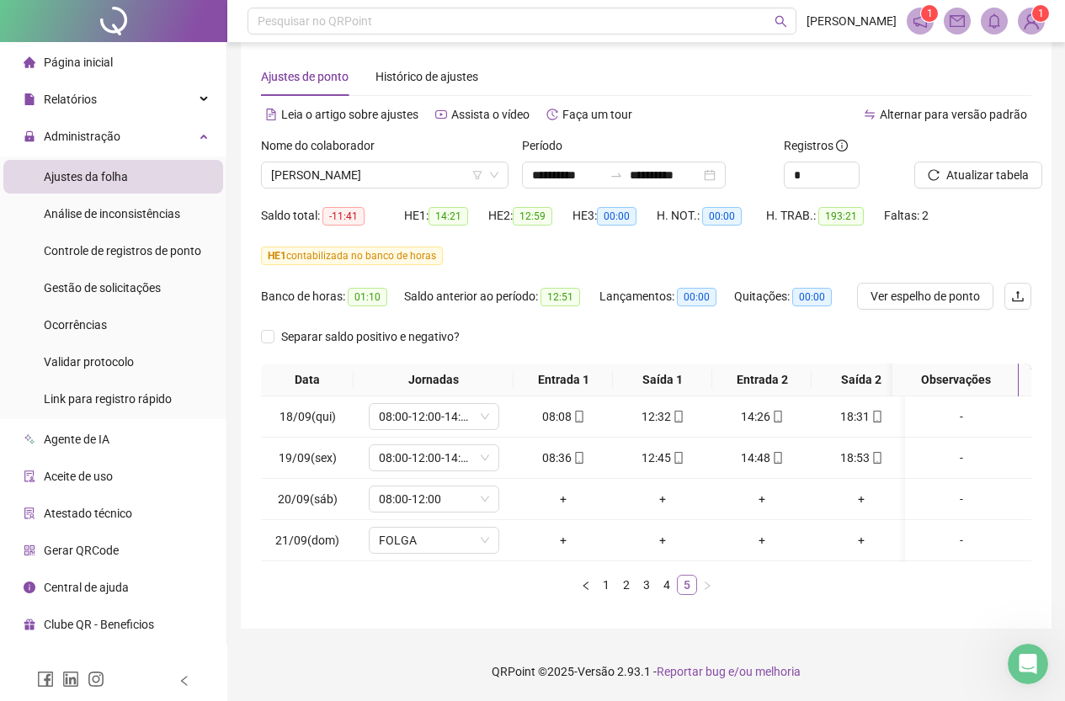
scroll to position [31, 0]
click at [673, 588] on link "4" at bounding box center [667, 585] width 19 height 19
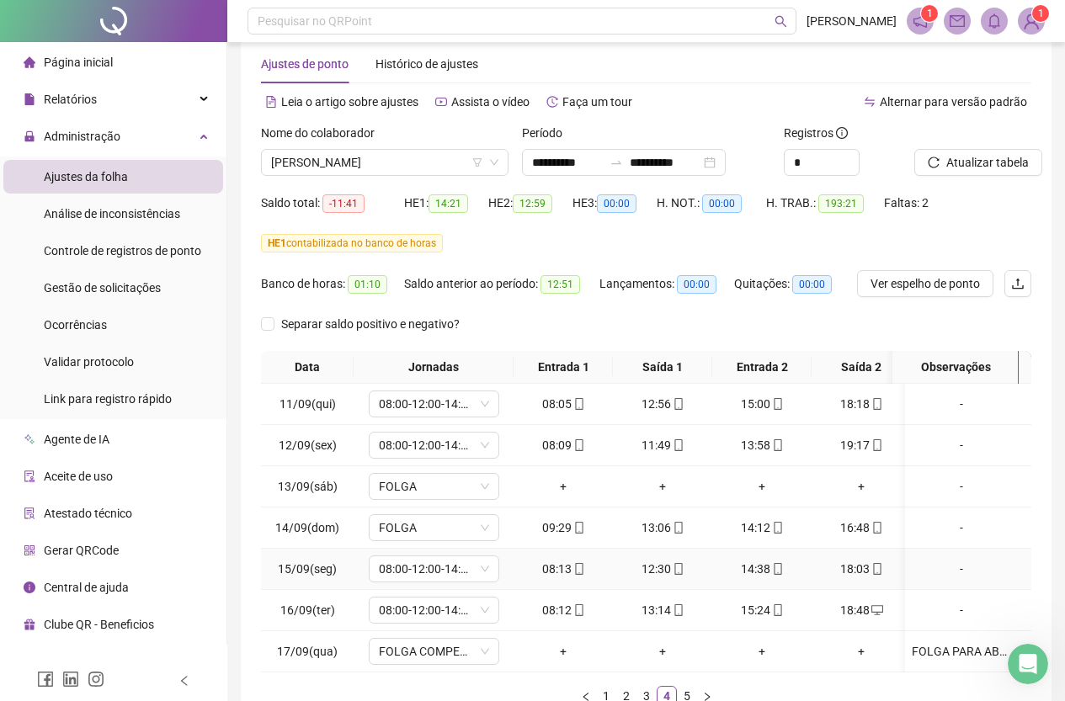
scroll to position [155, 0]
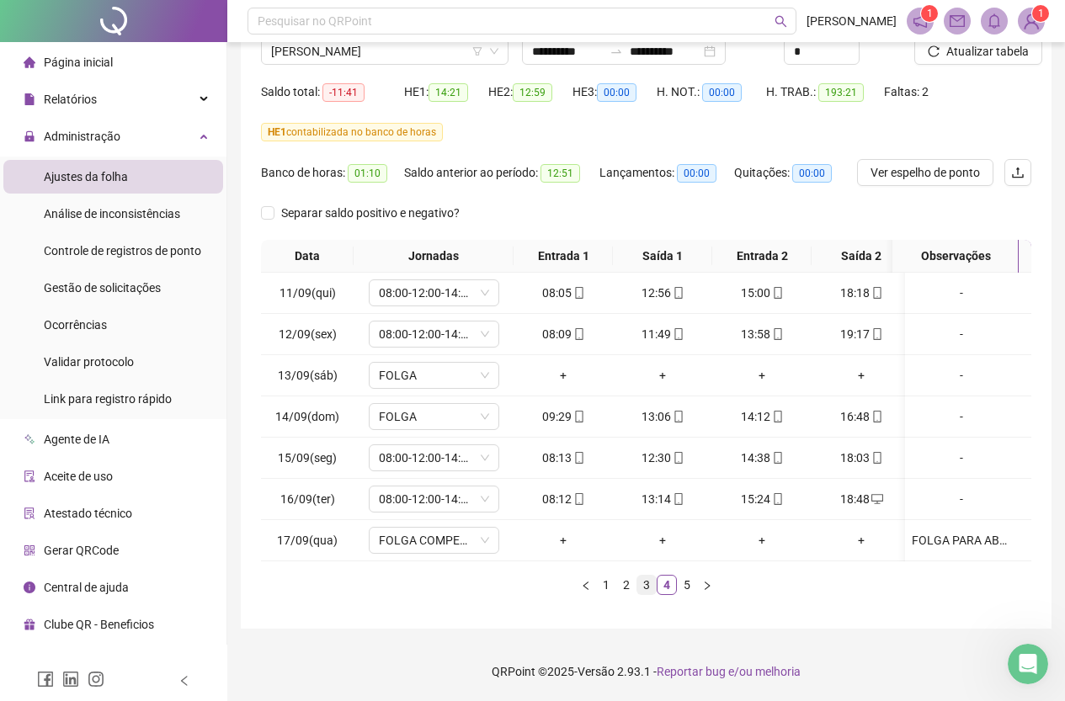
click at [648, 589] on link "3" at bounding box center [646, 585] width 19 height 19
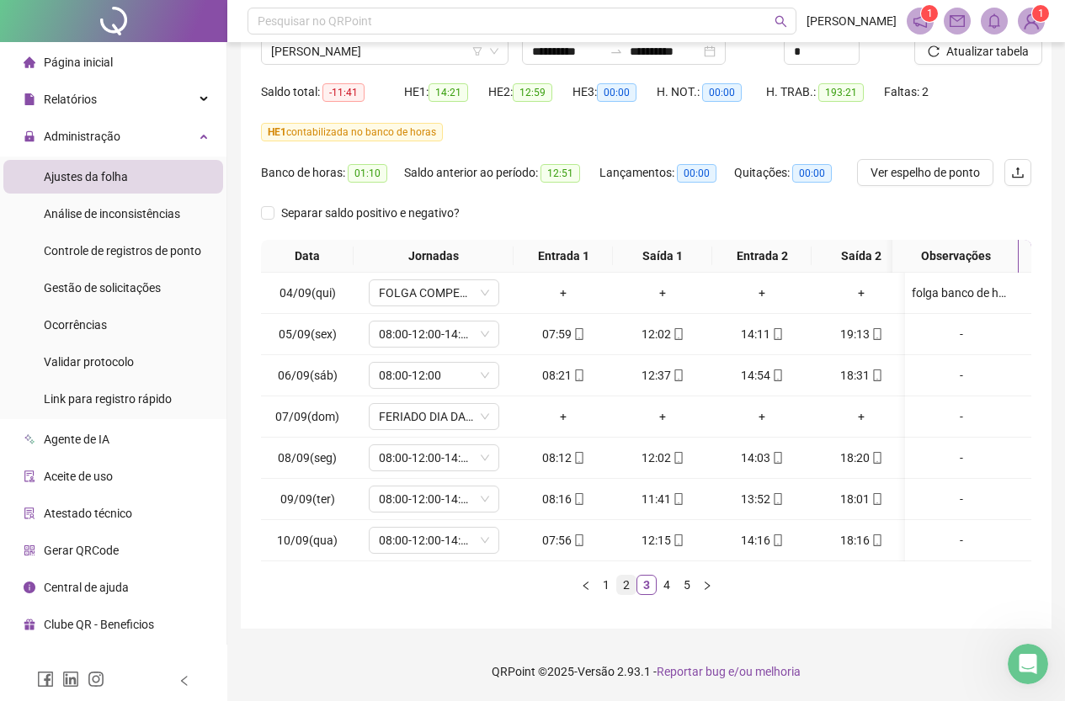
click at [626, 588] on link "2" at bounding box center [626, 585] width 19 height 19
click at [601, 589] on link "1" at bounding box center [606, 585] width 19 height 19
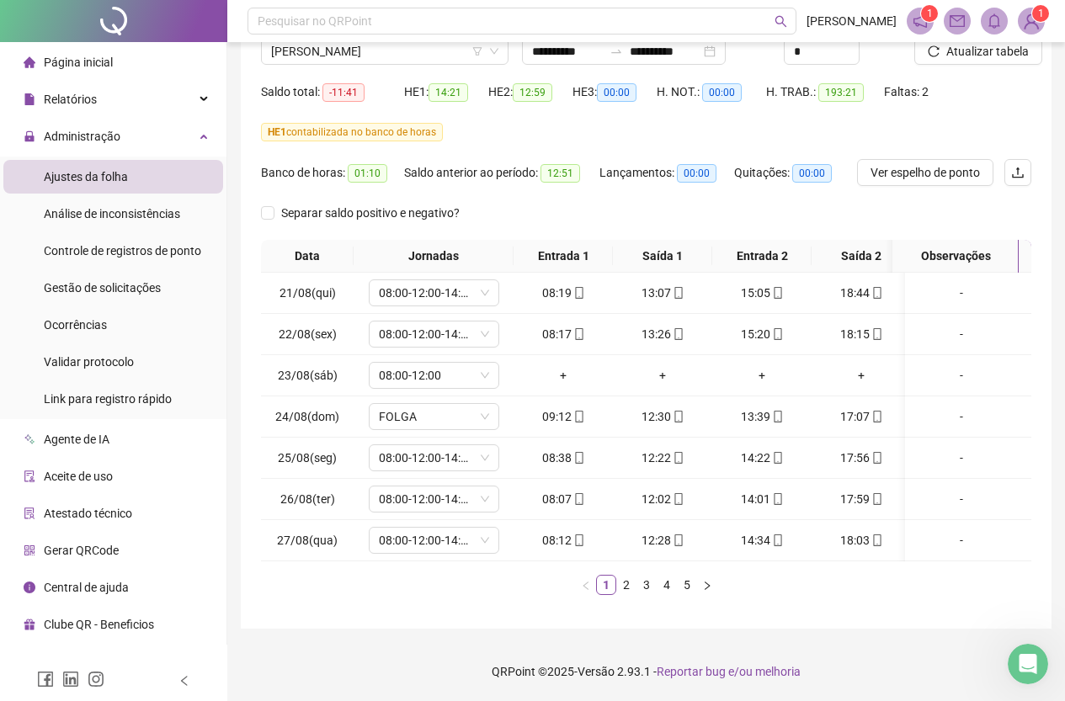
scroll to position [0, 0]
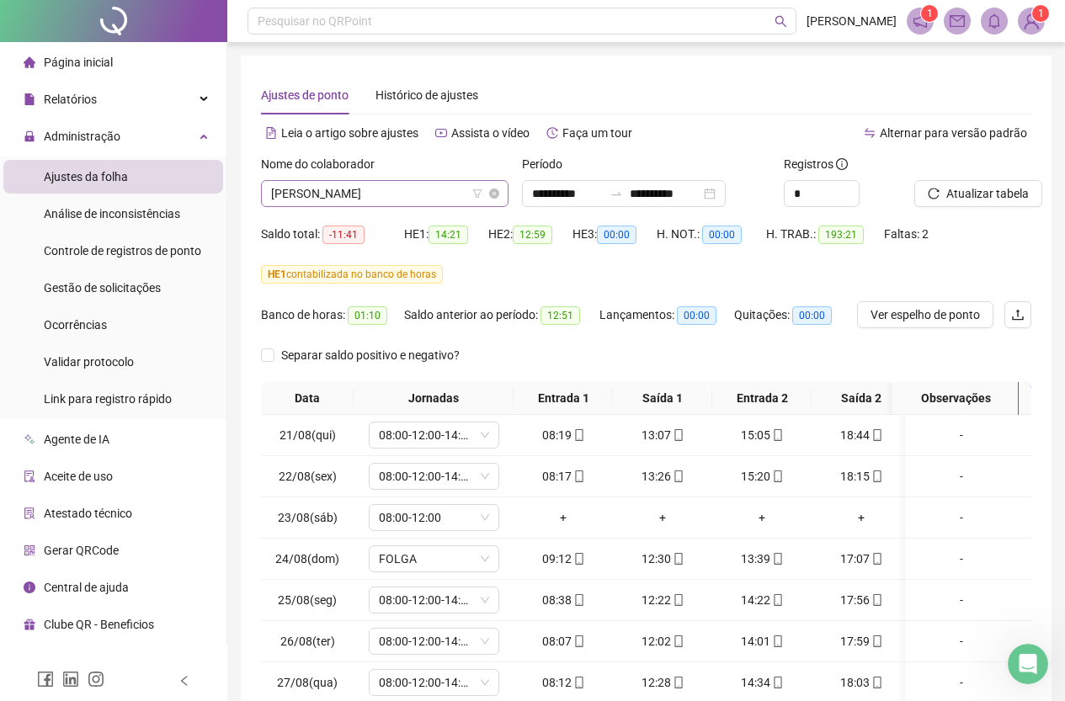
click at [405, 181] on span "[PERSON_NAME]" at bounding box center [384, 193] width 227 height 25
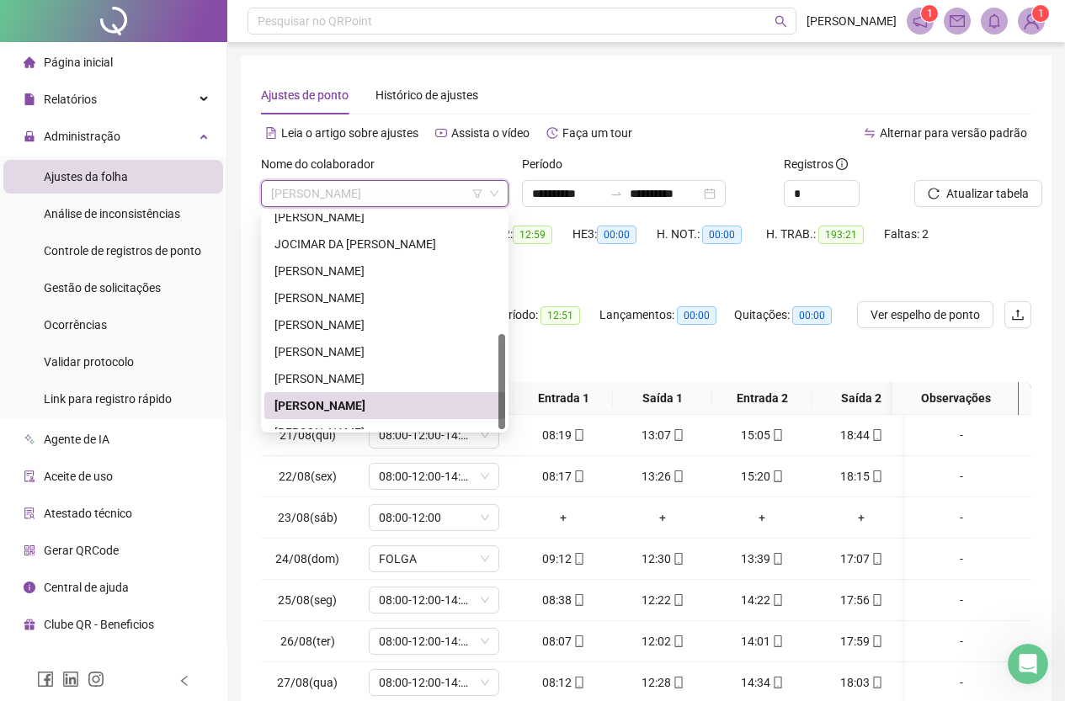
scroll to position [269, 0]
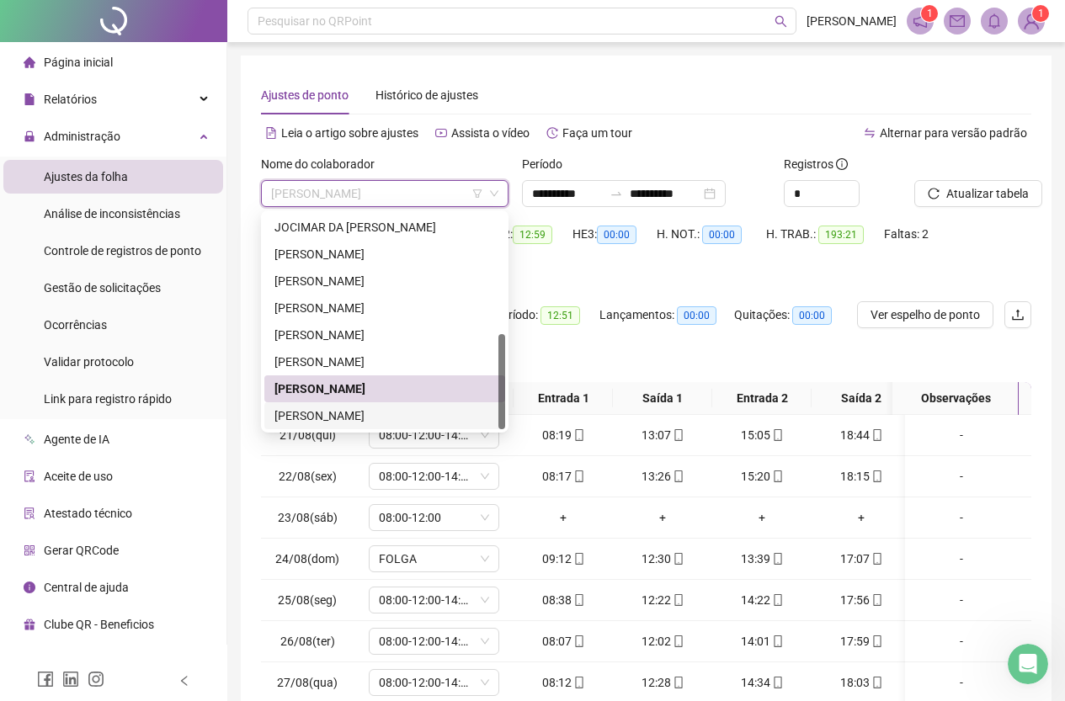
click at [385, 412] on div "[PERSON_NAME]" at bounding box center [385, 416] width 221 height 19
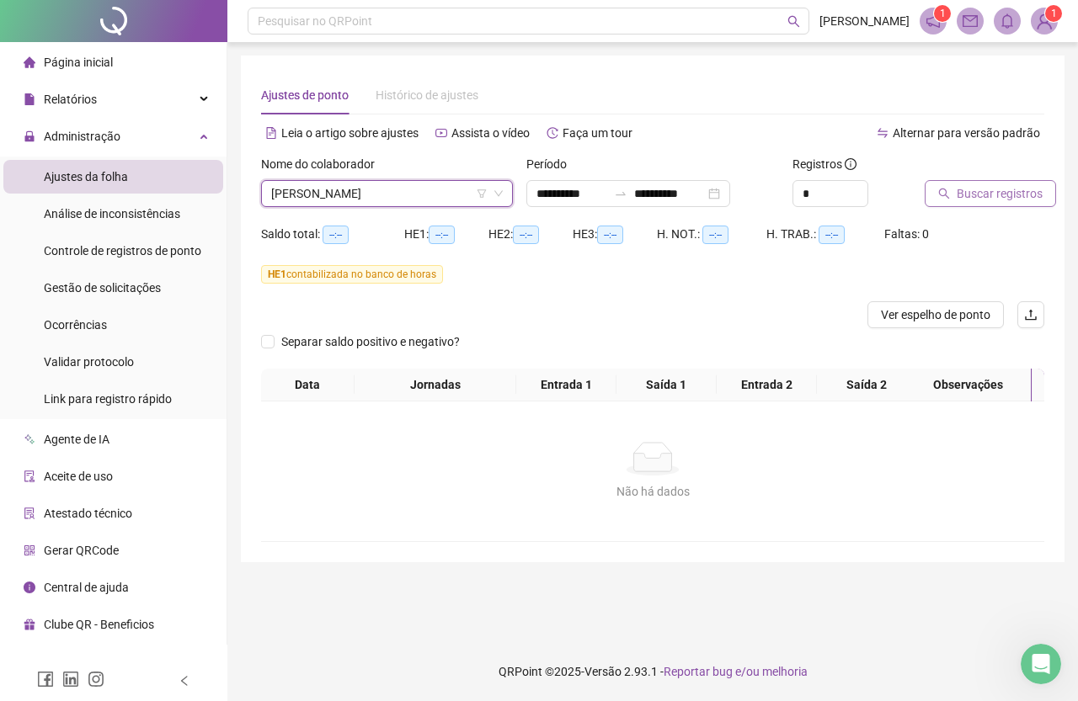
click at [1021, 189] on span "Buscar registros" at bounding box center [1000, 193] width 86 height 19
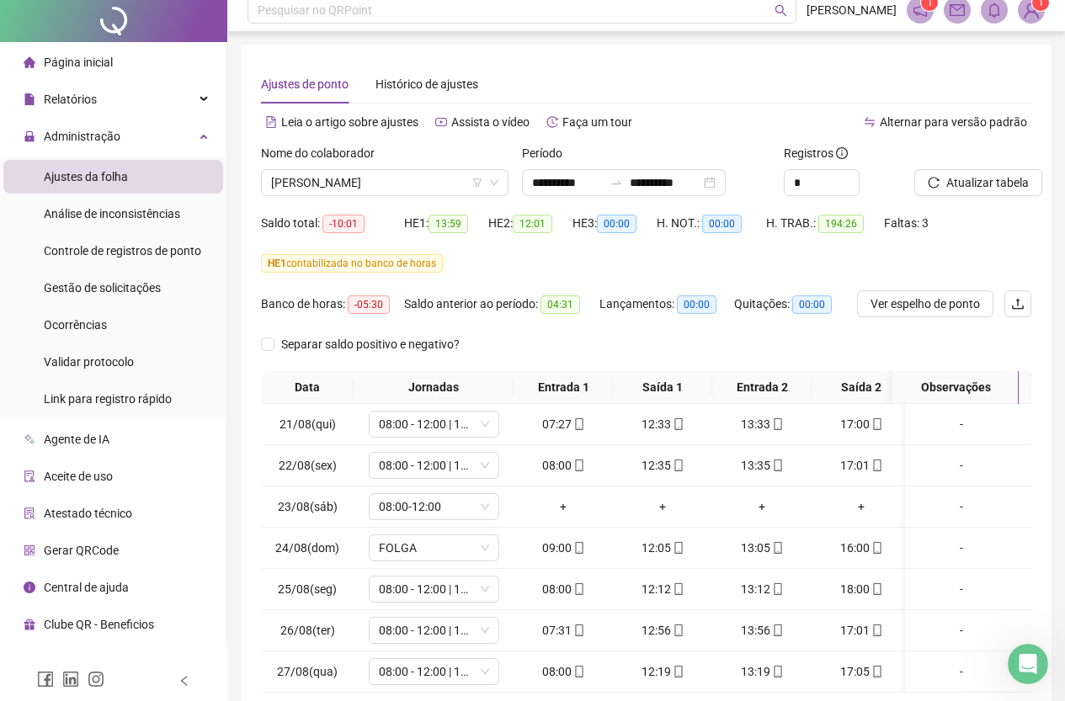
scroll to position [84, 0]
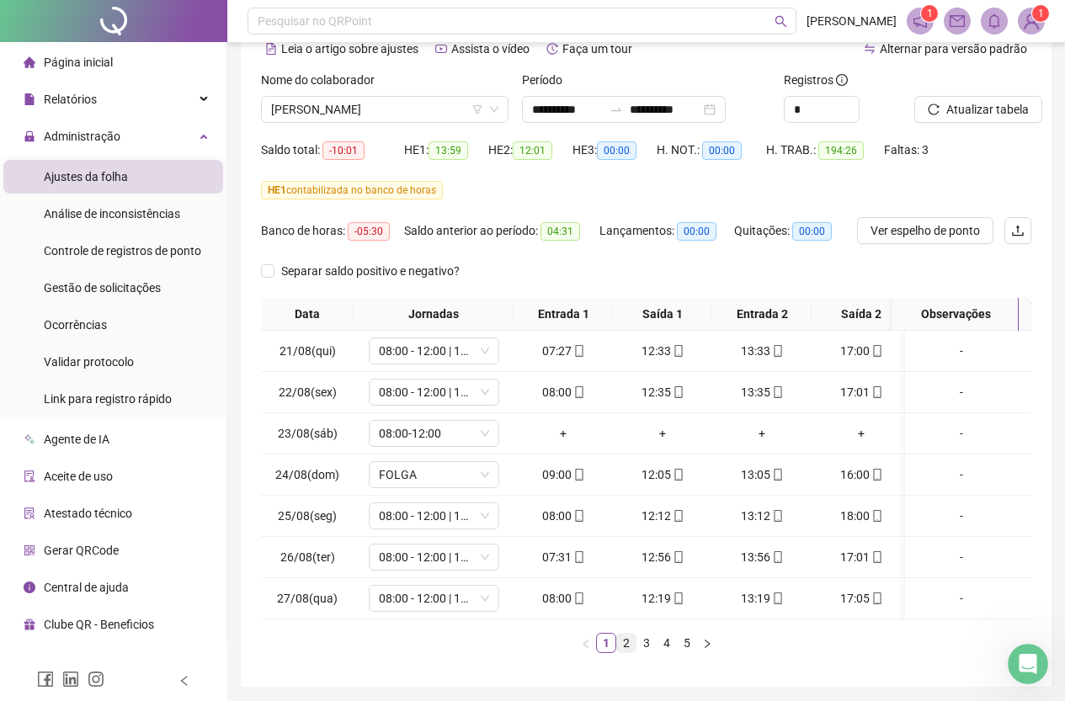
click at [631, 653] on link "2" at bounding box center [626, 643] width 19 height 19
click at [646, 653] on link "3" at bounding box center [646, 643] width 19 height 19
click at [672, 653] on link "4" at bounding box center [667, 643] width 19 height 19
click at [683, 653] on link "5" at bounding box center [687, 643] width 19 height 19
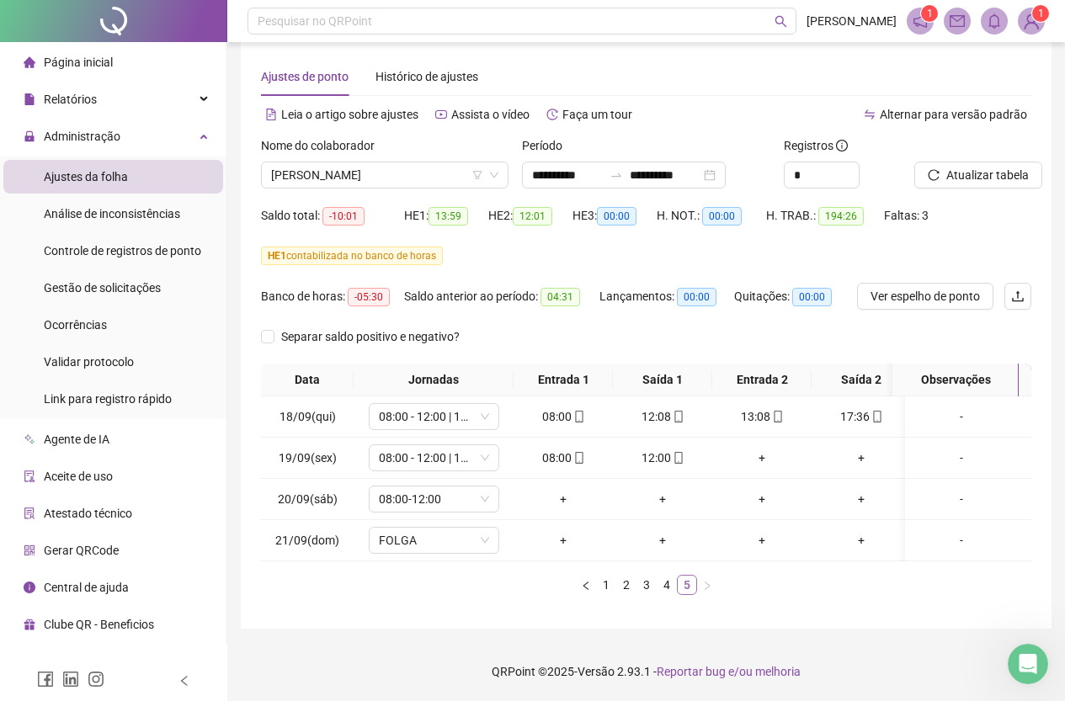
scroll to position [31, 0]
click at [599, 584] on link "1" at bounding box center [606, 585] width 19 height 19
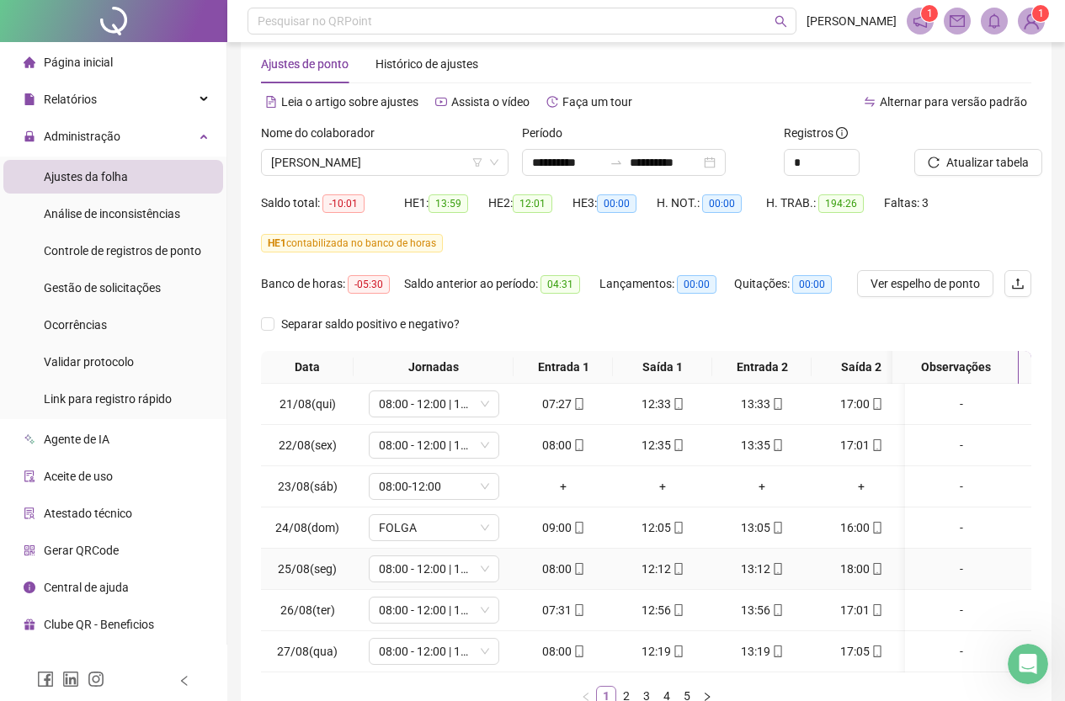
scroll to position [155, 0]
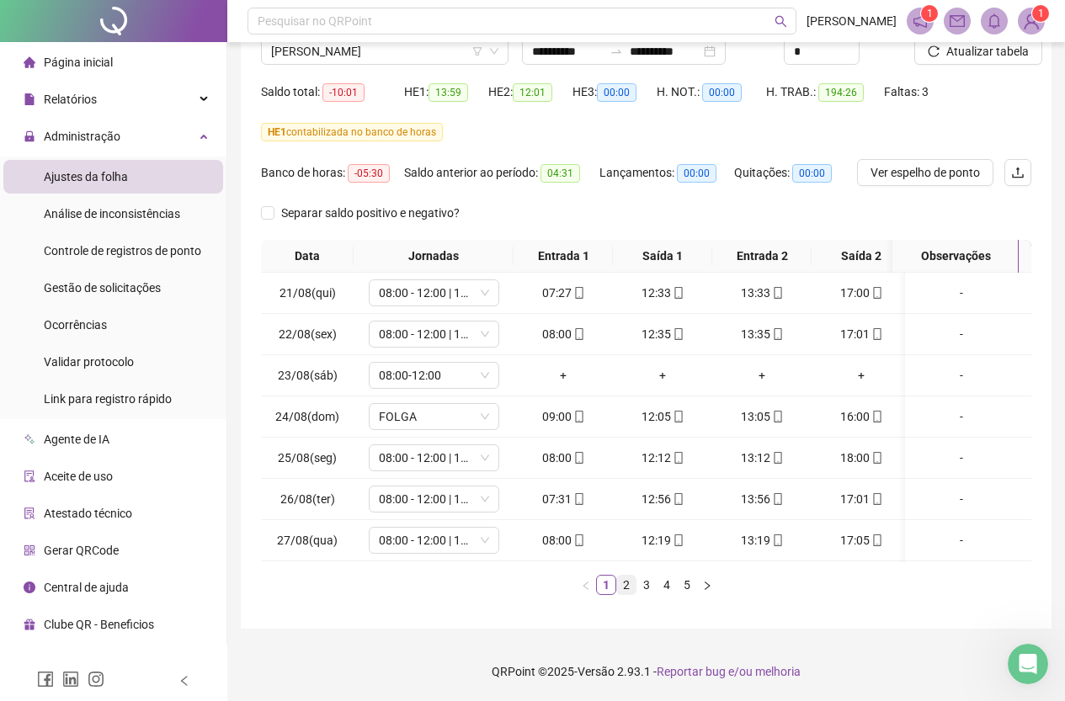
click at [631, 583] on link "2" at bounding box center [626, 585] width 19 height 19
click at [601, 585] on link "1" at bounding box center [606, 585] width 19 height 19
click at [621, 588] on link "2" at bounding box center [626, 585] width 19 height 19
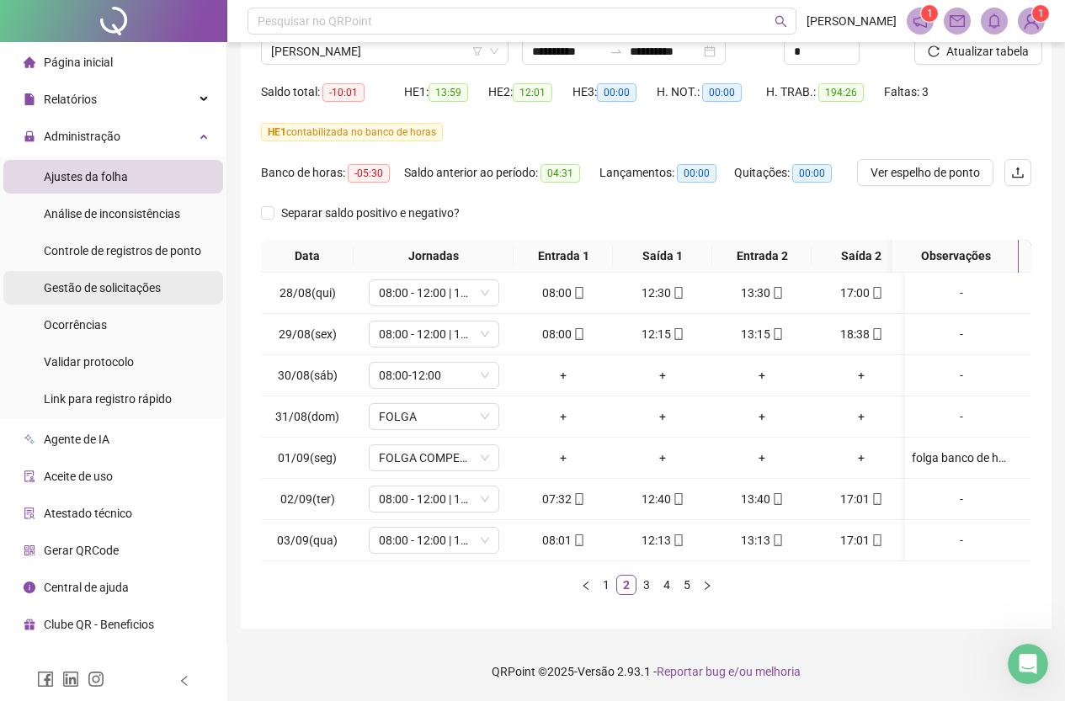
click at [118, 289] on span "Gestão de solicitações" at bounding box center [102, 287] width 117 height 13
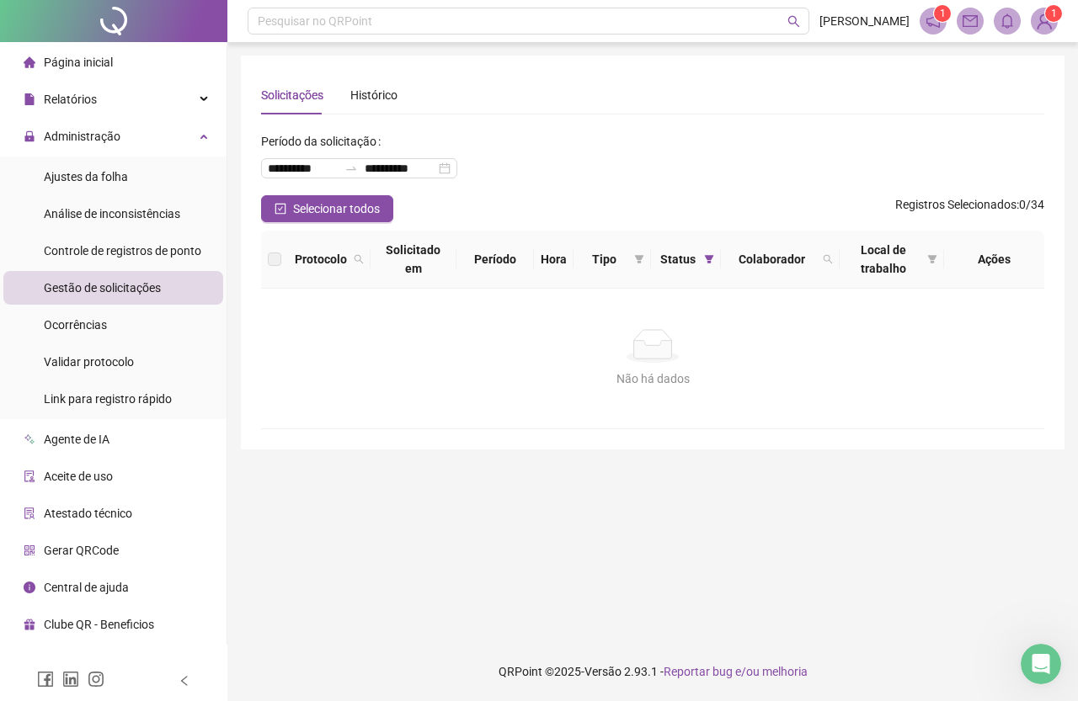
click at [135, 283] on span "Gestão de solicitações" at bounding box center [102, 287] width 117 height 13
click at [149, 317] on li "Ocorrências" at bounding box center [113, 325] width 220 height 34
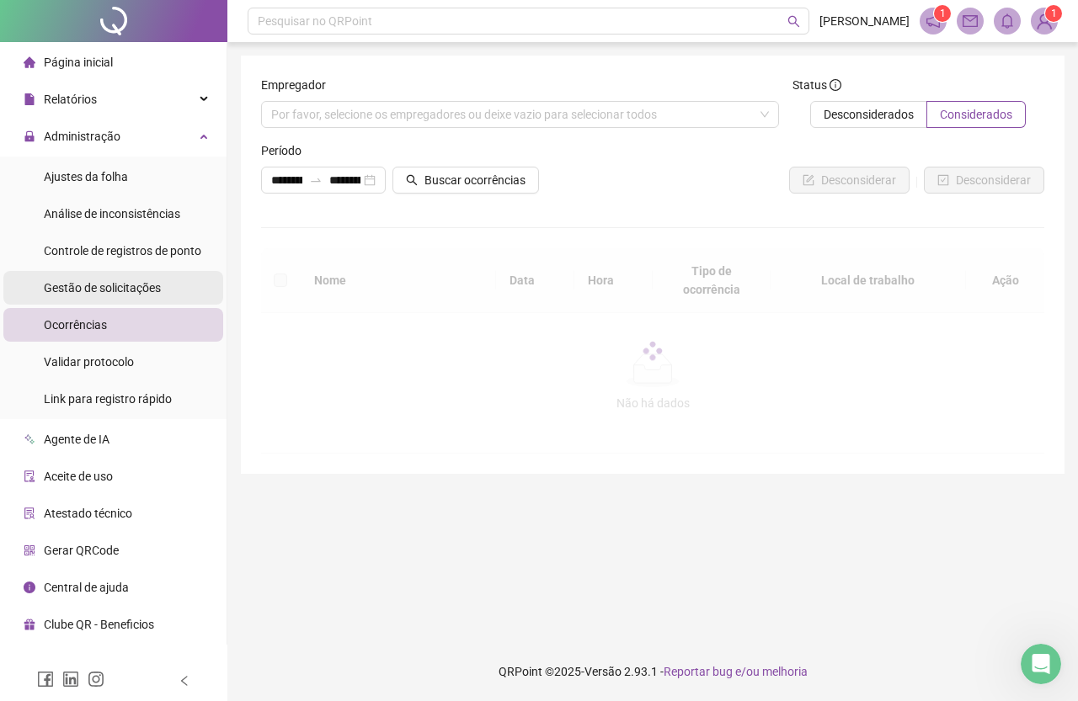
click at [149, 282] on span "Gestão de solicitações" at bounding box center [102, 287] width 117 height 13
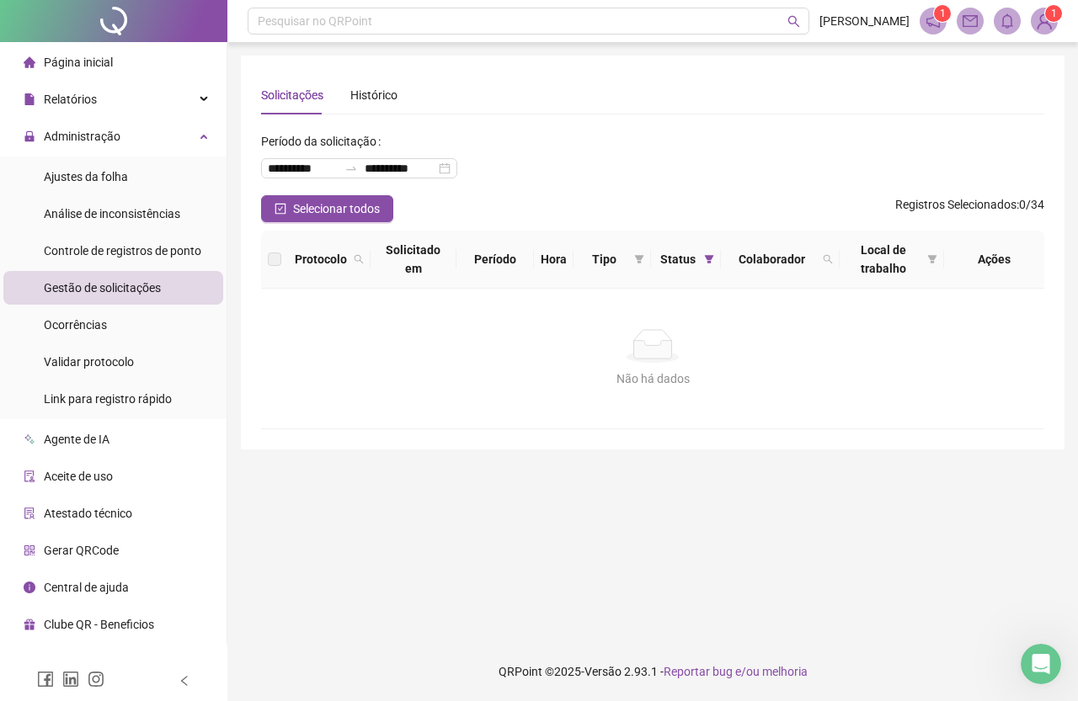
click at [100, 288] on span "Gestão de solicitações" at bounding box center [102, 287] width 117 height 13
click at [133, 319] on li "Ocorrências" at bounding box center [113, 325] width 220 height 34
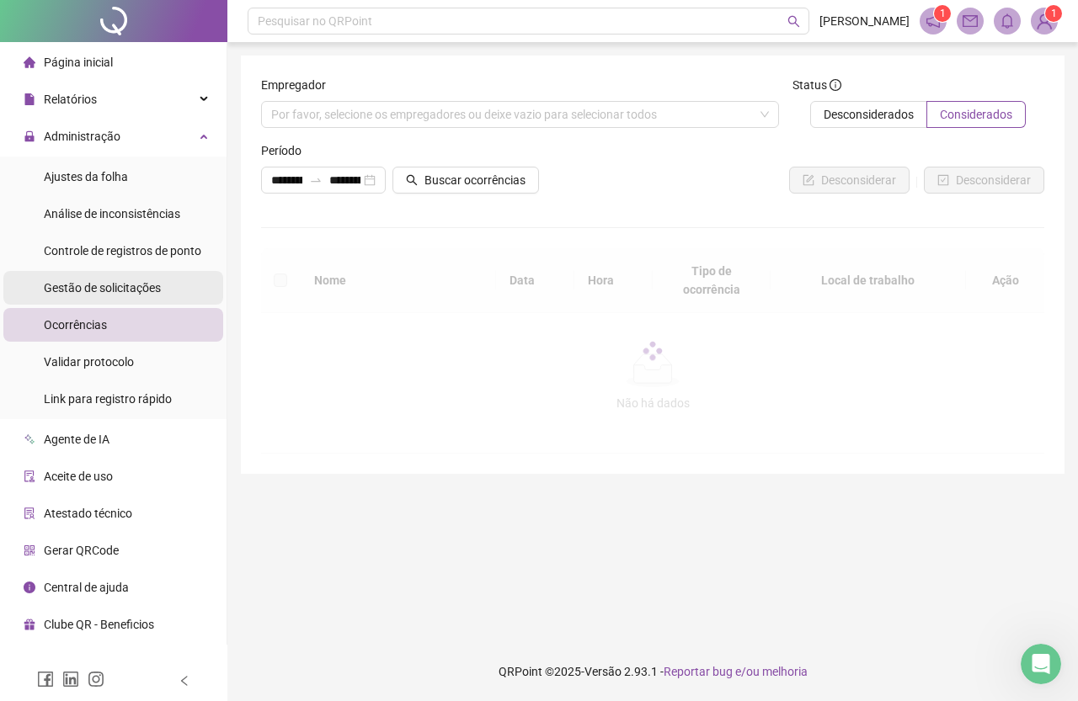
click at [139, 281] on span "Gestão de solicitações" at bounding box center [102, 287] width 117 height 13
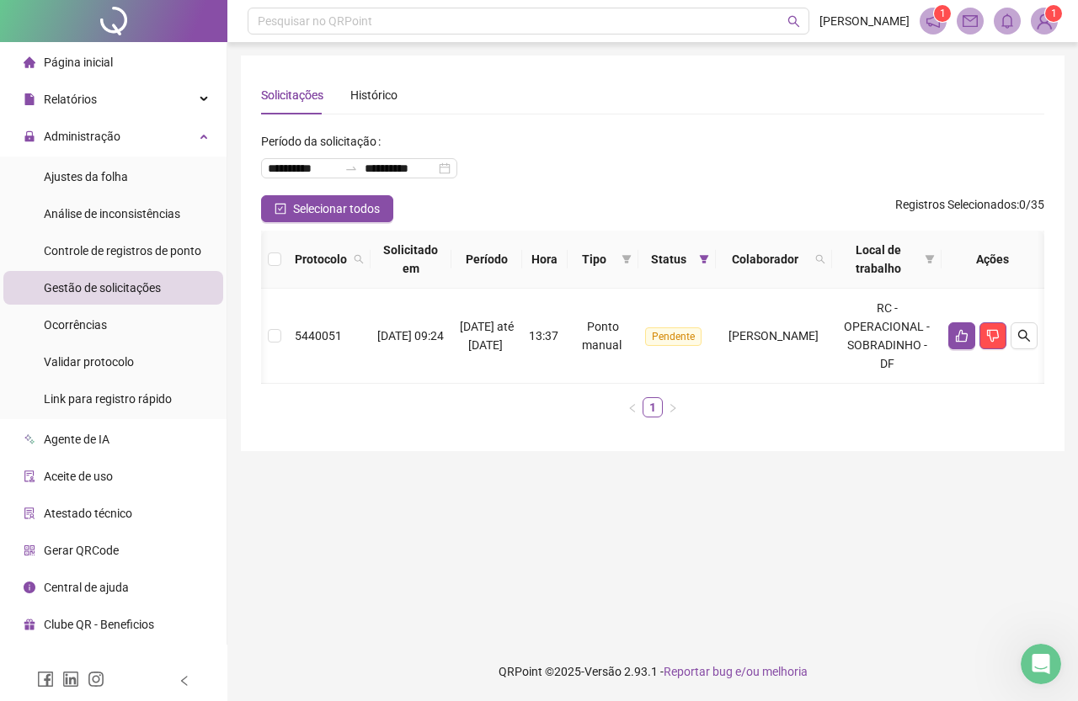
scroll to position [0, 44]
click at [1030, 342] on icon "search" at bounding box center [1024, 336] width 12 height 12
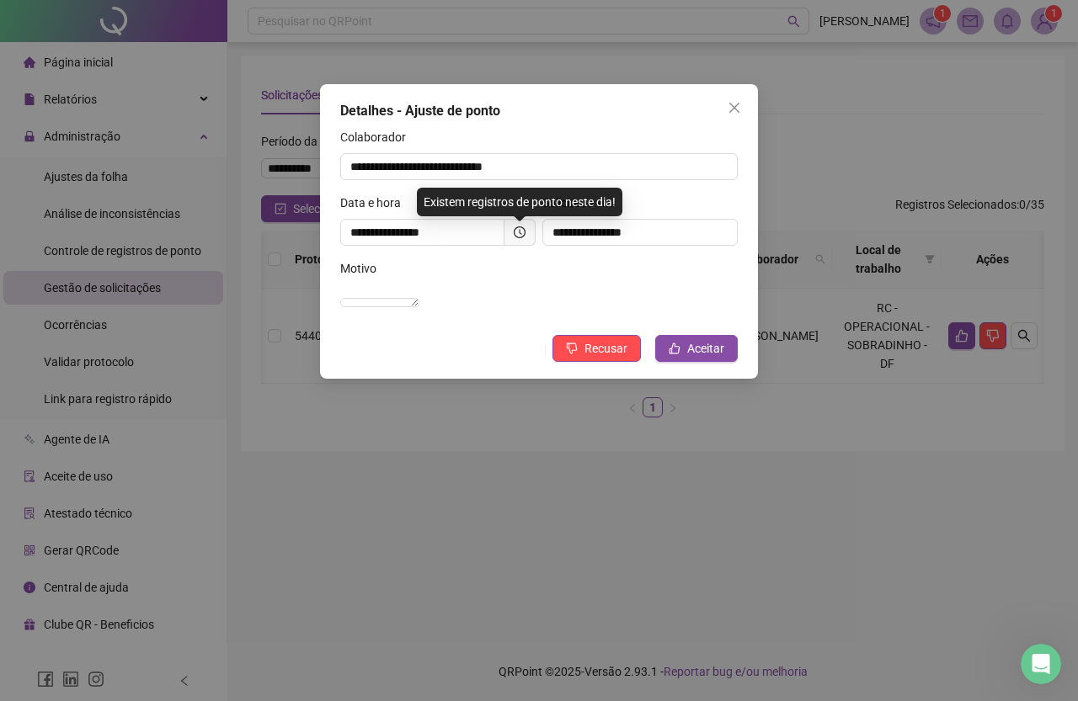
click at [521, 230] on icon "clock-circle" at bounding box center [520, 233] width 12 height 12
click at [523, 231] on icon "clock-circle" at bounding box center [520, 233] width 12 height 12
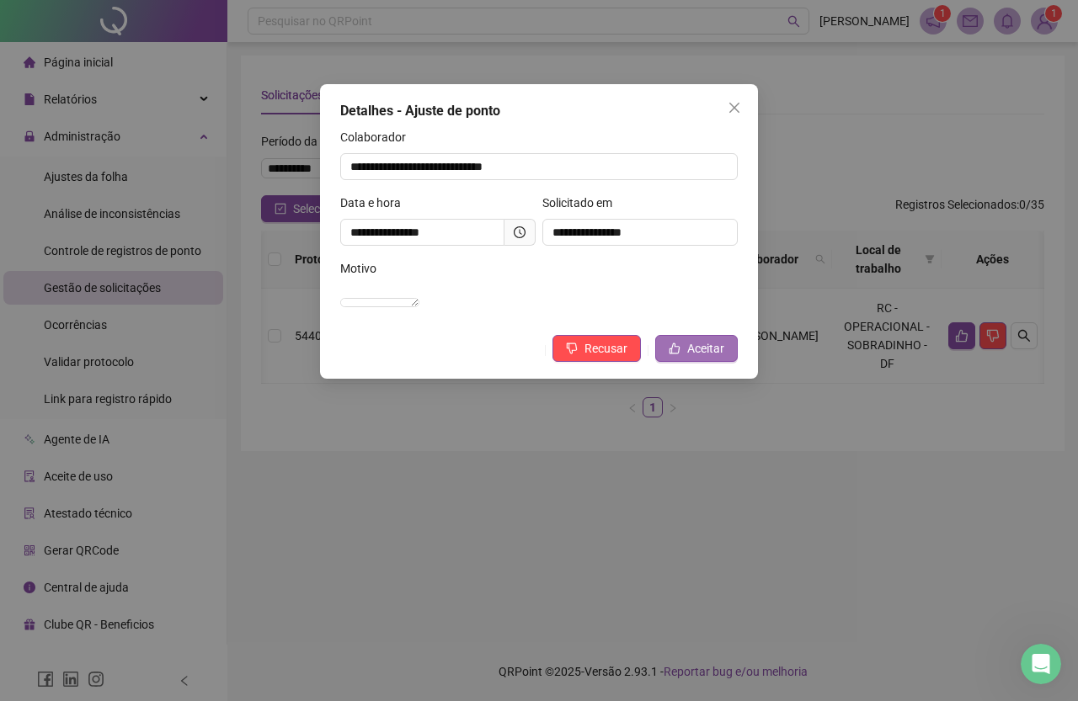
click at [693, 358] on span "Aceitar" at bounding box center [705, 348] width 37 height 19
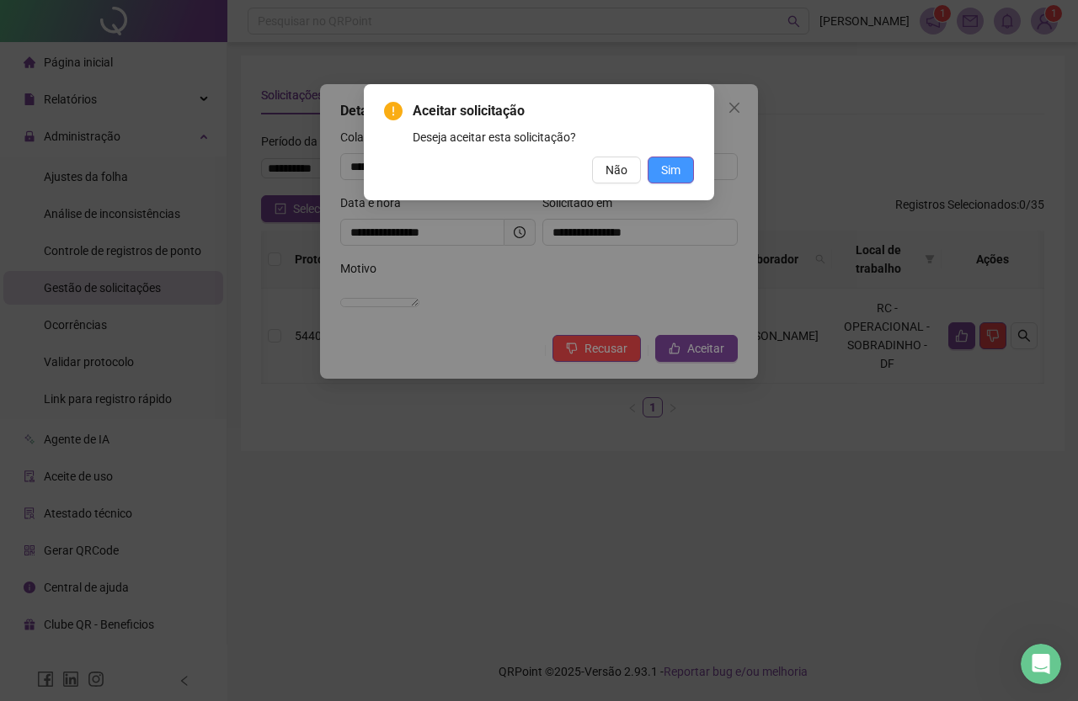
click at [668, 175] on span "Sim" at bounding box center [670, 170] width 19 height 19
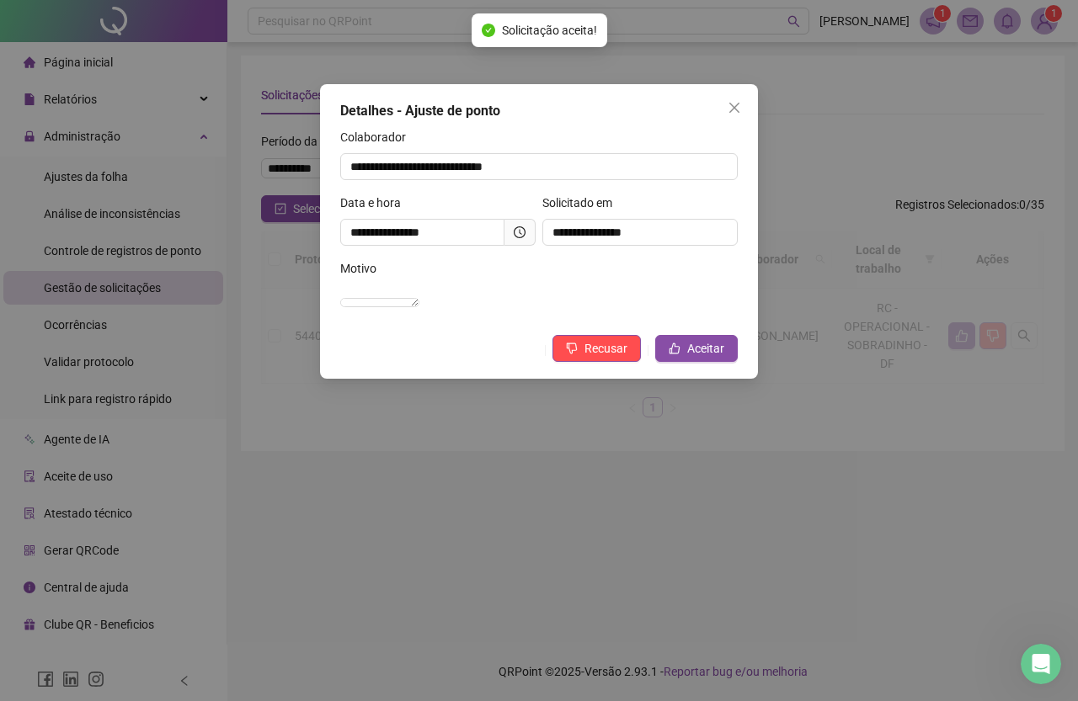
click at [116, 177] on div "**********" at bounding box center [539, 350] width 1078 height 701
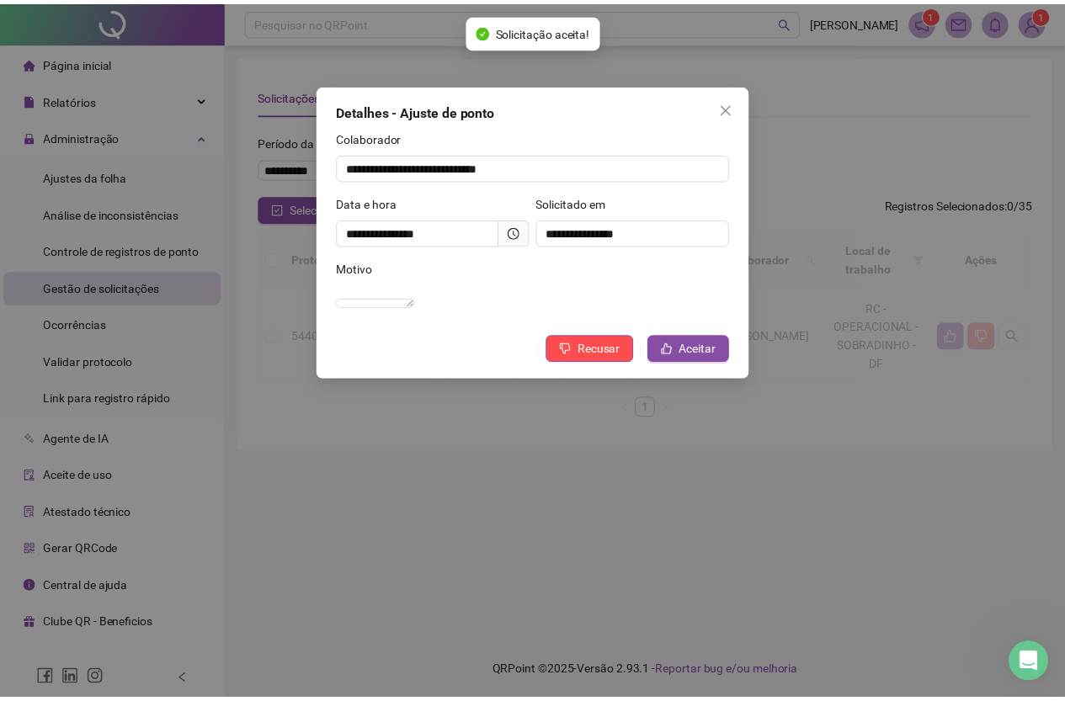
scroll to position [0, 0]
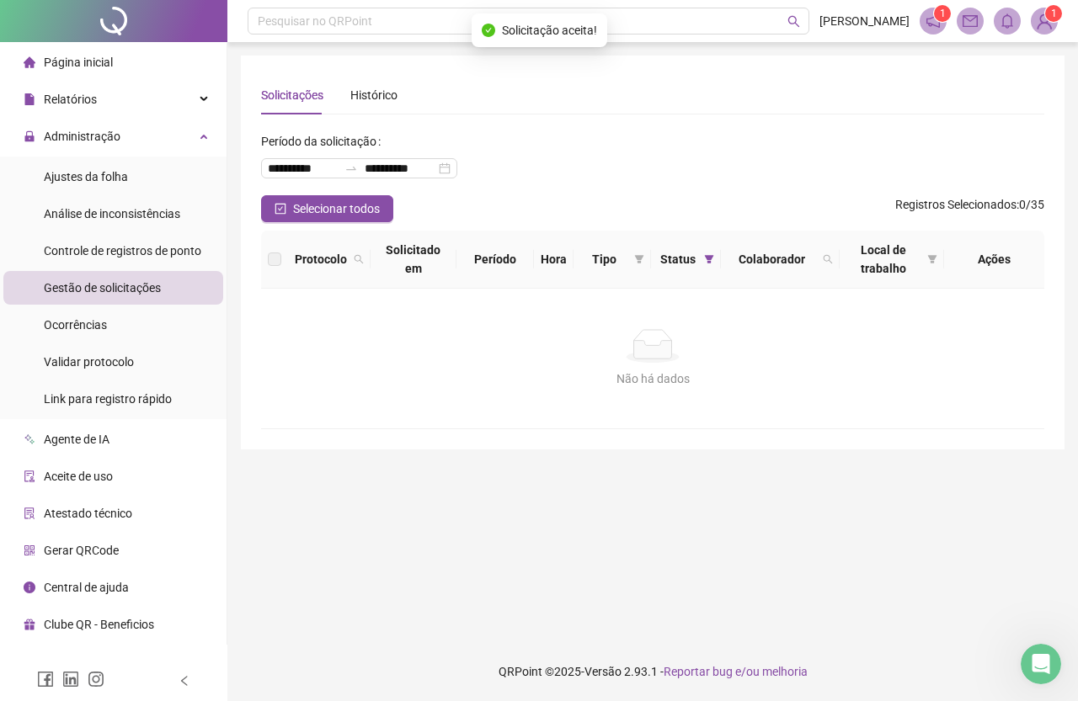
click at [116, 177] on span "Ajustes da folha" at bounding box center [86, 176] width 84 height 13
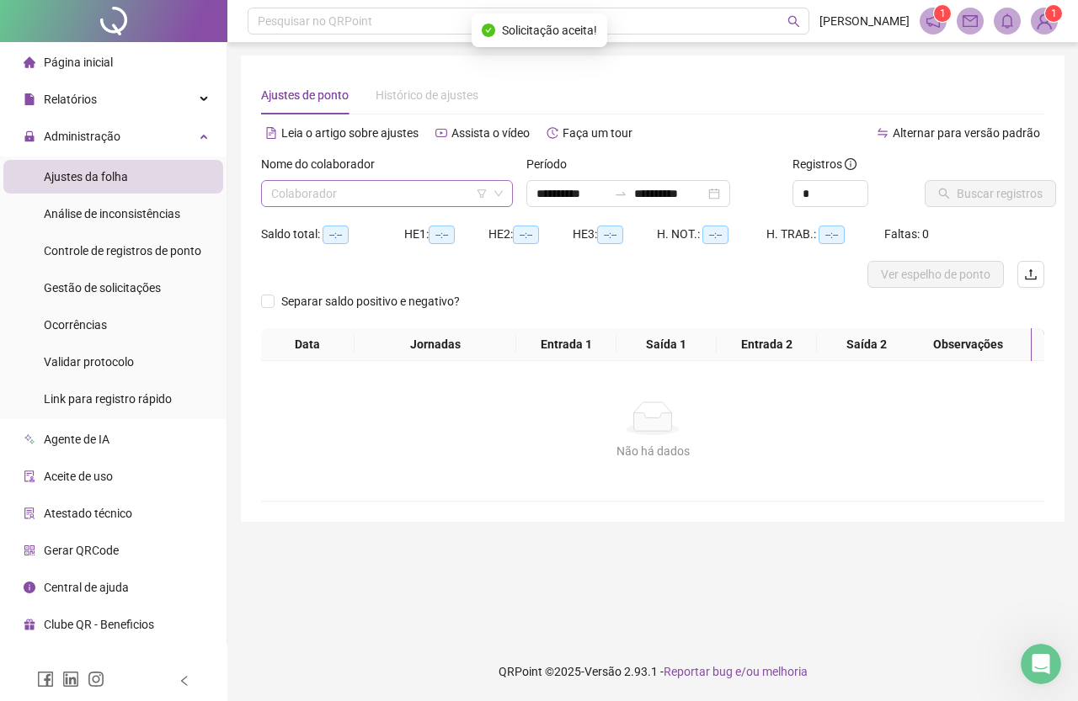
click at [434, 206] on div "Colaborador" at bounding box center [387, 193] width 252 height 27
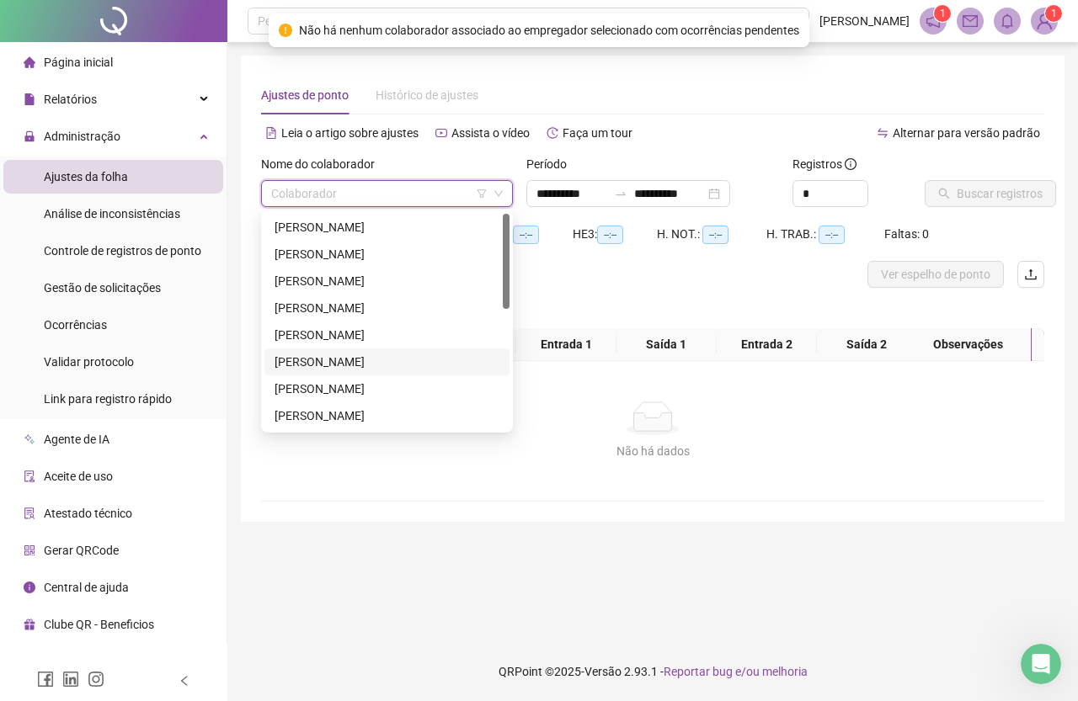
click at [365, 364] on div "[PERSON_NAME]" at bounding box center [387, 362] width 225 height 19
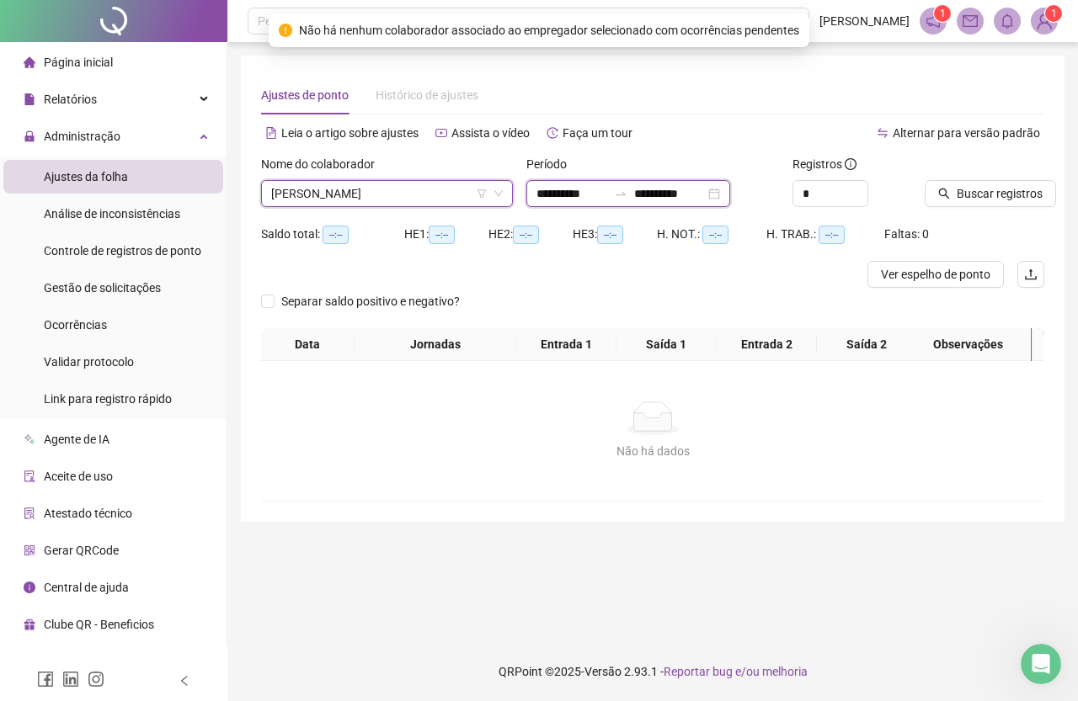
click at [592, 193] on input "**********" at bounding box center [571, 193] width 71 height 19
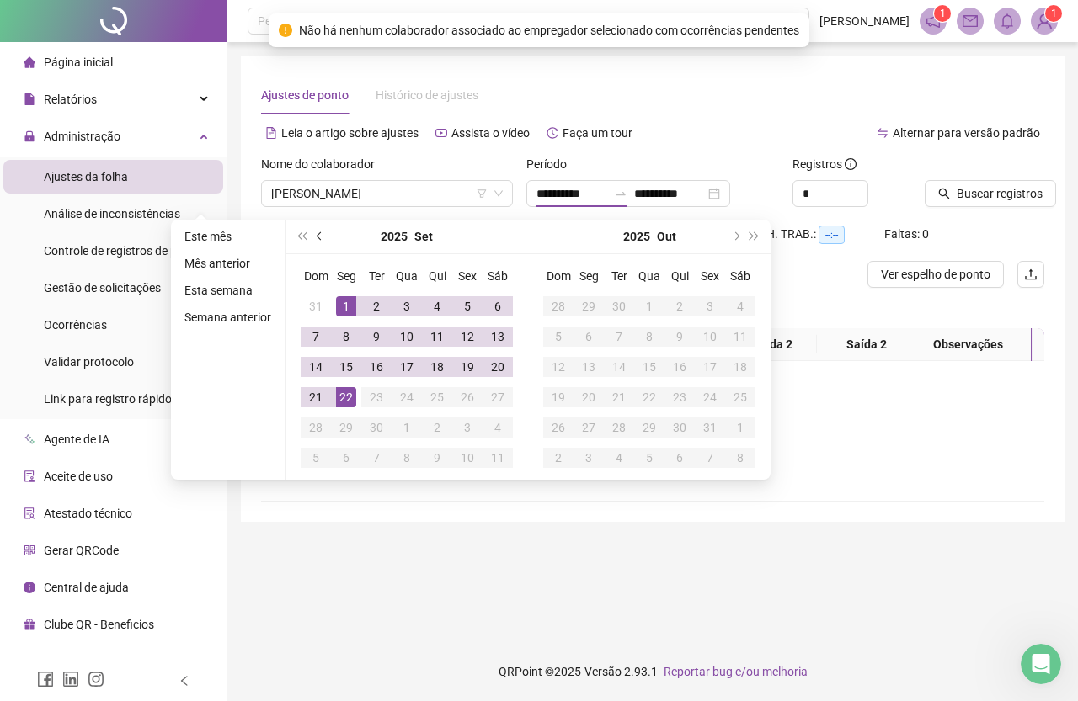
click at [317, 236] on span "prev-year" at bounding box center [321, 236] width 8 height 8
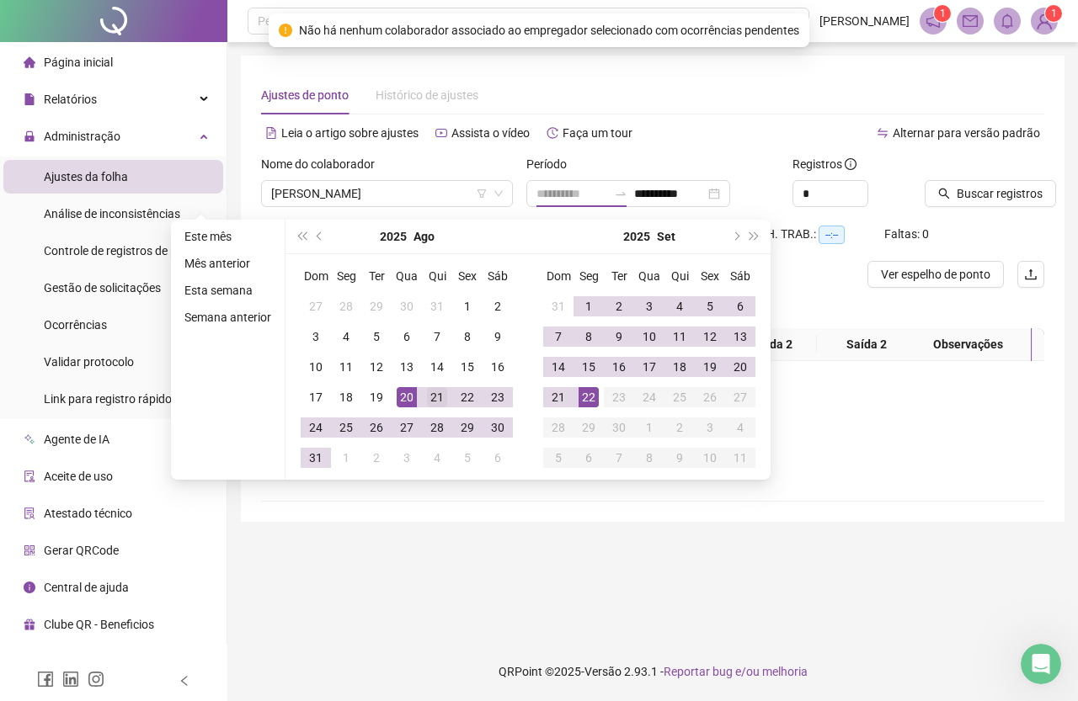
type input "**********"
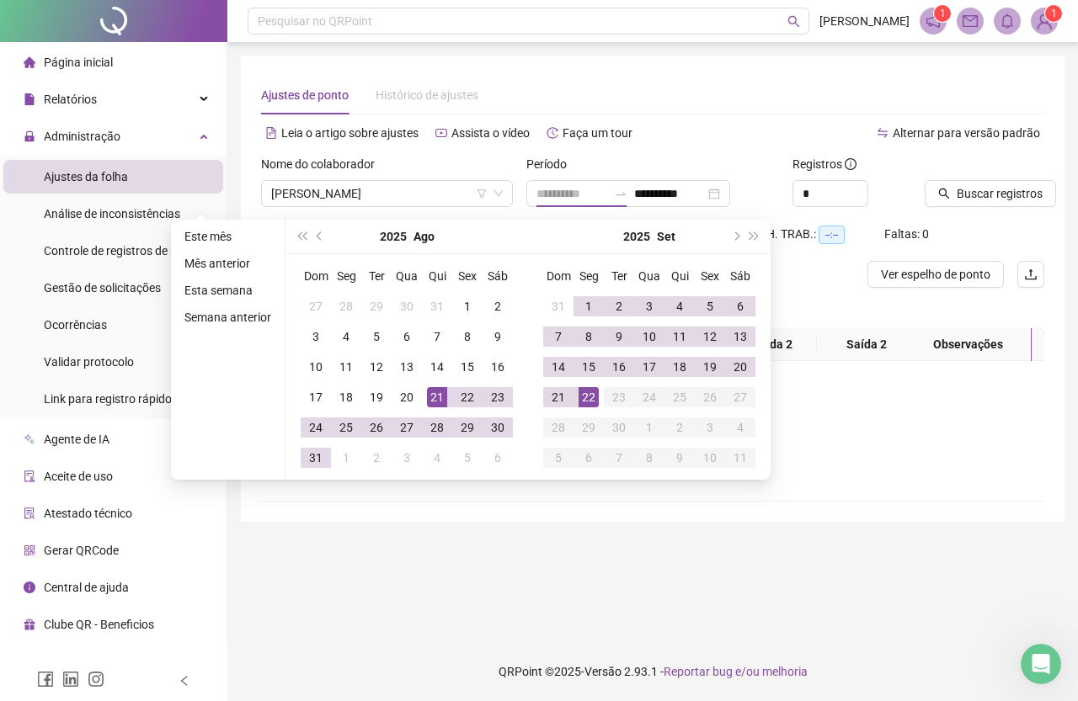
click at [429, 400] on div "21" at bounding box center [437, 397] width 20 height 20
type input "**********"
click at [557, 399] on div "21" at bounding box center [558, 397] width 20 height 20
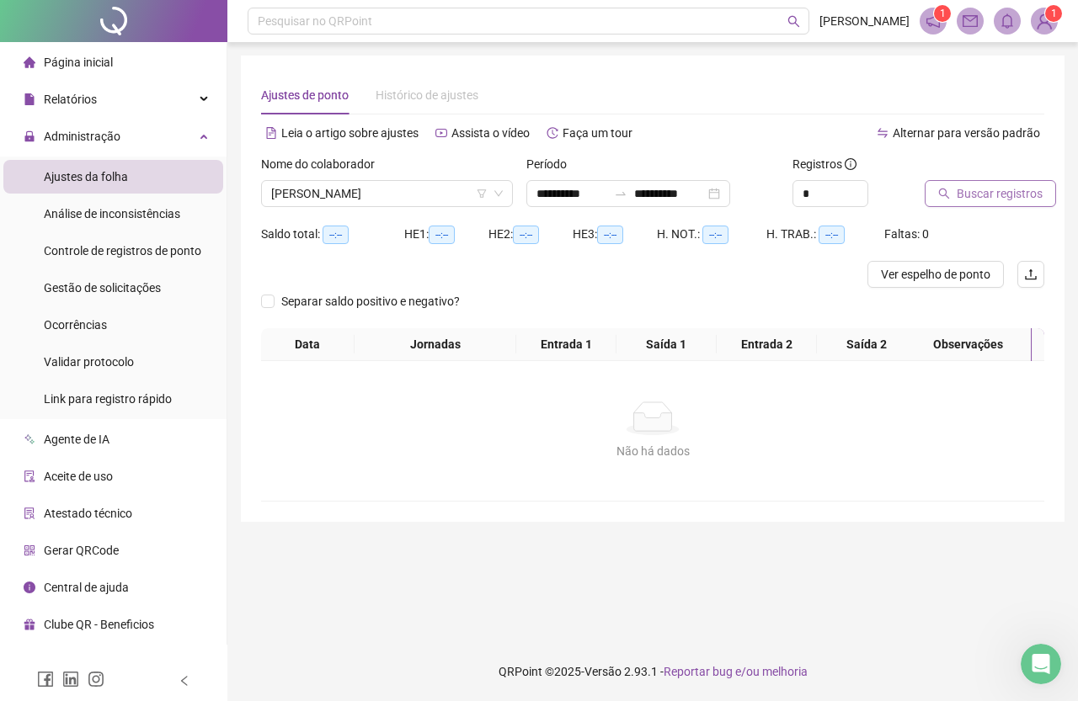
click at [958, 199] on span "Buscar registros" at bounding box center [1000, 193] width 86 height 19
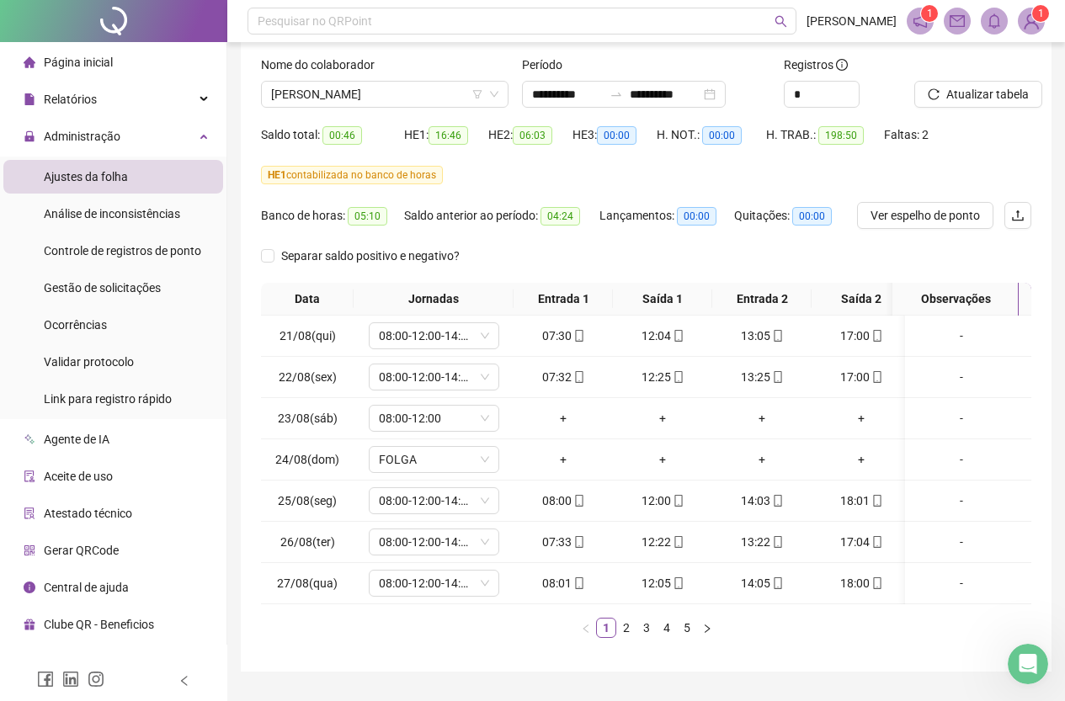
scroll to position [155, 0]
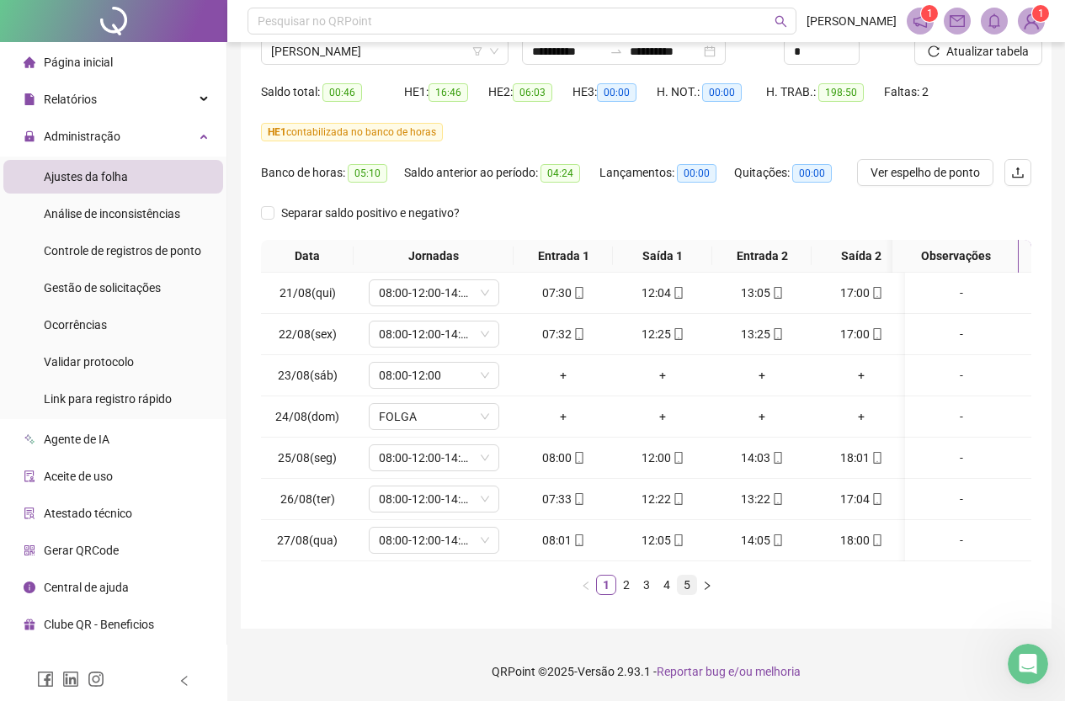
click at [680, 586] on link "5" at bounding box center [687, 585] width 19 height 19
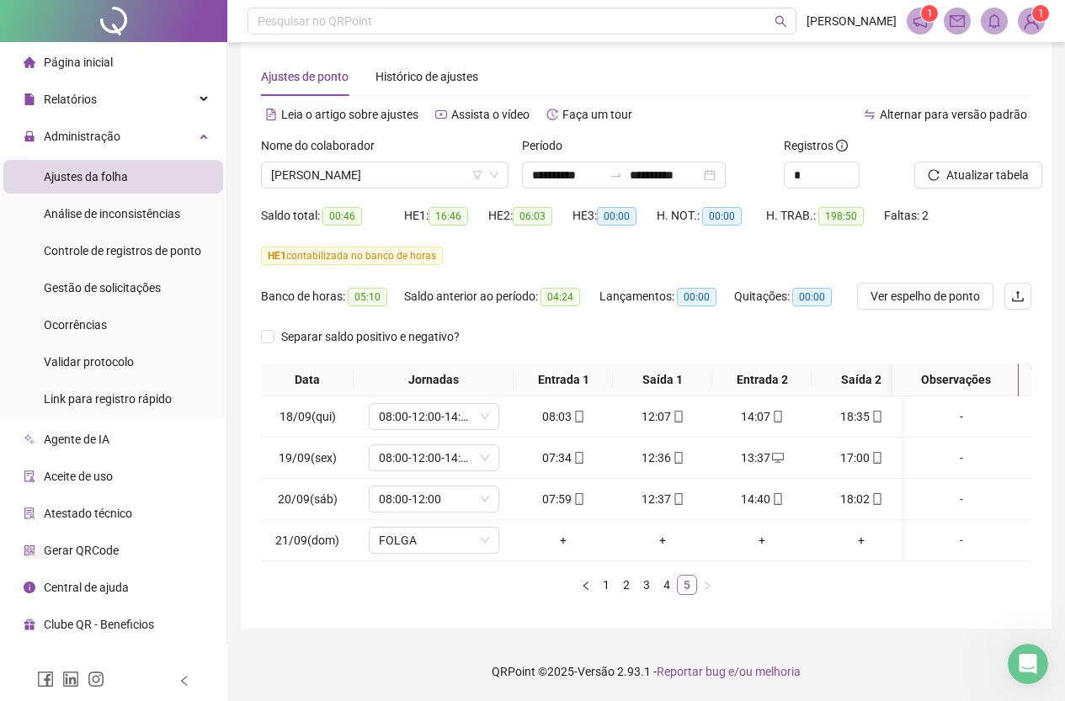
scroll to position [31, 0]
click at [667, 583] on link "4" at bounding box center [667, 585] width 19 height 19
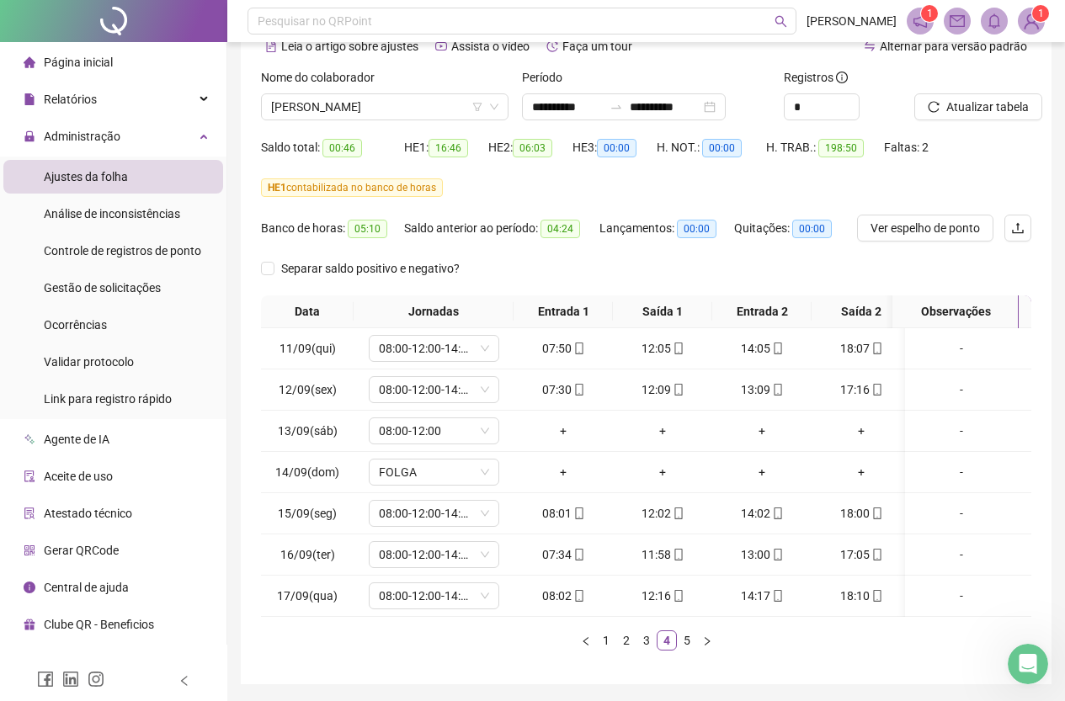
scroll to position [115, 0]
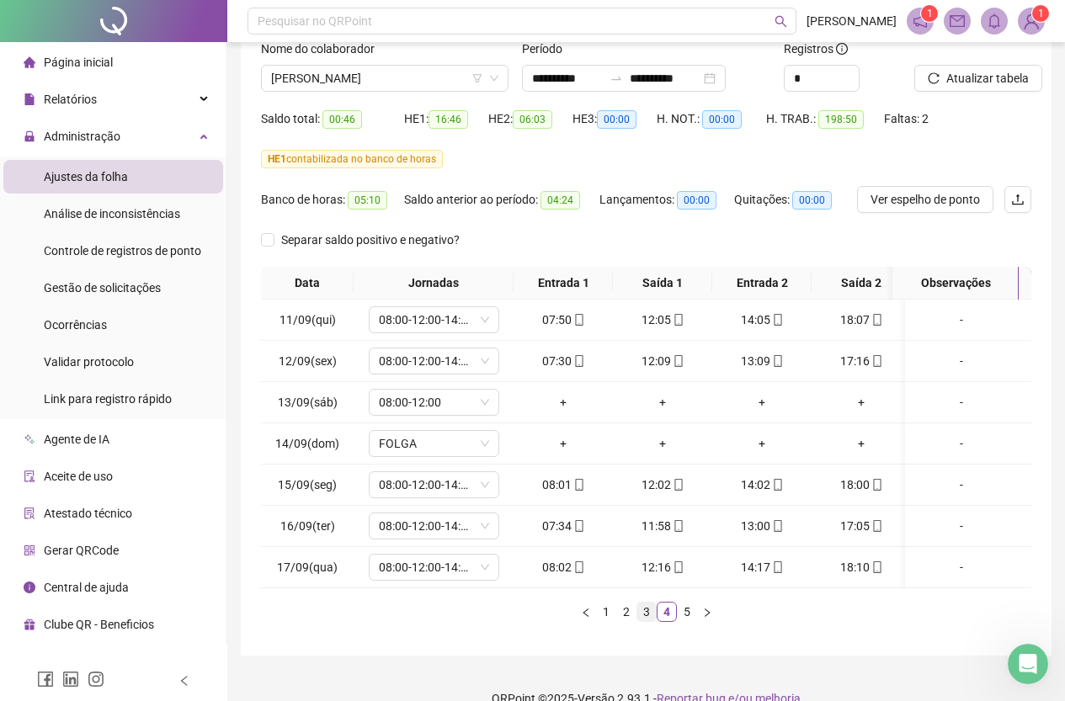
click at [644, 621] on link "3" at bounding box center [646, 612] width 19 height 19
click at [626, 621] on link "2" at bounding box center [626, 612] width 19 height 19
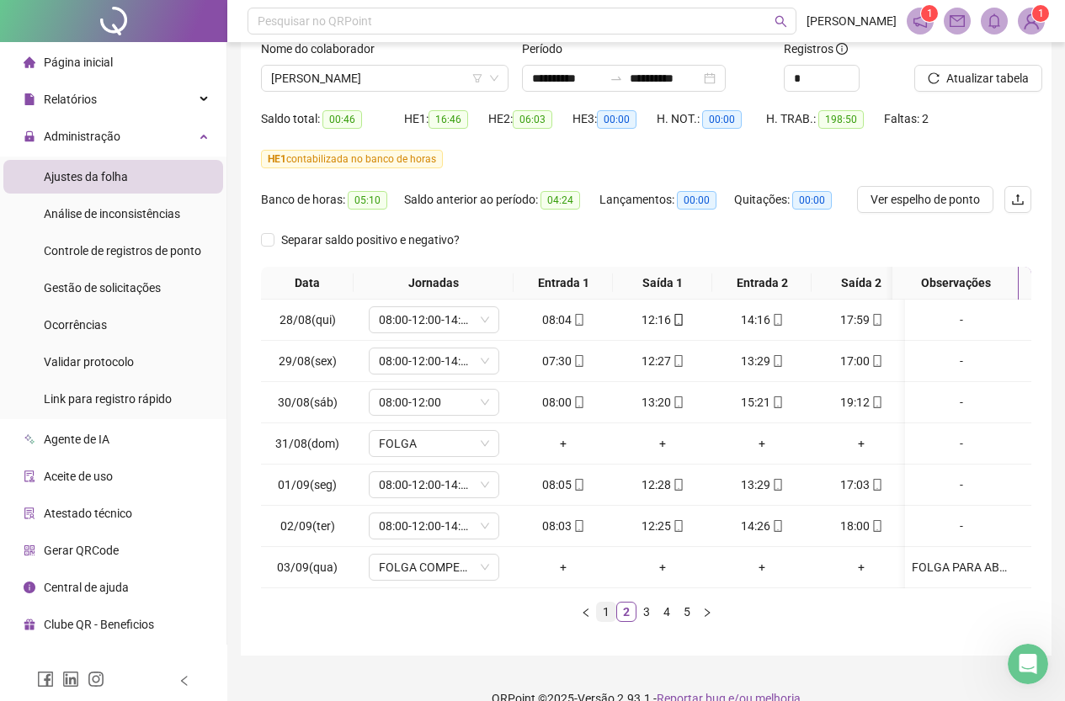
click at [610, 621] on link "1" at bounding box center [606, 612] width 19 height 19
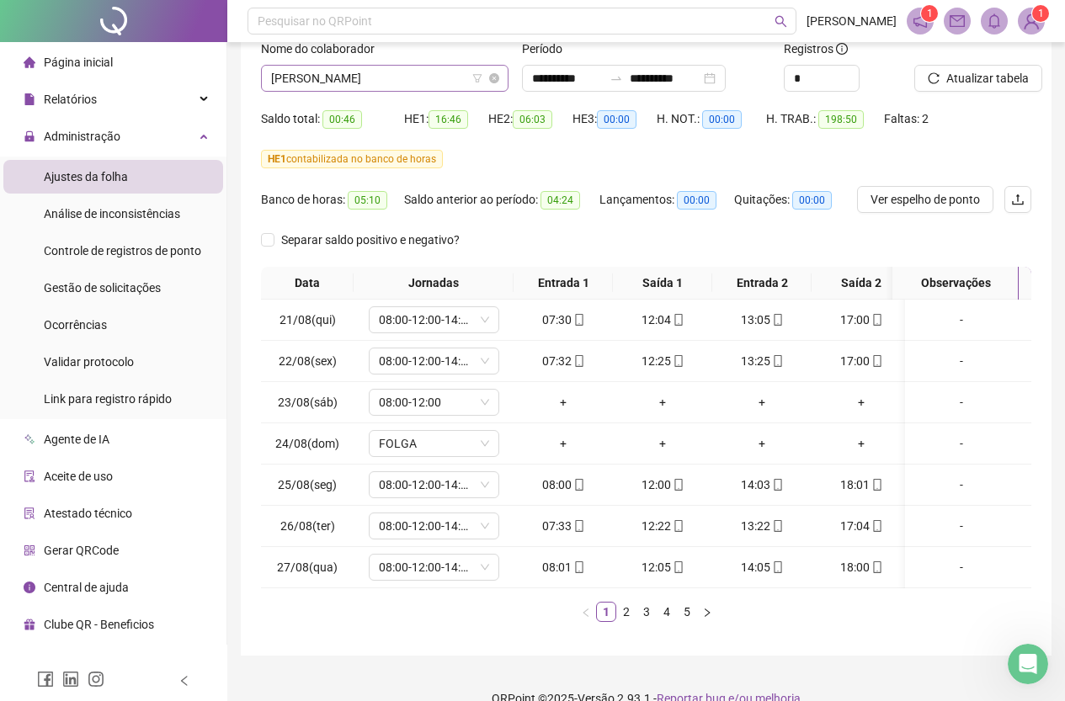
click at [407, 75] on span "[PERSON_NAME]" at bounding box center [384, 78] width 227 height 25
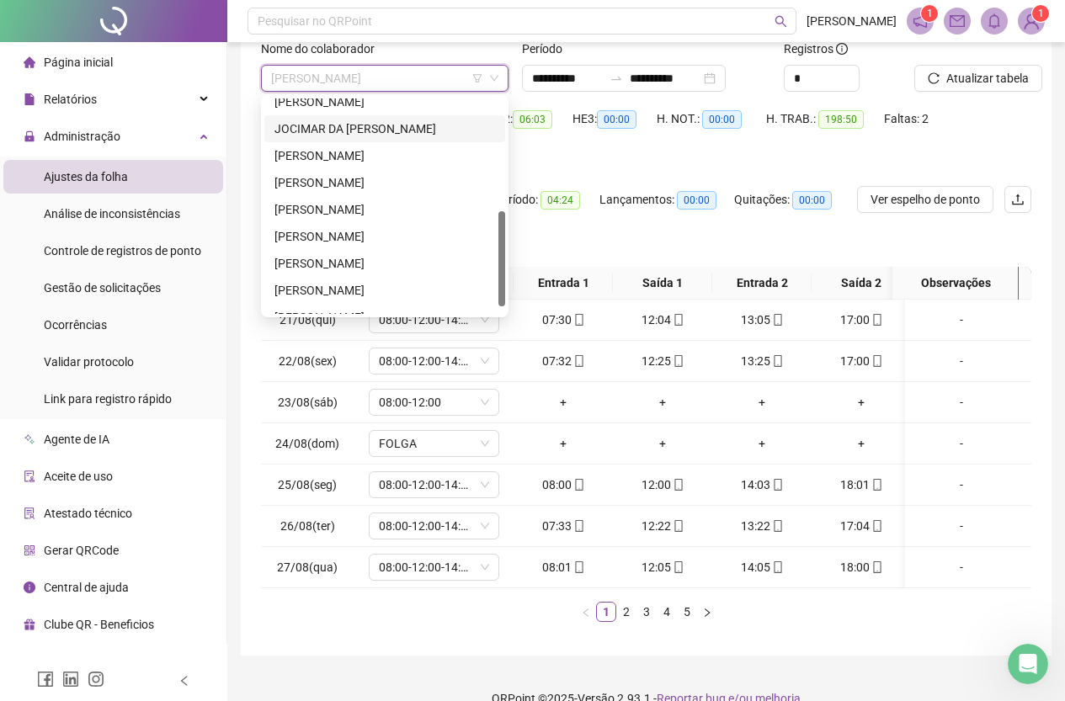
scroll to position [168, 0]
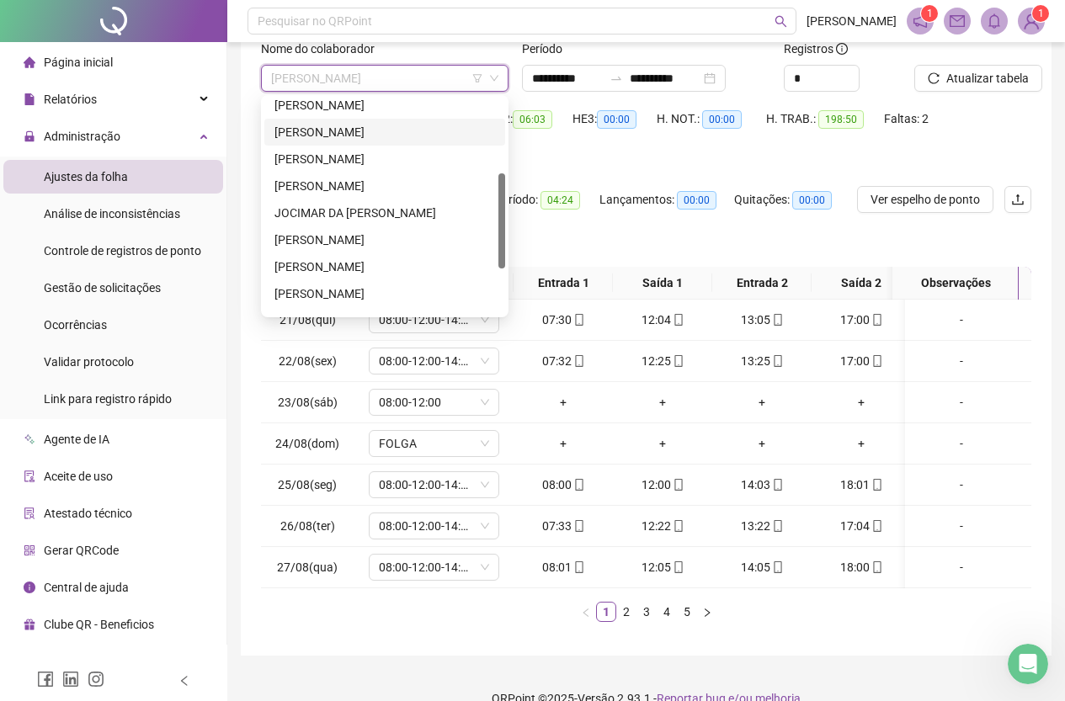
click at [401, 135] on div "[PERSON_NAME]" at bounding box center [385, 132] width 221 height 19
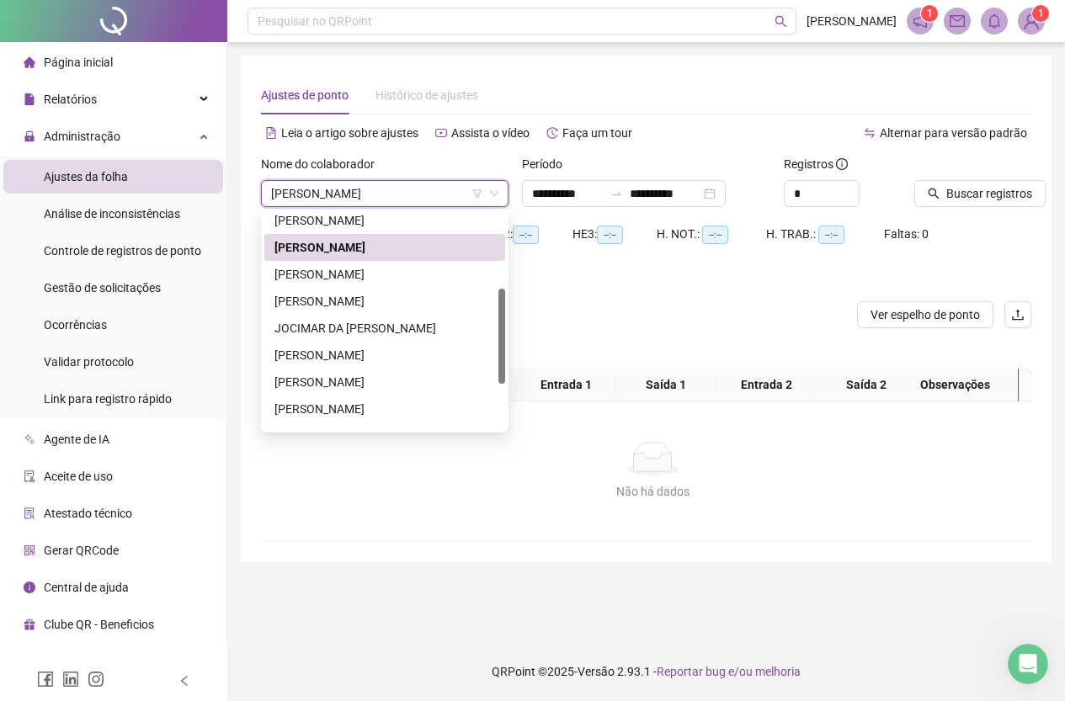
scroll to position [0, 0]
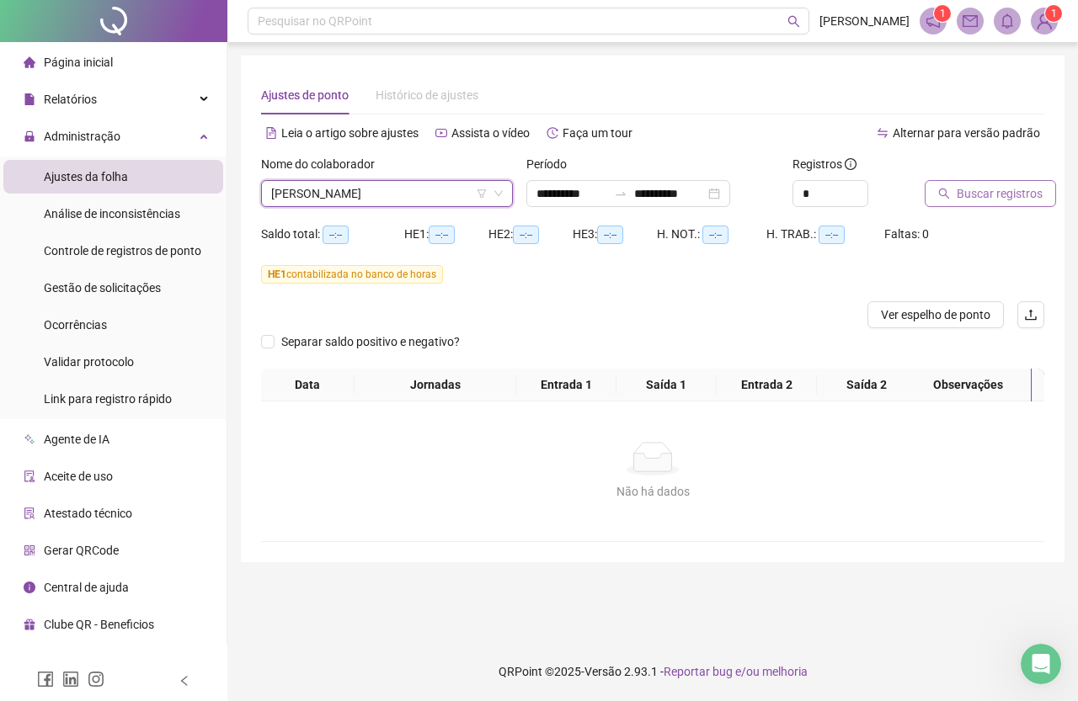
click at [965, 193] on span "Buscar registros" at bounding box center [1000, 193] width 86 height 19
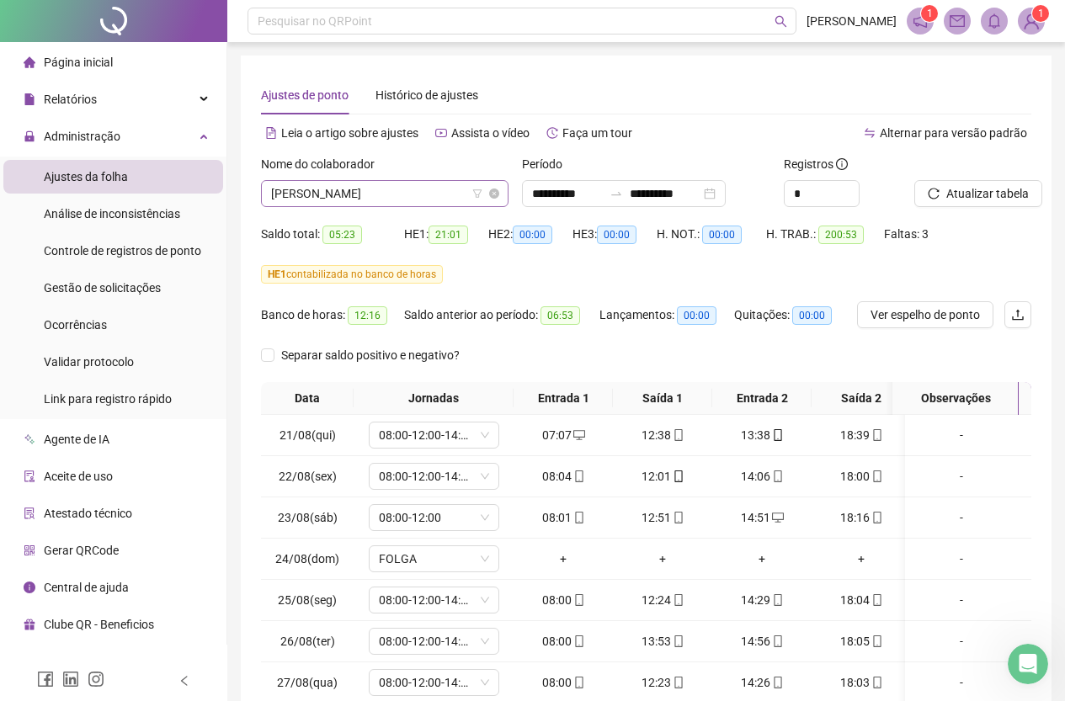
click at [397, 197] on span "[PERSON_NAME]" at bounding box center [384, 193] width 227 height 25
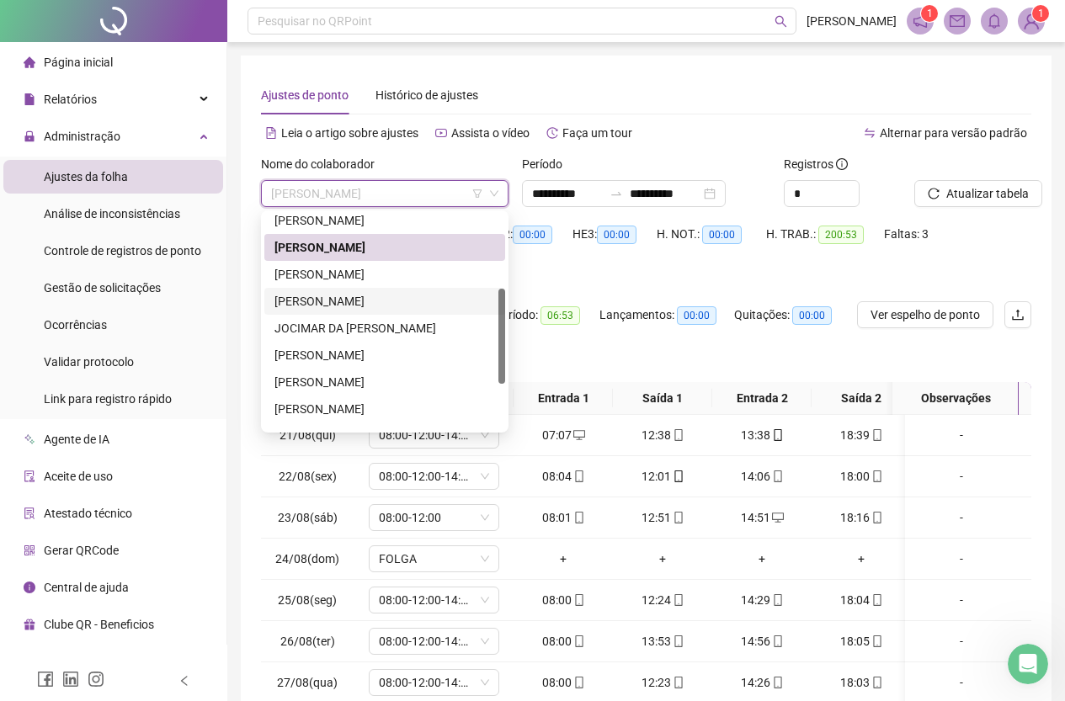
scroll to position [84, 0]
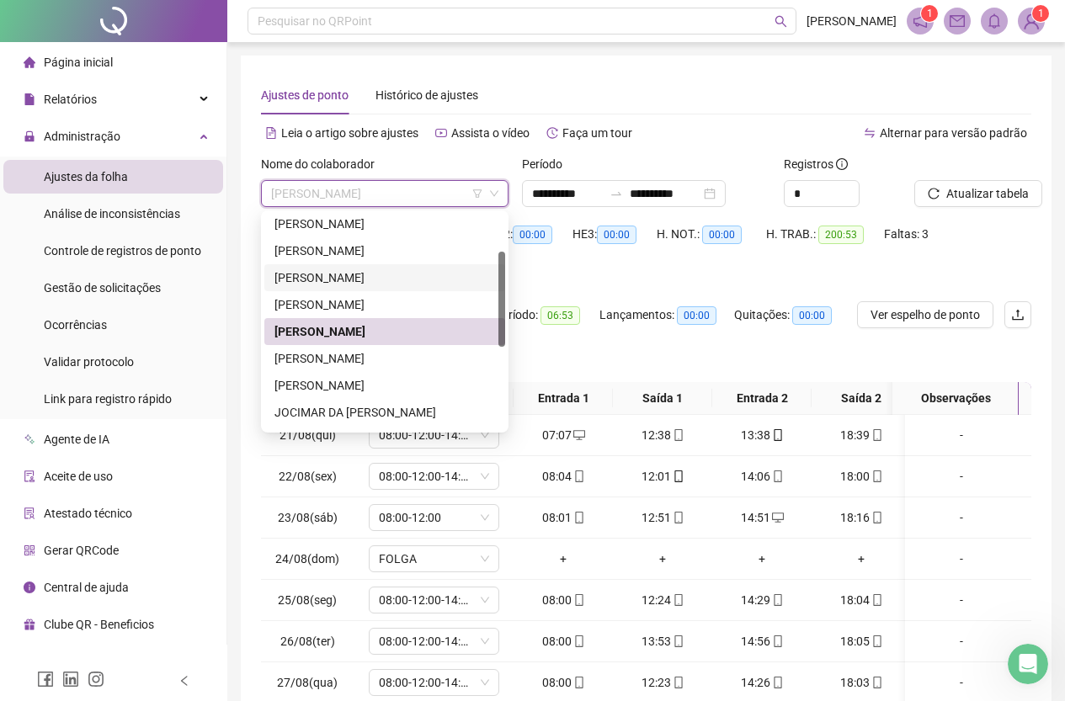
click at [396, 243] on div "[PERSON_NAME]" at bounding box center [385, 251] width 221 height 19
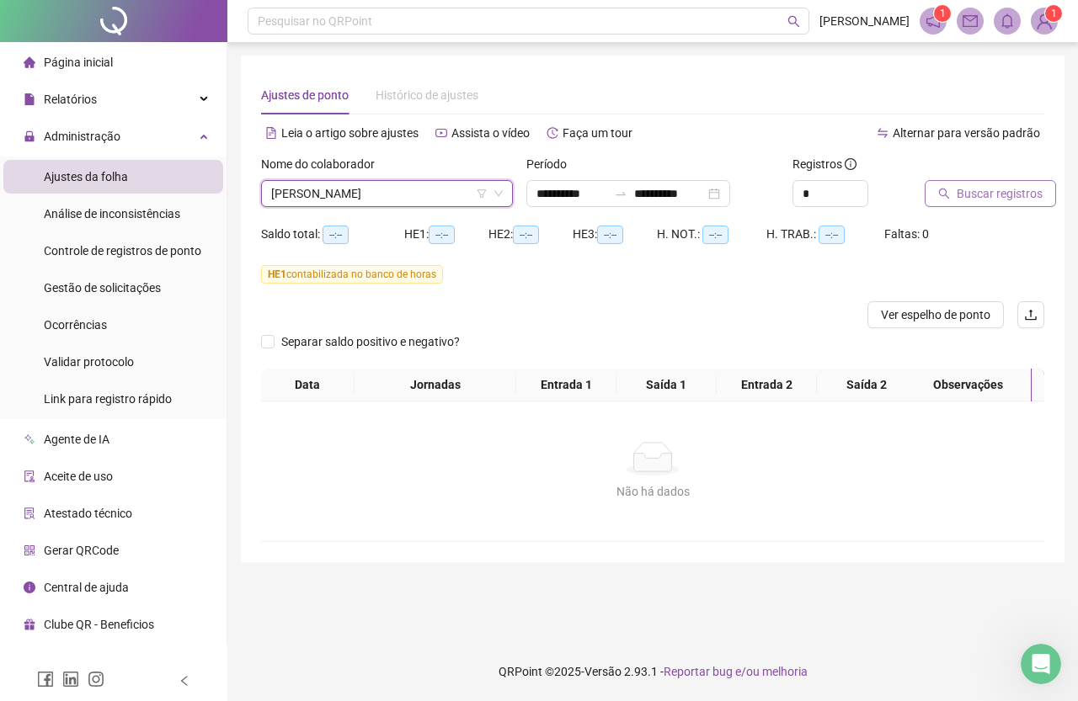
click at [998, 189] on span "Buscar registros" at bounding box center [1000, 193] width 86 height 19
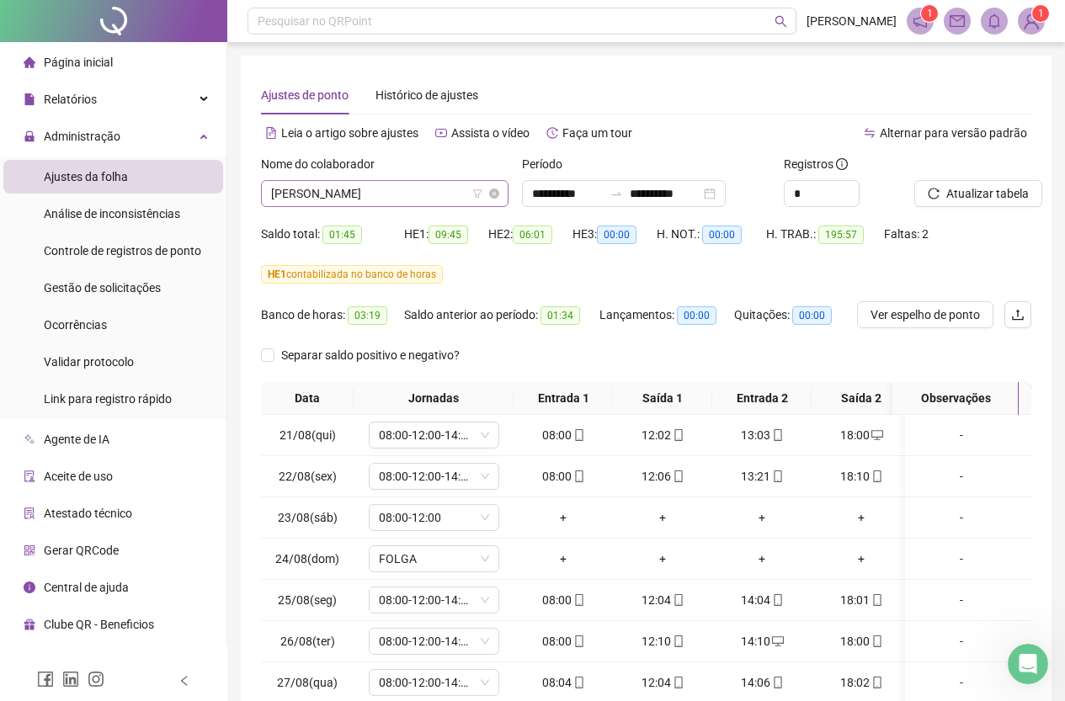
click at [445, 198] on span "[PERSON_NAME]" at bounding box center [384, 193] width 227 height 25
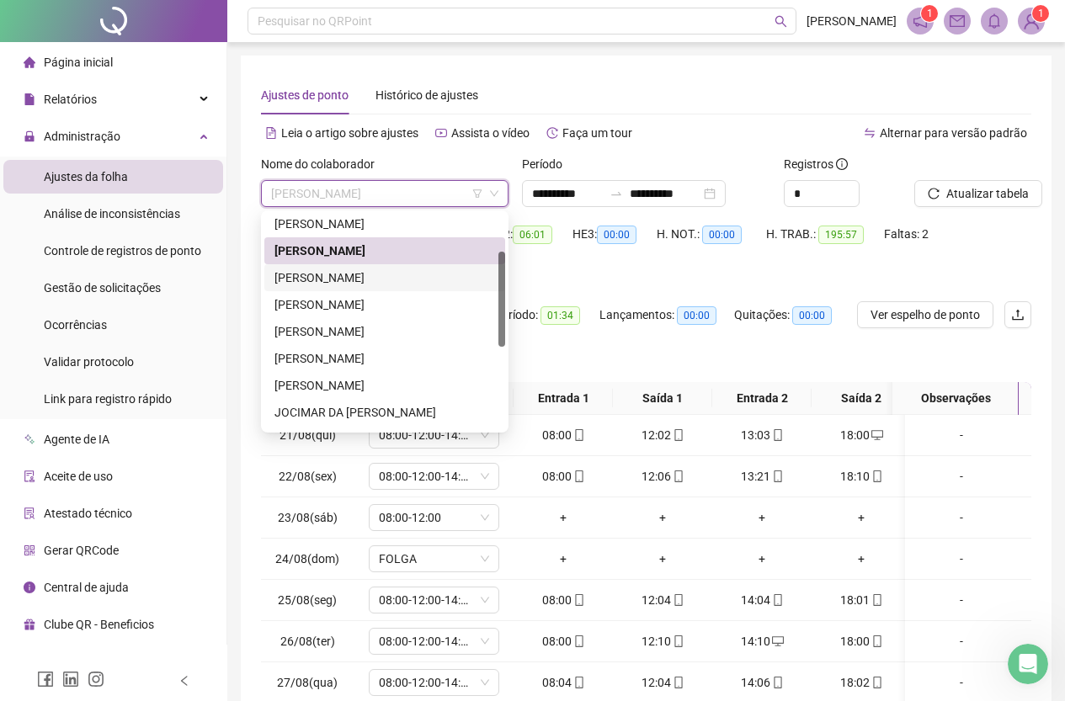
click at [598, 279] on div "HE 1 contabilizada no banco de horas" at bounding box center [646, 274] width 770 height 19
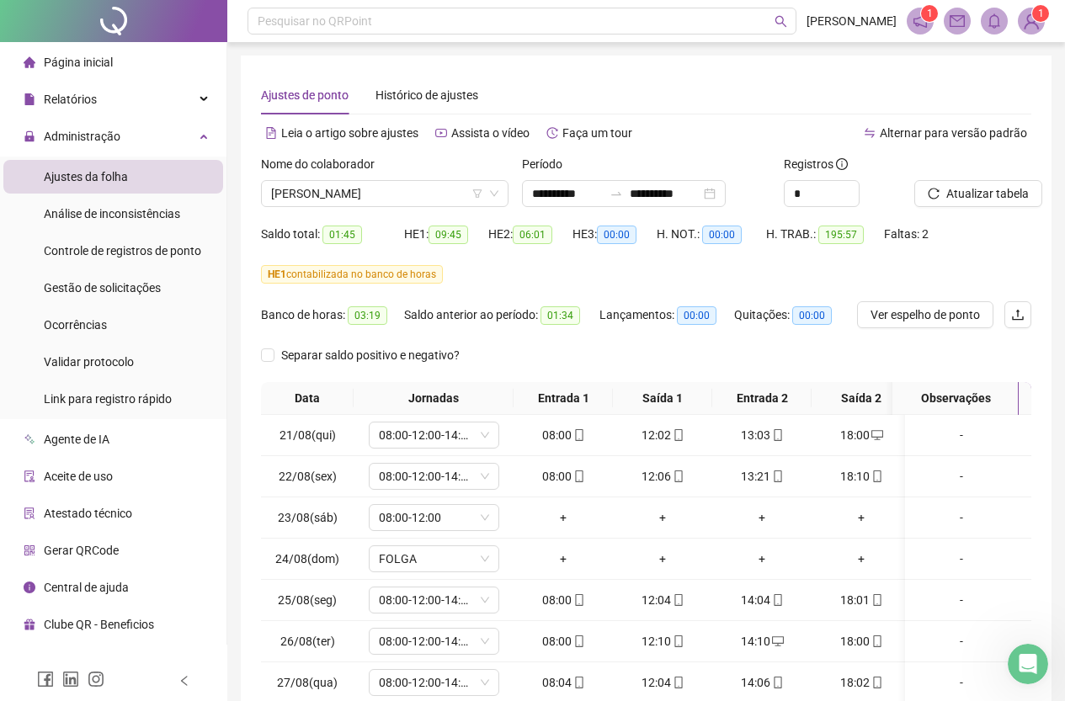
click at [82, 62] on span "Página inicial" at bounding box center [78, 62] width 69 height 13
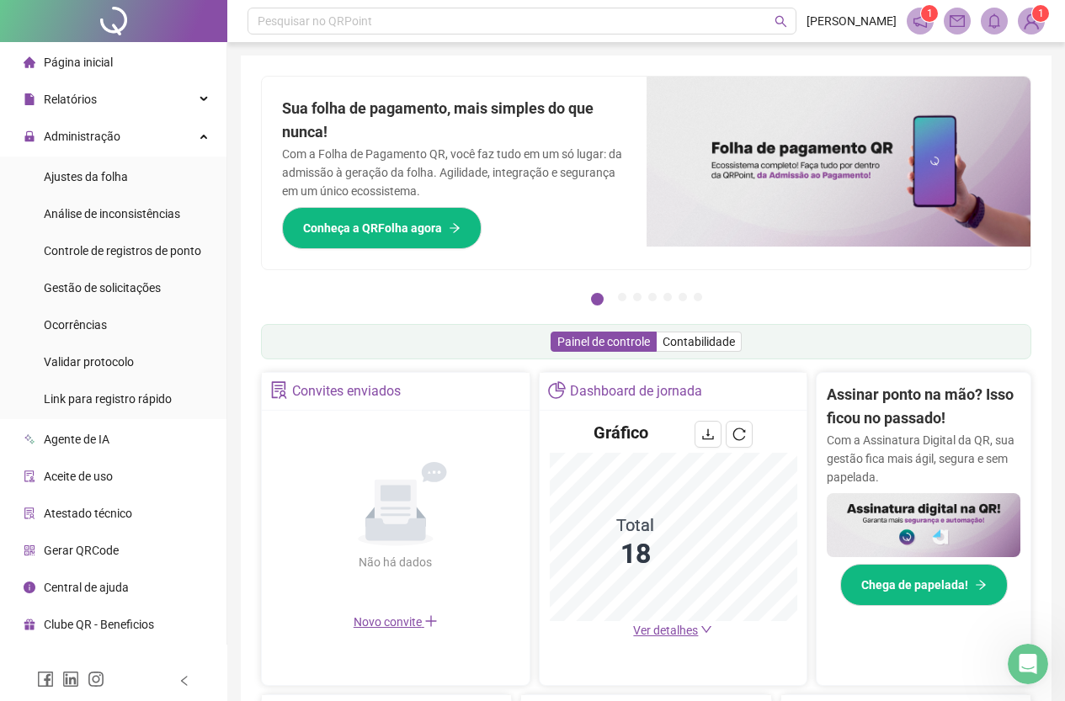
click at [691, 628] on span "Ver detalhes" at bounding box center [665, 630] width 65 height 13
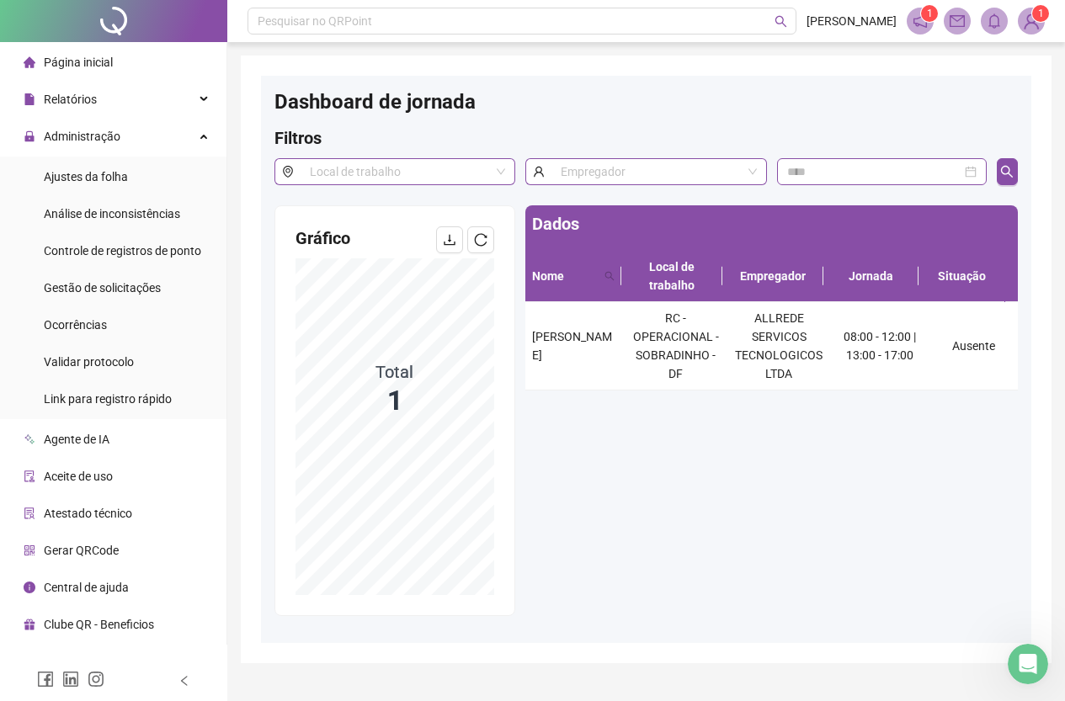
click at [144, 53] on li "Página inicial" at bounding box center [113, 62] width 220 height 34
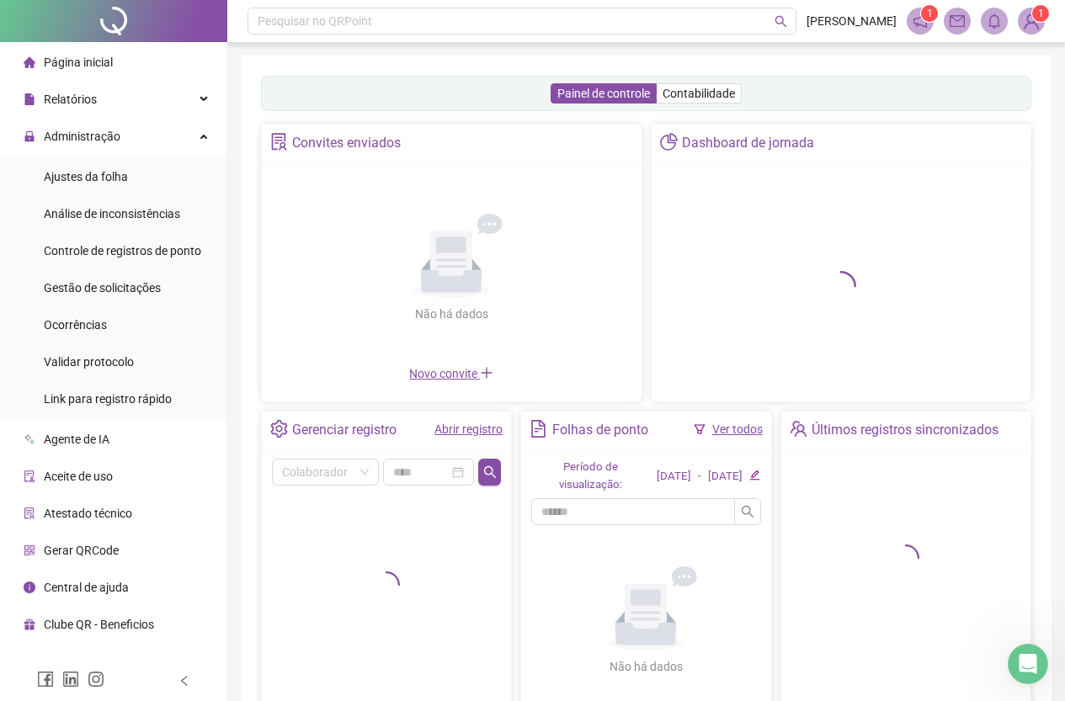
click at [281, 63] on div "Painel de controle Contabilidade Convites enviados Não há dados Não há dados No…" at bounding box center [646, 402] width 811 height 693
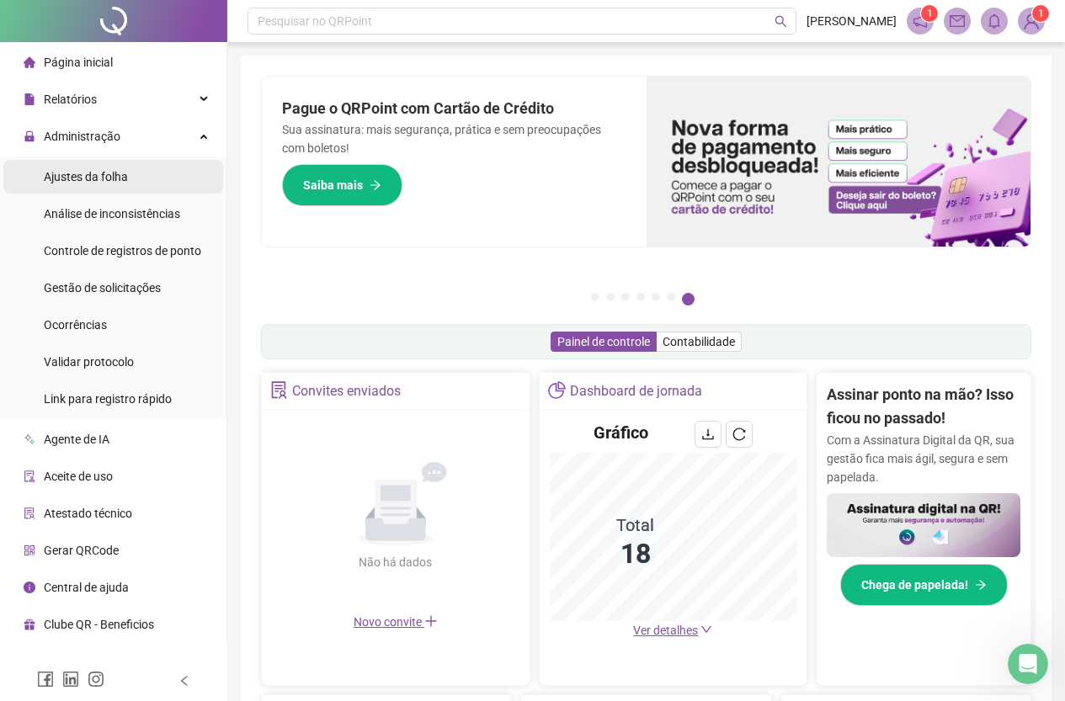
click at [84, 179] on span "Ajustes da folha" at bounding box center [86, 176] width 84 height 13
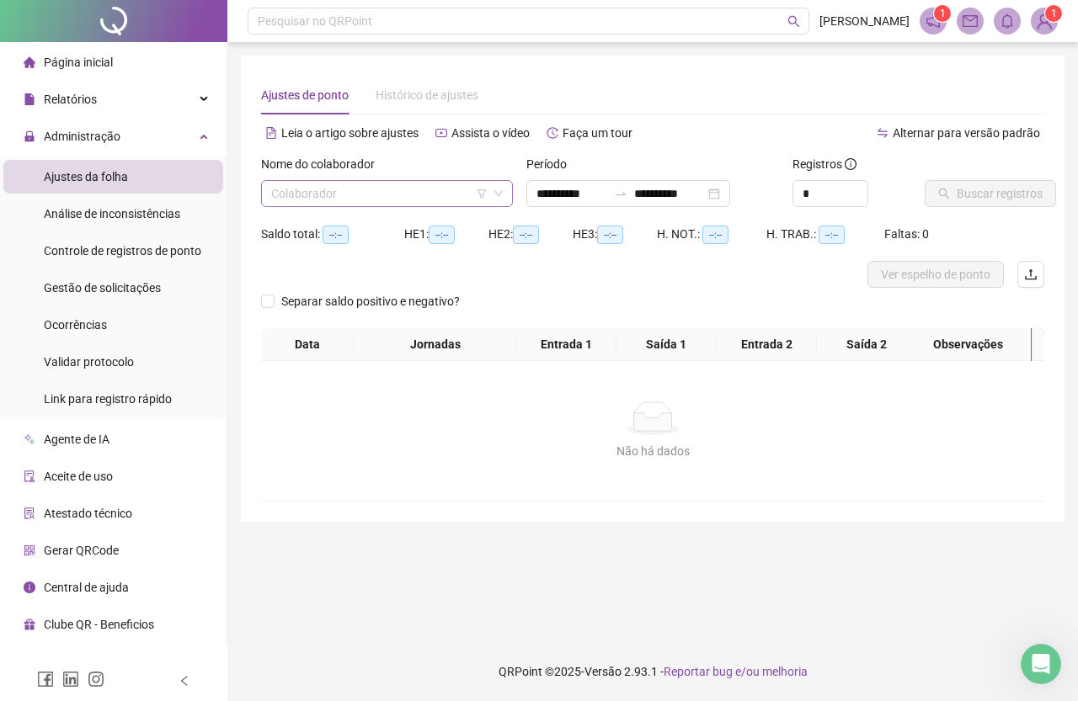
click at [433, 197] on input "search" at bounding box center [379, 193] width 216 height 25
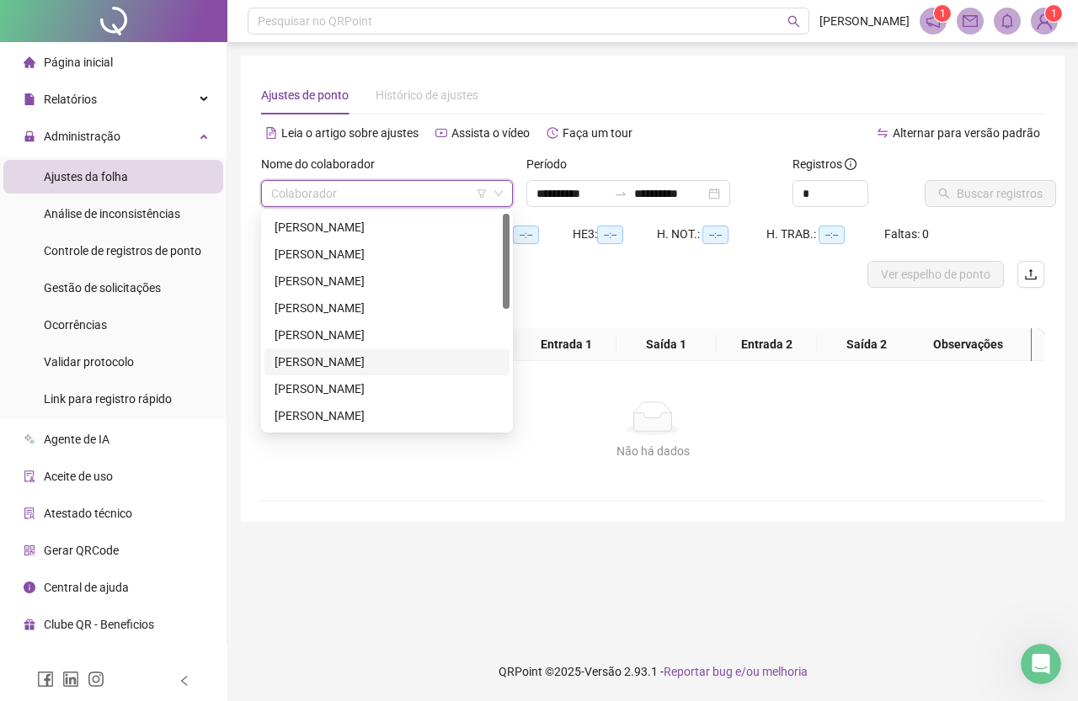
scroll to position [269, 0]
click at [370, 339] on div "[PERSON_NAME]" at bounding box center [387, 335] width 225 height 19
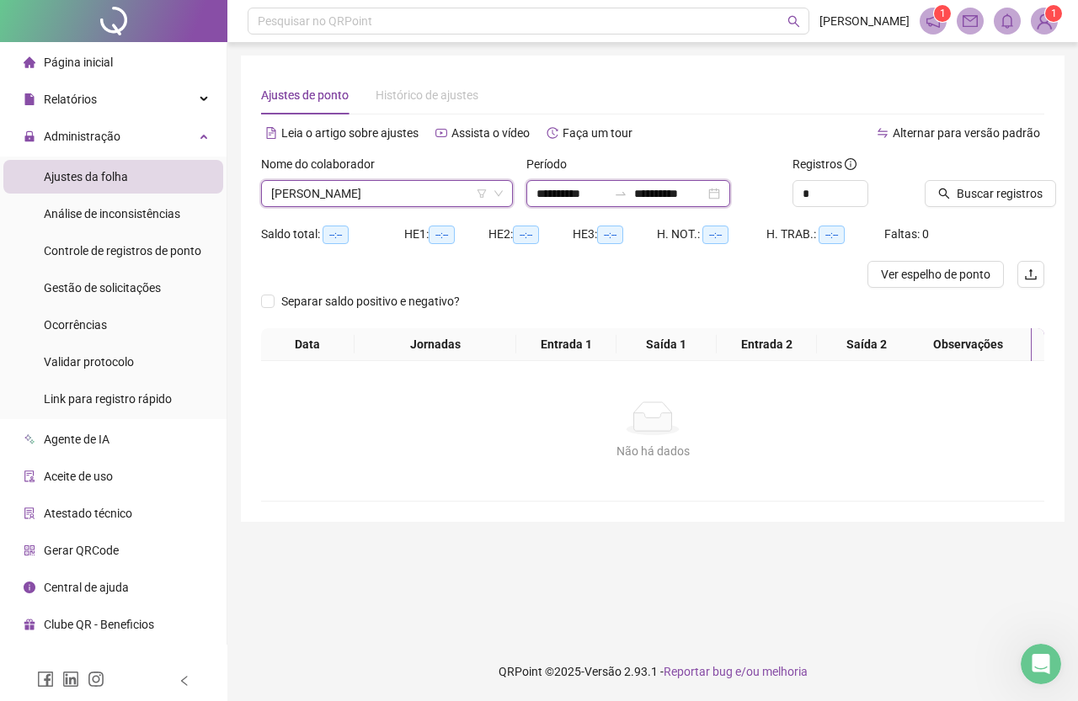
click at [581, 197] on input "**********" at bounding box center [571, 193] width 71 height 19
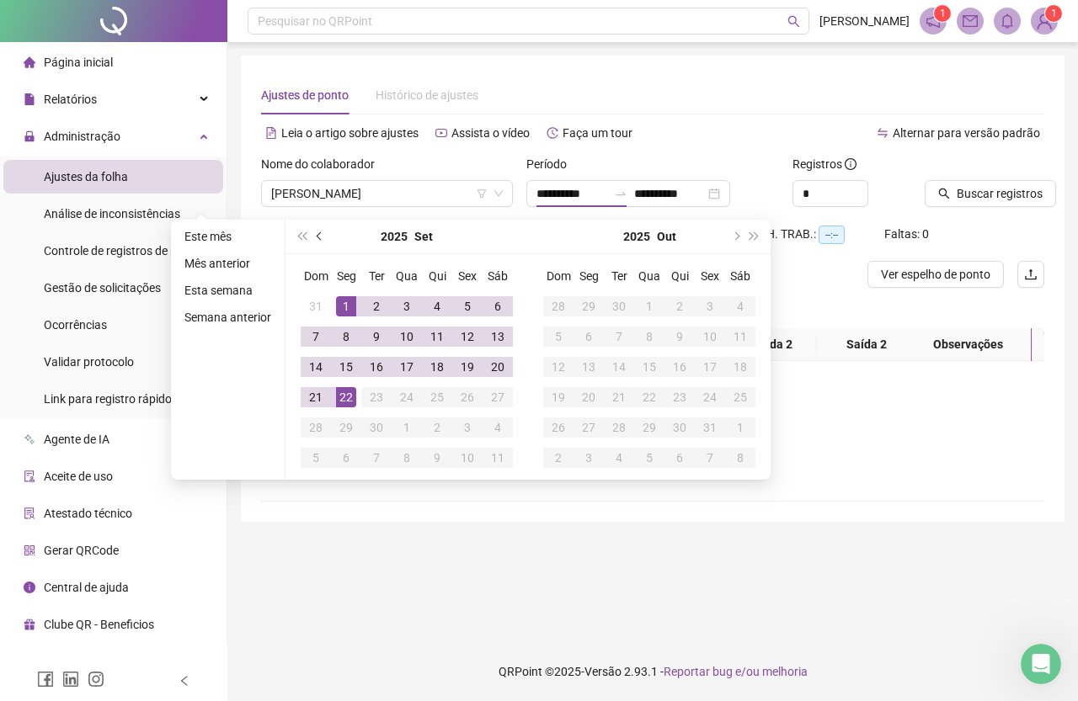
click at [322, 232] on button "prev-year" at bounding box center [320, 237] width 19 height 34
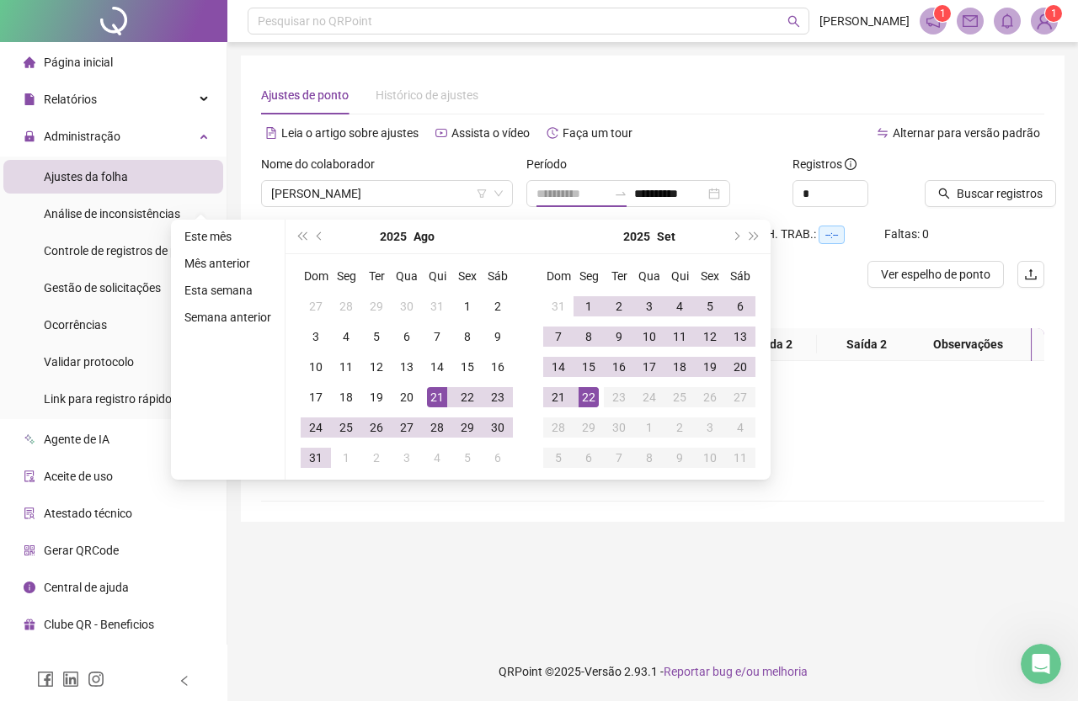
type input "**********"
click at [429, 396] on div "21" at bounding box center [437, 397] width 20 height 20
type input "**********"
click at [557, 400] on div "21" at bounding box center [558, 397] width 20 height 20
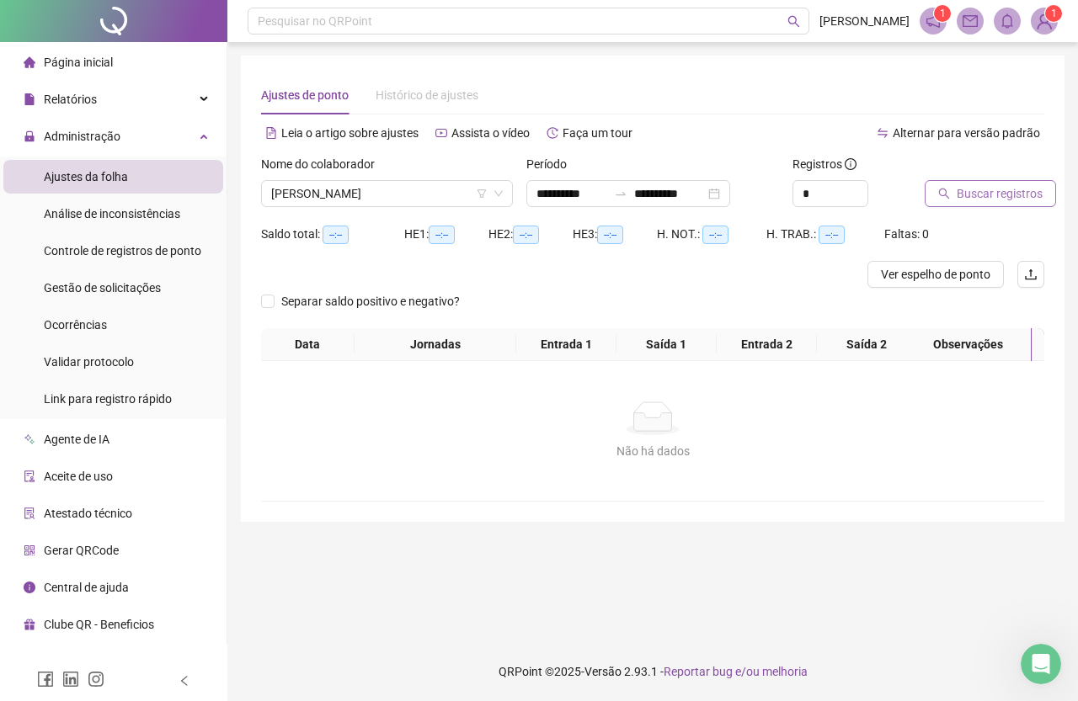
click at [999, 189] on span "Buscar registros" at bounding box center [1000, 193] width 86 height 19
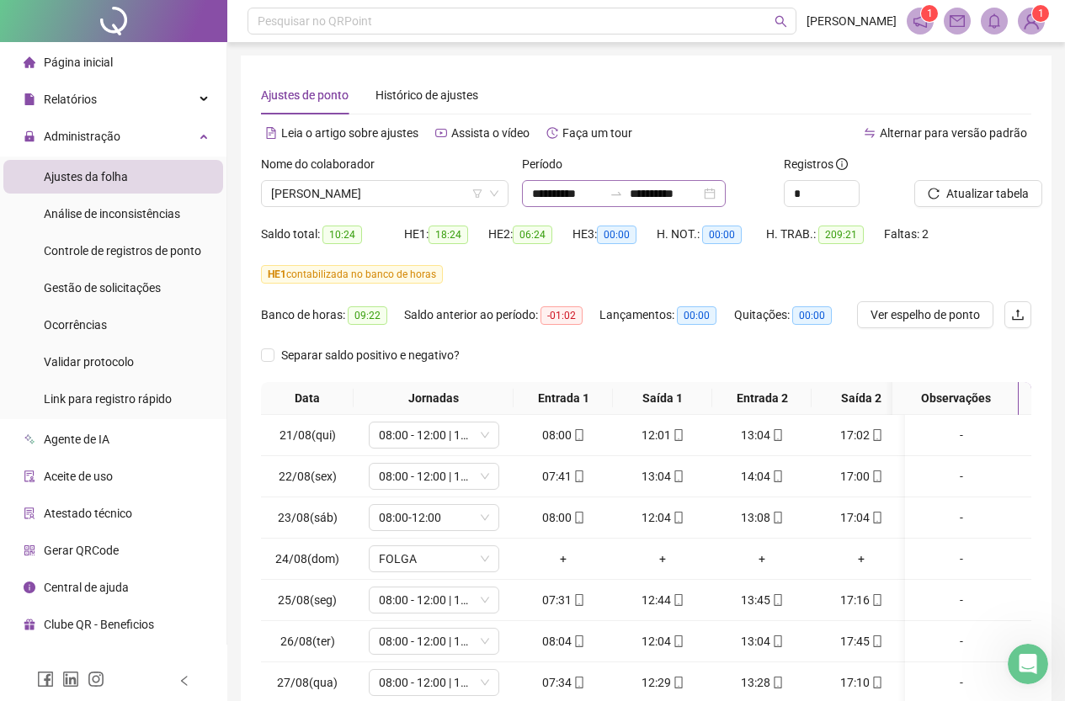
click at [726, 195] on div "**********" at bounding box center [624, 193] width 204 height 27
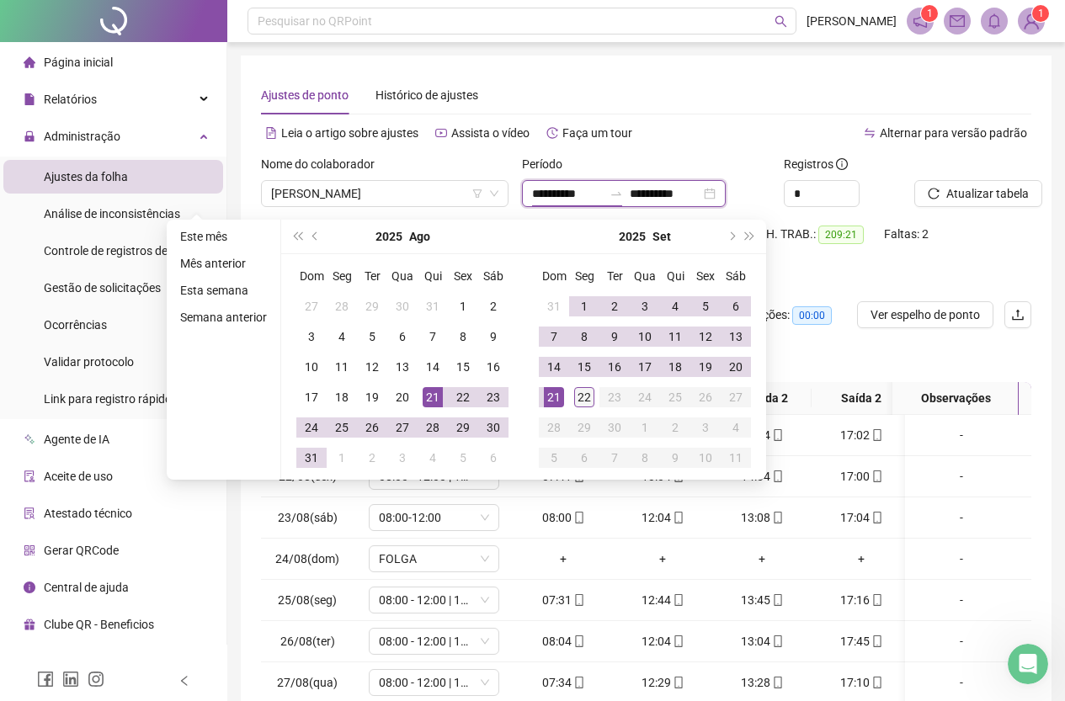
type input "**********"
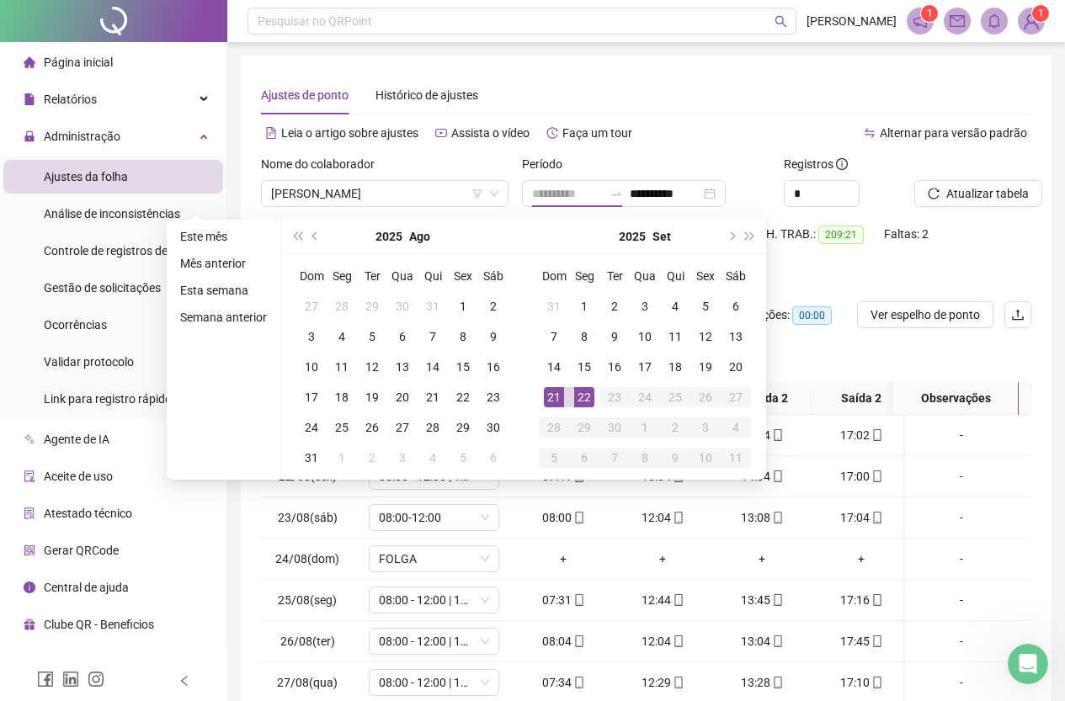
click at [588, 397] on div "22" at bounding box center [584, 397] width 20 height 20
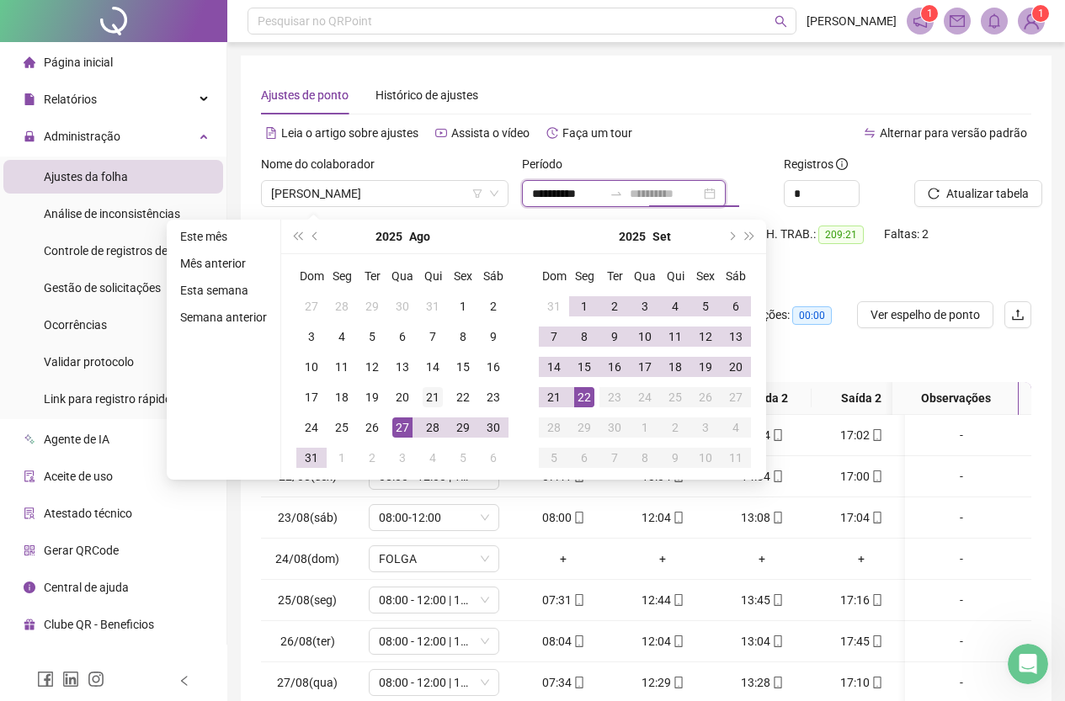
type input "**********"
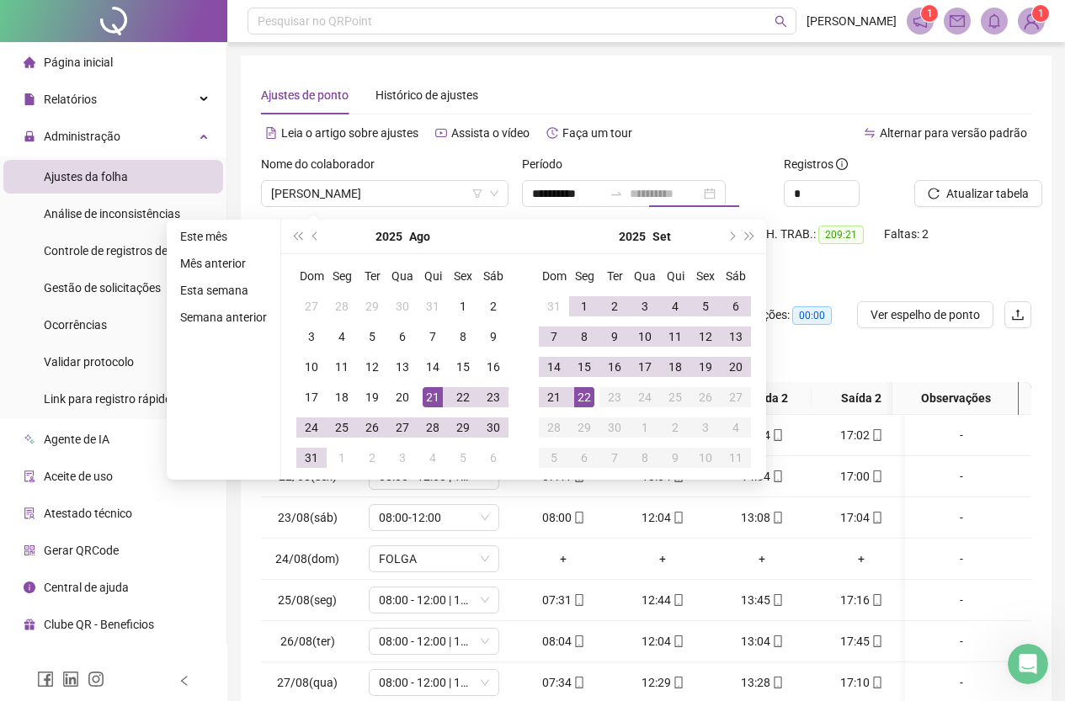
drag, startPoint x: 420, startPoint y: 402, endPoint x: 431, endPoint y: 400, distance: 11.2
click at [420, 402] on td "21" at bounding box center [433, 397] width 30 height 30
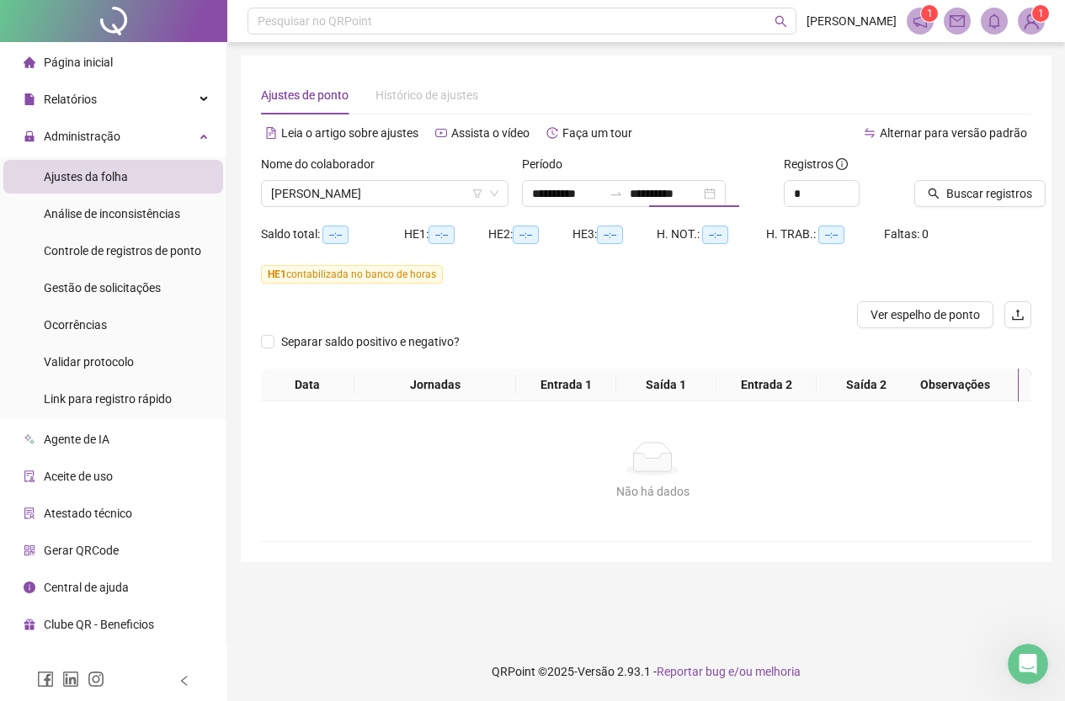
type input "**********"
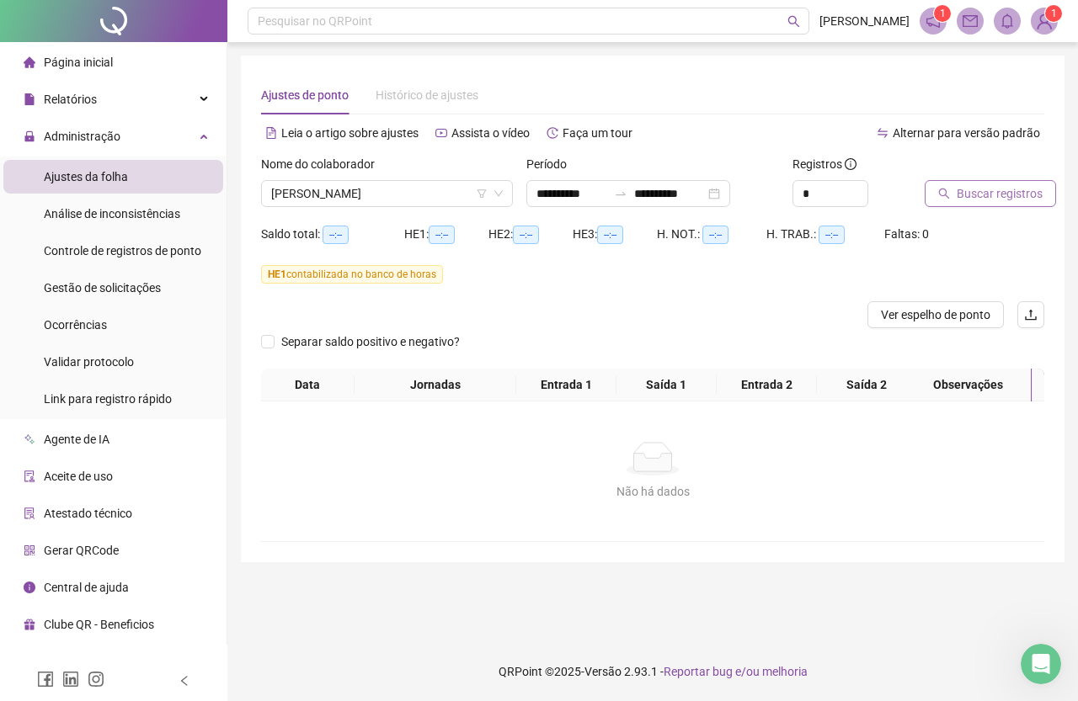
click at [1004, 195] on span "Buscar registros" at bounding box center [1000, 193] width 86 height 19
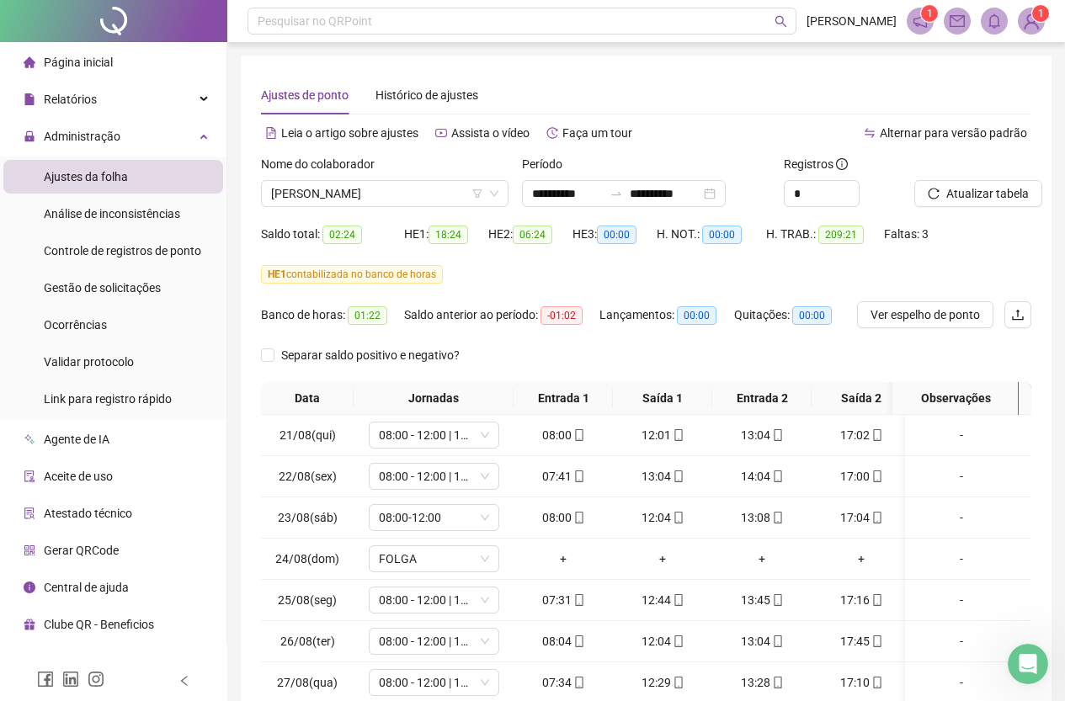
click at [418, 234] on div "HE 1: 18:24" at bounding box center [446, 234] width 84 height 19
click at [450, 237] on span "18:24" at bounding box center [449, 235] width 40 height 19
click at [550, 198] on input "**********" at bounding box center [567, 193] width 71 height 19
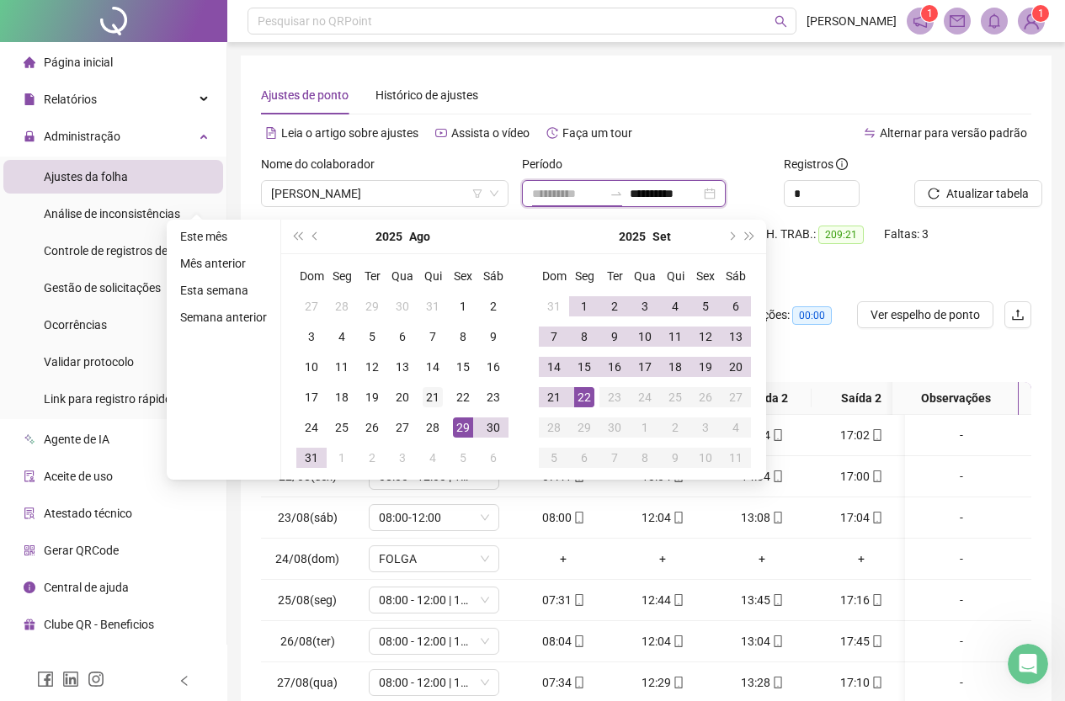
type input "**********"
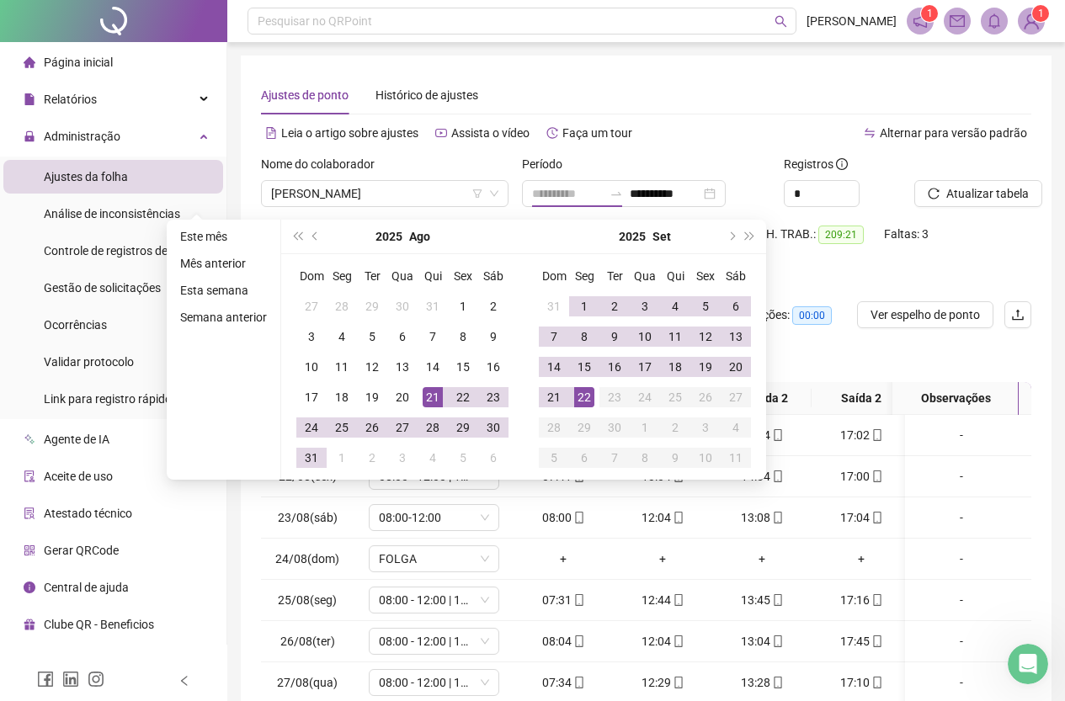
click at [431, 395] on div "21" at bounding box center [433, 397] width 20 height 20
click at [556, 392] on div "21" at bounding box center [554, 397] width 20 height 20
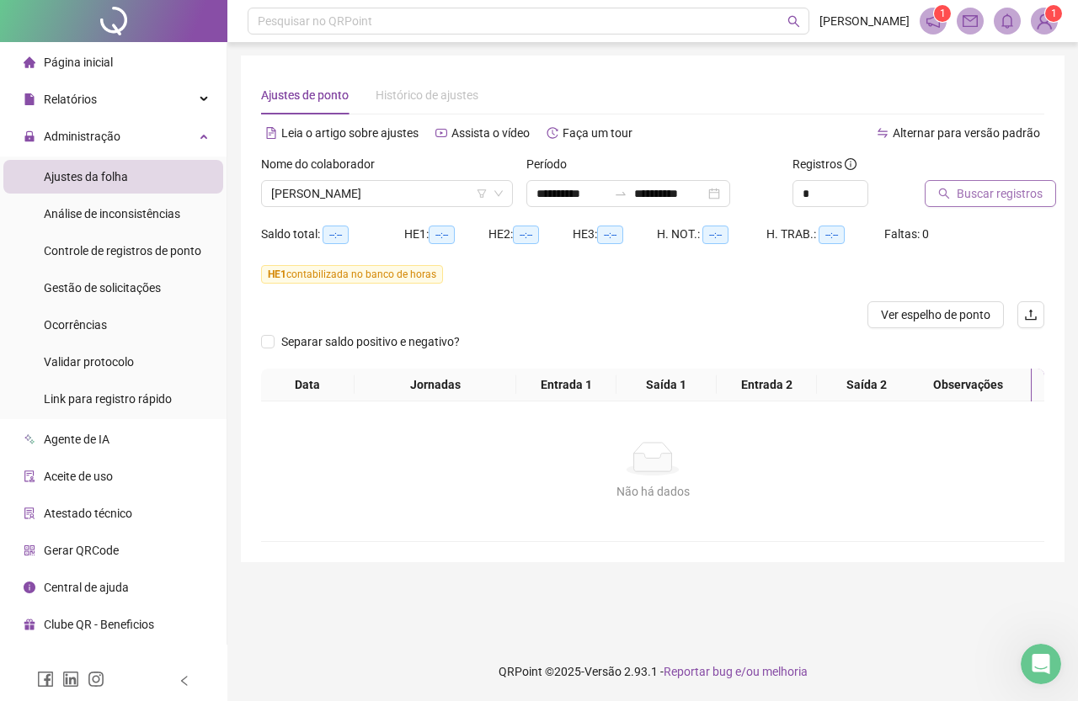
click at [971, 187] on span "Buscar registros" at bounding box center [1000, 193] width 86 height 19
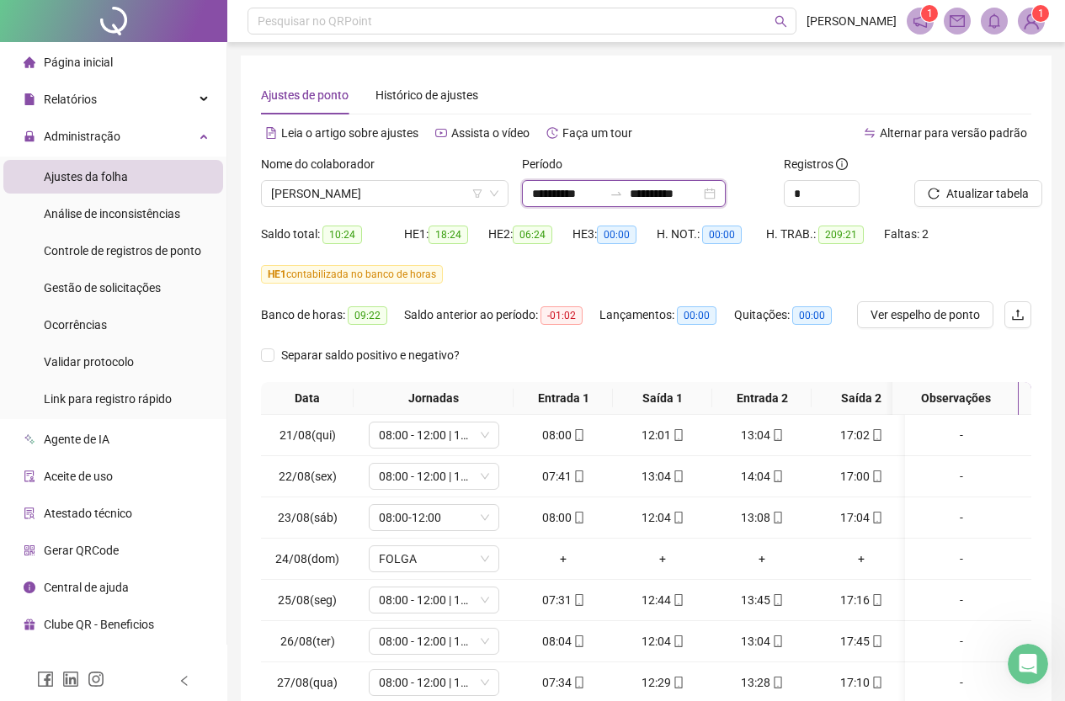
click at [701, 191] on input "**********" at bounding box center [665, 193] width 71 height 19
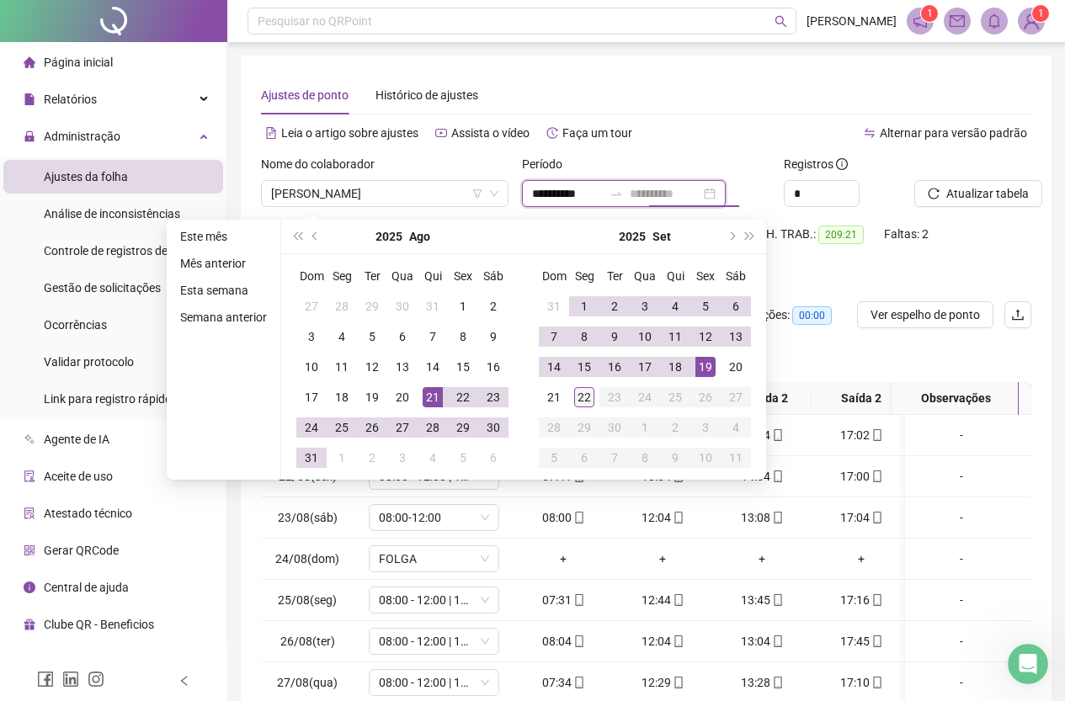
type input "**********"
click at [587, 397] on div "22" at bounding box center [584, 397] width 20 height 20
type input "**********"
click at [971, 186] on span "Atualizar tabela" at bounding box center [987, 193] width 83 height 19
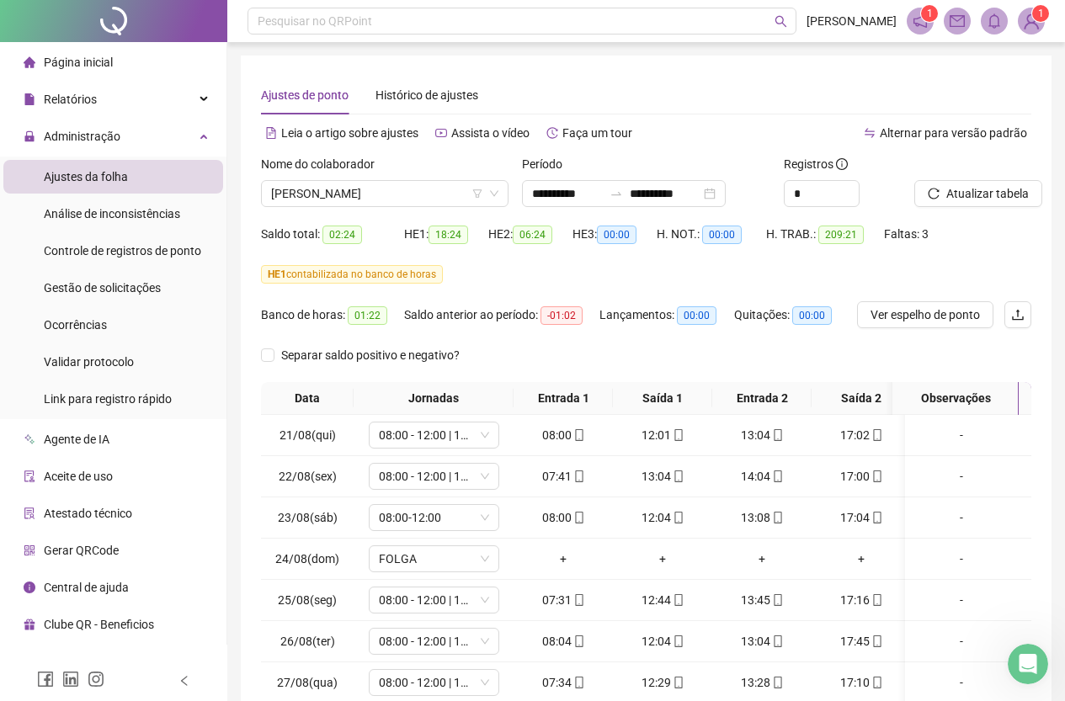
click at [456, 240] on span "18:24" at bounding box center [449, 235] width 40 height 19
click at [477, 239] on div "HE 1: 18:24" at bounding box center [446, 234] width 84 height 19
click at [109, 99] on div "Relatórios" at bounding box center [113, 100] width 220 height 34
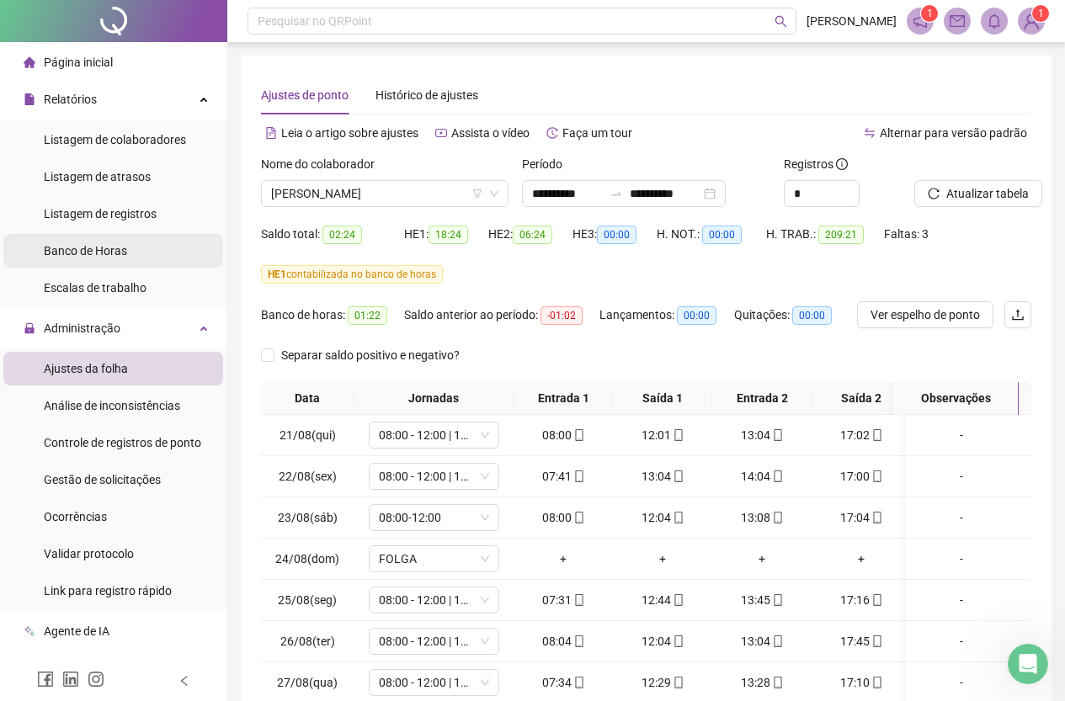
click at [137, 258] on li "Banco de Horas" at bounding box center [113, 251] width 220 height 34
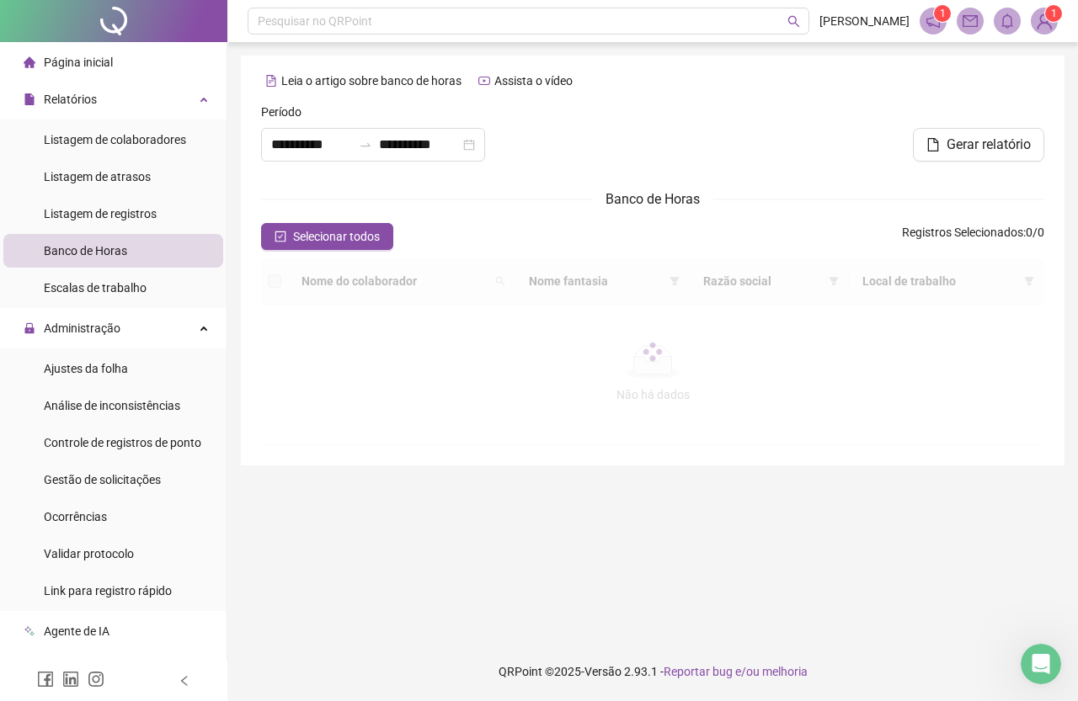
type input "**********"
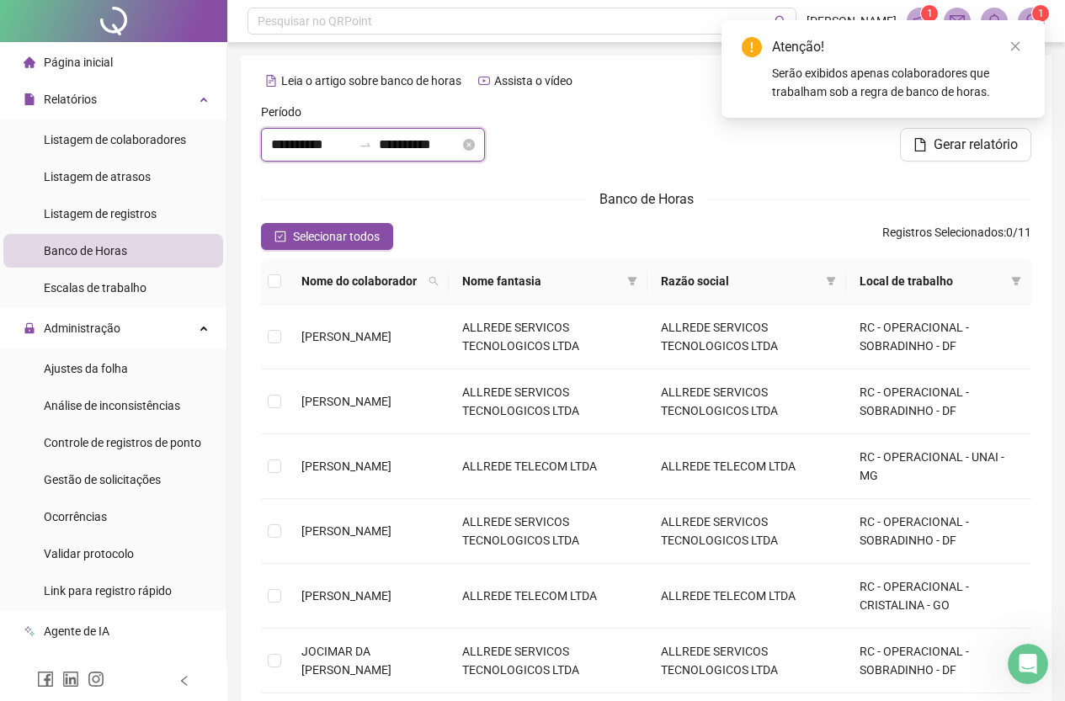
click at [328, 151] on input "**********" at bounding box center [311, 145] width 81 height 20
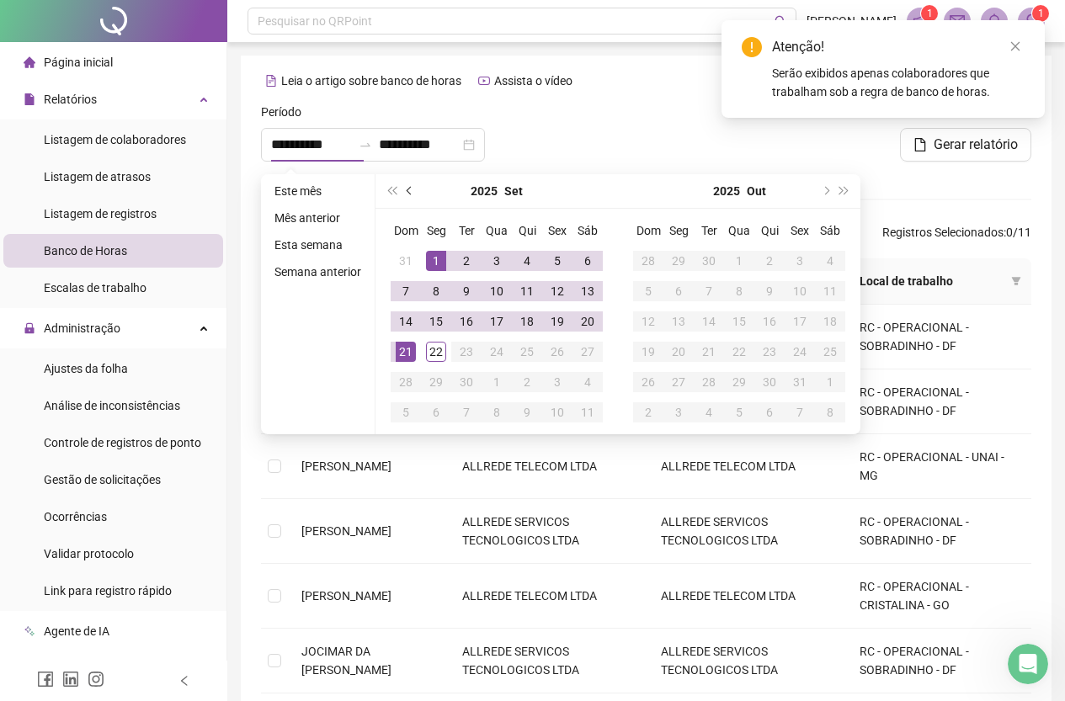
click at [408, 193] on span "prev-year" at bounding box center [411, 191] width 8 height 8
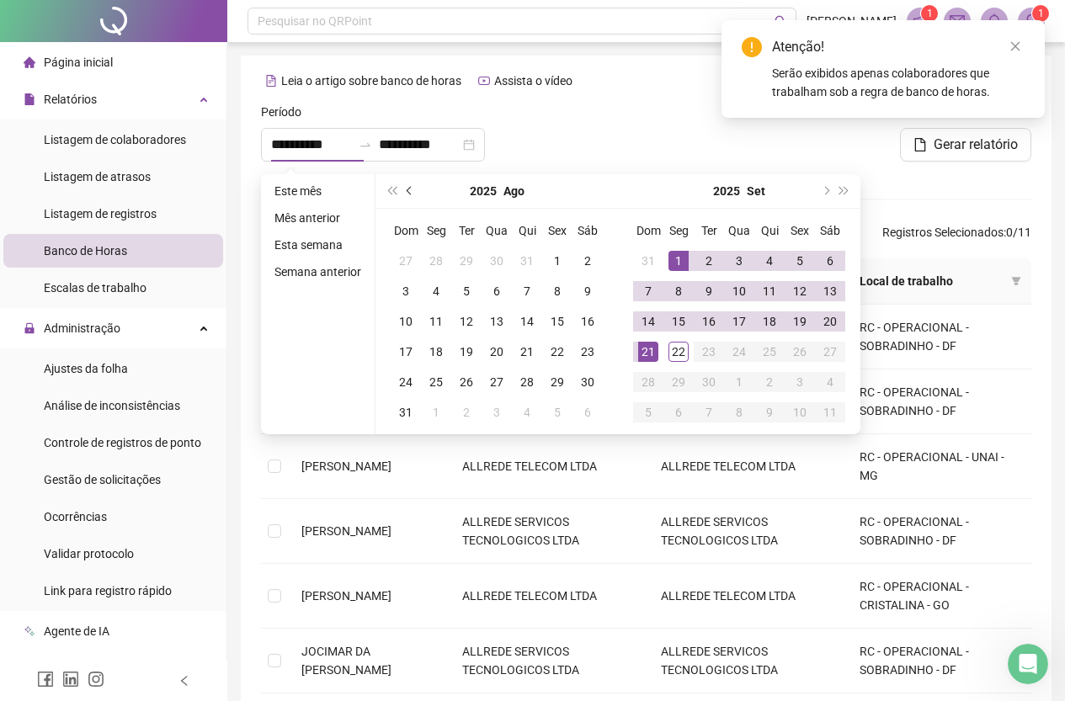
click at [408, 194] on span "prev-year" at bounding box center [411, 191] width 8 height 8
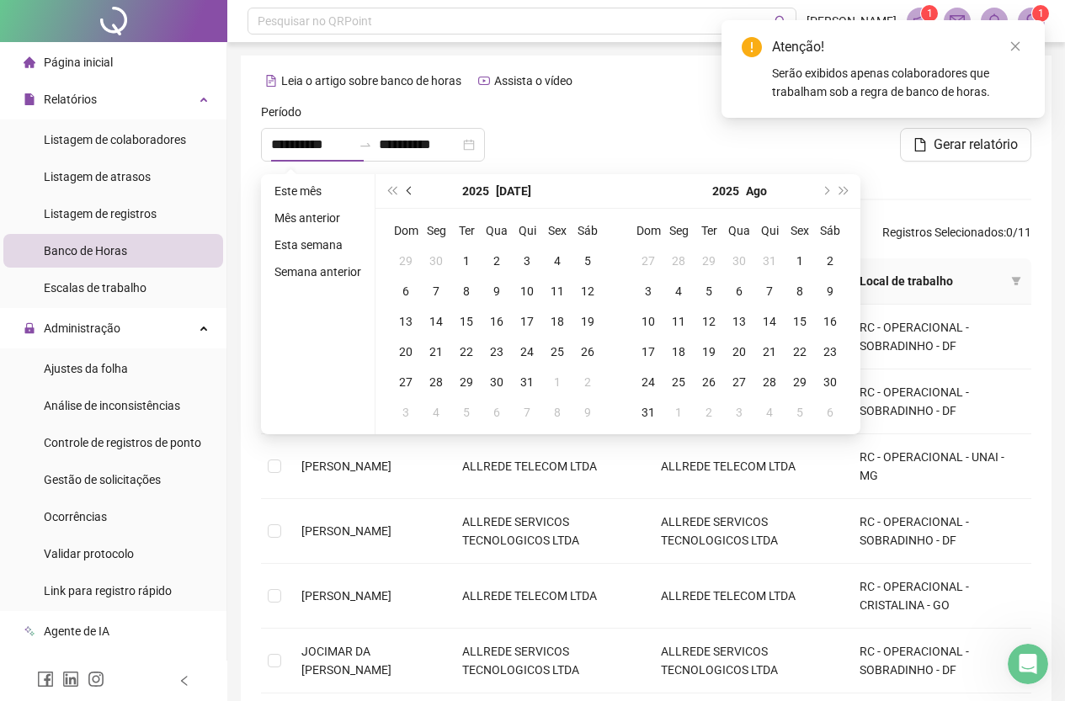
click at [408, 194] on span "prev-year" at bounding box center [411, 191] width 8 height 8
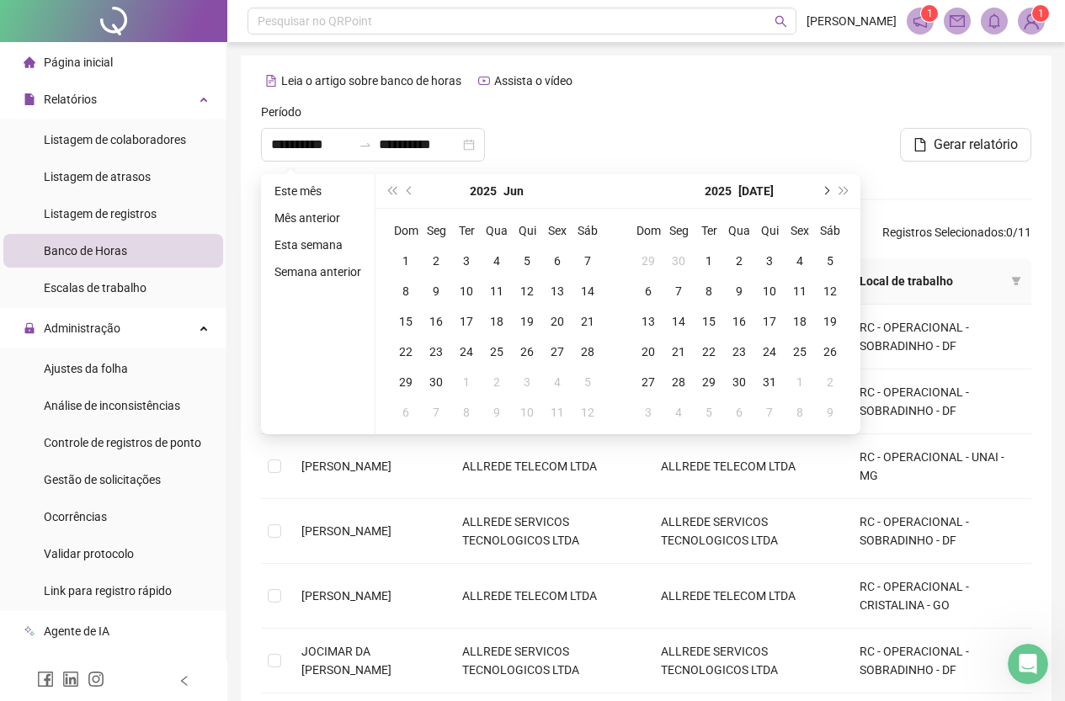
click at [823, 190] on span "next-year" at bounding box center [825, 191] width 8 height 8
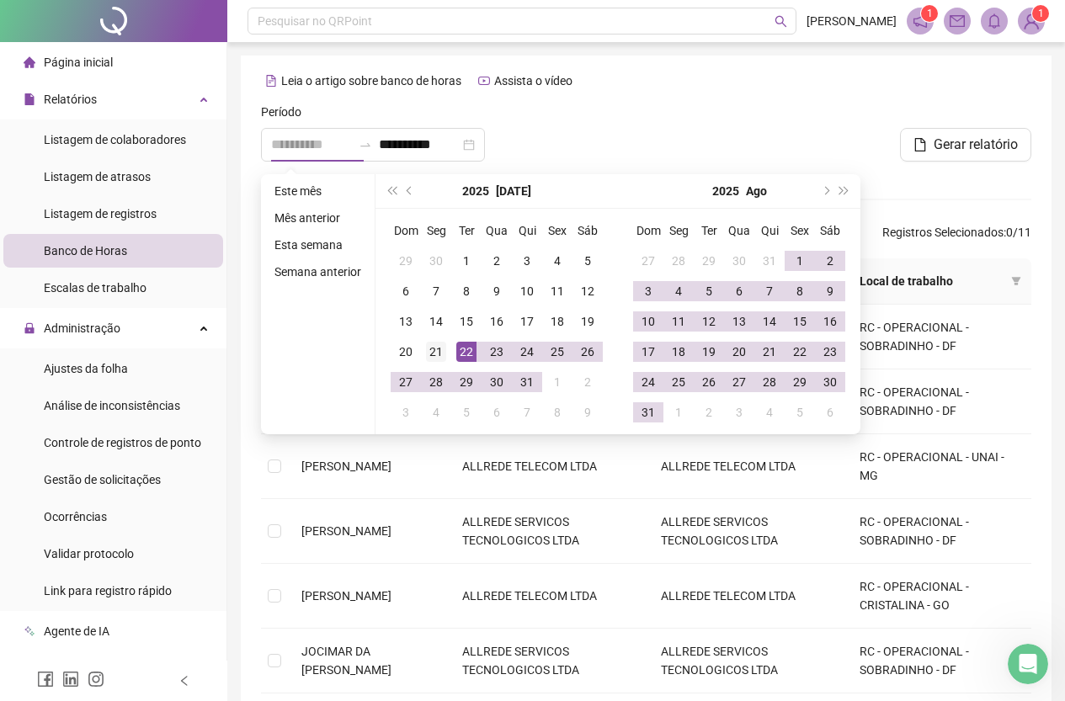
type input "**********"
click at [443, 349] on div "21" at bounding box center [436, 352] width 20 height 20
click at [824, 190] on span "next-year" at bounding box center [825, 191] width 8 height 8
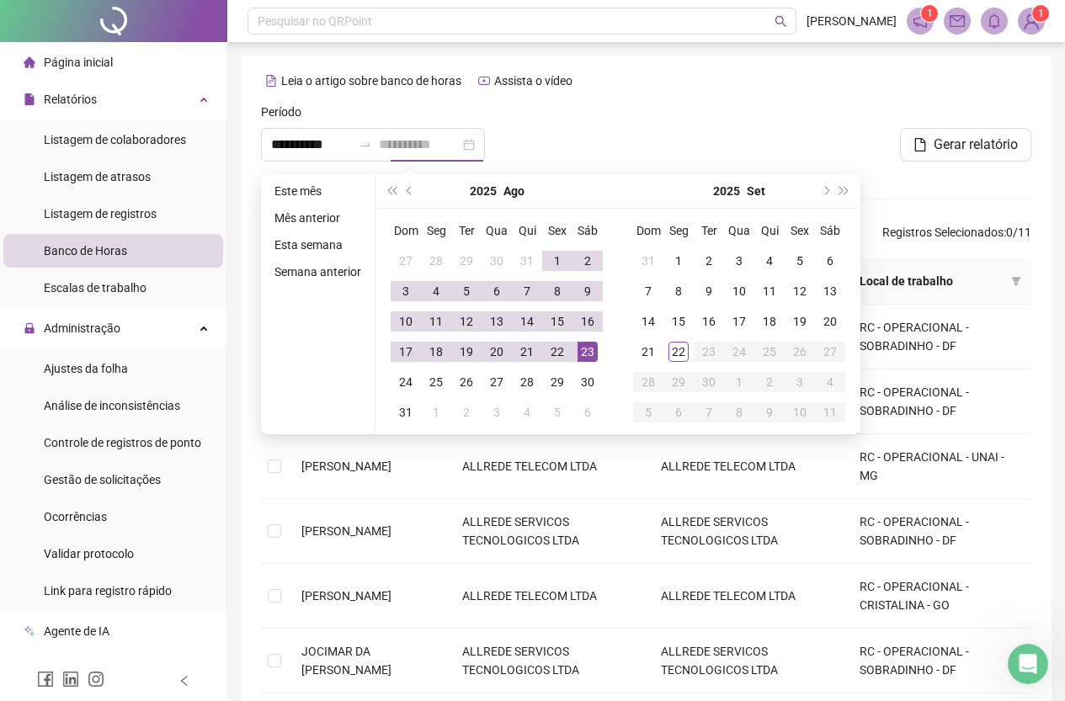
type input "**********"
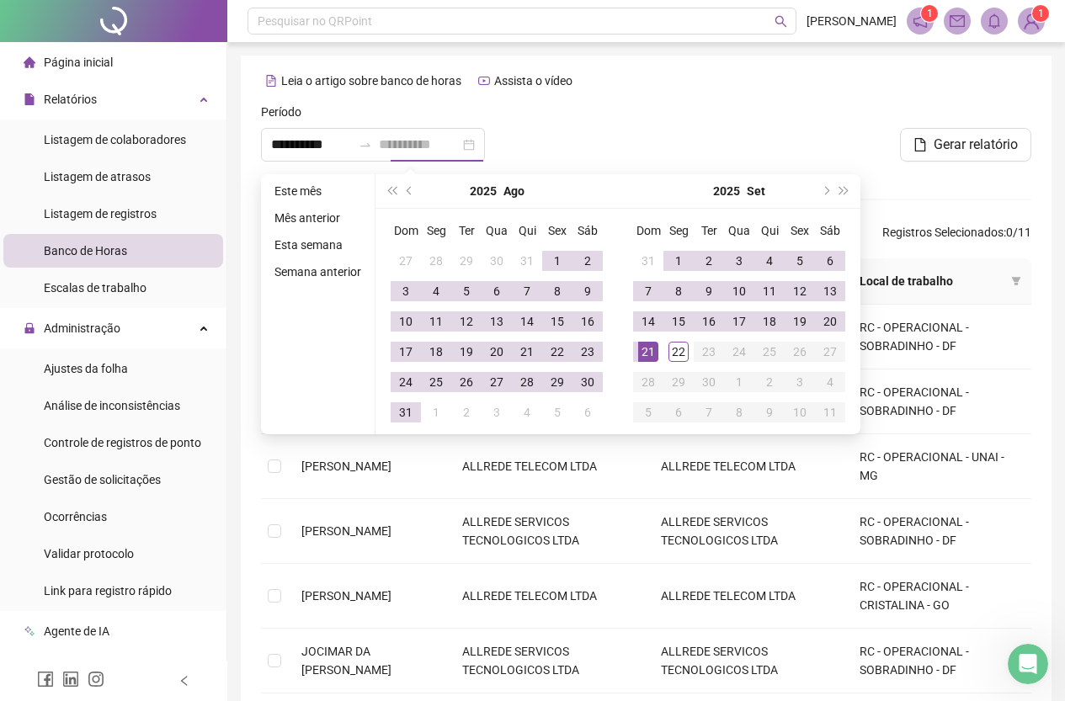
click at [644, 348] on div "21" at bounding box center [648, 352] width 20 height 20
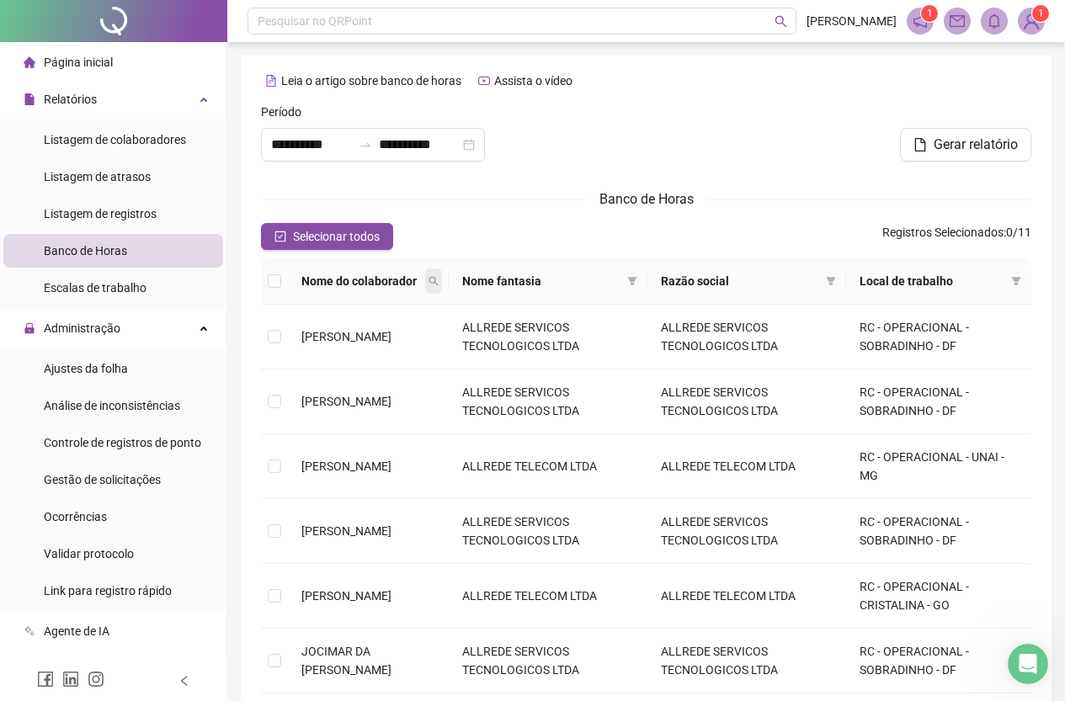
click at [442, 282] on span at bounding box center [433, 281] width 17 height 25
click at [408, 307] on input "text" at bounding box center [398, 310] width 158 height 27
type input "***"
click at [368, 341] on span "Buscar" at bounding box center [366, 341] width 37 height 19
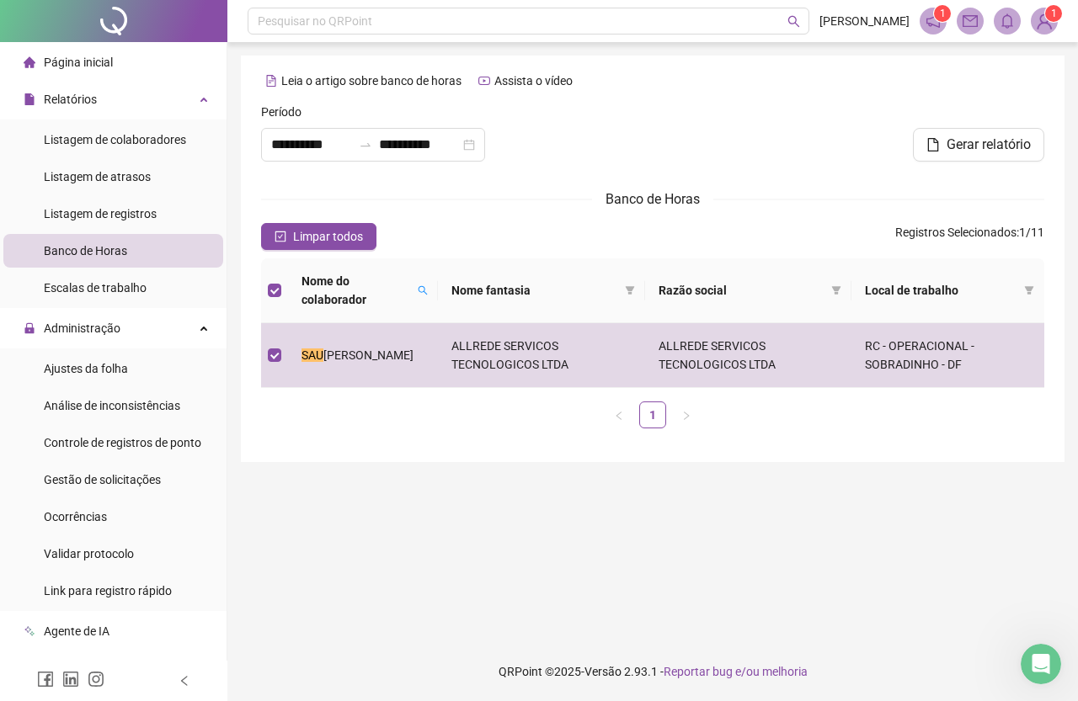
click at [984, 125] on div at bounding box center [918, 115] width 252 height 25
click at [984, 138] on span "Gerar relatório" at bounding box center [988, 145] width 84 height 20
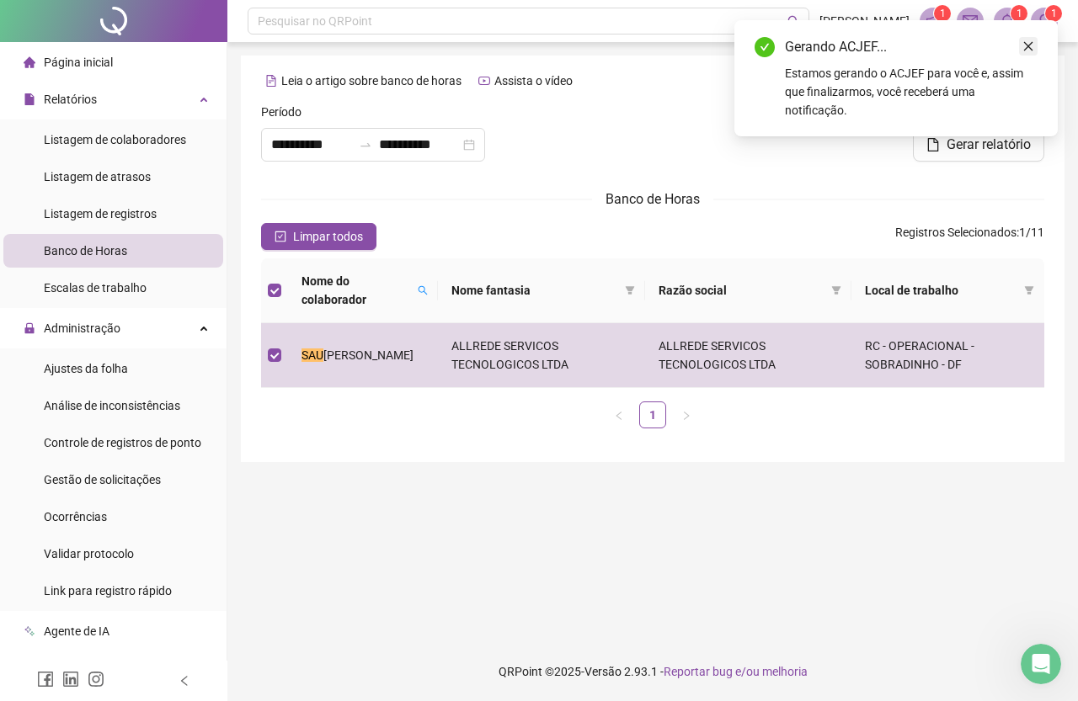
click at [1026, 49] on icon "close" at bounding box center [1028, 46] width 12 height 12
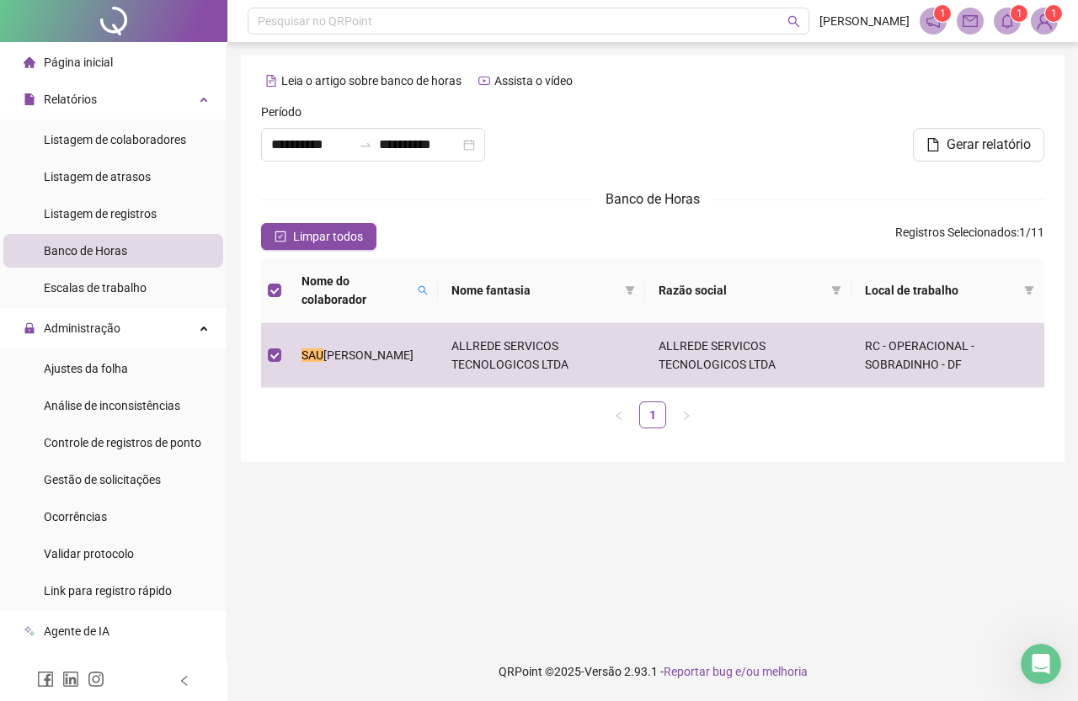
click at [1013, 13] on sup "1" at bounding box center [1018, 13] width 17 height 17
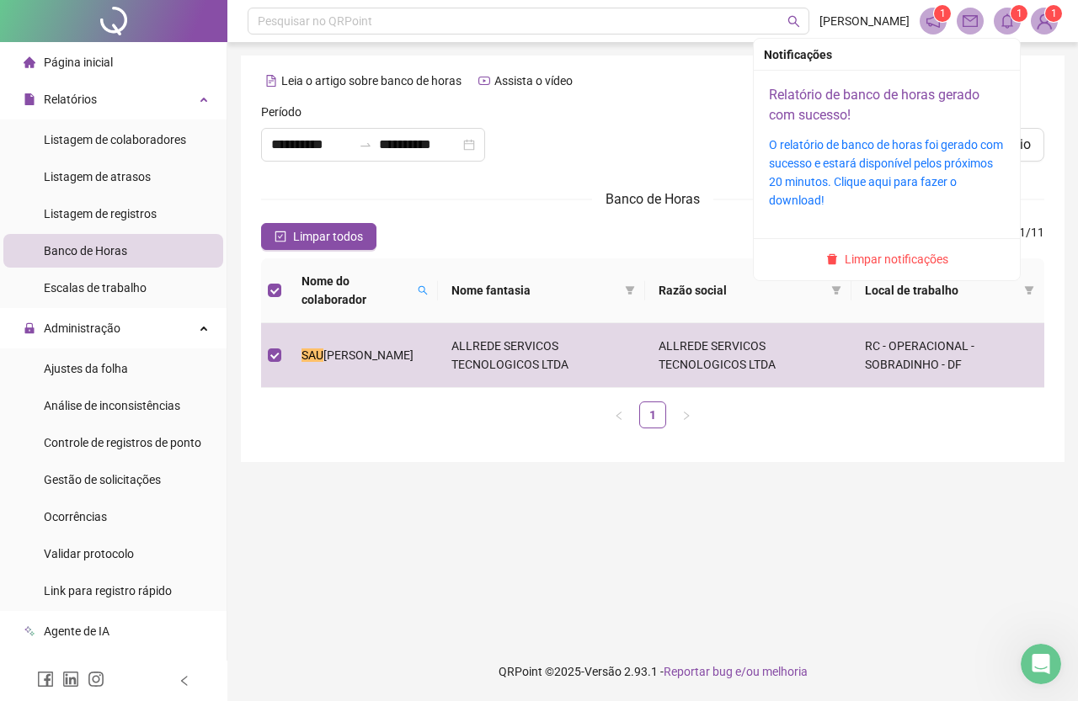
click at [829, 93] on link "Relatório de banco de horas gerado com sucesso!" at bounding box center [874, 105] width 211 height 36
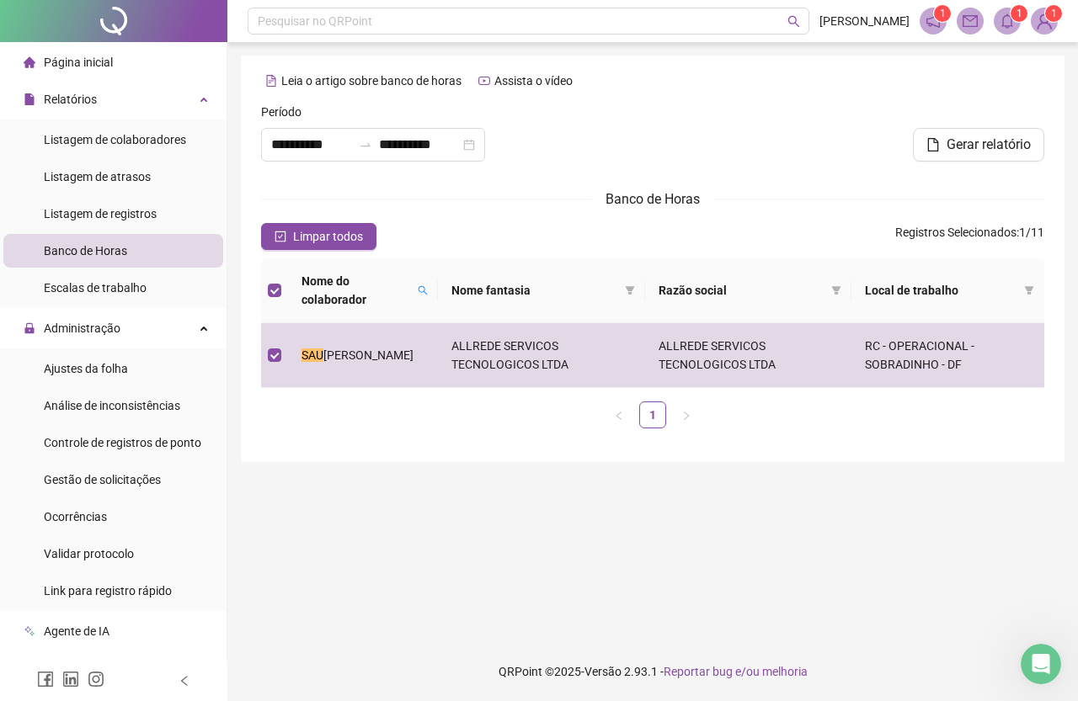
click at [1001, 19] on icon "bell" at bounding box center [1007, 20] width 15 height 15
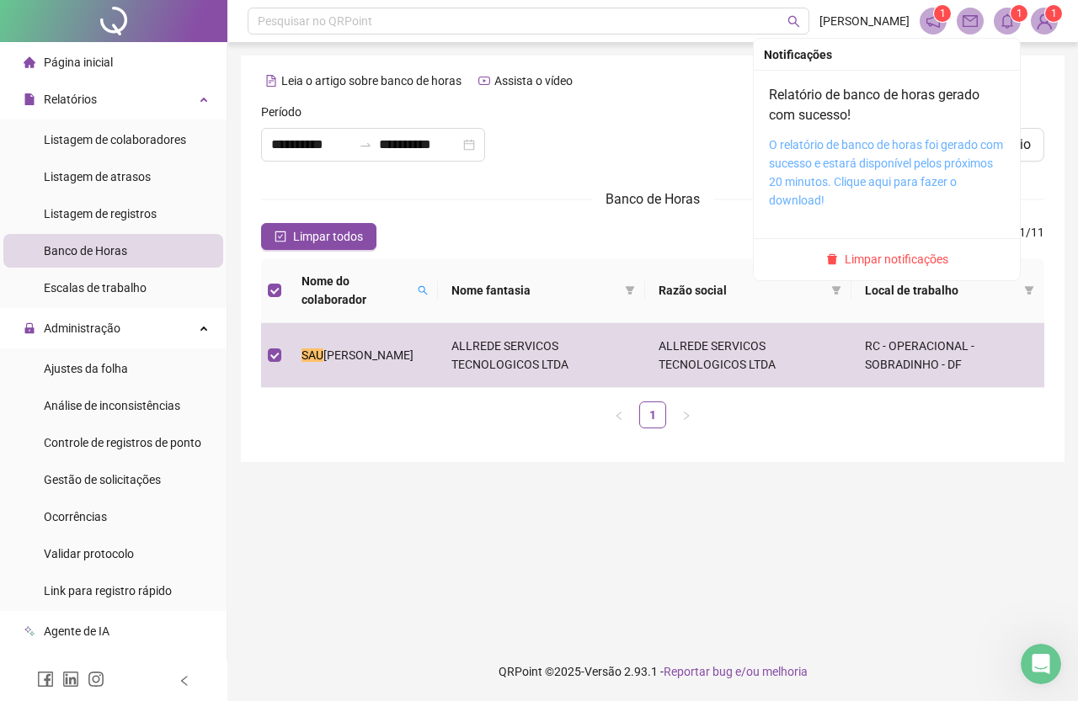
click at [834, 164] on link "O relatório de banco de horas foi gerado com sucesso e estará disponível pelos …" at bounding box center [886, 172] width 234 height 69
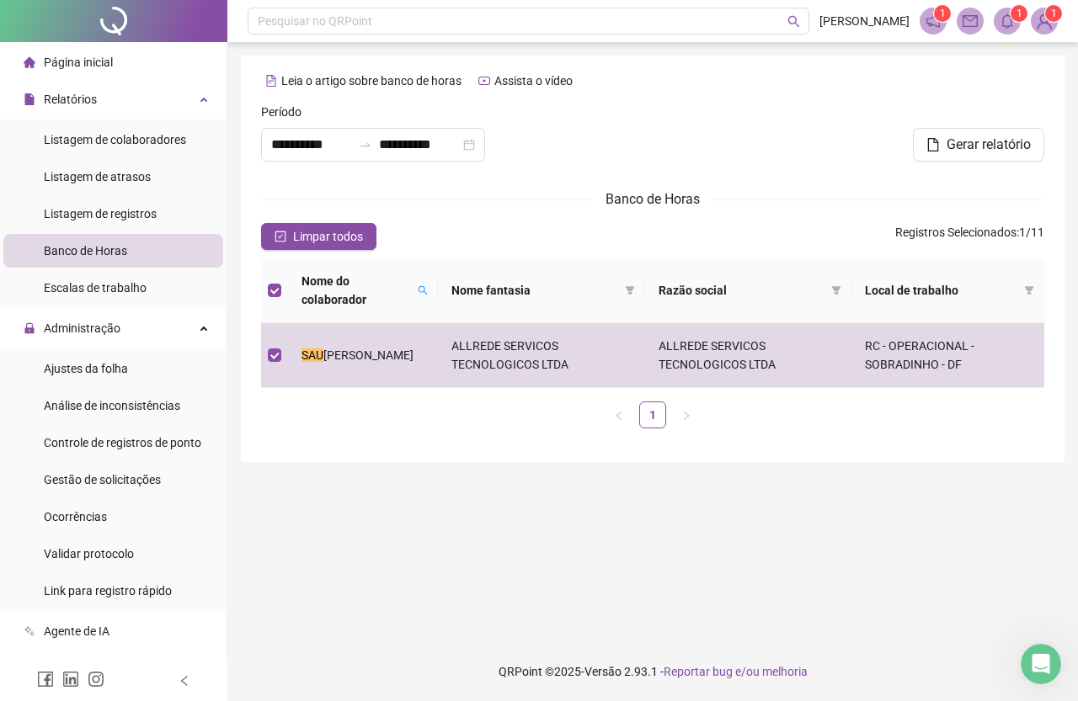
click at [631, 170] on div at bounding box center [652, 139] width 265 height 72
click at [680, 469] on main "**********" at bounding box center [653, 342] width 824 height 573
click at [125, 473] on span "Gestão de solicitações" at bounding box center [102, 479] width 117 height 13
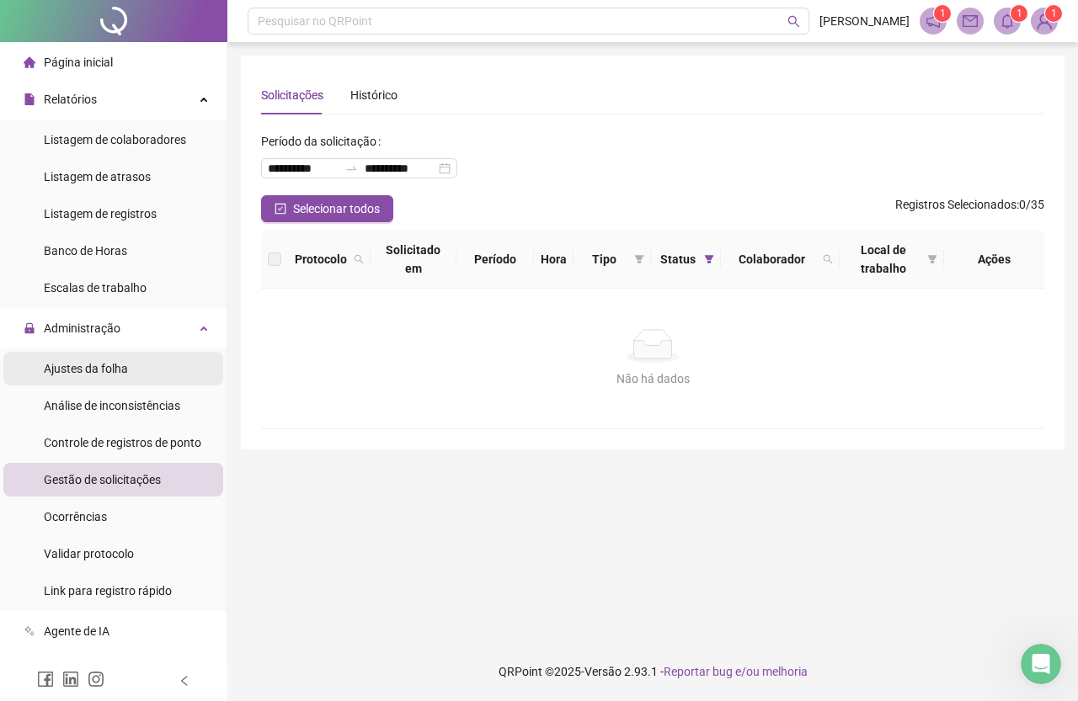
click at [122, 367] on span "Ajustes da folha" at bounding box center [86, 368] width 84 height 13
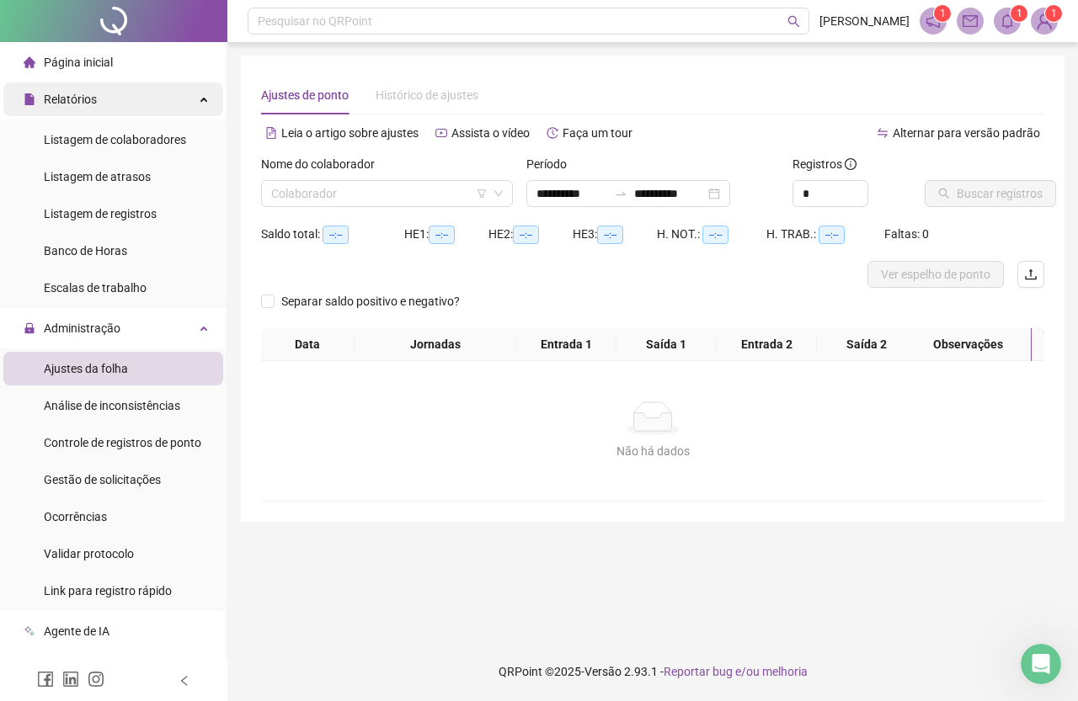
click at [130, 105] on div "Relatórios" at bounding box center [113, 100] width 220 height 34
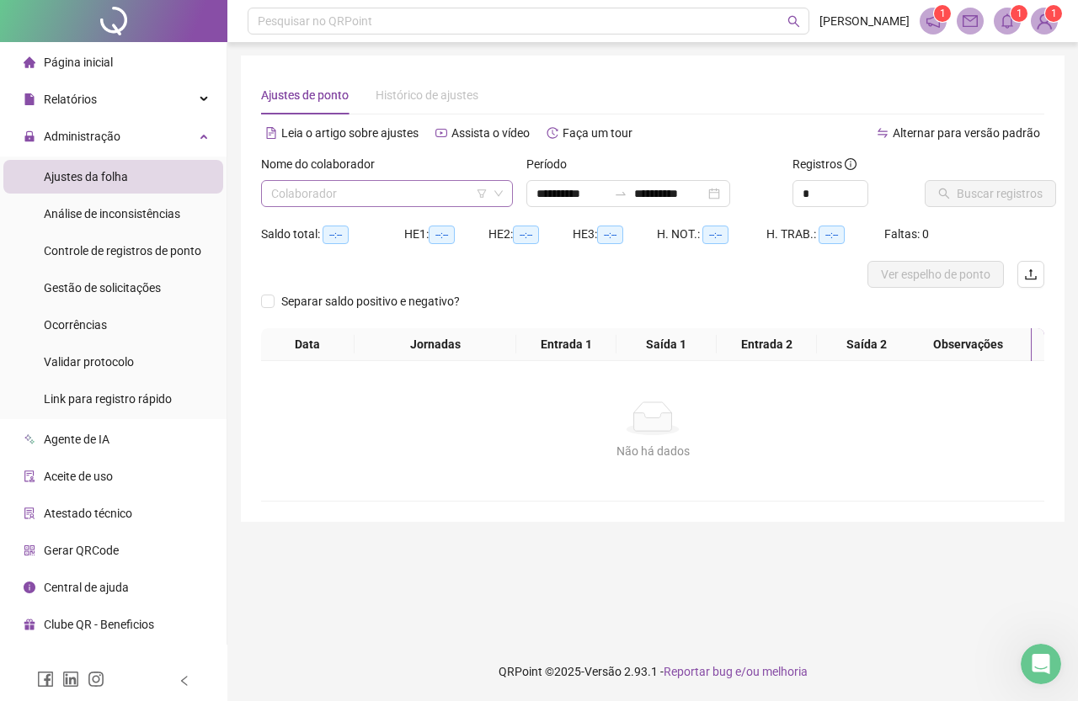
click at [370, 188] on input "search" at bounding box center [379, 193] width 216 height 25
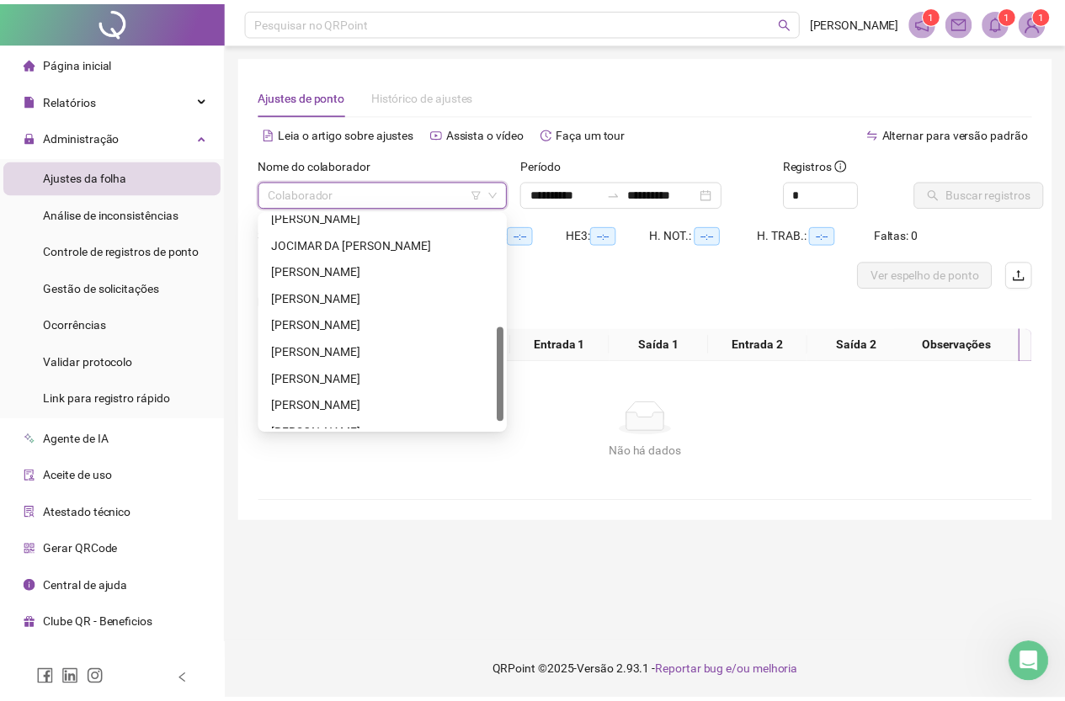
scroll to position [269, 0]
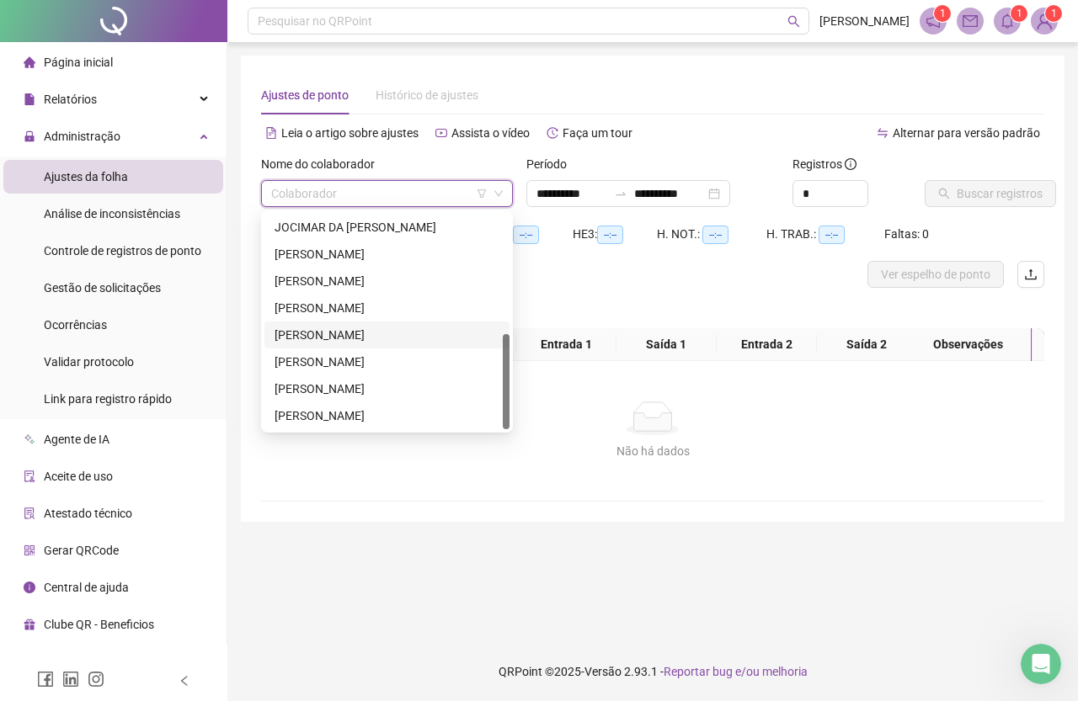
click at [314, 335] on div "[PERSON_NAME]" at bounding box center [387, 335] width 225 height 19
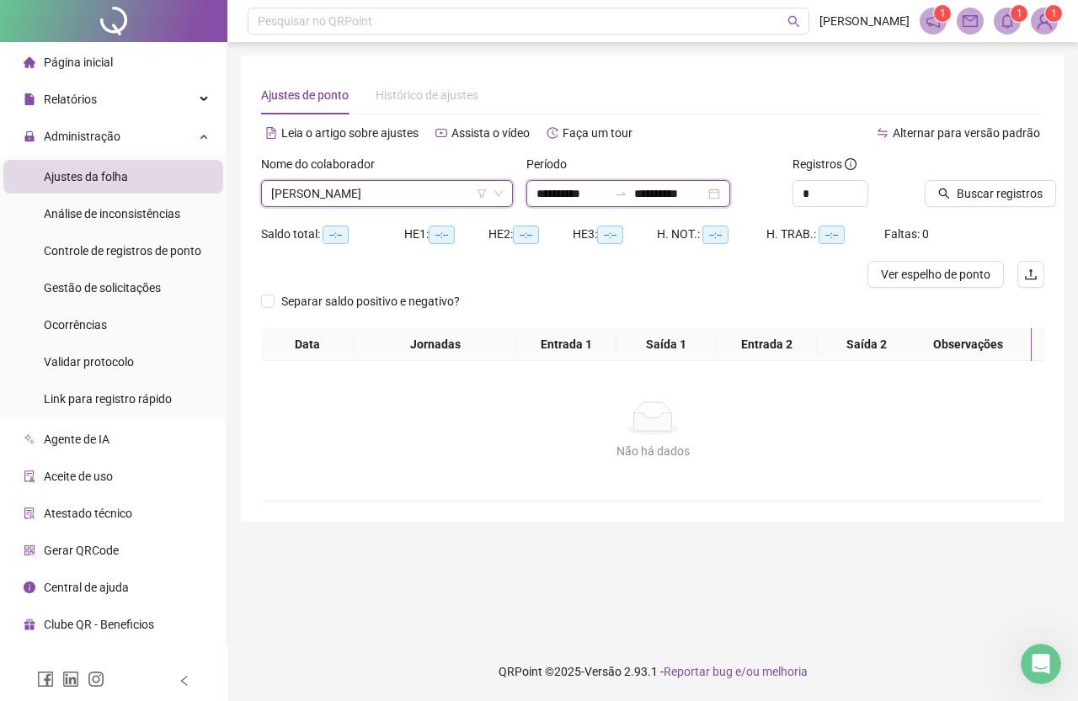
click at [573, 190] on input "**********" at bounding box center [571, 193] width 71 height 19
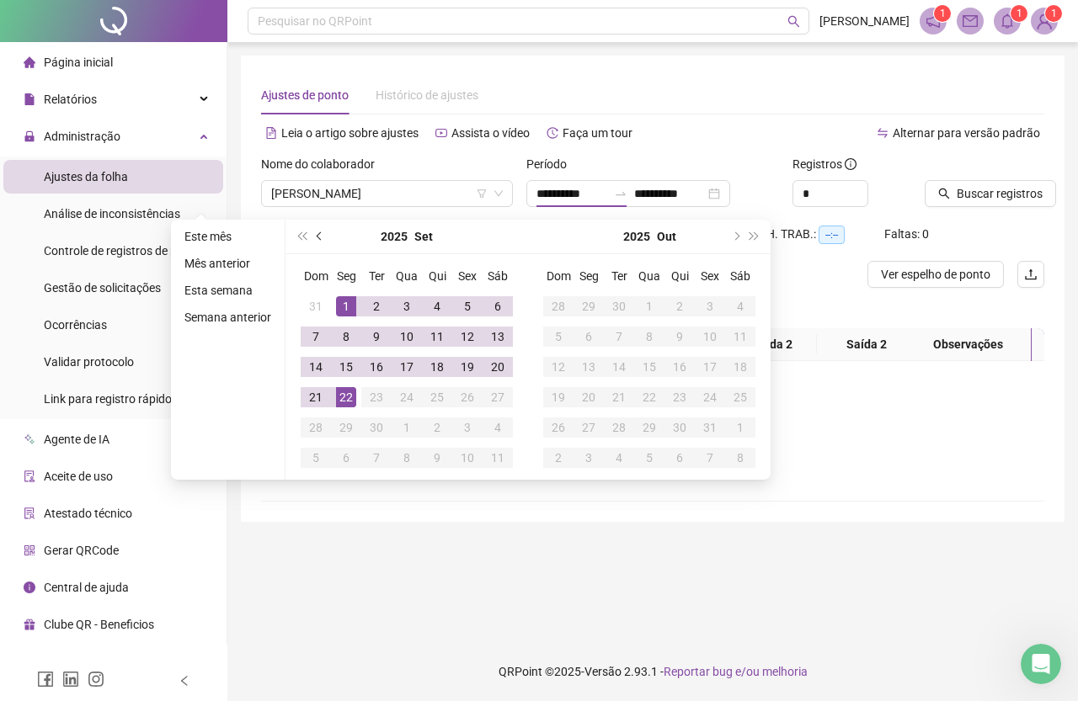
click at [313, 241] on button "prev-year" at bounding box center [320, 237] width 19 height 34
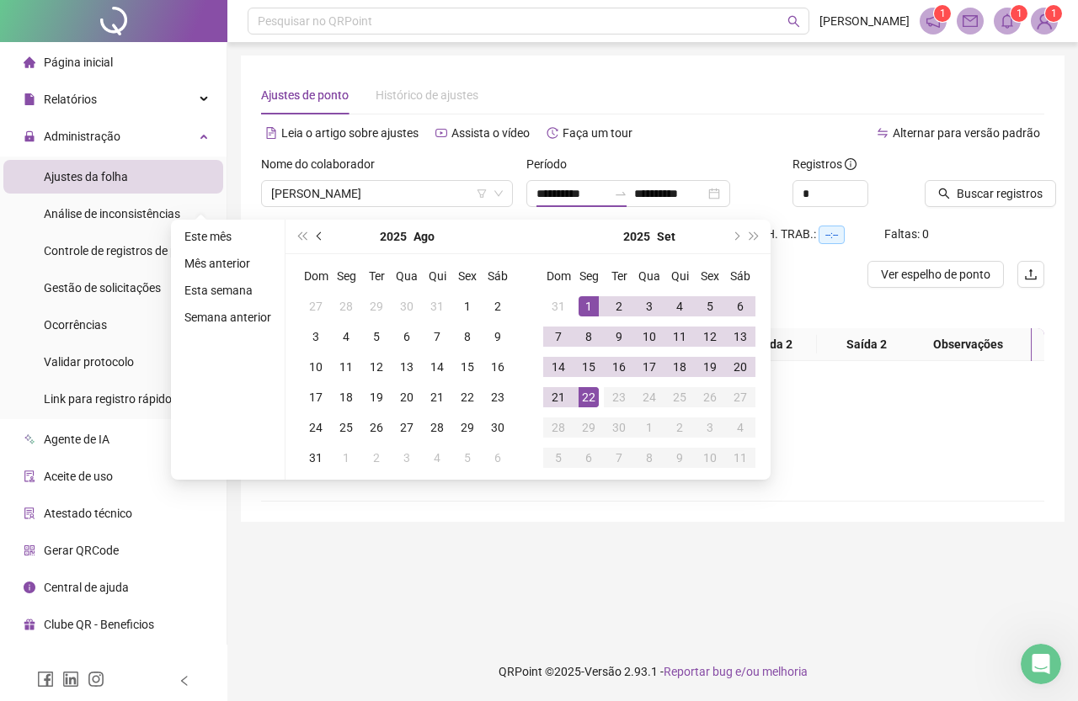
click at [313, 241] on button "prev-year" at bounding box center [320, 237] width 19 height 34
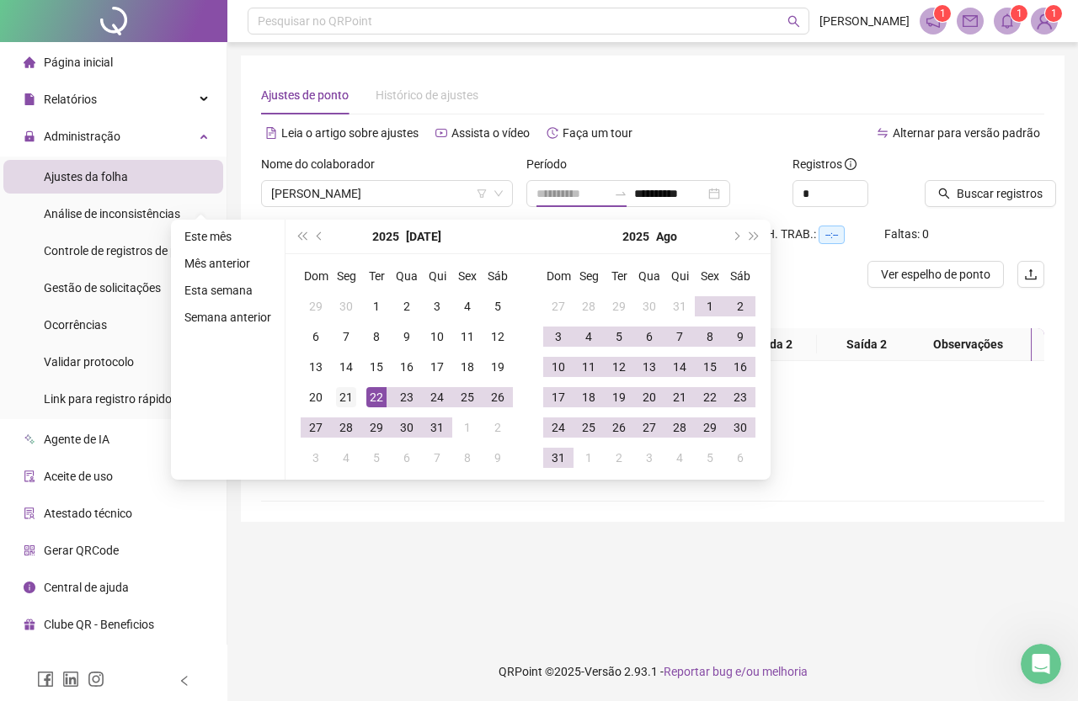
type input "**********"
click at [349, 389] on div "21" at bounding box center [346, 397] width 20 height 20
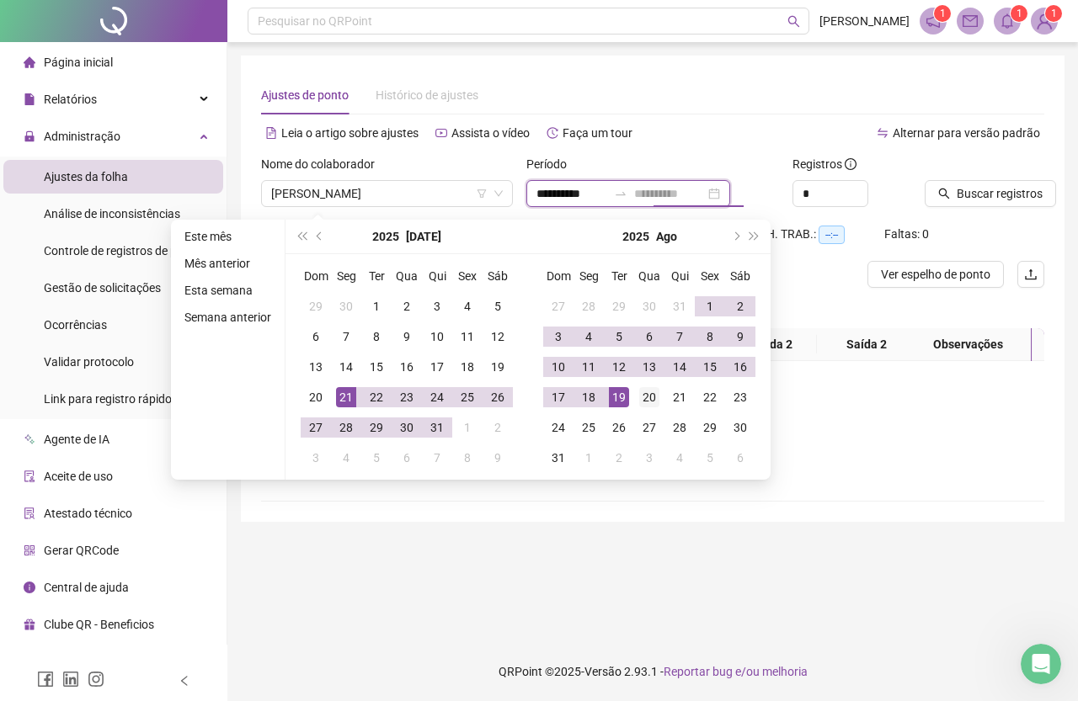
type input "**********"
click at [643, 395] on div "20" at bounding box center [649, 397] width 20 height 20
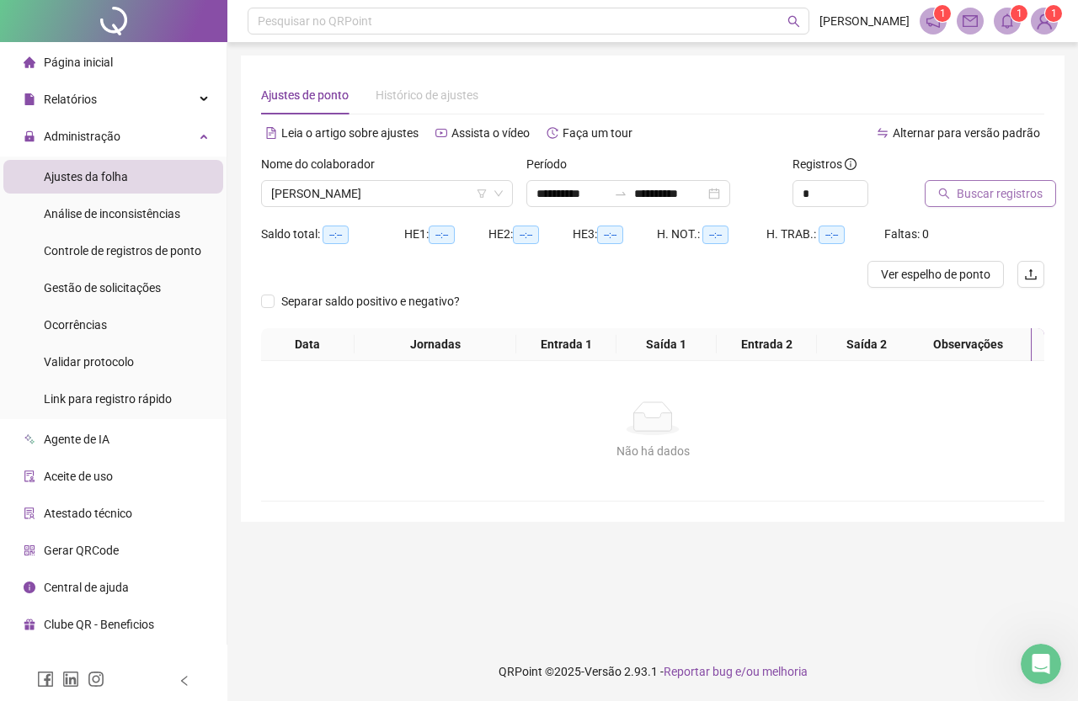
click at [996, 186] on span "Buscar registros" at bounding box center [1000, 193] width 86 height 19
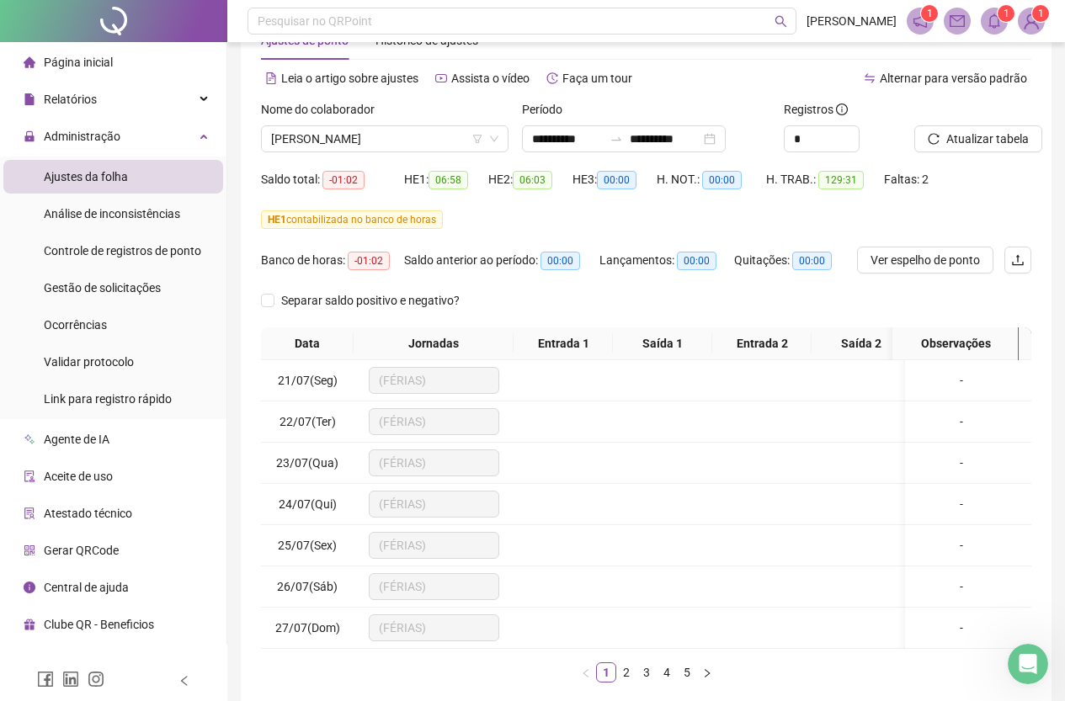
scroll to position [84, 0]
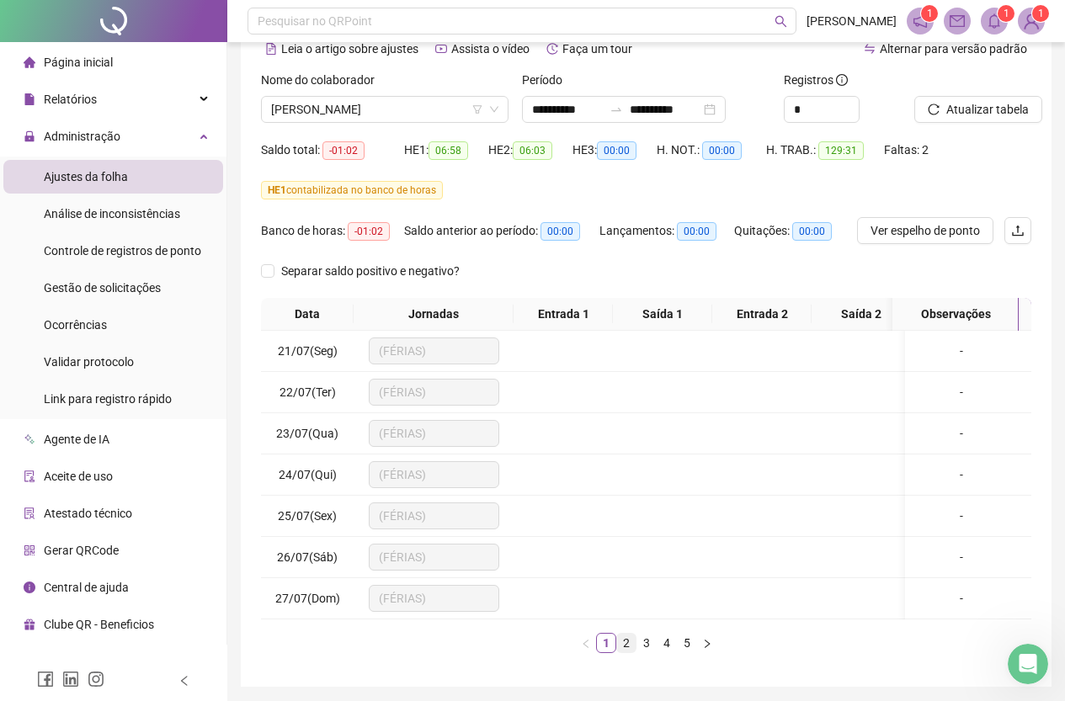
click at [627, 653] on link "2" at bounding box center [626, 643] width 19 height 19
click at [645, 653] on link "3" at bounding box center [646, 643] width 19 height 19
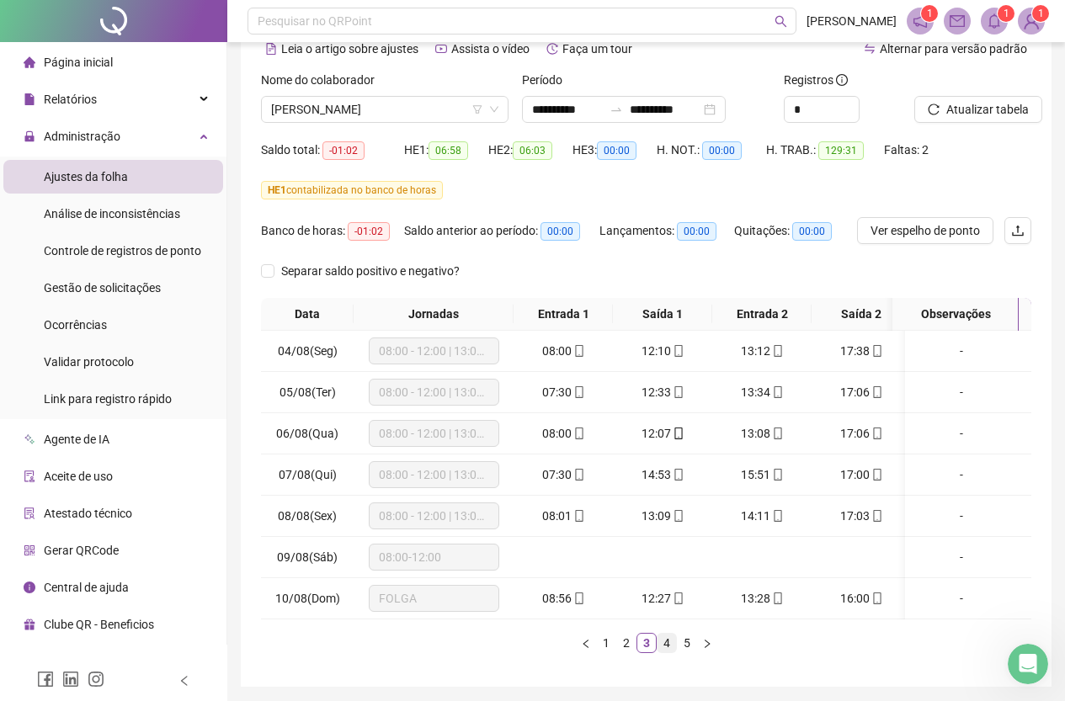
click at [669, 653] on link "4" at bounding box center [667, 643] width 19 height 19
click at [686, 653] on link "5" at bounding box center [687, 643] width 19 height 19
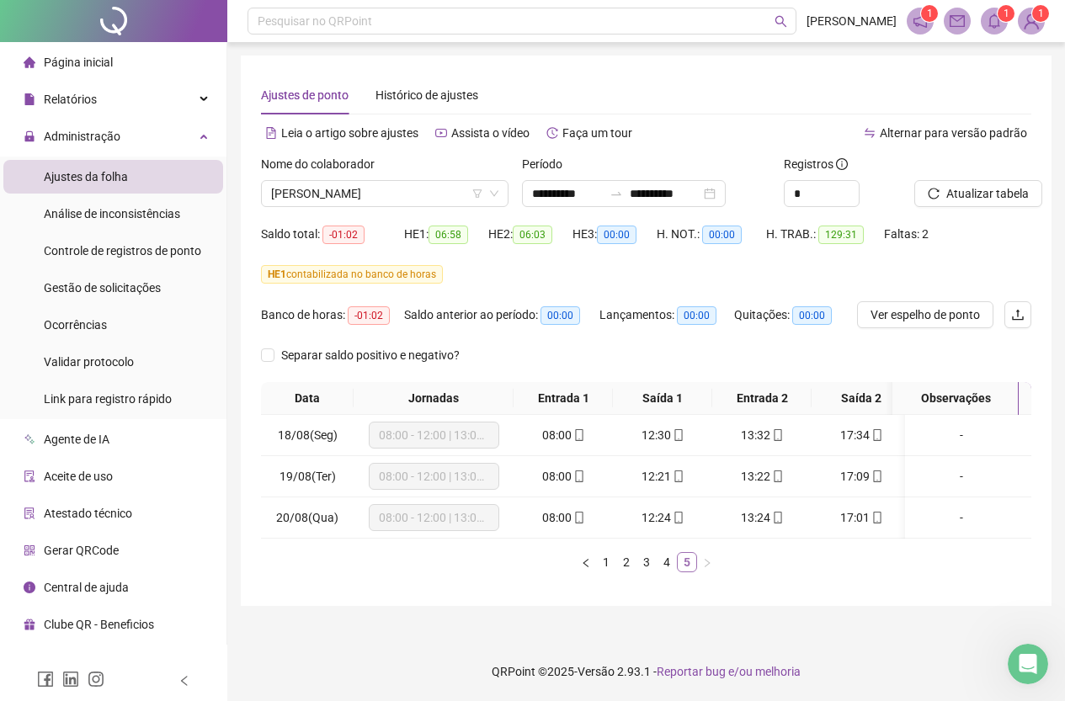
scroll to position [0, 0]
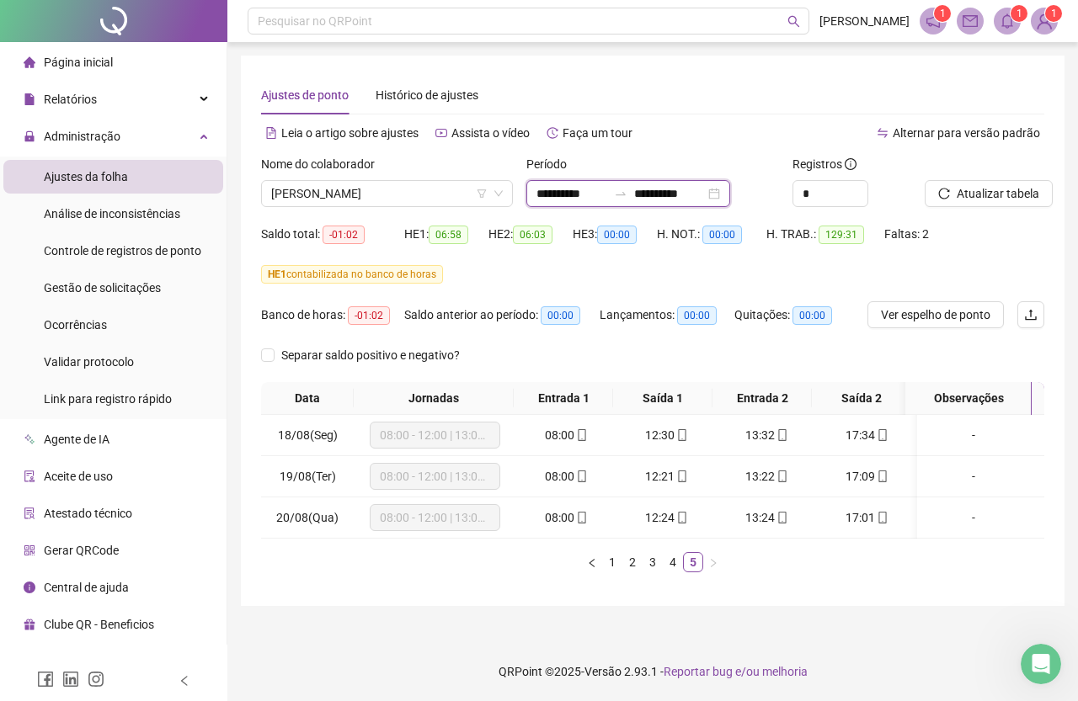
click at [578, 190] on input "**********" at bounding box center [571, 193] width 71 height 19
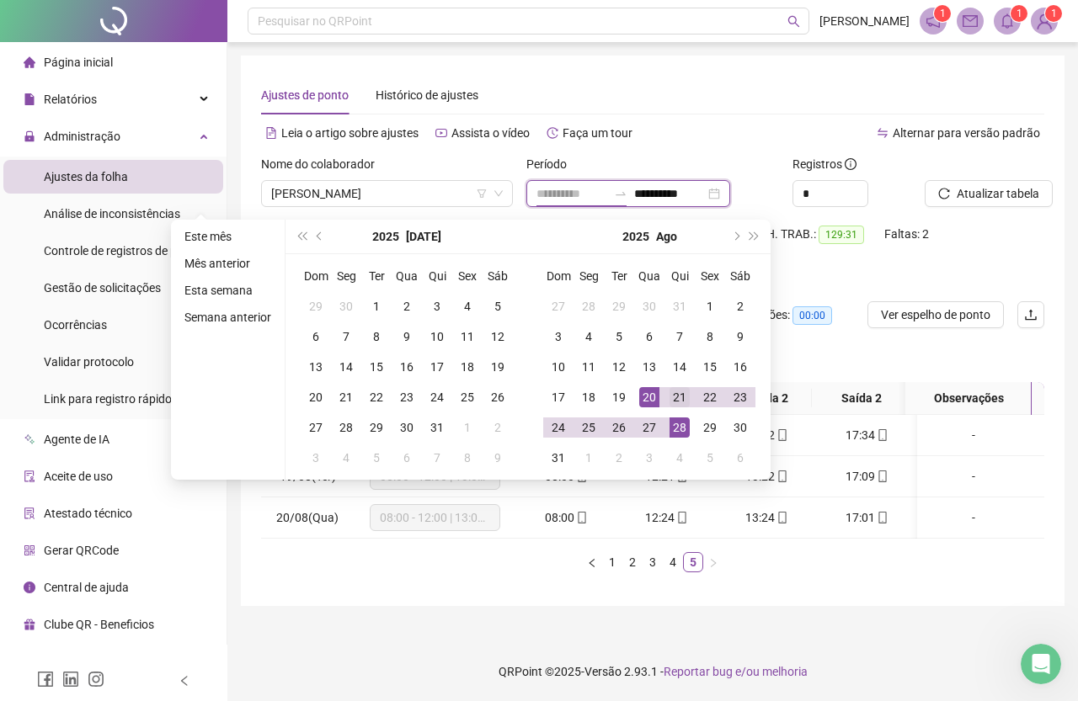
type input "**********"
click at [680, 397] on div "21" at bounding box center [679, 397] width 20 height 20
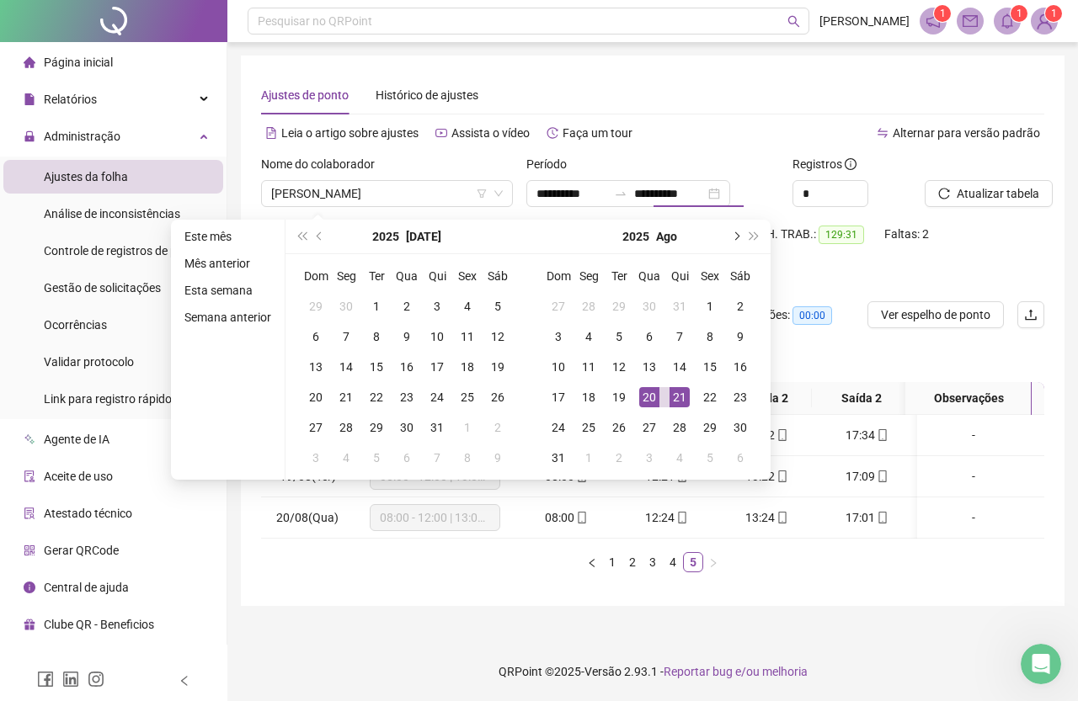
click at [735, 230] on button "next-year" at bounding box center [735, 237] width 19 height 34
type input "**********"
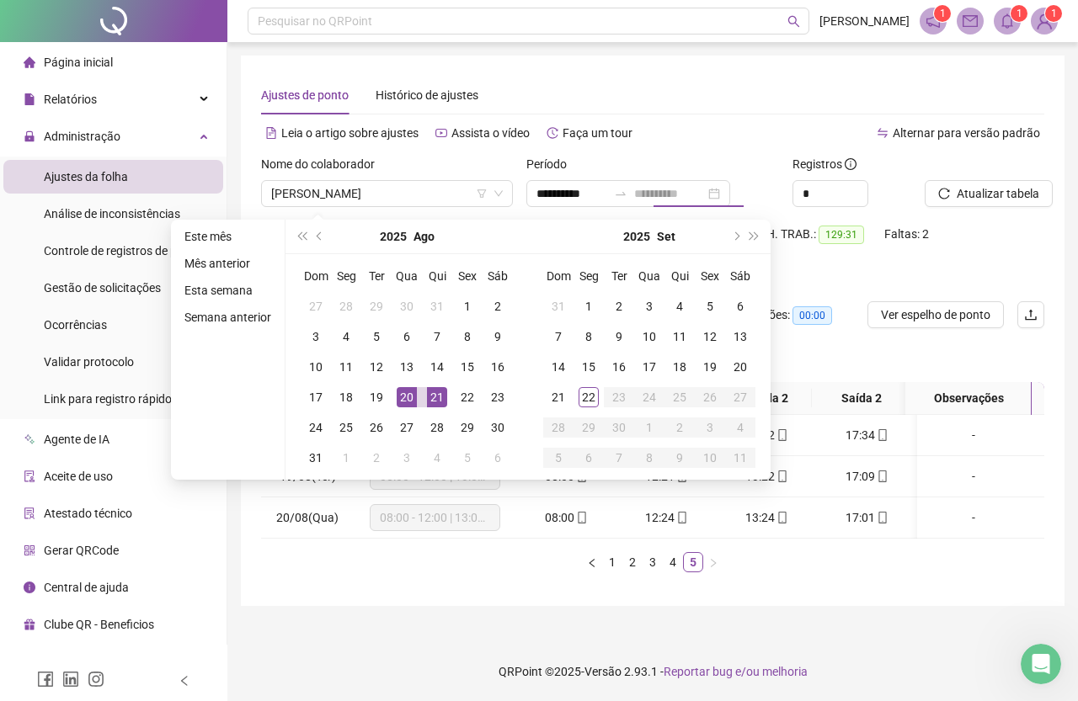
click at [409, 395] on div "20" at bounding box center [407, 397] width 20 height 20
type input "**********"
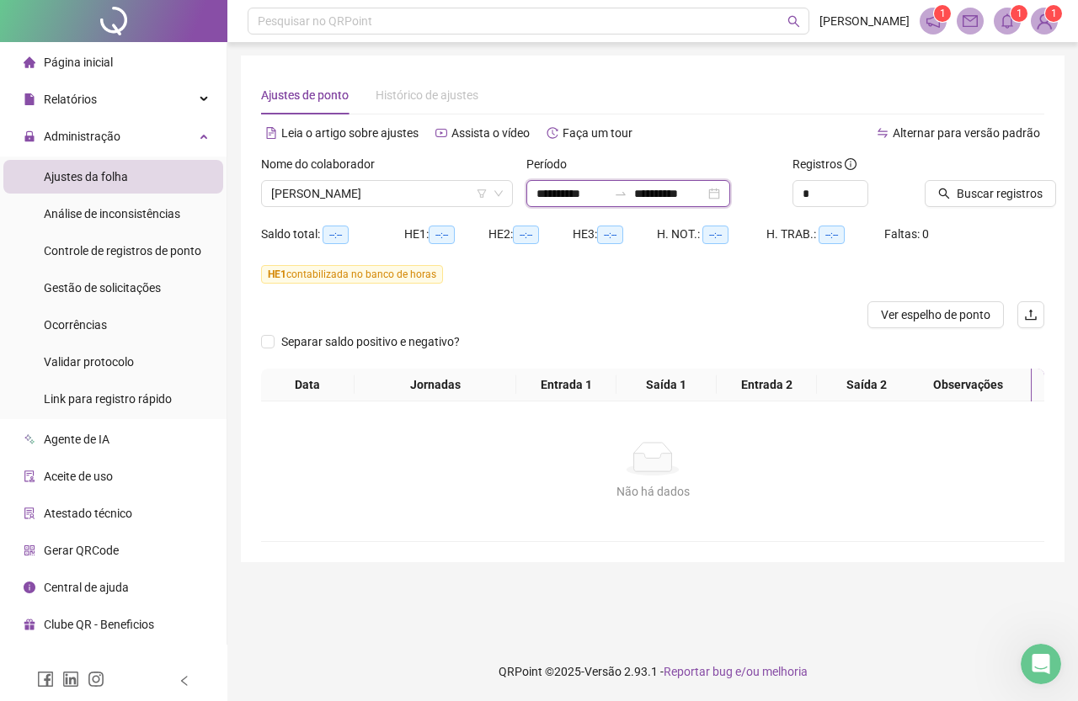
click at [605, 189] on input "**********" at bounding box center [571, 193] width 71 height 19
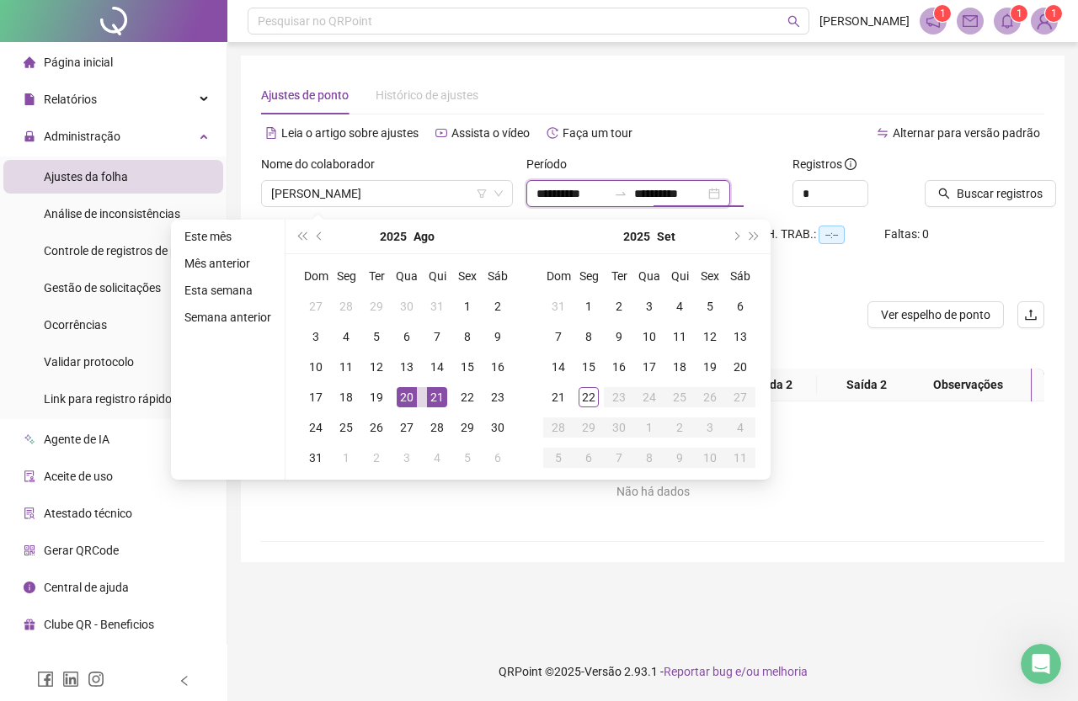
click at [682, 192] on input "**********" at bounding box center [669, 193] width 71 height 19
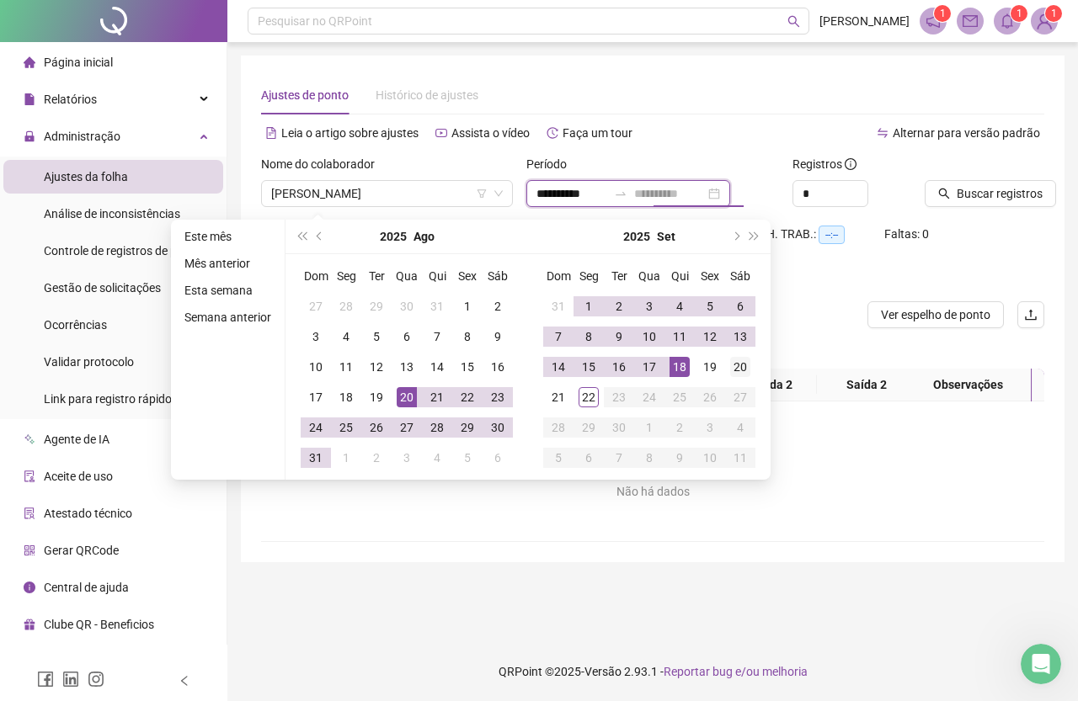
type input "**********"
click at [745, 360] on div "20" at bounding box center [740, 367] width 20 height 20
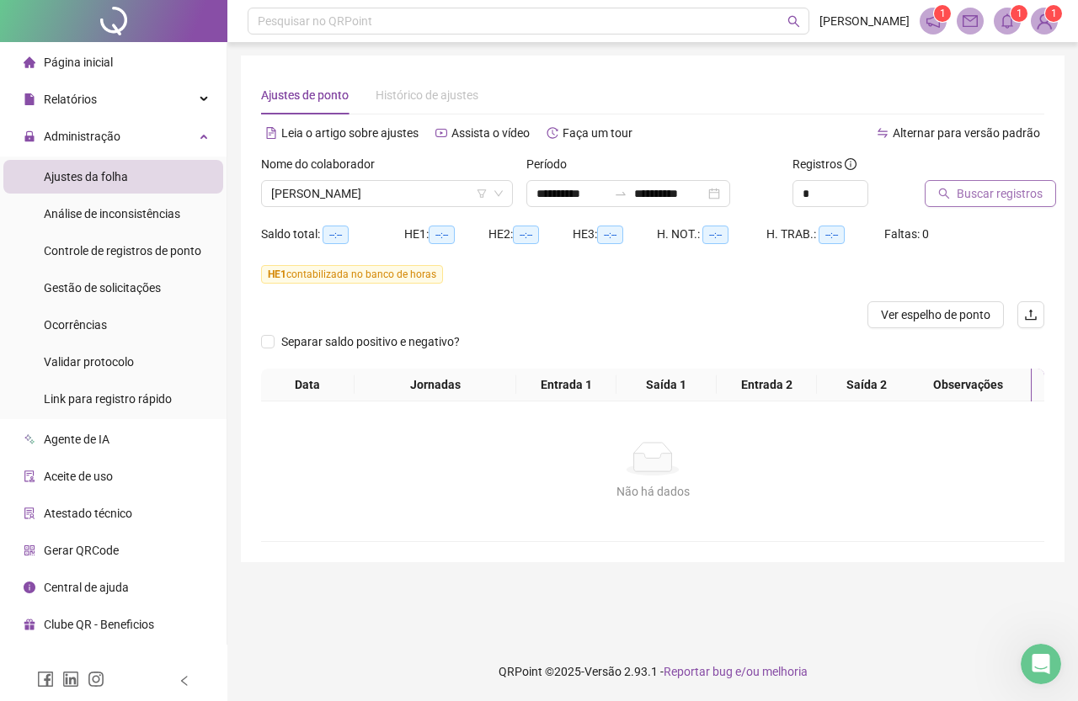
click at [1033, 179] on div "Buscar registros" at bounding box center [985, 181] width 120 height 52
click at [1026, 200] on span "Buscar registros" at bounding box center [1000, 193] width 86 height 19
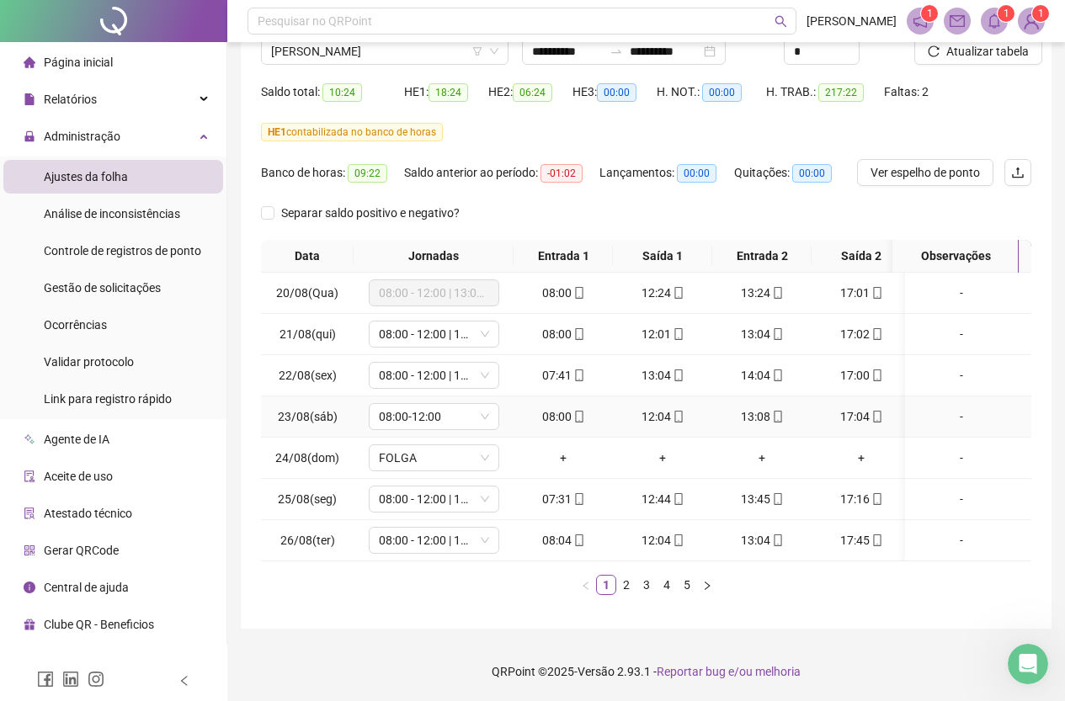
scroll to position [155, 0]
click at [628, 584] on link "2" at bounding box center [626, 585] width 19 height 19
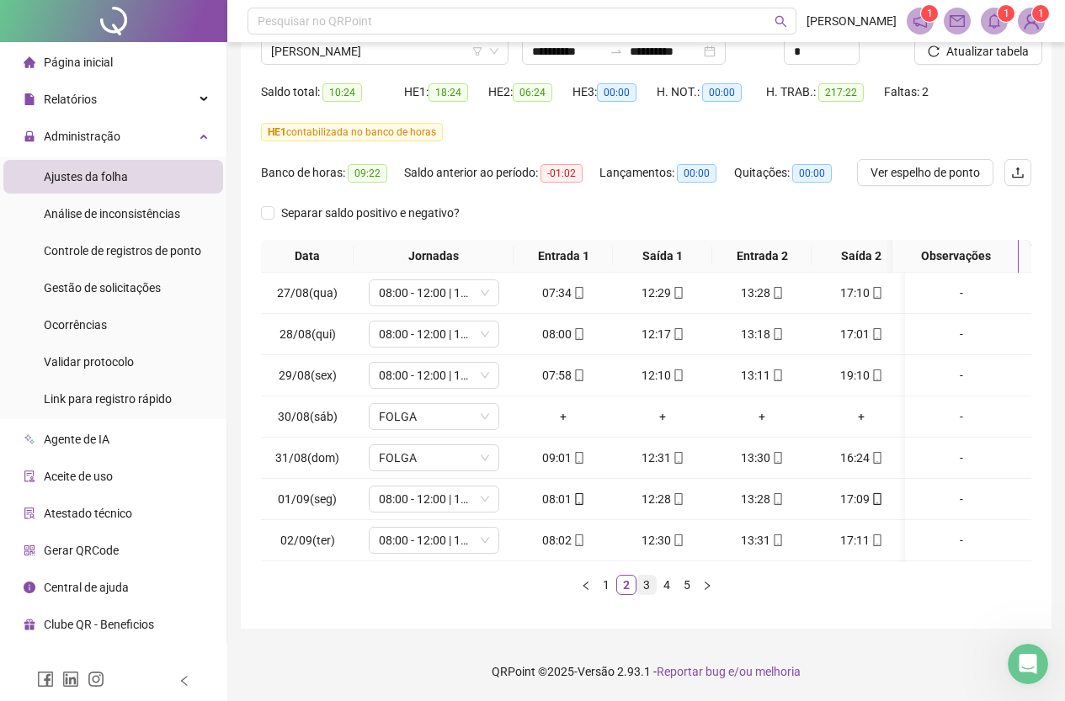
click at [649, 585] on link "3" at bounding box center [646, 585] width 19 height 19
click at [670, 587] on link "4" at bounding box center [667, 585] width 19 height 19
click at [681, 586] on link "5" at bounding box center [687, 585] width 19 height 19
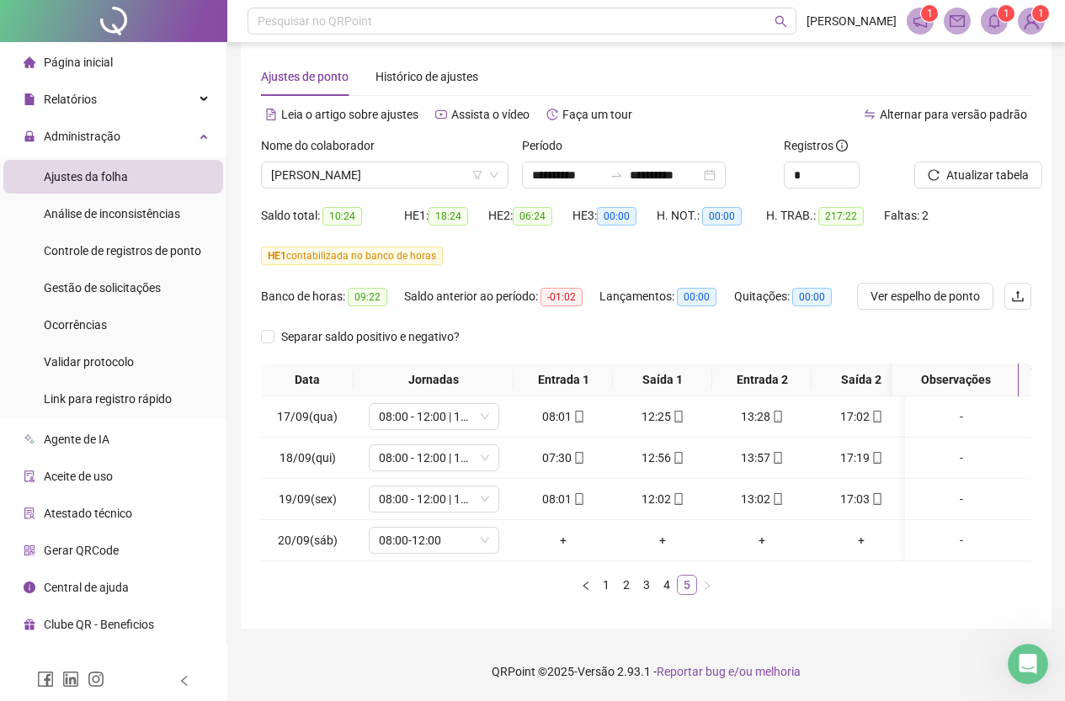
scroll to position [31, 0]
click at [654, 581] on link "3" at bounding box center [646, 585] width 19 height 19
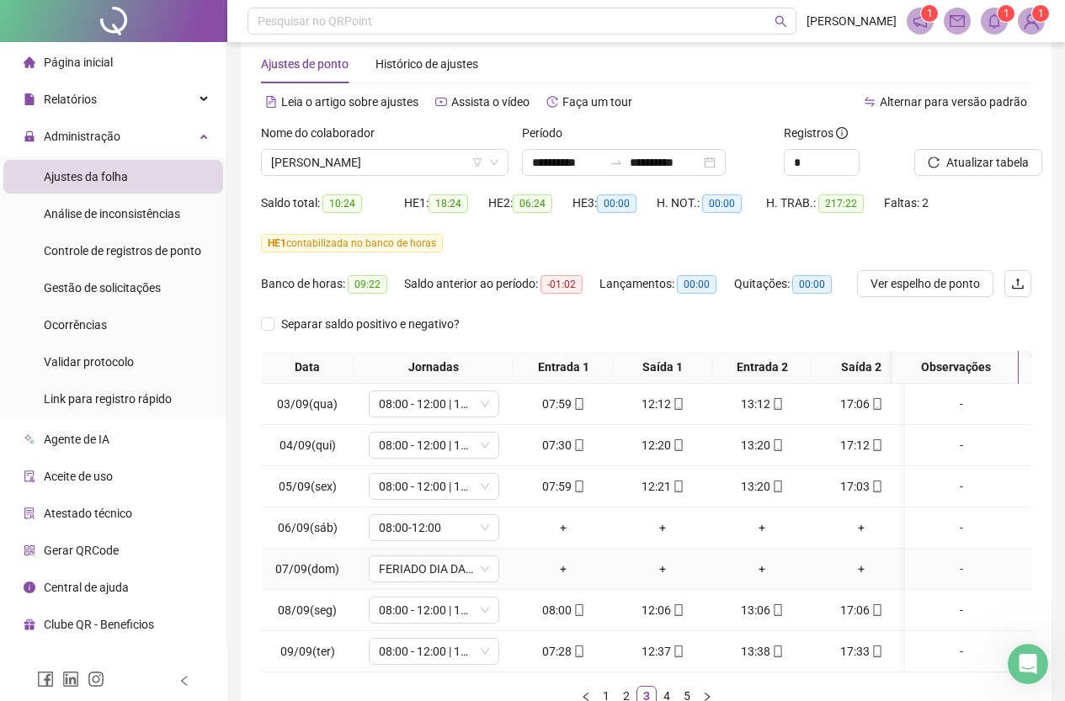
click at [669, 589] on td "+" at bounding box center [662, 569] width 99 height 41
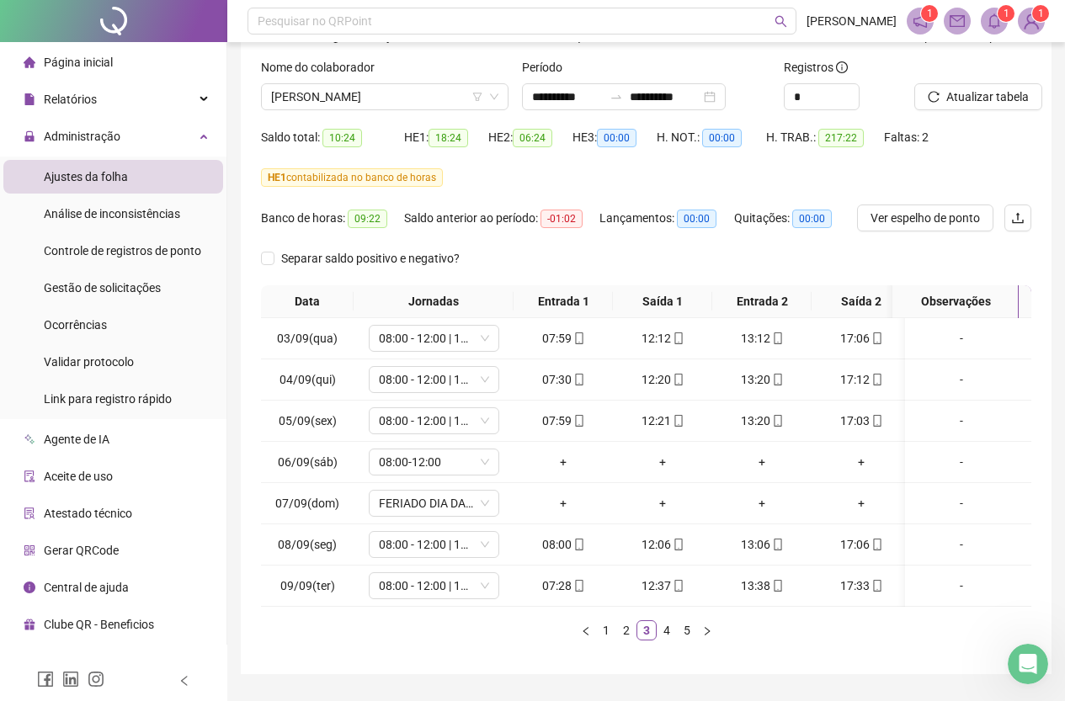
scroll to position [155, 0]
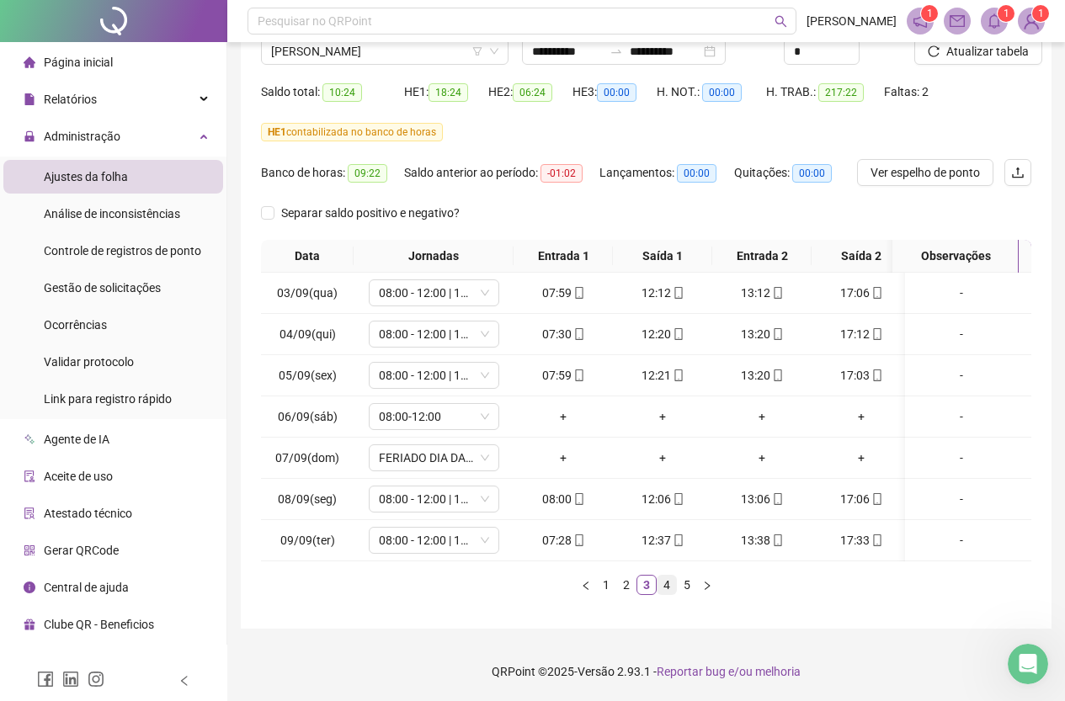
click at [671, 588] on link "4" at bounding box center [667, 585] width 19 height 19
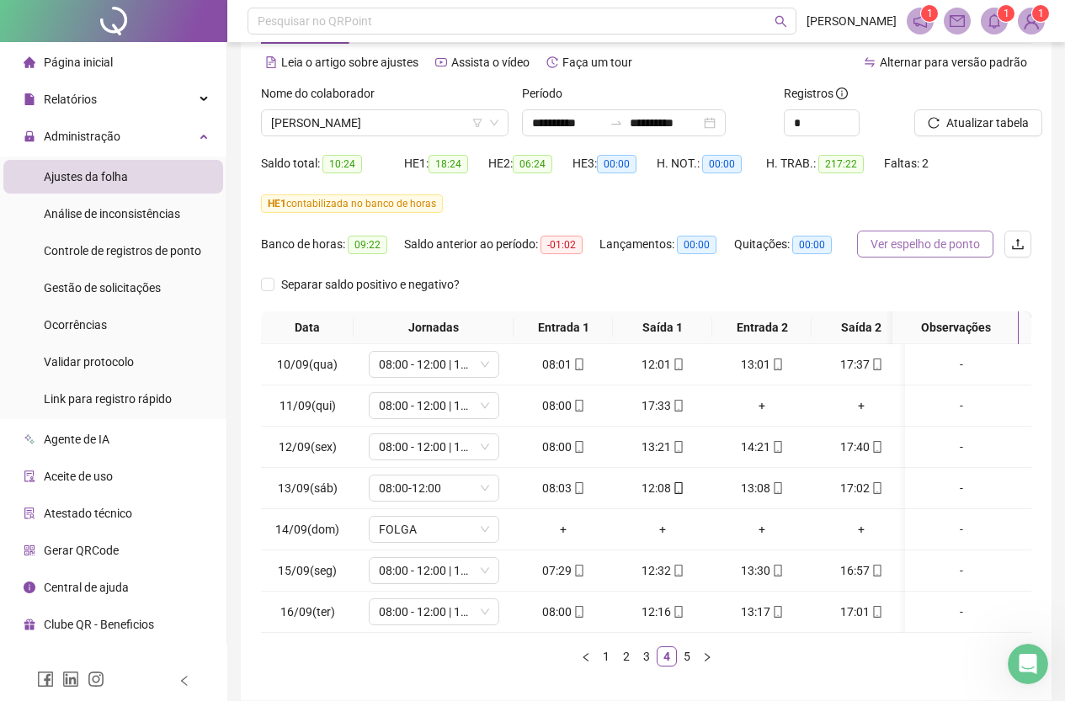
click at [949, 248] on span "Ver espelho de ponto" at bounding box center [925, 244] width 109 height 19
click at [994, 194] on div "HE 1 contabilizada no banco de horas" at bounding box center [646, 203] width 770 height 27
click at [940, 246] on span "Ver espelho de ponto" at bounding box center [925, 244] width 109 height 19
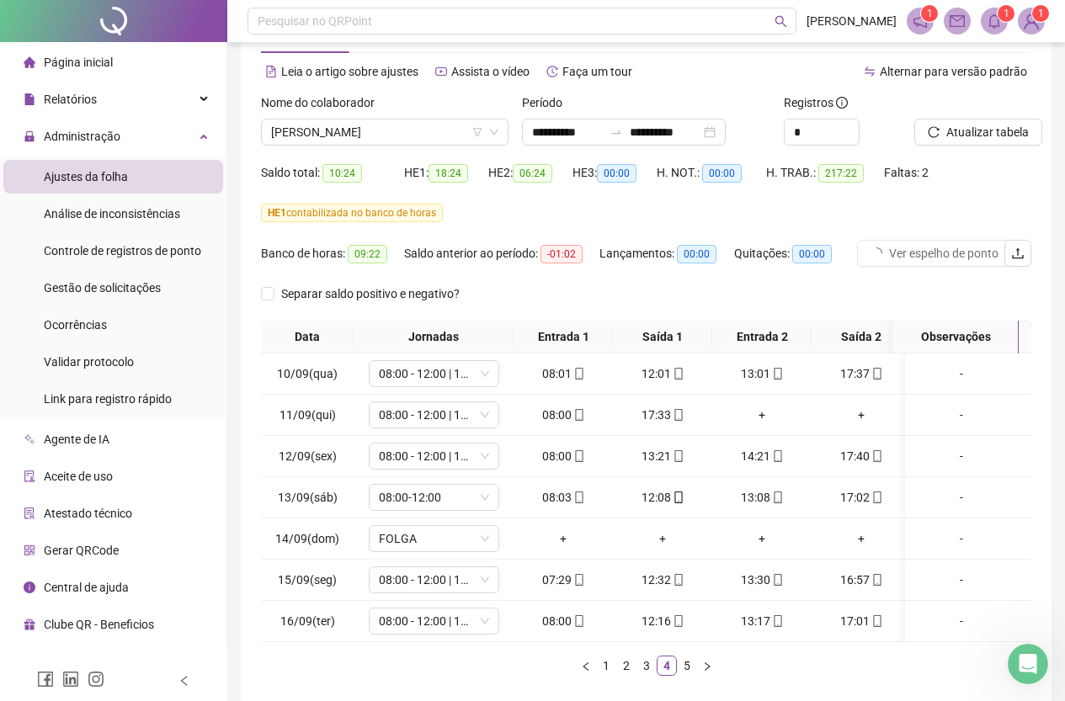
scroll to position [0, 0]
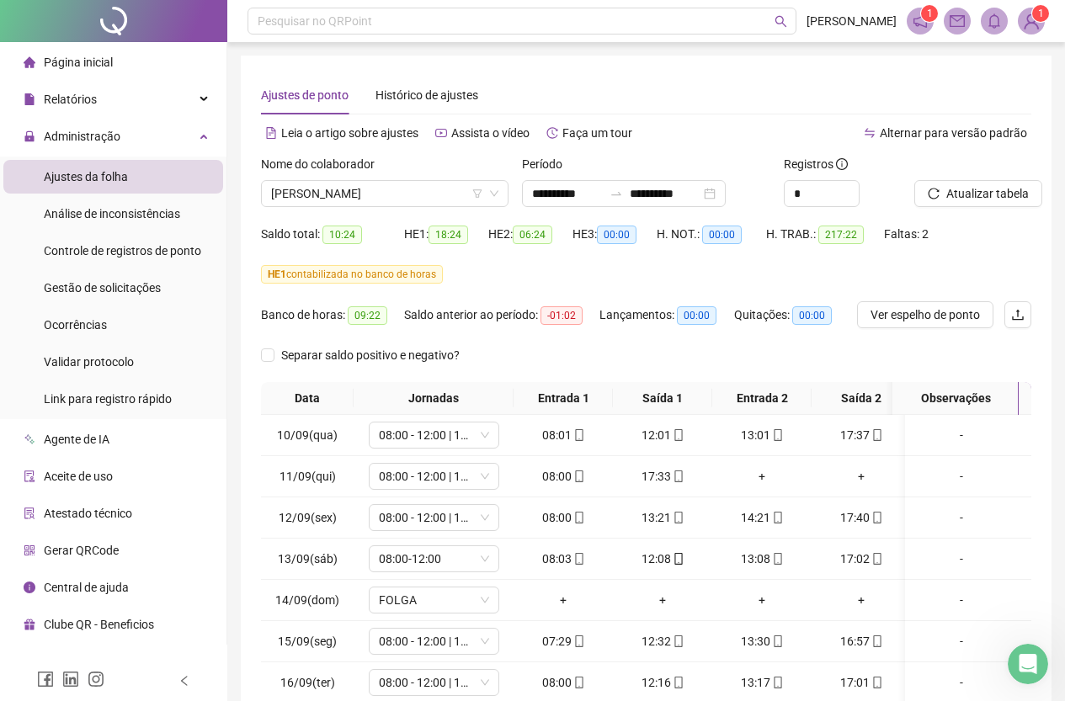
click at [115, 55] on li "Página inicial" at bounding box center [113, 62] width 220 height 34
